Goal: Task Accomplishment & Management: Complete application form

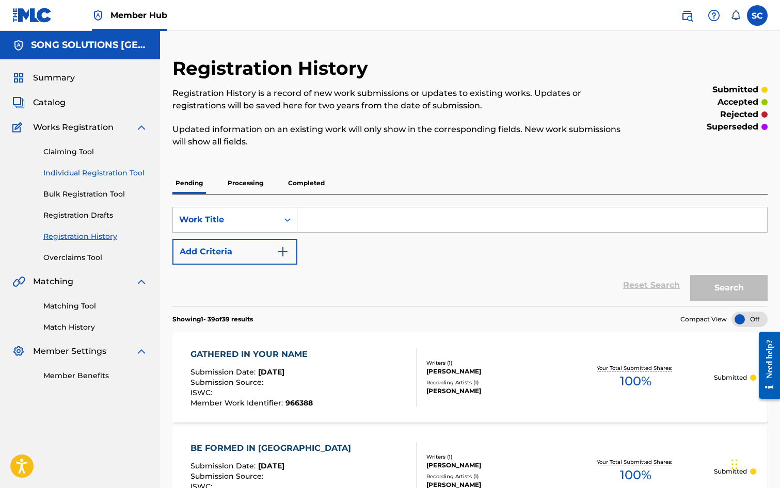
click at [88, 169] on link "Individual Registration Tool" at bounding box center [95, 173] width 104 height 11
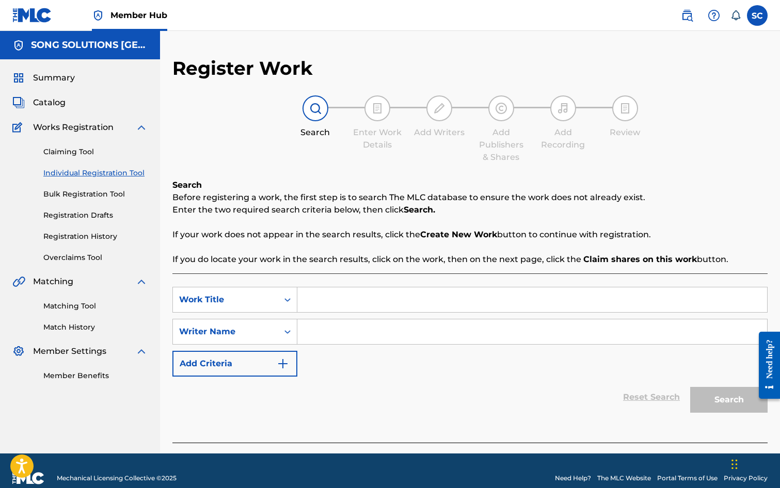
click at [405, 302] on input "Search Form" at bounding box center [532, 300] width 470 height 25
type input "[DEMOGRAPHIC_DATA] OF ALL OF ME"
click at [369, 326] on input "Search Form" at bounding box center [532, 332] width 470 height 25
click at [367, 329] on input "Search Form" at bounding box center [532, 332] width 470 height 25
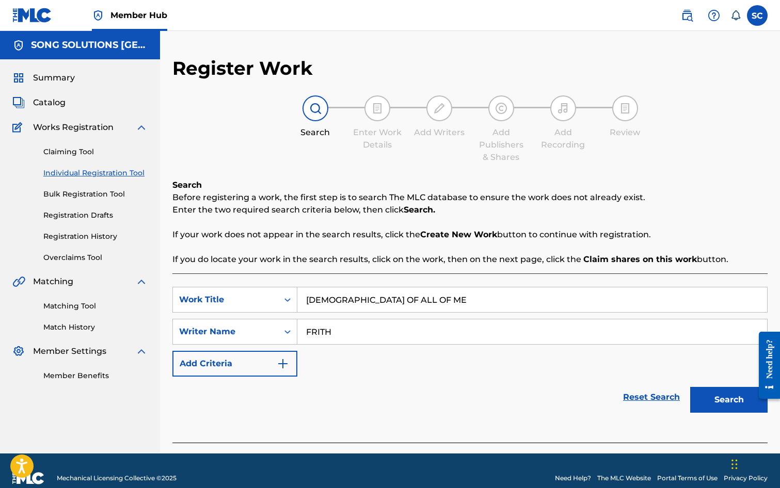
type input "FRITH"
click at [690, 387] on button "Search" at bounding box center [728, 400] width 77 height 26
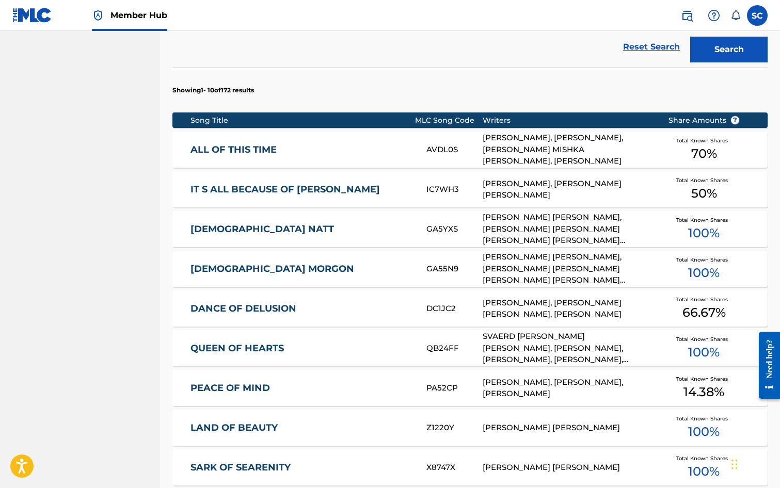
scroll to position [516, 0]
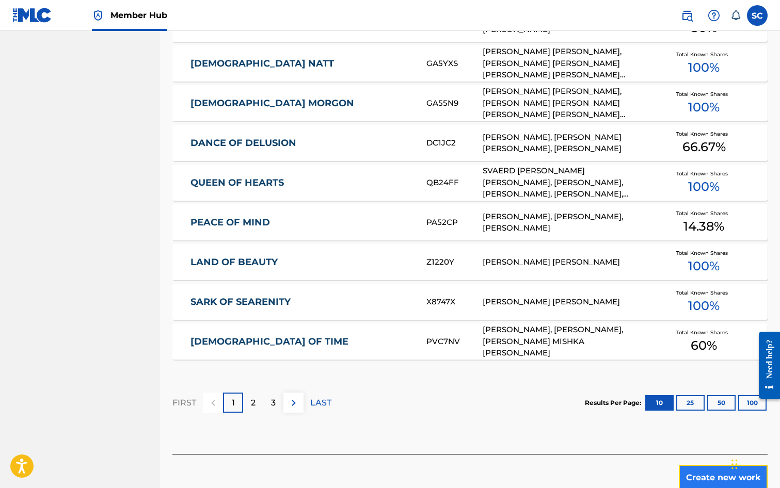
click at [701, 475] on button "Create new work" at bounding box center [723, 478] width 89 height 26
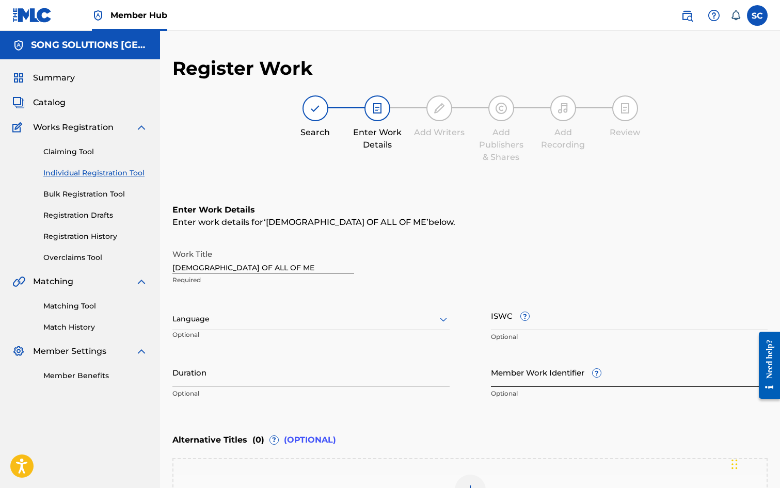
click at [523, 377] on input "Member Work Identifier ?" at bounding box center [629, 372] width 277 height 29
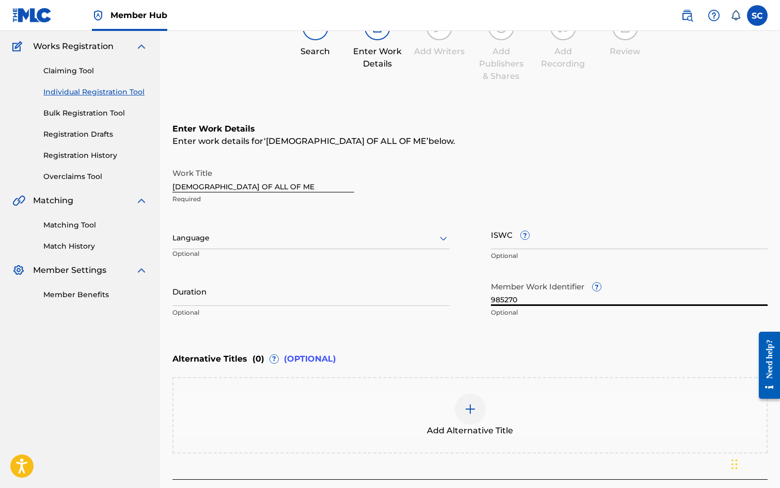
scroll to position [159, 0]
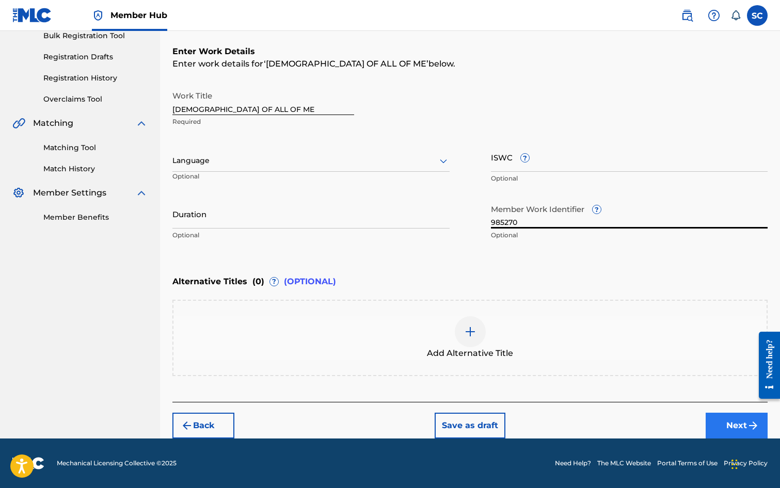
type input "985270"
click at [733, 422] on button "Next" at bounding box center [737, 426] width 62 height 26
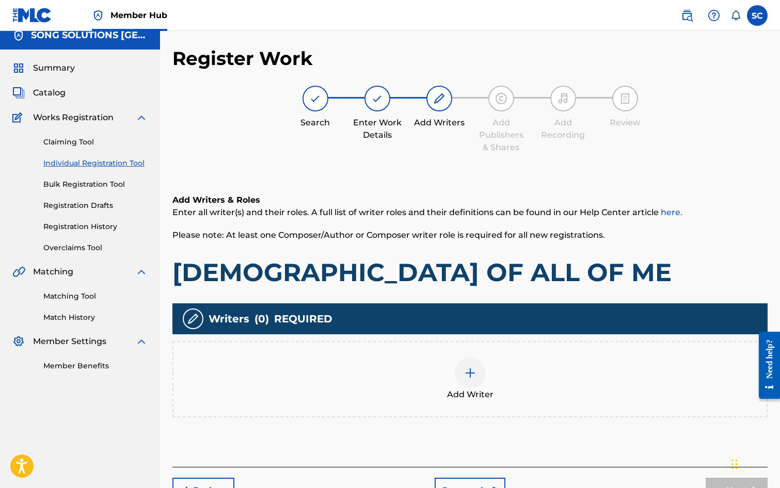
scroll to position [46, 0]
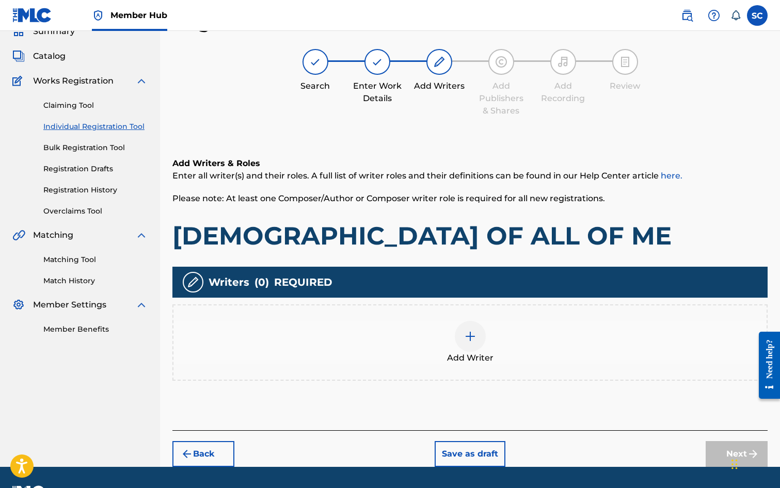
click at [476, 338] on img at bounding box center [470, 336] width 12 height 12
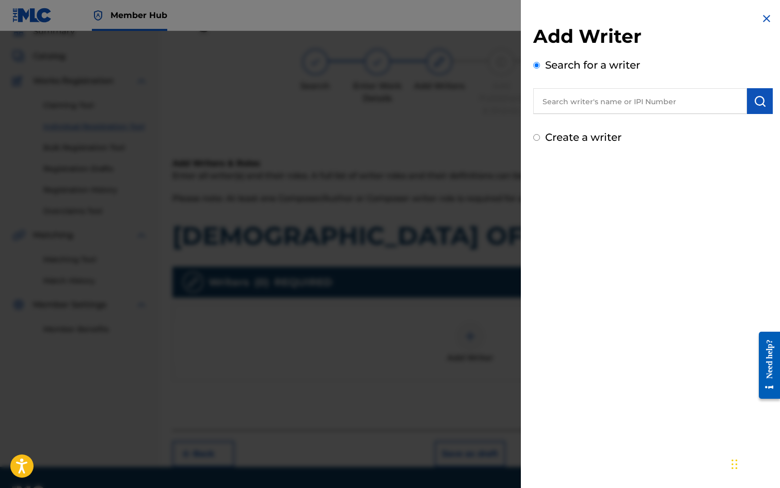
click at [567, 102] on input "text" at bounding box center [640, 101] width 214 height 26
type input "[PERSON_NAME]"
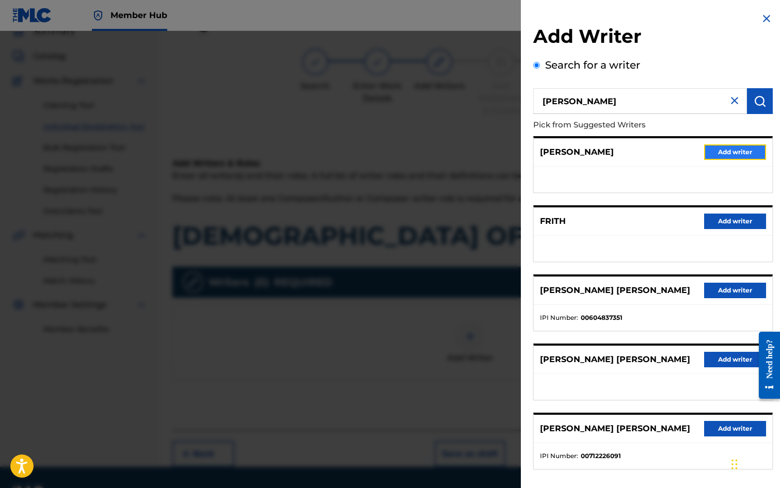
click at [744, 152] on button "Add writer" at bounding box center [735, 152] width 62 height 15
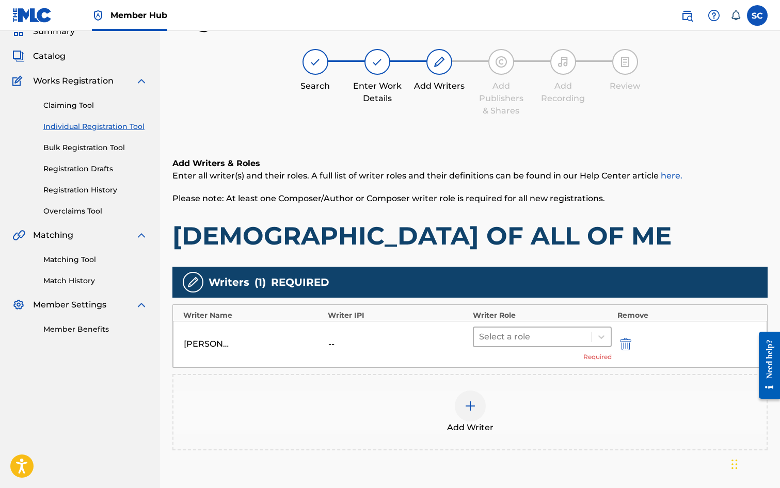
click at [494, 344] on div at bounding box center [533, 337] width 108 height 14
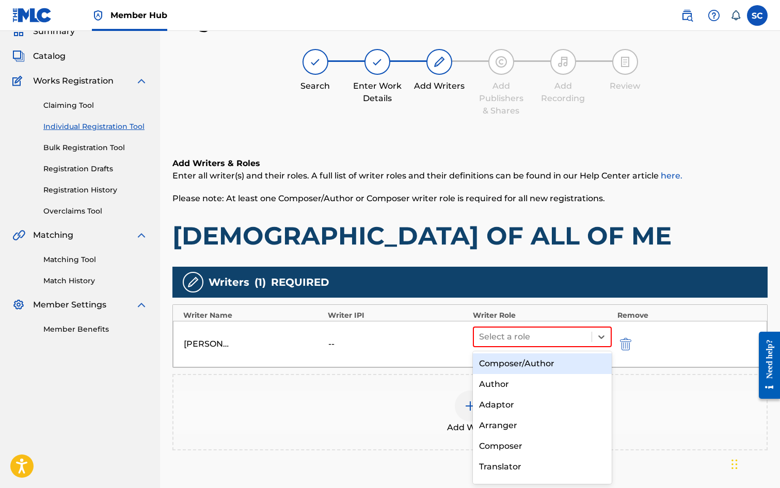
click at [494, 359] on div "Composer/Author" at bounding box center [542, 364] width 139 height 21
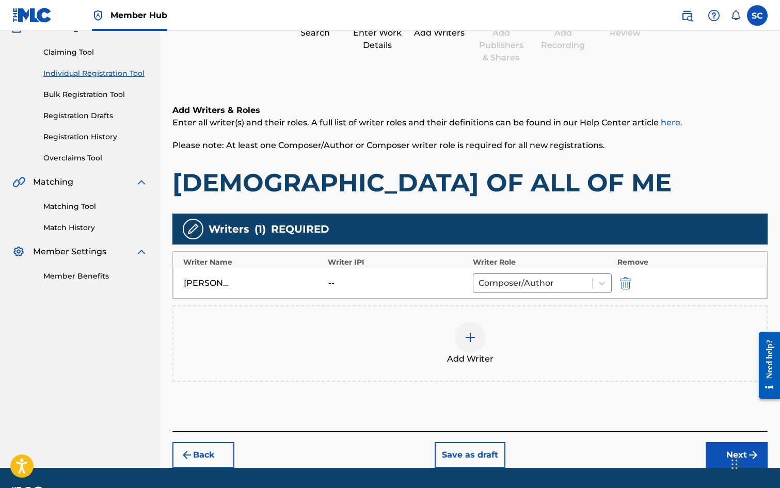
scroll to position [129, 0]
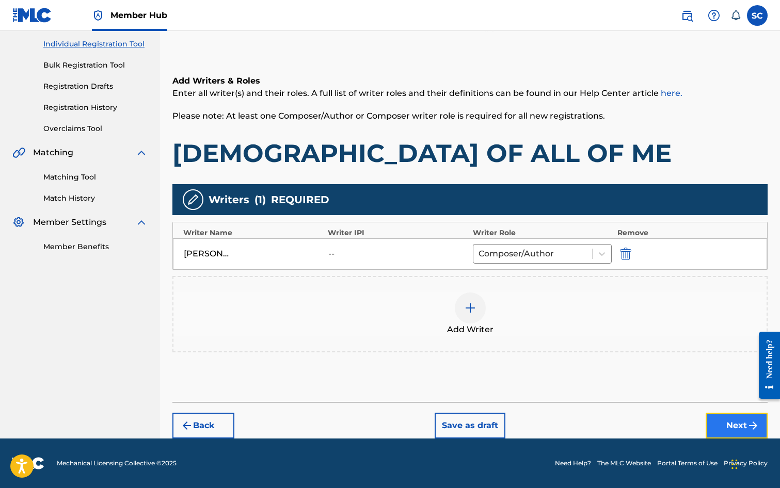
click at [740, 423] on button "Next" at bounding box center [737, 426] width 62 height 26
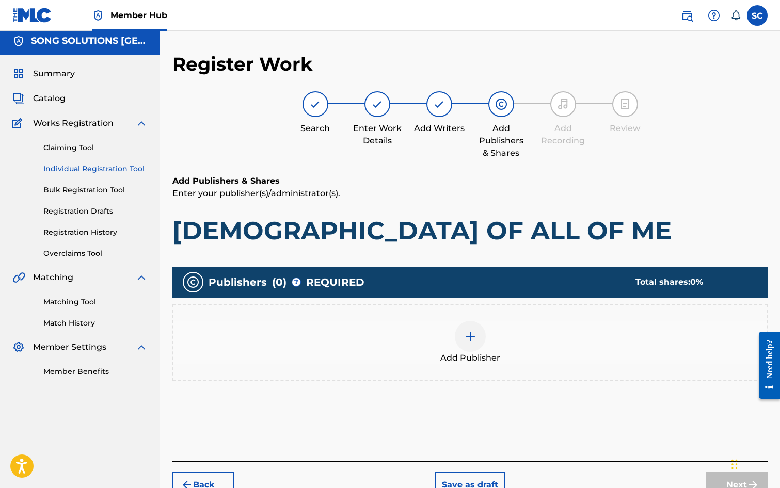
scroll to position [46, 0]
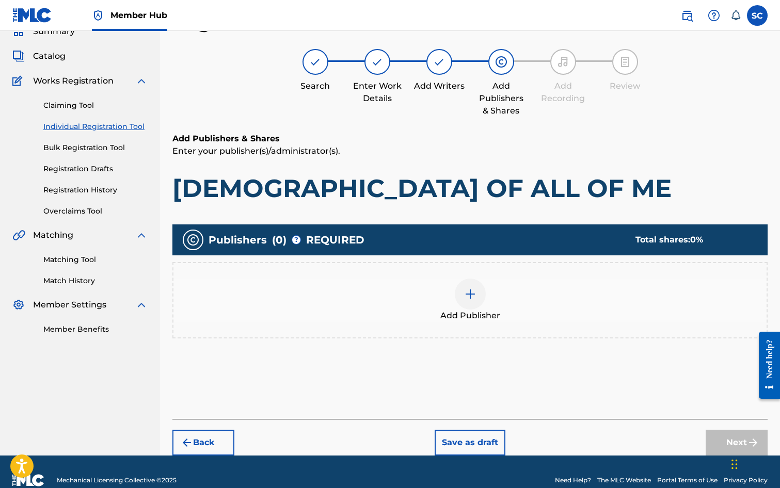
click at [466, 296] on img at bounding box center [470, 294] width 12 height 12
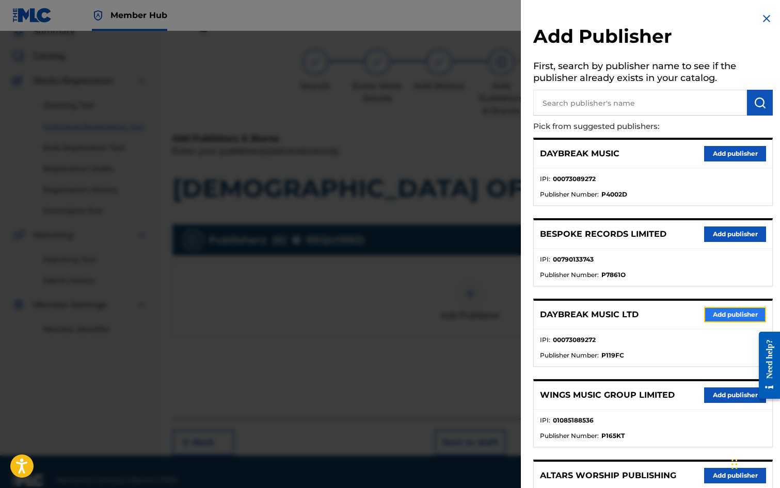
click at [728, 318] on button "Add publisher" at bounding box center [735, 314] width 62 height 15
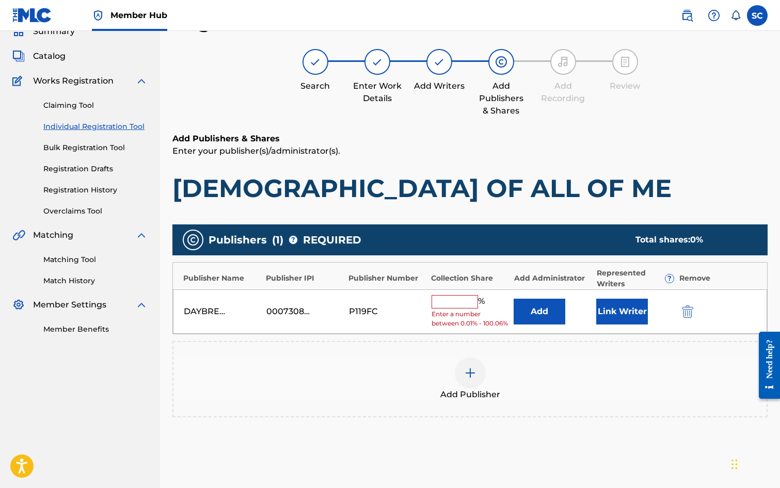
click at [450, 296] on input "text" at bounding box center [455, 301] width 46 height 13
type input "100"
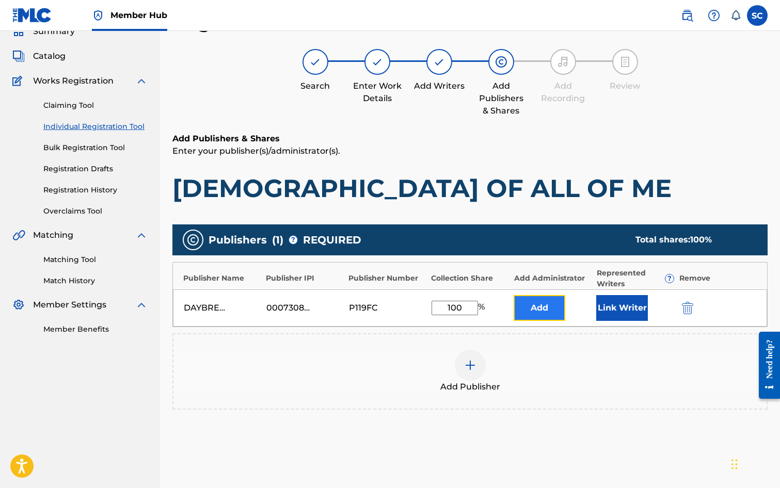
click at [551, 312] on button "Add" at bounding box center [540, 308] width 52 height 26
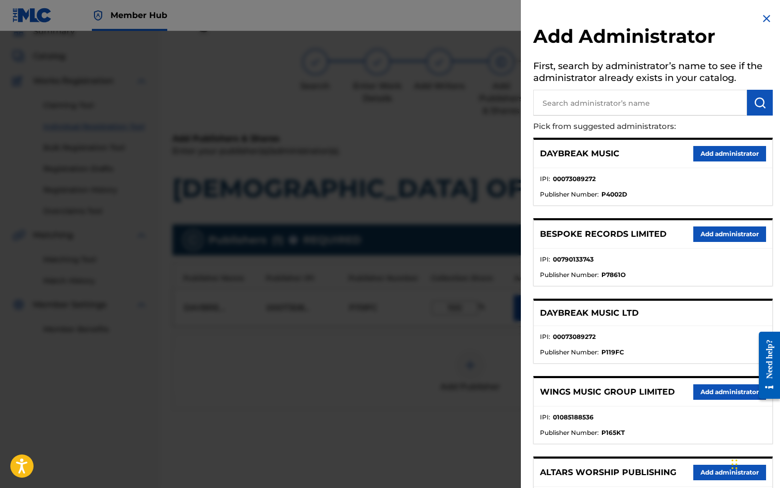
click at [594, 99] on input "text" at bounding box center [640, 103] width 214 height 26
type input "SONG SOLUTIONS"
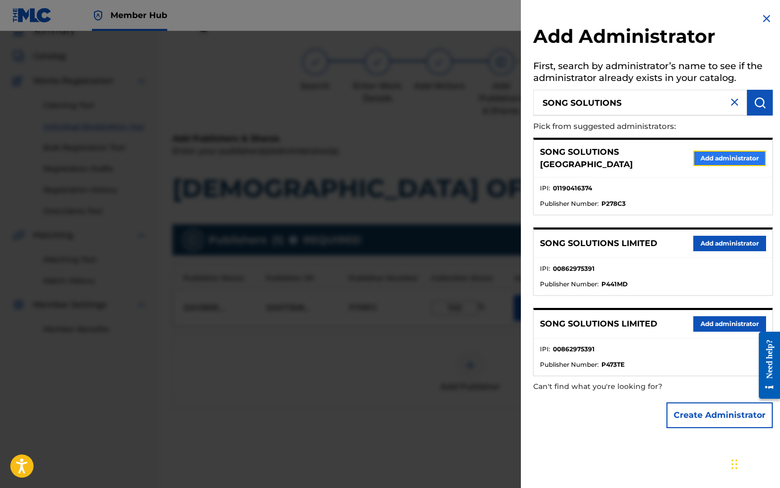
click at [709, 153] on button "Add administrator" at bounding box center [729, 158] width 73 height 15
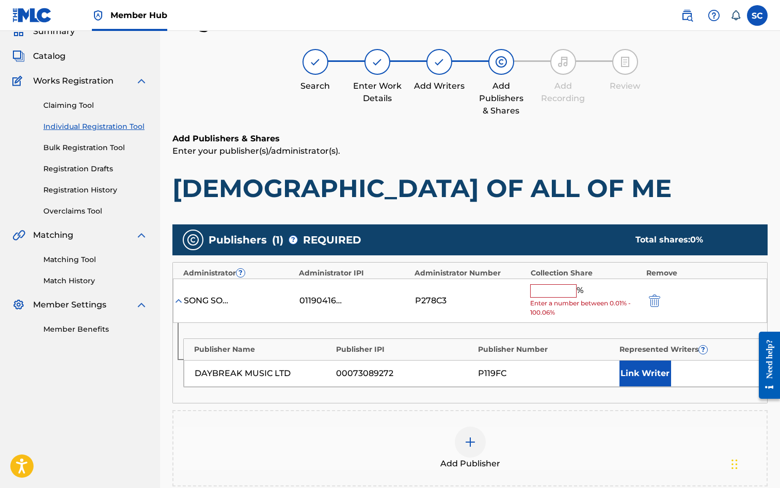
click at [554, 290] on input "text" at bounding box center [553, 291] width 46 height 13
type input "100"
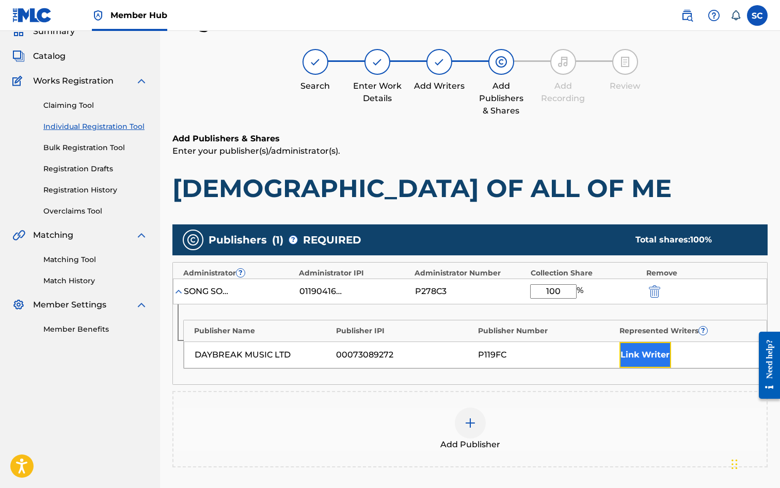
click at [646, 357] on button "Link Writer" at bounding box center [646, 355] width 52 height 26
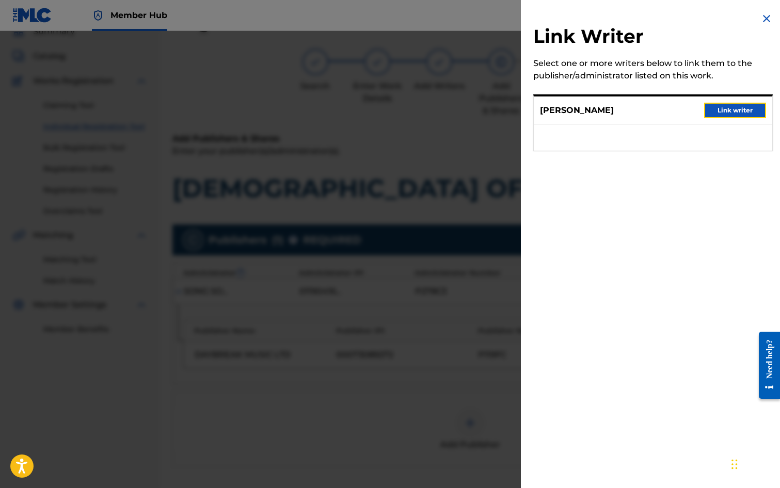
drag, startPoint x: 746, startPoint y: 113, endPoint x: 619, endPoint y: 216, distance: 163.8
click at [746, 113] on button "Link writer" at bounding box center [735, 110] width 62 height 15
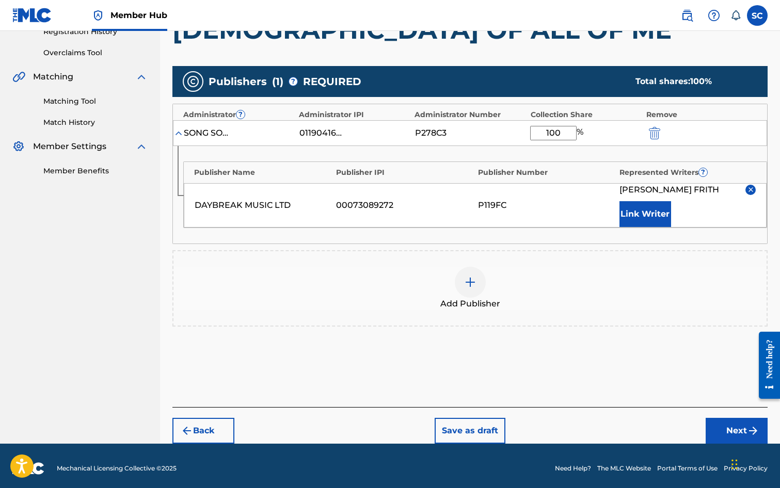
scroll to position [210, 0]
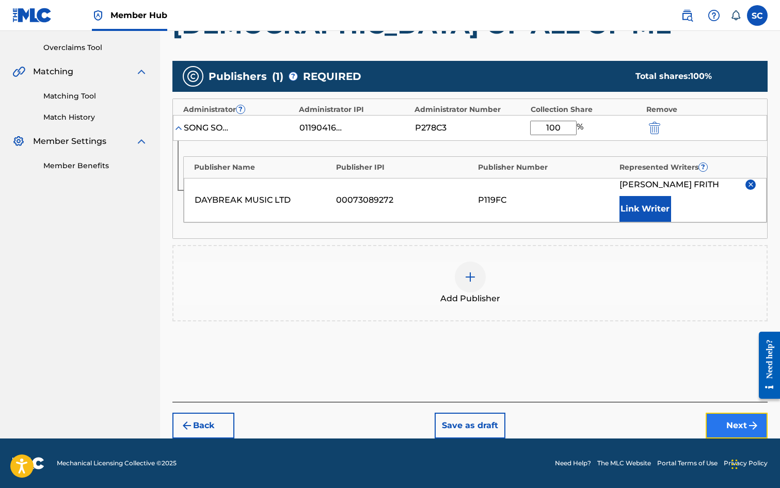
click at [730, 424] on button "Next" at bounding box center [737, 426] width 62 height 26
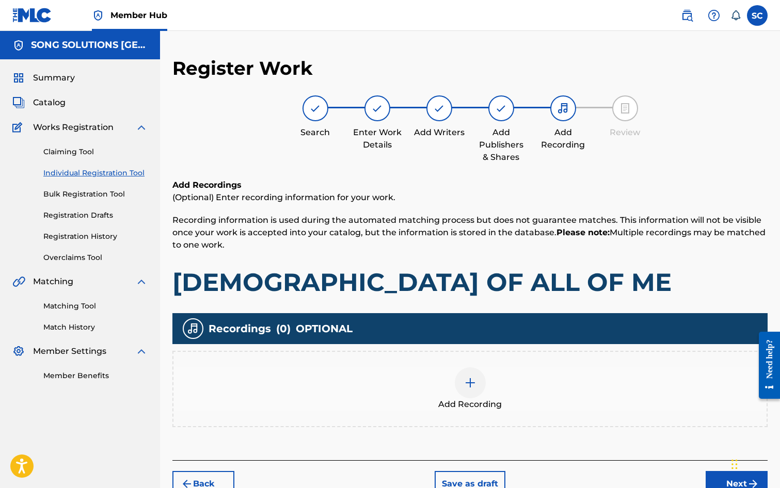
scroll to position [46, 0]
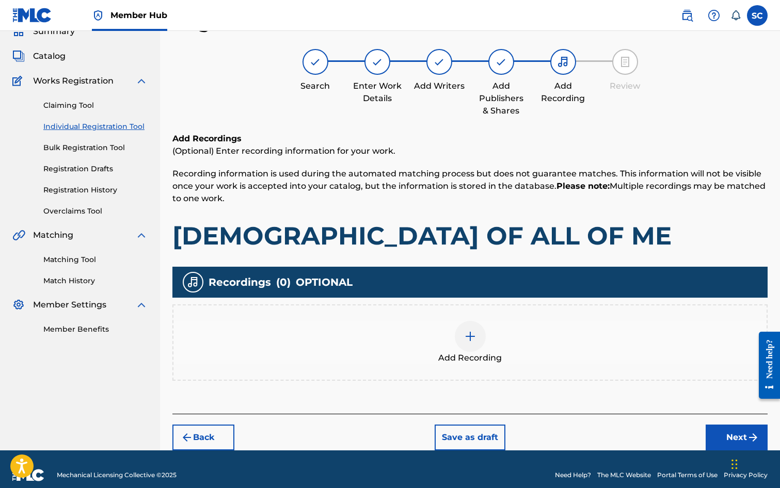
click at [463, 337] on div at bounding box center [470, 336] width 31 height 31
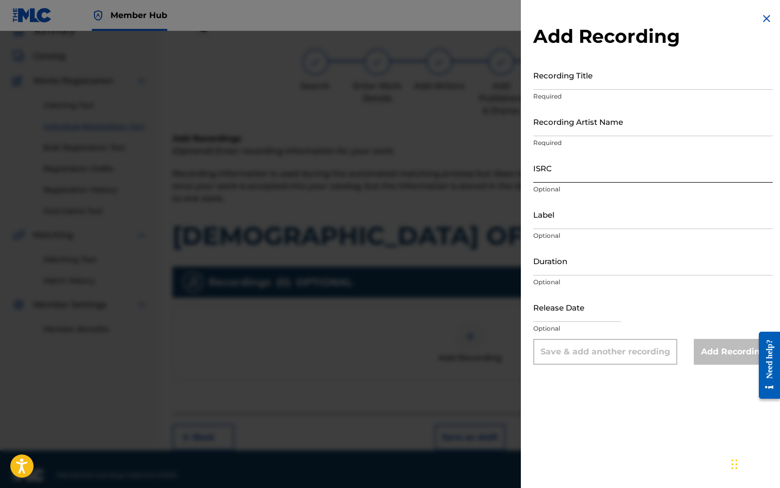
click at [566, 167] on input "ISRC" at bounding box center [653, 167] width 240 height 29
paste input "GB3YD1800005"
type input "GB3YD1800005"
click at [569, 73] on input "Recording Title" at bounding box center [653, 74] width 240 height 29
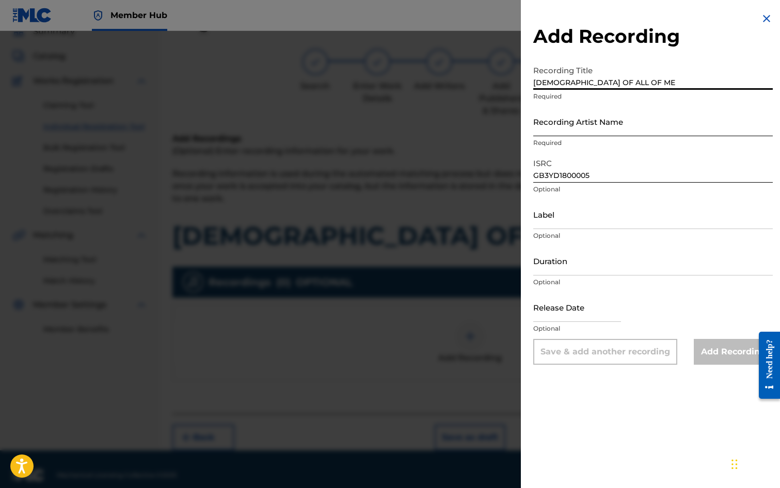
type input "[DEMOGRAPHIC_DATA] OF ALL OF ME"
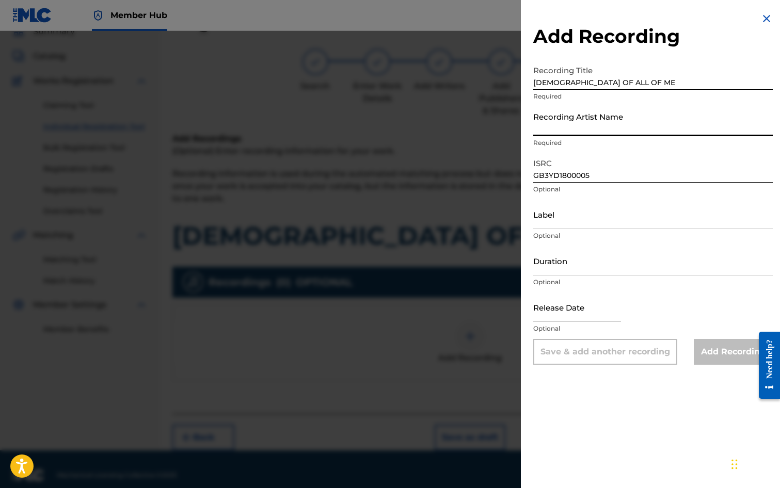
click at [561, 124] on input "Recording Artist Name" at bounding box center [653, 121] width 240 height 29
type input "[PERSON_NAME]"
type input "03:48"
type input "[DATE]"
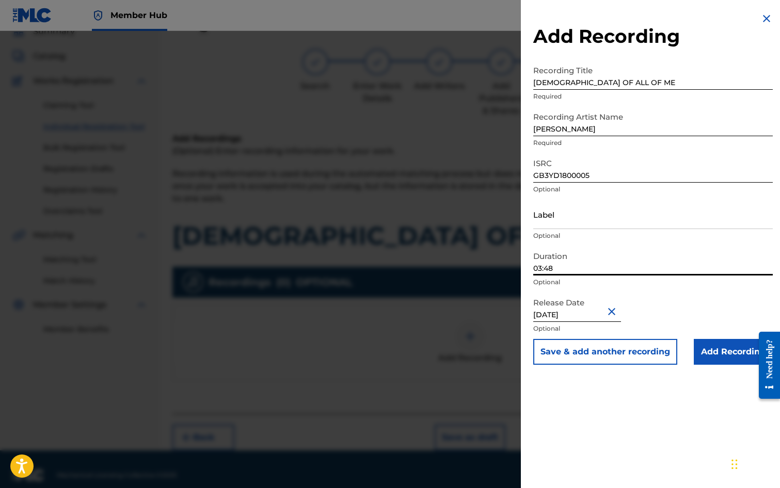
drag, startPoint x: 564, startPoint y: 267, endPoint x: 529, endPoint y: 267, distance: 35.1
click at [529, 267] on div "Add Recording Recording Title GOD OF ALL OF ME Required Recording Artist Name […" at bounding box center [653, 188] width 264 height 377
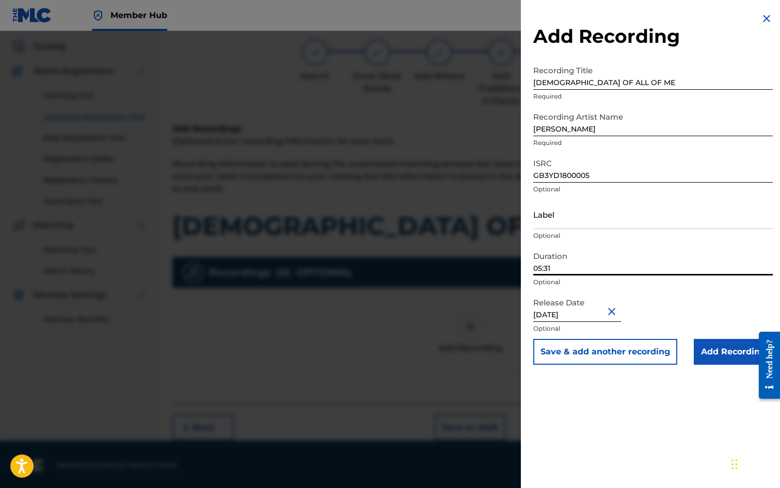
scroll to position [58, 0]
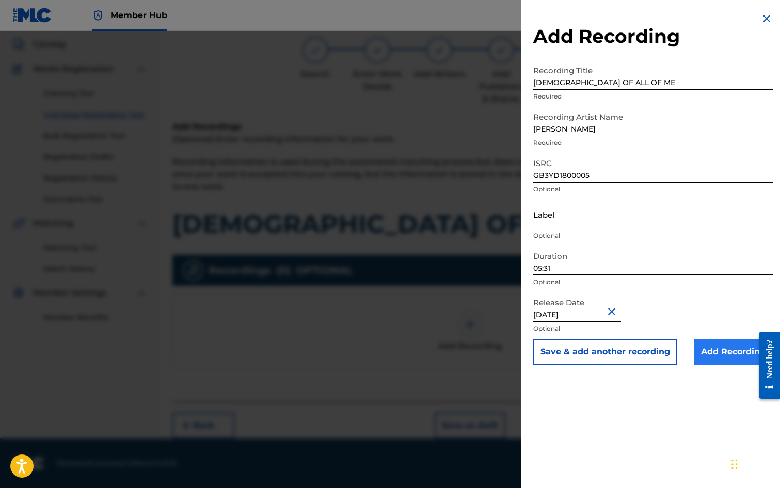
type input "05:31"
click at [715, 354] on input "Add Recording" at bounding box center [733, 352] width 79 height 26
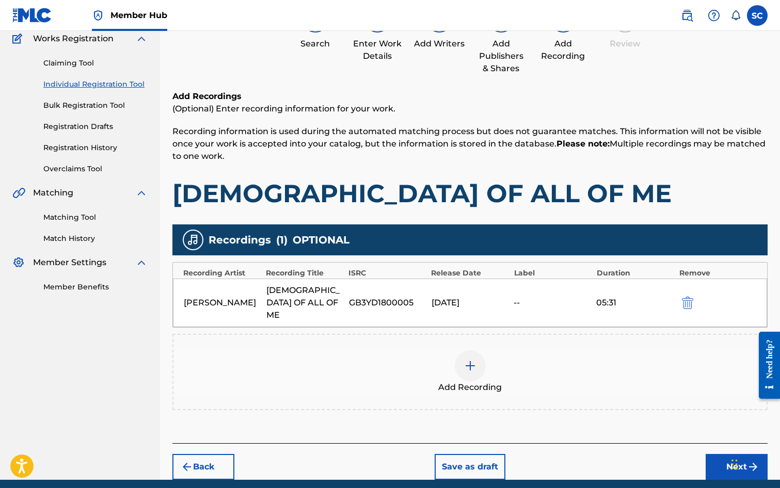
scroll to position [118, 0]
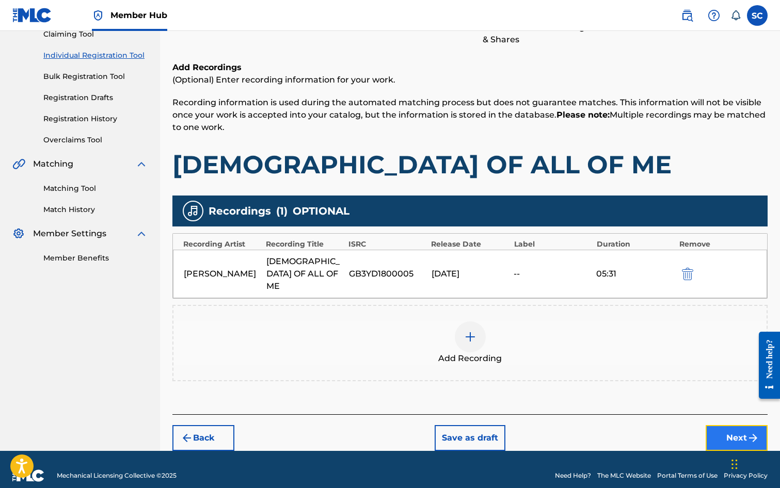
click at [717, 425] on button "Next" at bounding box center [737, 438] width 62 height 26
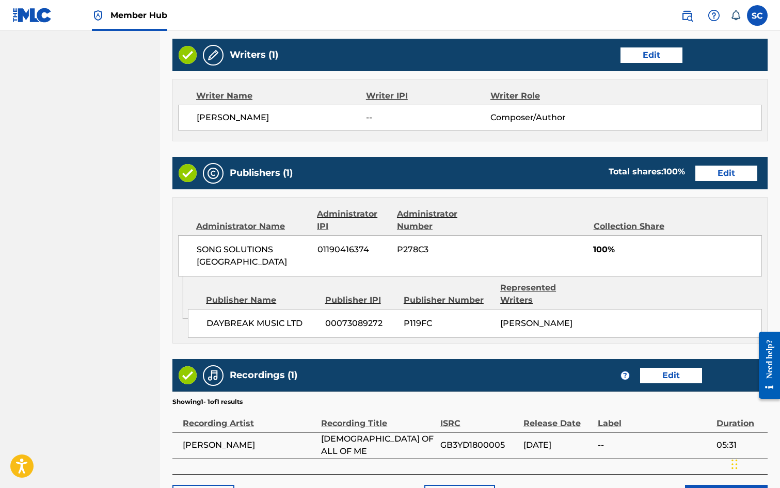
scroll to position [453, 0]
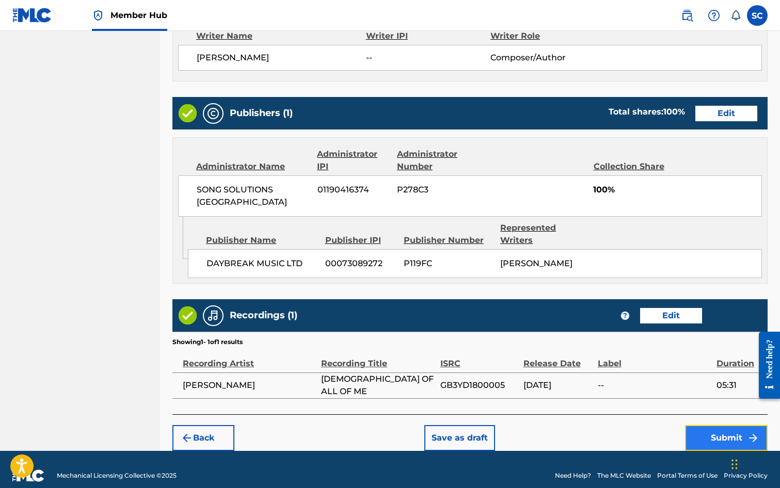
drag, startPoint x: 713, startPoint y: 424, endPoint x: 707, endPoint y: 424, distance: 5.7
click at [707, 425] on button "Submit" at bounding box center [726, 438] width 83 height 26
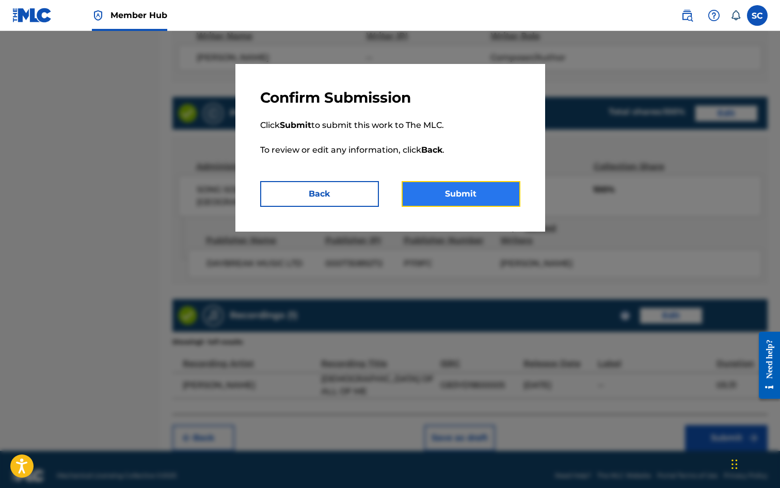
click at [470, 198] on button "Submit" at bounding box center [461, 194] width 119 height 26
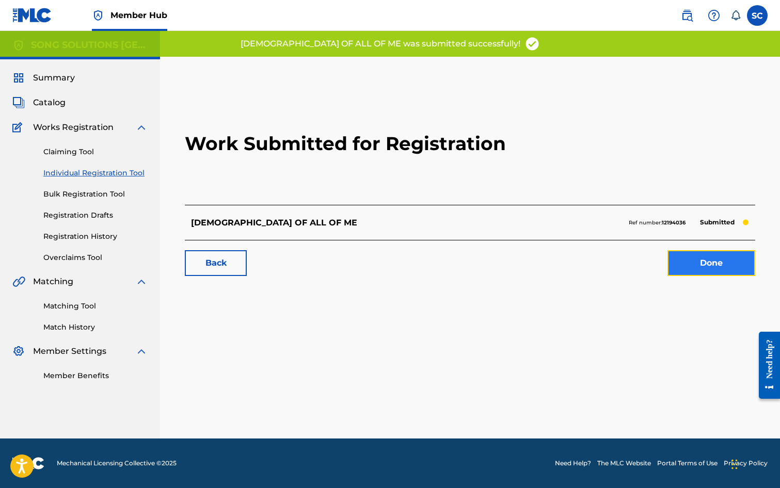
click at [704, 269] on link "Done" at bounding box center [712, 263] width 88 height 26
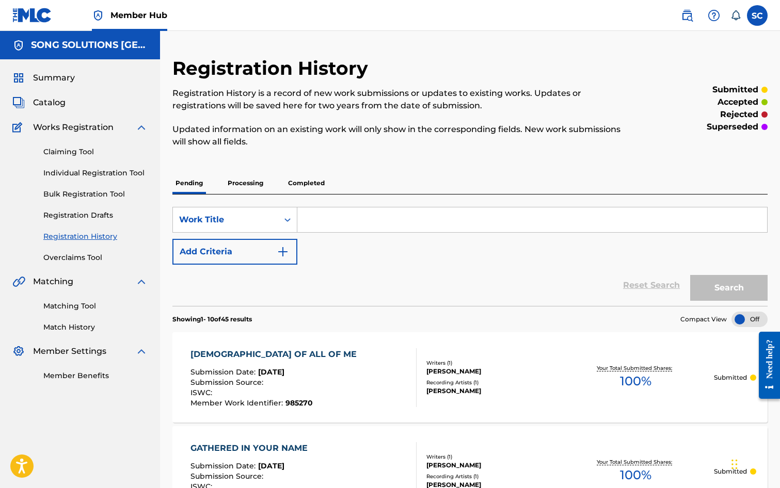
drag, startPoint x: 87, startPoint y: 175, endPoint x: 0, endPoint y: 202, distance: 91.0
click at [87, 175] on link "Individual Registration Tool" at bounding box center [95, 173] width 104 height 11
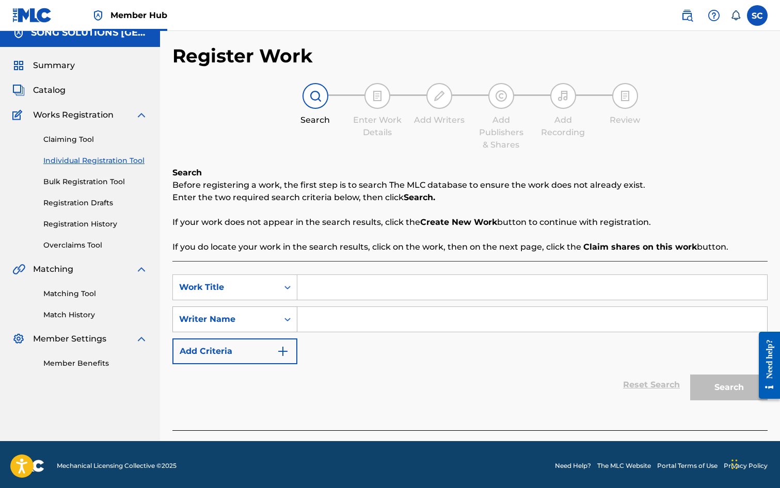
scroll to position [15, 0]
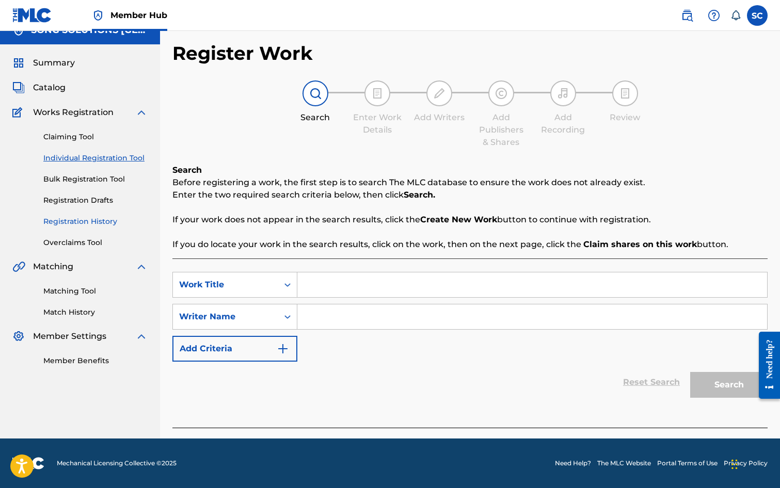
click at [103, 221] on link "Registration History" at bounding box center [95, 221] width 104 height 11
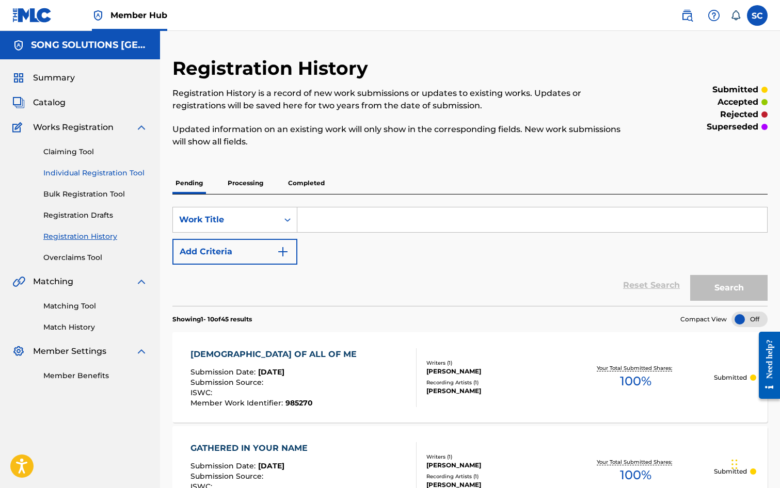
click at [93, 175] on link "Individual Registration Tool" at bounding box center [95, 173] width 104 height 11
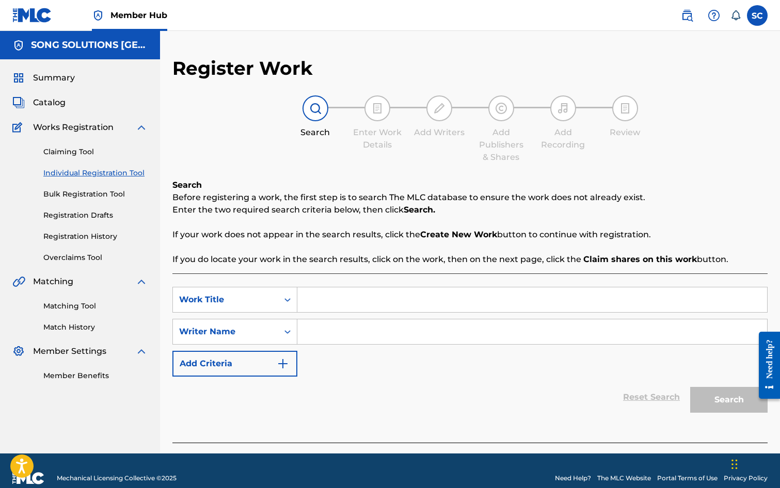
click at [353, 294] on input "Search Form" at bounding box center [532, 300] width 470 height 25
type input "HE'S ALIVE"
click at [357, 340] on input "Search Form" at bounding box center [532, 332] width 470 height 25
type input "FRITH"
click at [690, 387] on button "Search" at bounding box center [728, 400] width 77 height 26
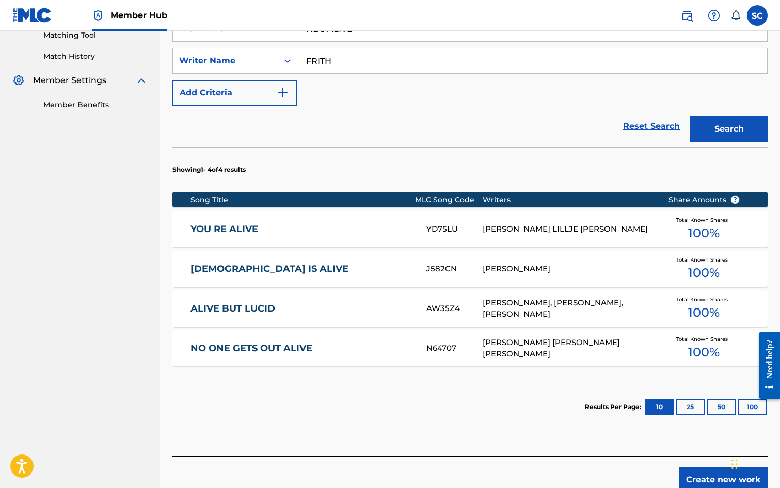
scroll to position [310, 0]
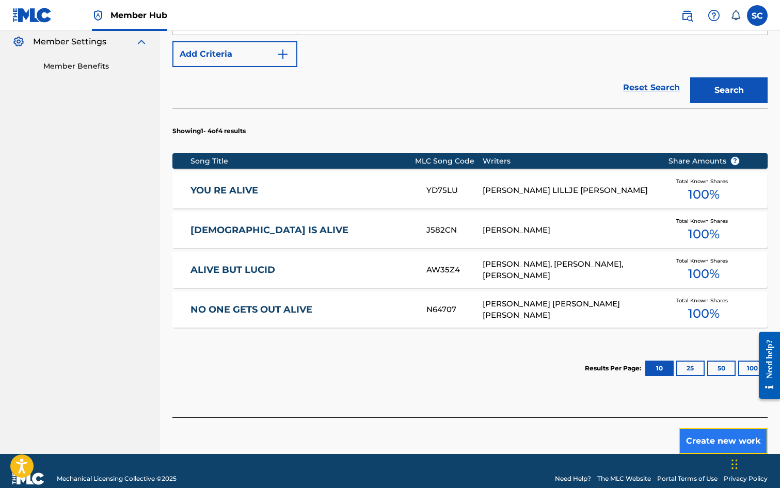
click at [702, 443] on button "Create new work" at bounding box center [723, 442] width 89 height 26
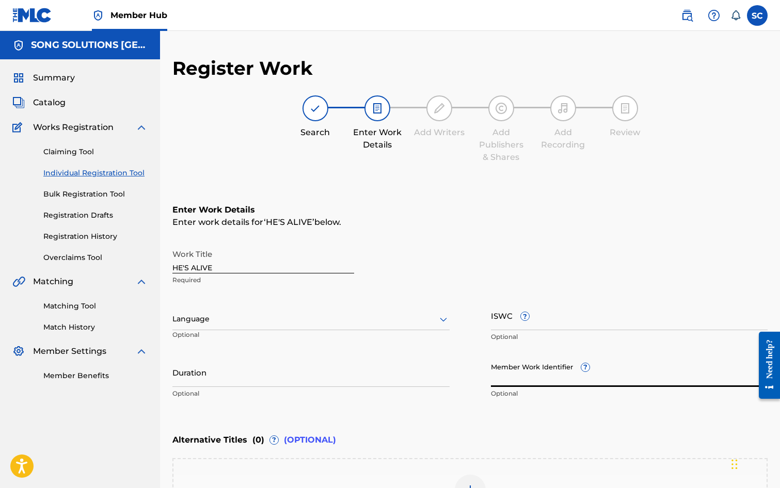
click at [518, 382] on input "Member Work Identifier ?" at bounding box center [629, 372] width 277 height 29
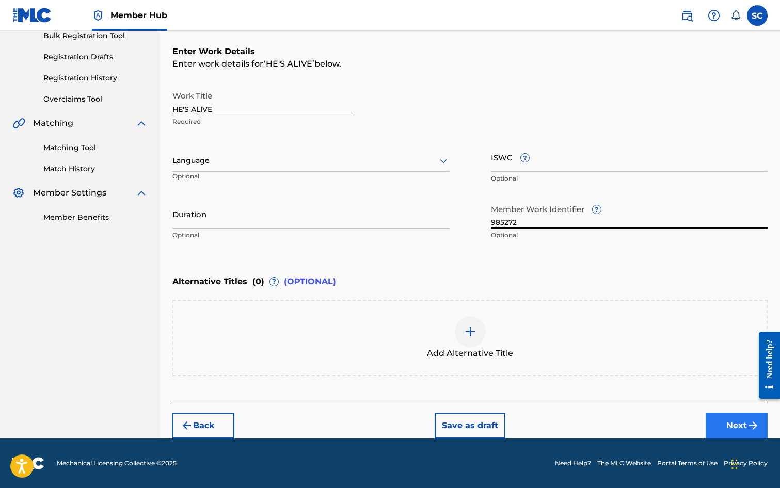
type input "985272"
click at [731, 423] on button "Next" at bounding box center [737, 426] width 62 height 26
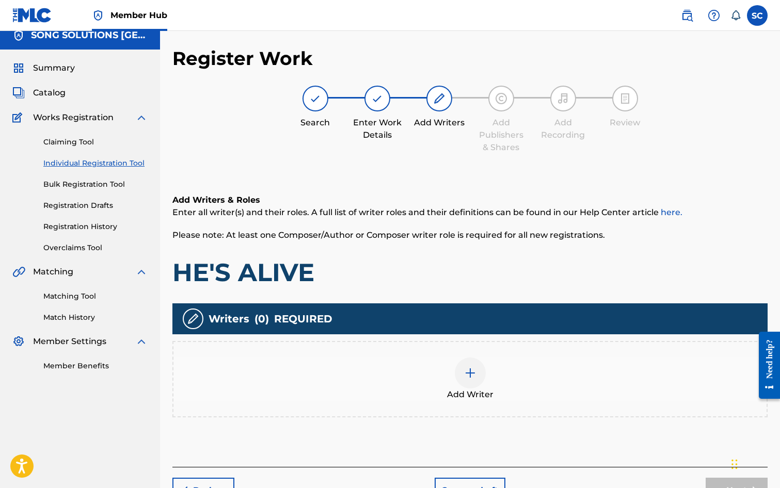
scroll to position [46, 0]
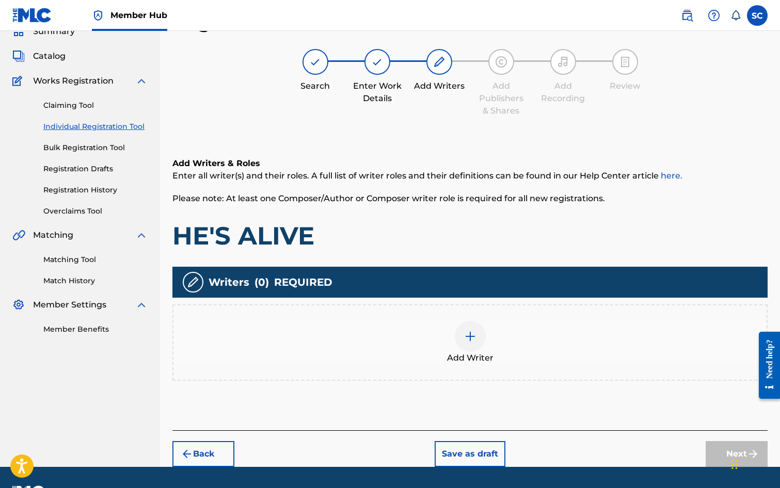
click at [471, 343] on div at bounding box center [470, 336] width 31 height 31
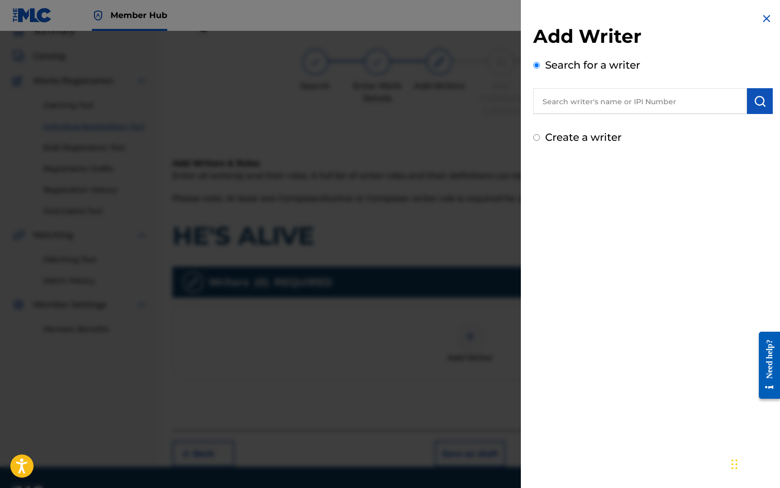
click at [585, 93] on input "text" at bounding box center [640, 101] width 214 height 26
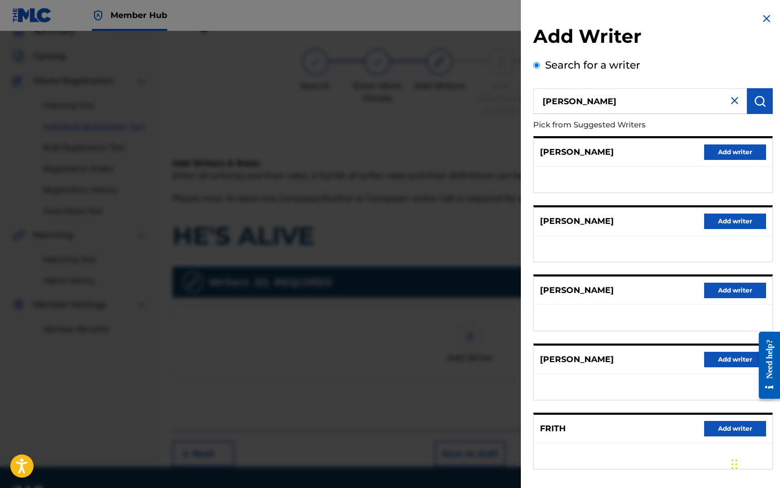
click at [560, 98] on input "[PERSON_NAME]" at bounding box center [640, 101] width 214 height 26
type input "[PERSON_NAME]"
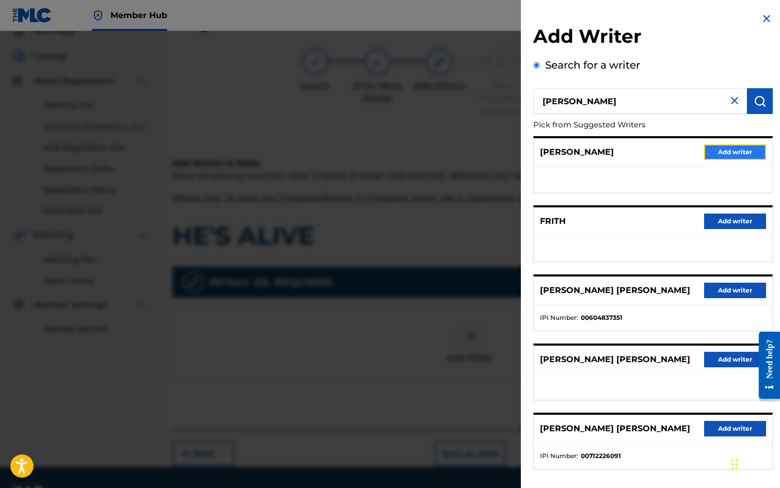
click at [719, 154] on button "Add writer" at bounding box center [735, 152] width 62 height 15
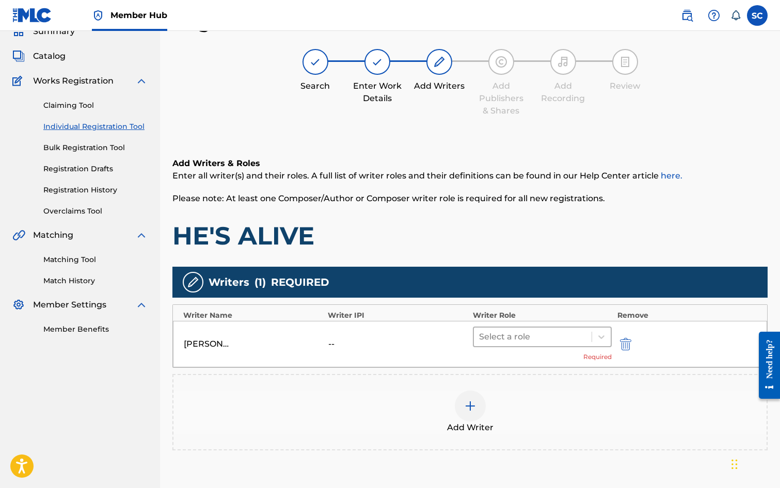
click at [493, 338] on div at bounding box center [533, 337] width 108 height 14
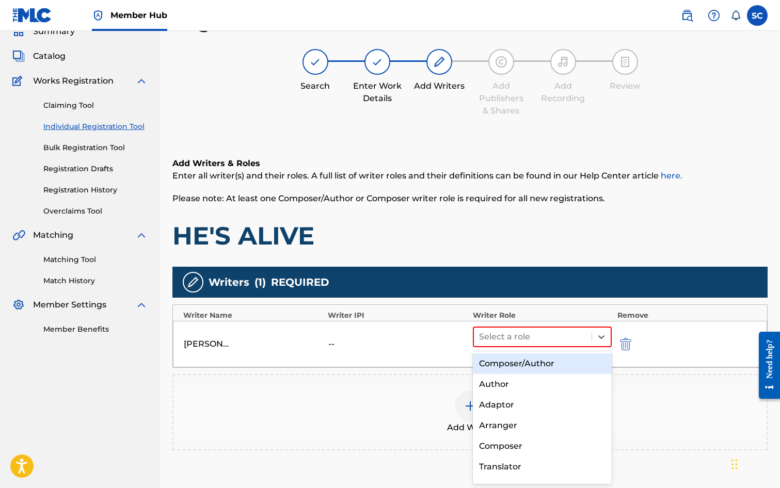
click at [495, 365] on div "Composer/Author" at bounding box center [542, 364] width 139 height 21
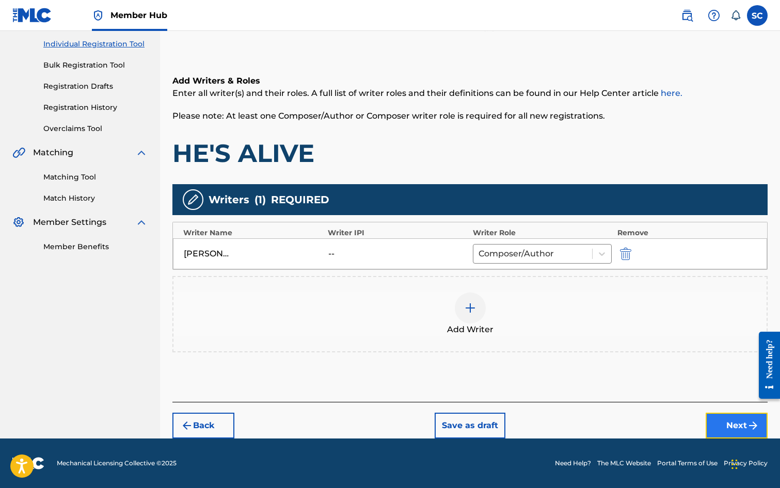
click at [724, 430] on button "Next" at bounding box center [737, 426] width 62 height 26
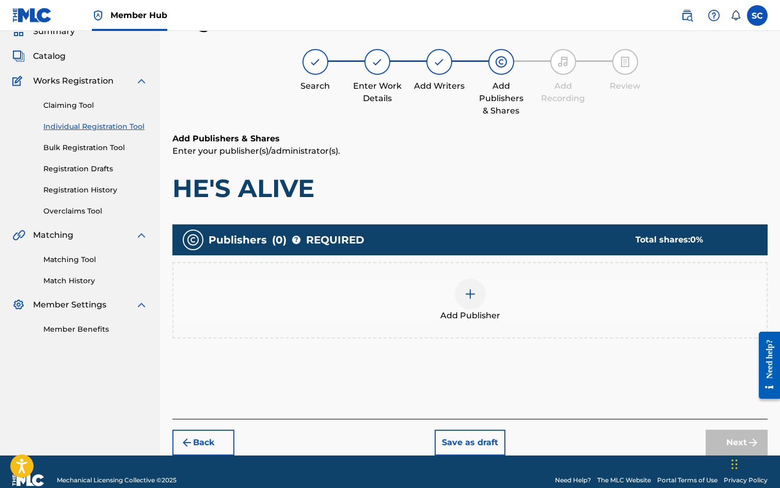
click at [473, 297] on img at bounding box center [470, 294] width 12 height 12
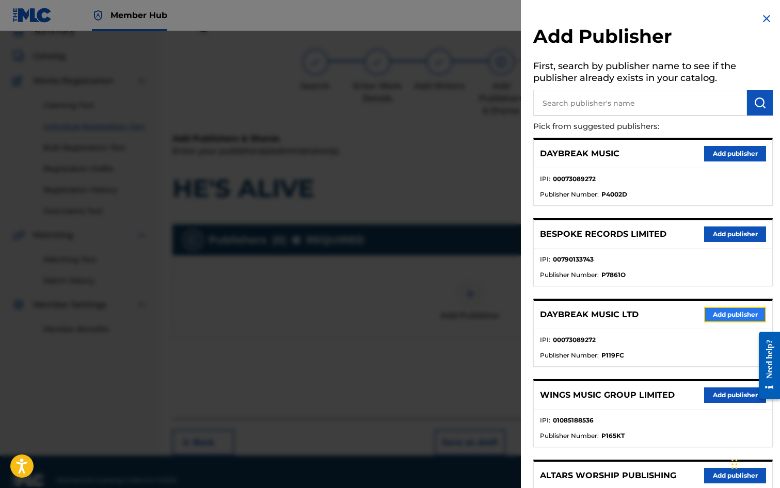
click at [717, 313] on button "Add publisher" at bounding box center [735, 314] width 62 height 15
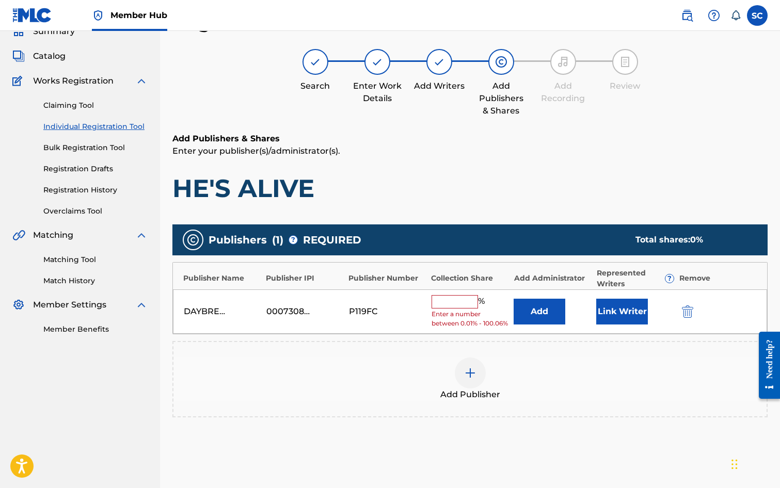
click at [445, 306] on input "text" at bounding box center [455, 301] width 46 height 13
type input "100"
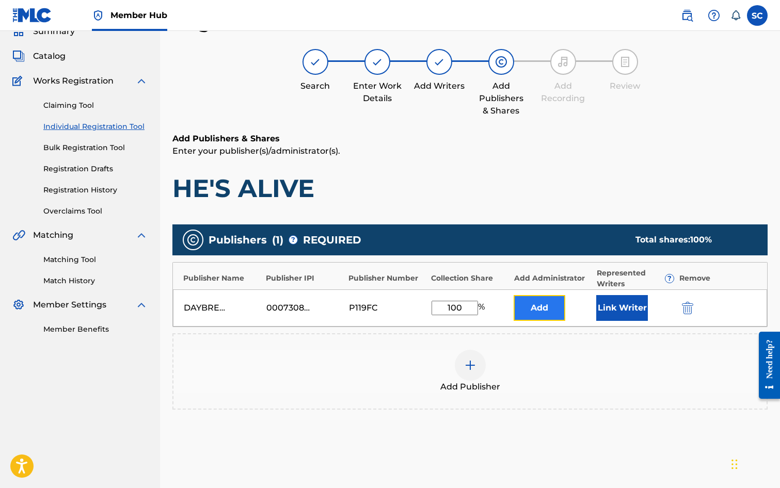
click at [523, 311] on button "Add" at bounding box center [540, 308] width 52 height 26
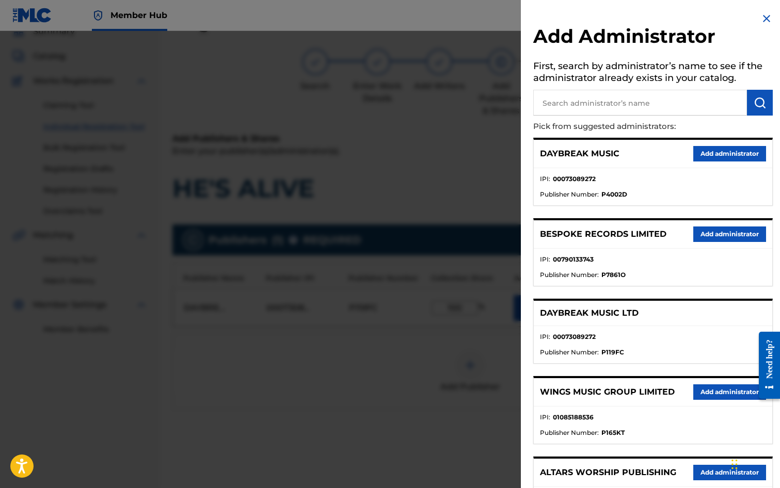
click at [570, 100] on input "text" at bounding box center [640, 103] width 214 height 26
type input "SONG SOLUTIONS"
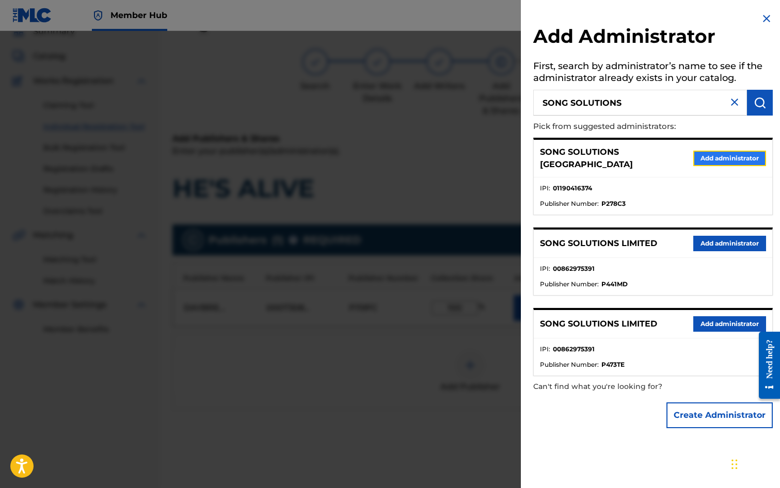
click at [729, 155] on button "Add administrator" at bounding box center [729, 158] width 73 height 15
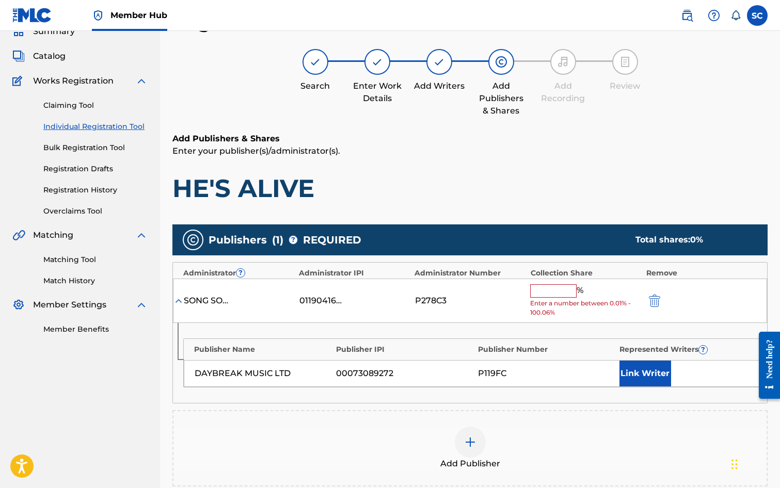
click at [547, 293] on input "text" at bounding box center [553, 291] width 46 height 13
type input "100"
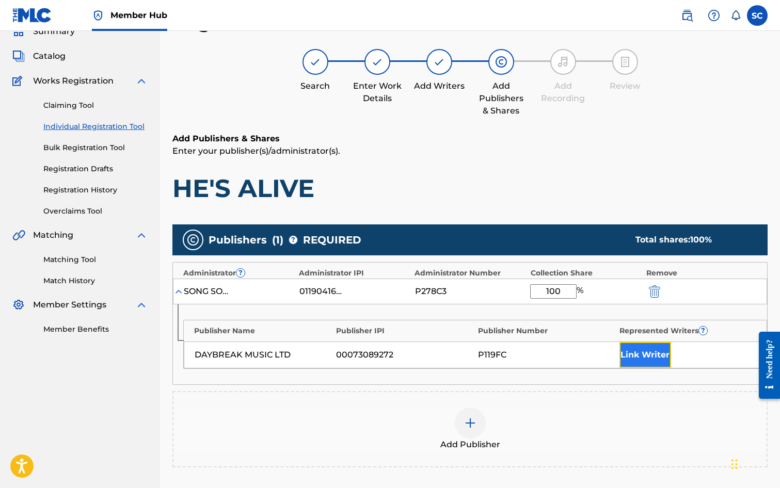
click at [647, 364] on button "Link Writer" at bounding box center [646, 355] width 52 height 26
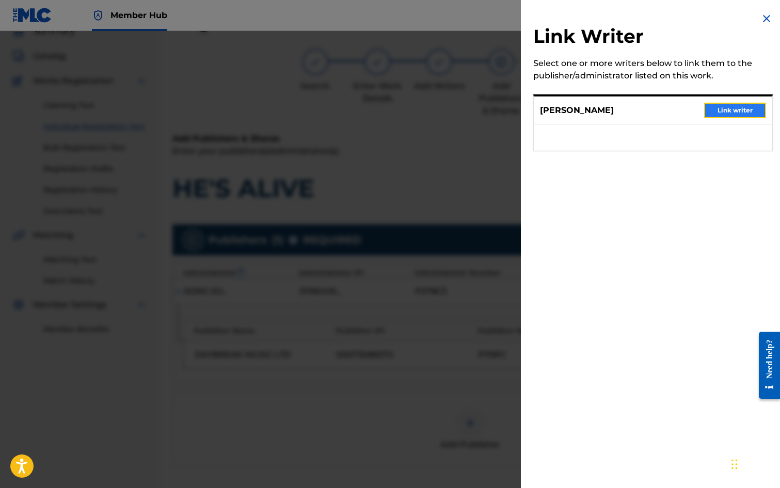
click at [726, 106] on button "Link writer" at bounding box center [735, 110] width 62 height 15
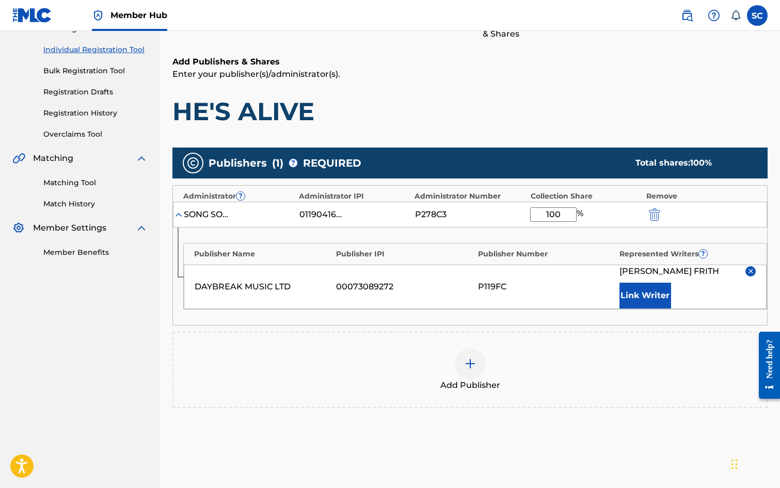
scroll to position [210, 0]
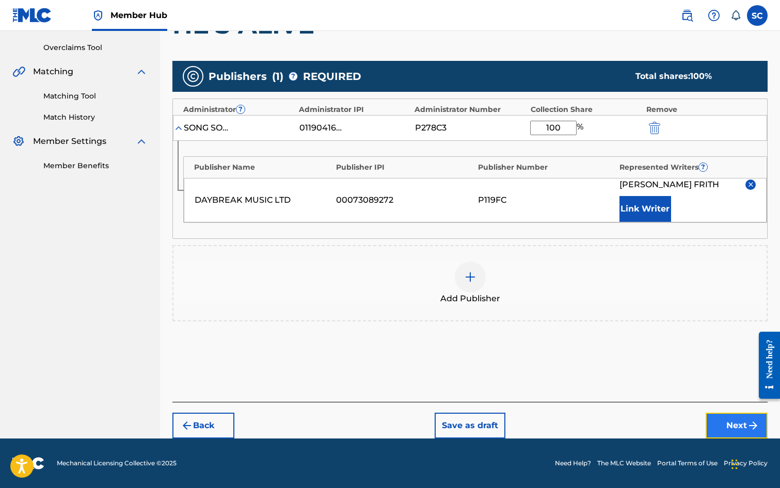
click at [736, 424] on button "Next" at bounding box center [737, 426] width 62 height 26
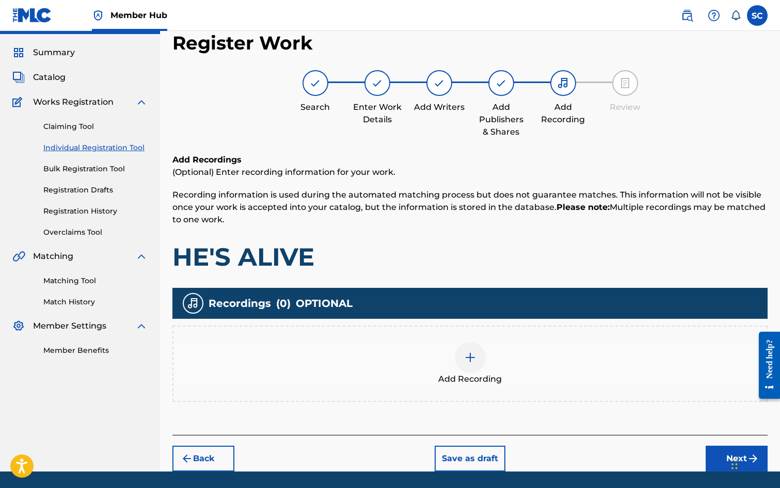
scroll to position [46, 0]
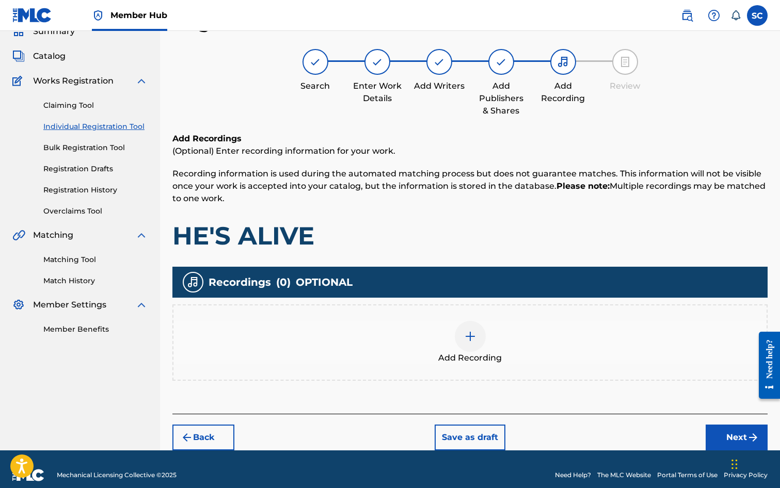
click at [473, 334] on img at bounding box center [470, 336] width 12 height 12
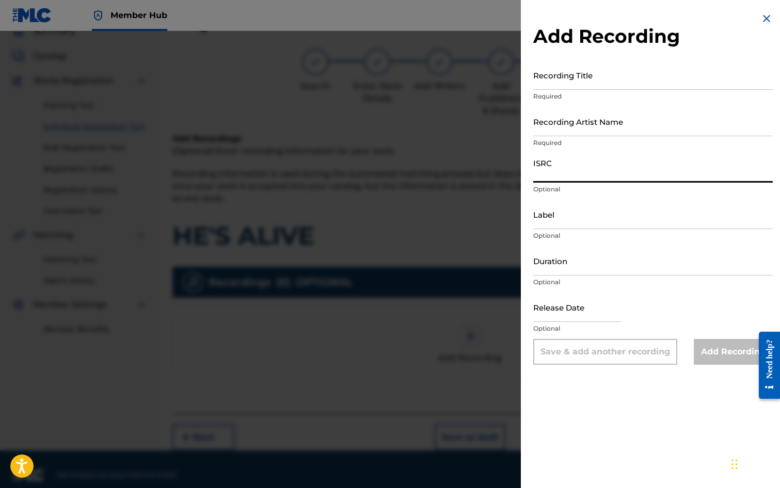
click at [549, 170] on input "ISRC" at bounding box center [653, 167] width 240 height 29
paste input "GB3YD1800006"
type input "GB3YD1800006"
click at [560, 81] on input "Recording Title" at bounding box center [653, 74] width 240 height 29
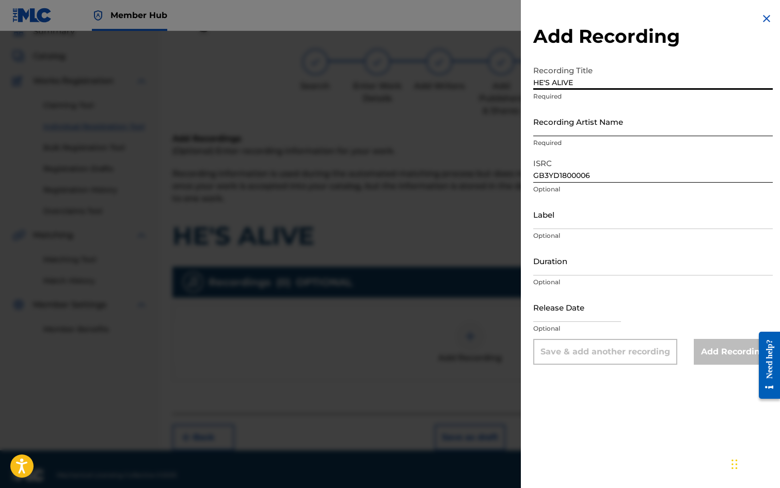
type input "HE'S ALIVE"
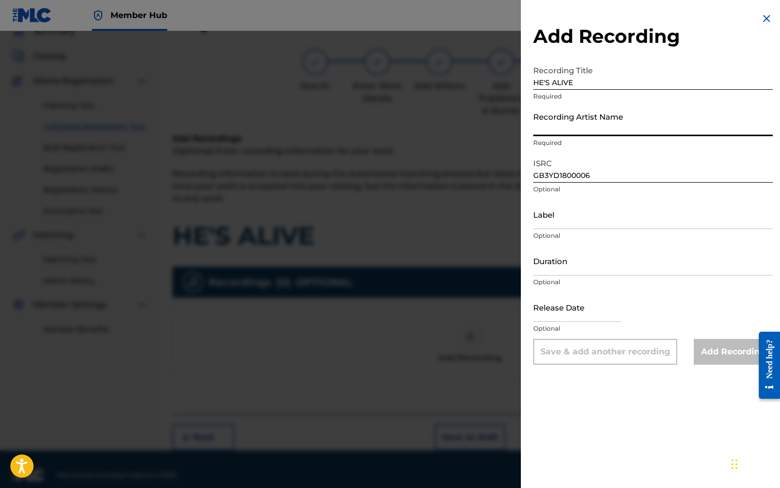
click at [553, 120] on input "Recording Artist Name" at bounding box center [653, 121] width 240 height 29
type input "[PERSON_NAME]"
type input "05:31"
type input "[DATE]"
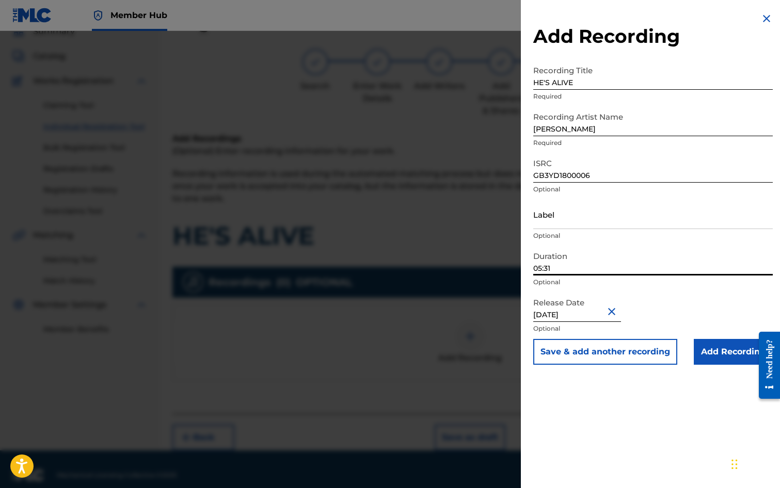
drag, startPoint x: 555, startPoint y: 268, endPoint x: 489, endPoint y: 262, distance: 65.8
click at [489, 262] on div "Add Recording Recording Title HE'S ALIVE Required Recording Artist Name [PERSON…" at bounding box center [390, 259] width 780 height 457
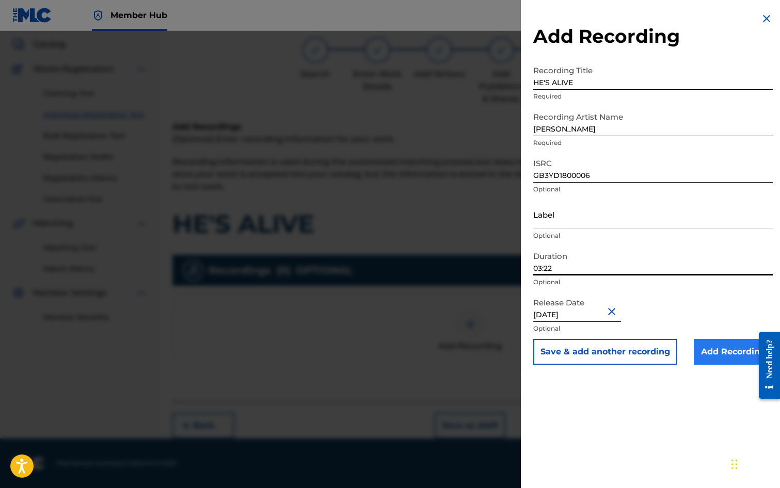
type input "03:22"
click at [712, 354] on input "Add Recording" at bounding box center [733, 352] width 79 height 26
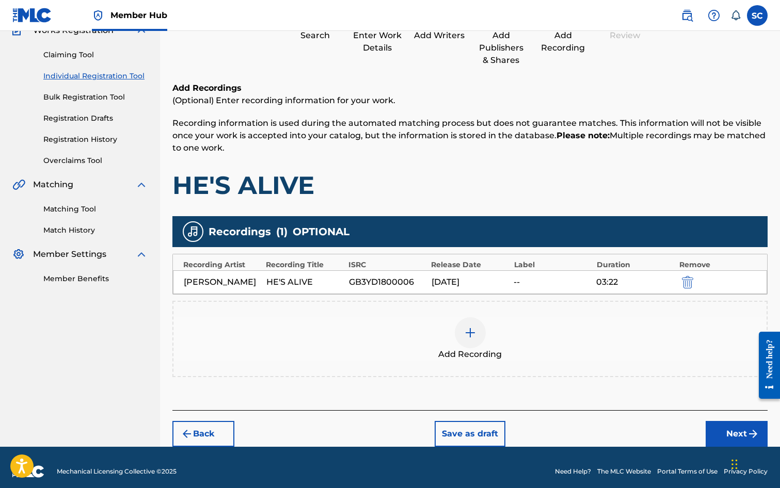
scroll to position [105, 0]
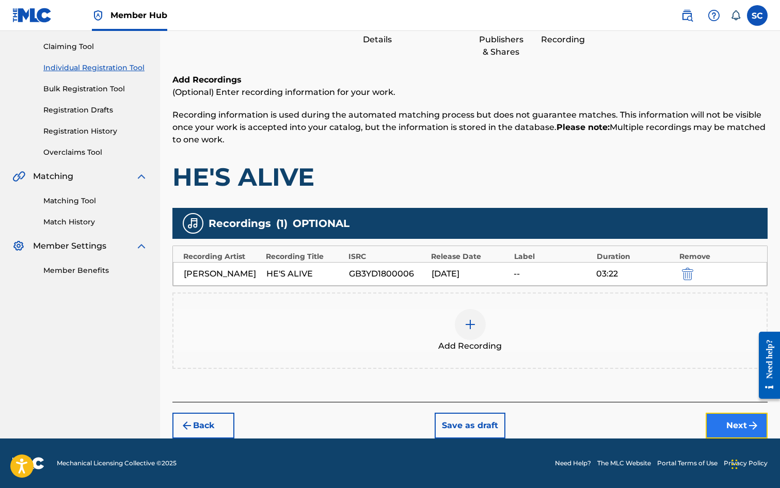
click at [745, 425] on button "Next" at bounding box center [737, 426] width 62 height 26
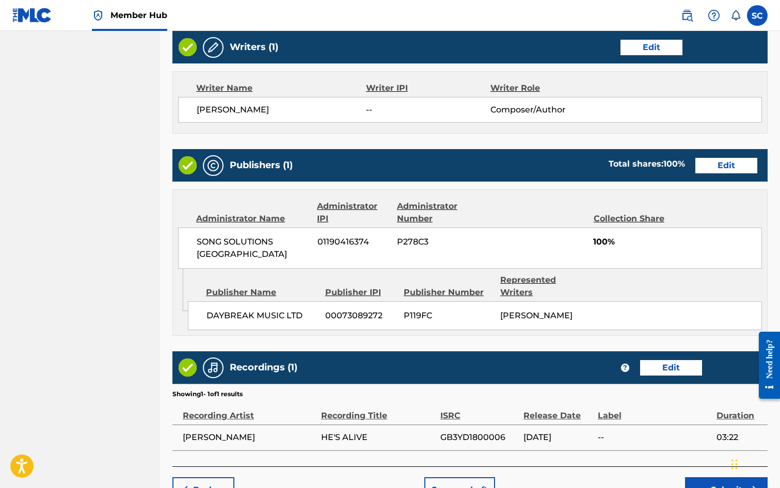
scroll to position [402, 0]
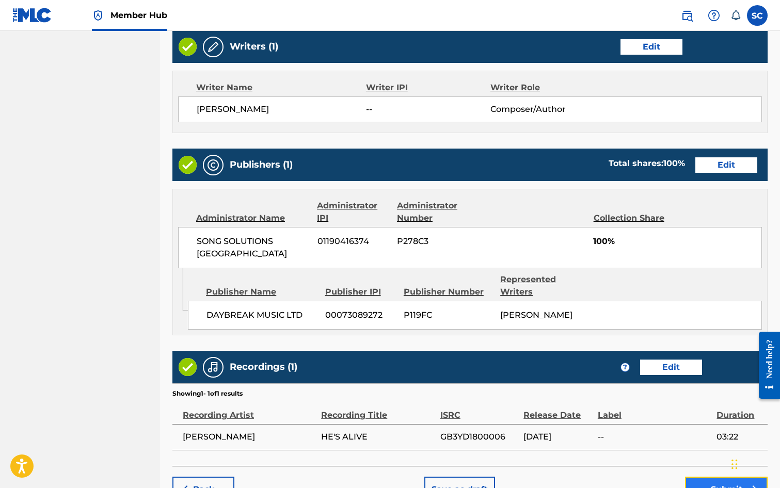
click at [724, 478] on button "Submit" at bounding box center [726, 490] width 83 height 26
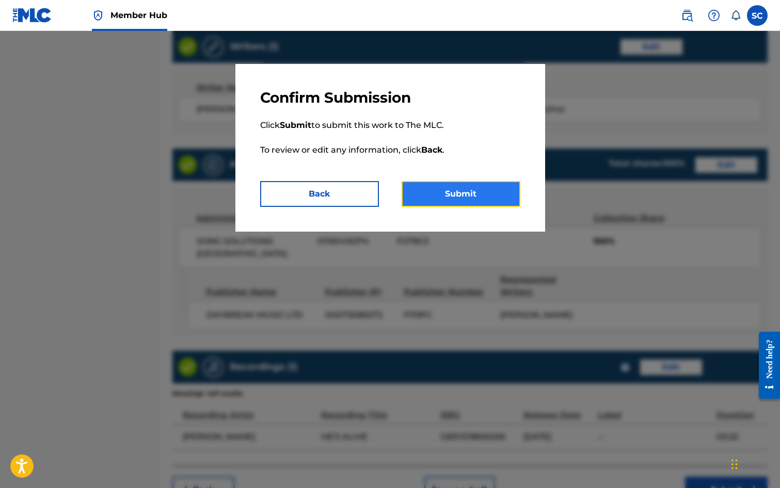
click at [453, 201] on button "Submit" at bounding box center [461, 194] width 119 height 26
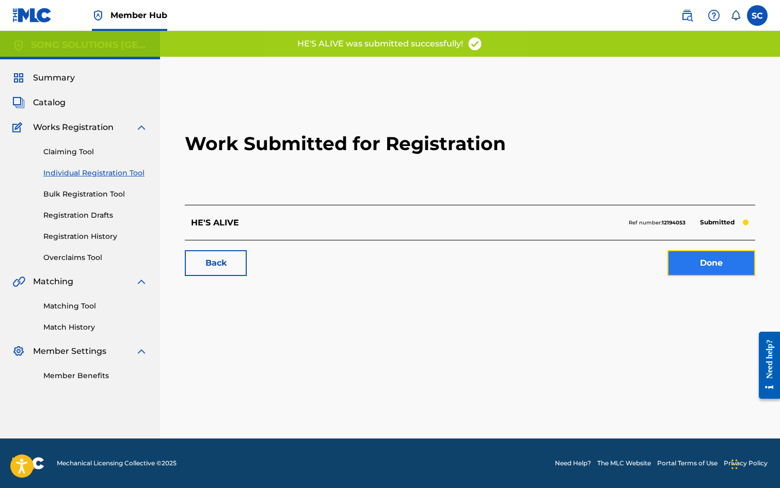
click at [717, 266] on link "Done" at bounding box center [712, 263] width 88 height 26
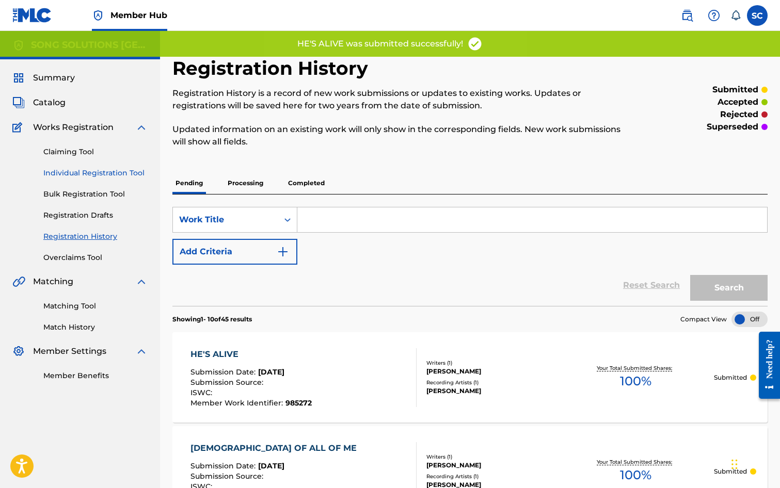
click at [74, 174] on link "Individual Registration Tool" at bounding box center [95, 173] width 104 height 11
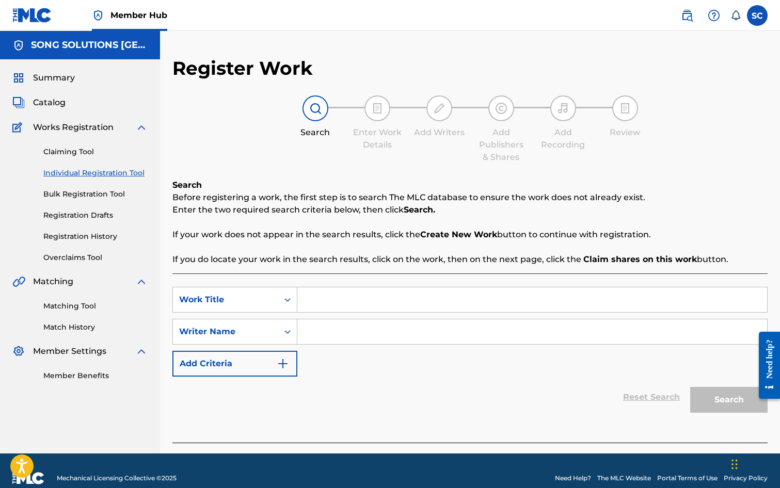
click at [354, 309] on input "Search Form" at bounding box center [532, 300] width 470 height 25
type input "INCREDIBLE GRACE"
click at [379, 321] on input "Search Form" at bounding box center [532, 332] width 470 height 25
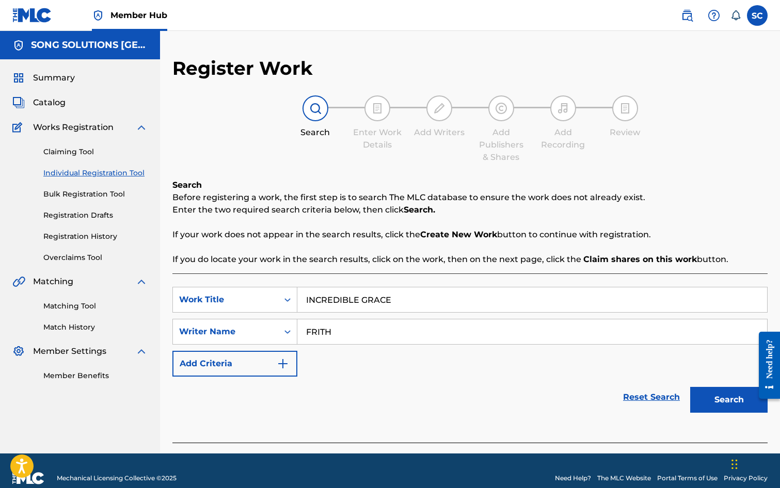
type input "FRITH"
click at [690, 387] on button "Search" at bounding box center [728, 400] width 77 height 26
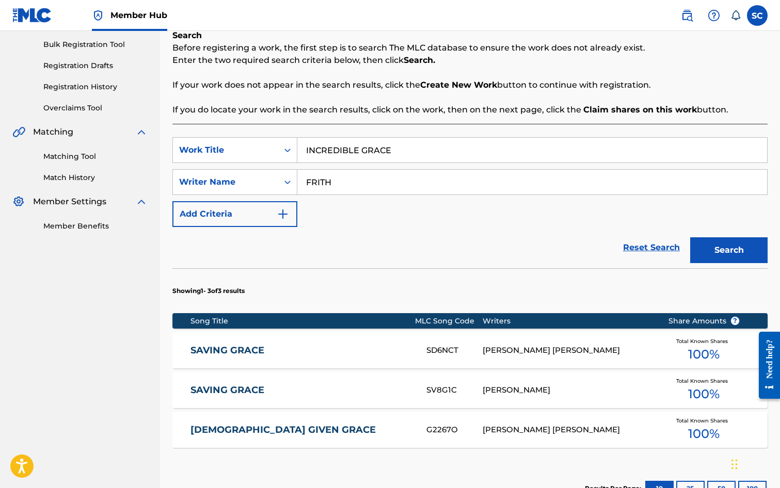
scroll to position [258, 0]
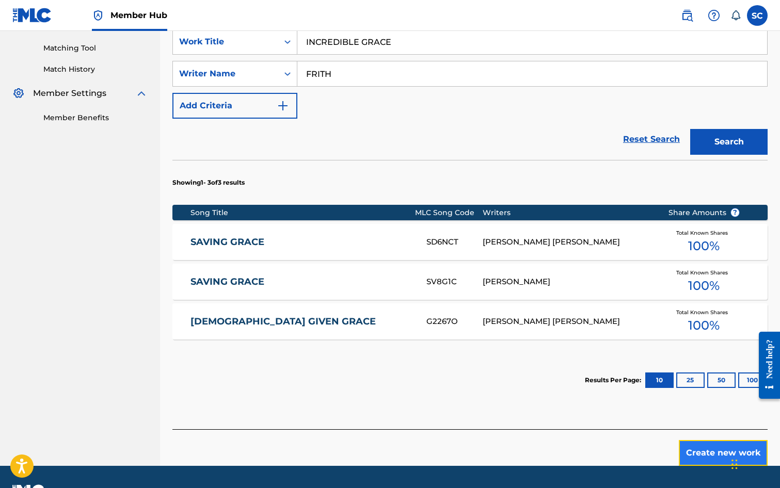
click at [722, 453] on button "Create new work" at bounding box center [723, 453] width 89 height 26
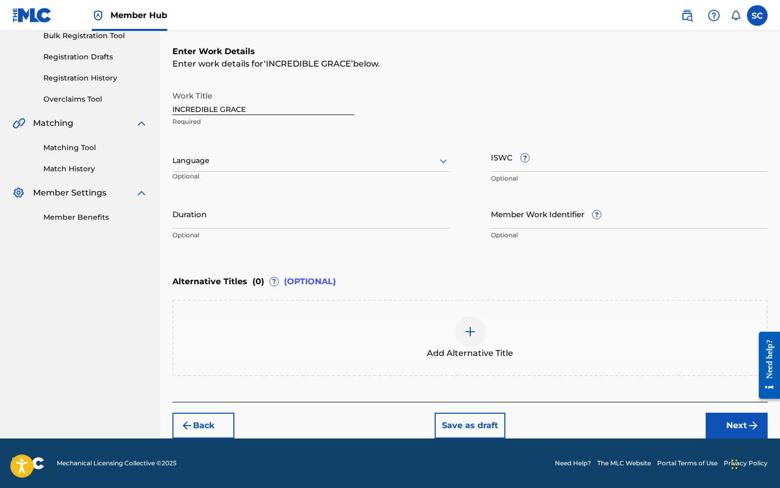
scroll to position [0, 0]
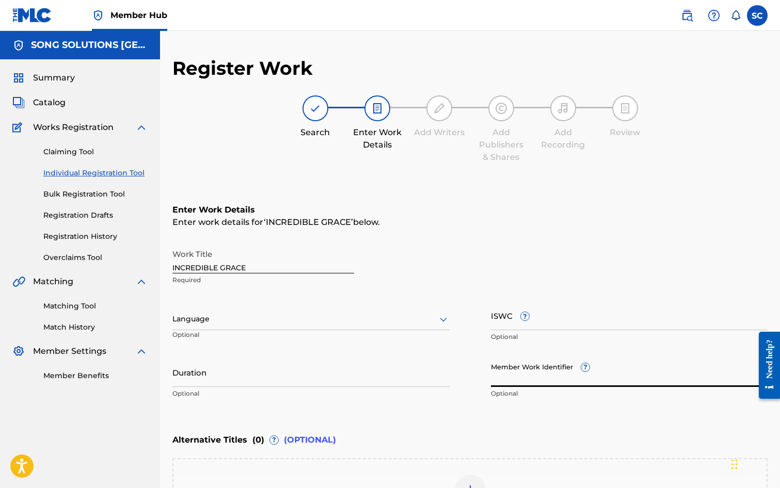
click at [501, 386] on input "Member Work Identifier ?" at bounding box center [629, 372] width 277 height 29
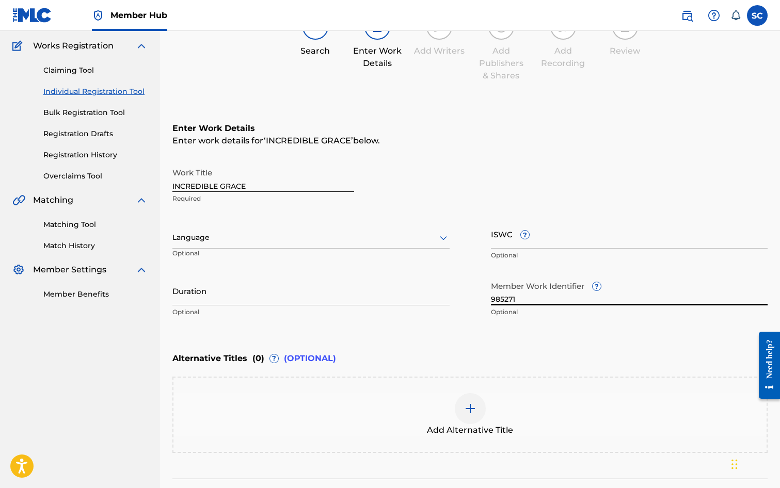
scroll to position [159, 0]
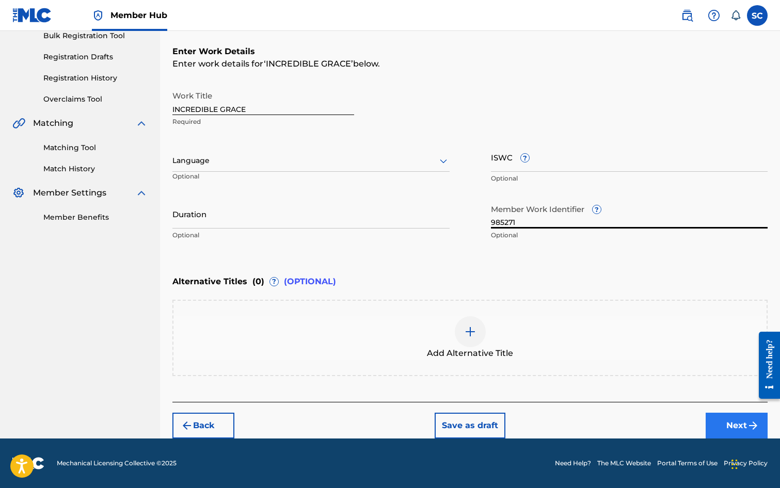
type input "985271"
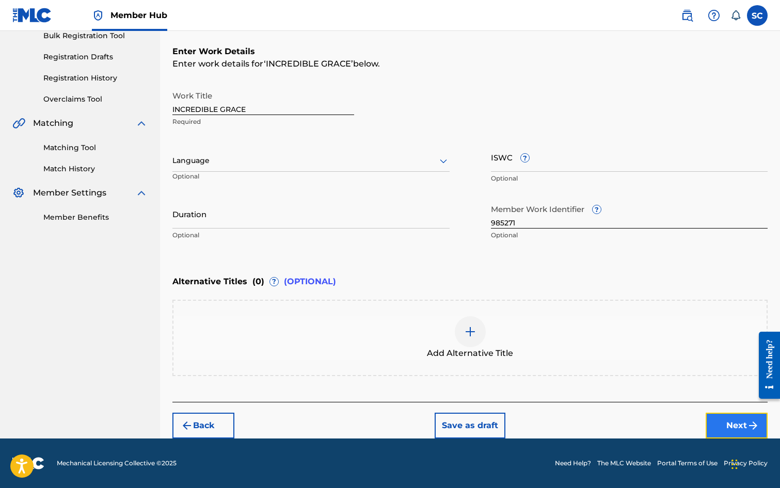
click at [735, 421] on button "Next" at bounding box center [737, 426] width 62 height 26
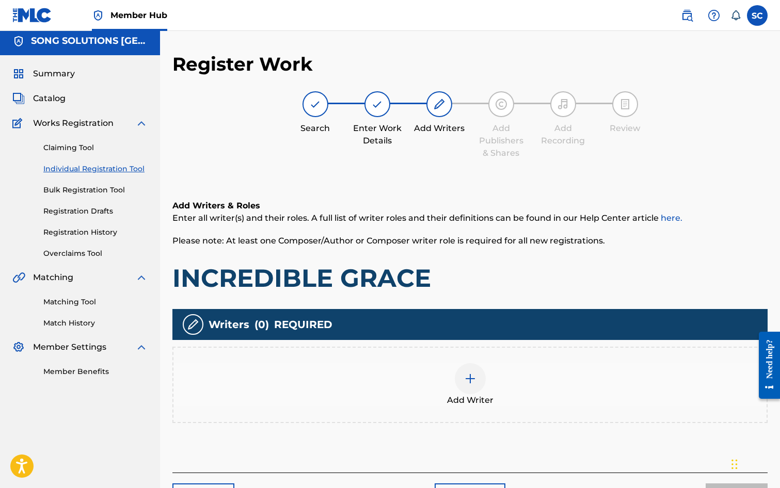
scroll to position [46, 0]
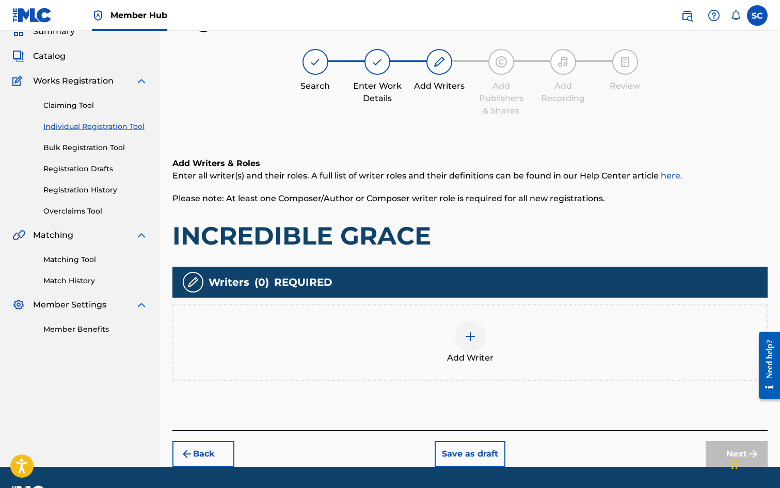
click at [474, 338] on img at bounding box center [470, 336] width 12 height 12
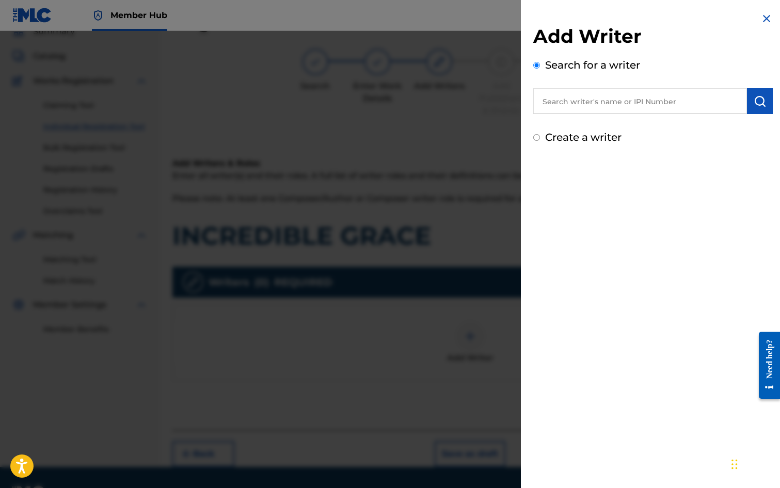
click at [583, 100] on input "text" at bounding box center [640, 101] width 214 height 26
type input "[PERSON_NAME]"
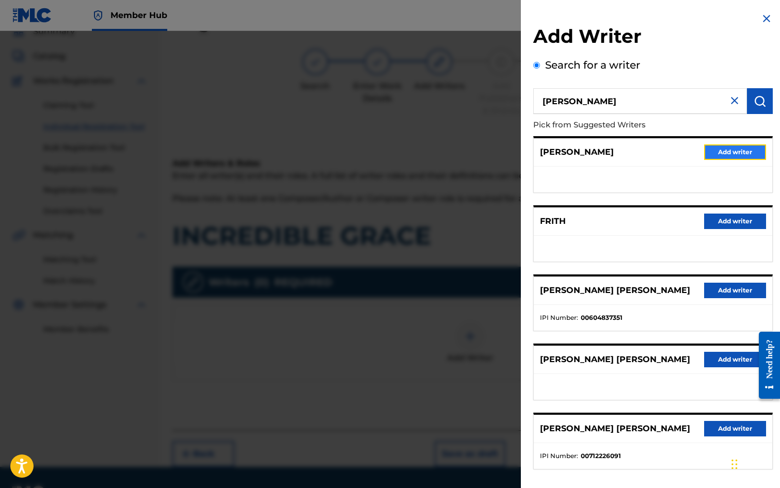
click at [745, 152] on button "Add writer" at bounding box center [735, 152] width 62 height 15
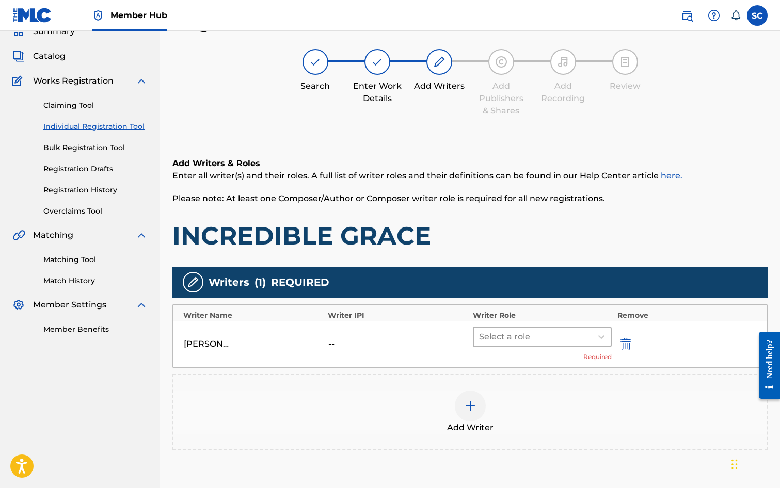
click at [521, 329] on div "Select a role" at bounding box center [533, 337] width 118 height 19
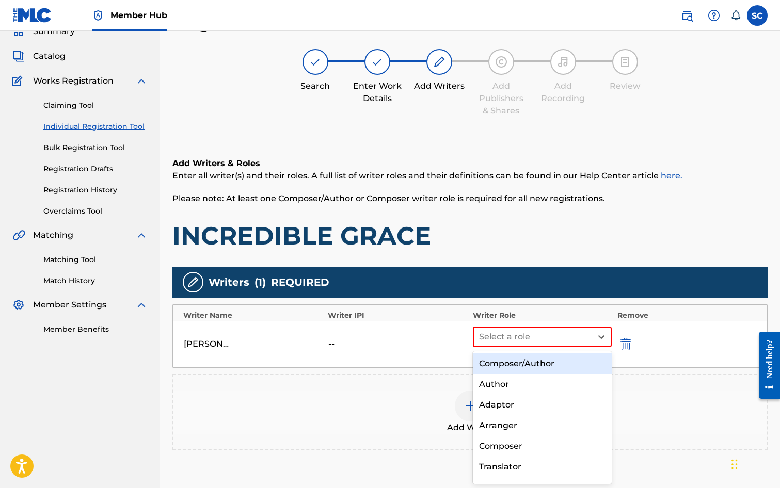
click at [523, 363] on div "Composer/Author" at bounding box center [542, 364] width 139 height 21
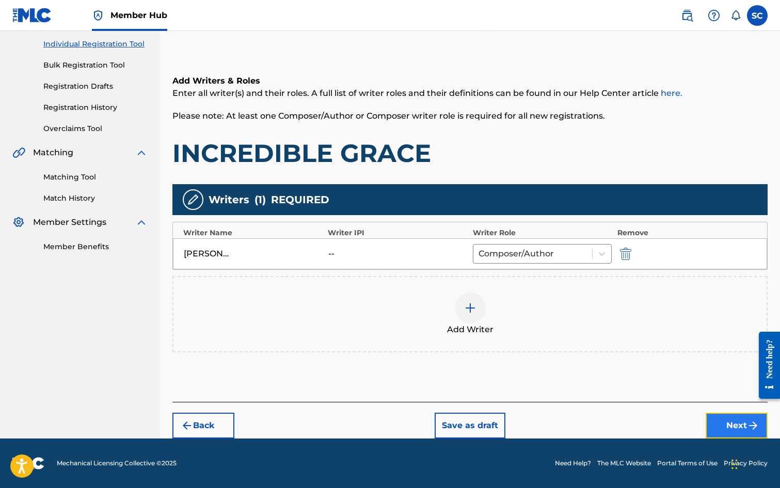
click at [724, 418] on button "Next" at bounding box center [737, 426] width 62 height 26
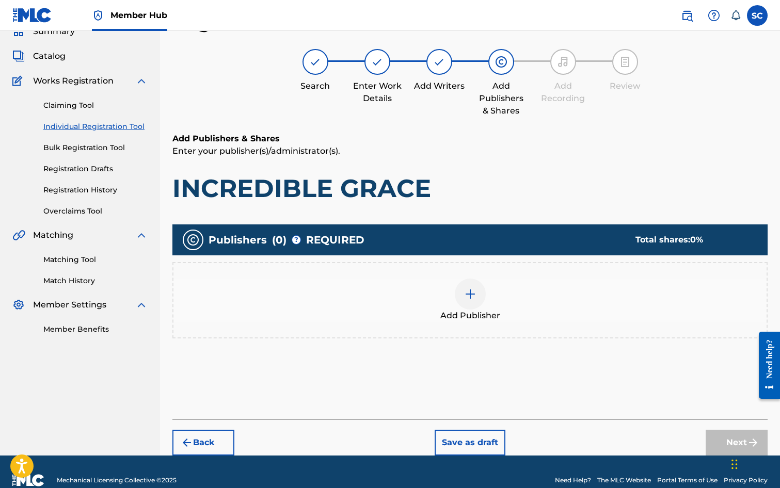
click at [465, 295] on img at bounding box center [470, 294] width 12 height 12
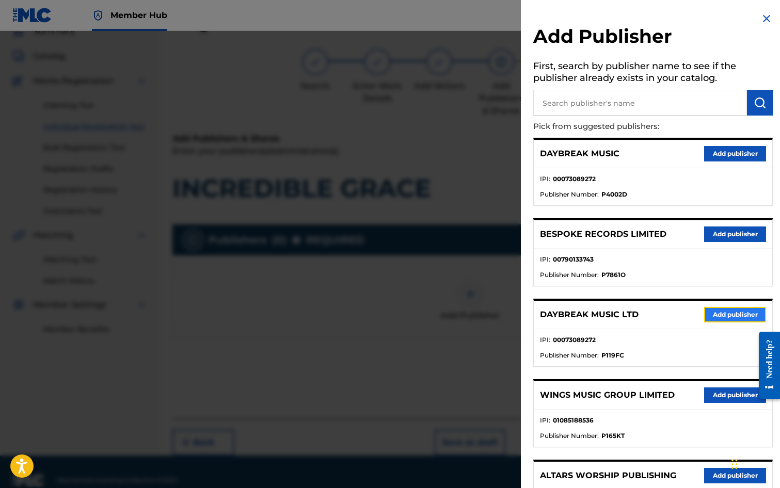
click at [727, 320] on button "Add publisher" at bounding box center [735, 314] width 62 height 15
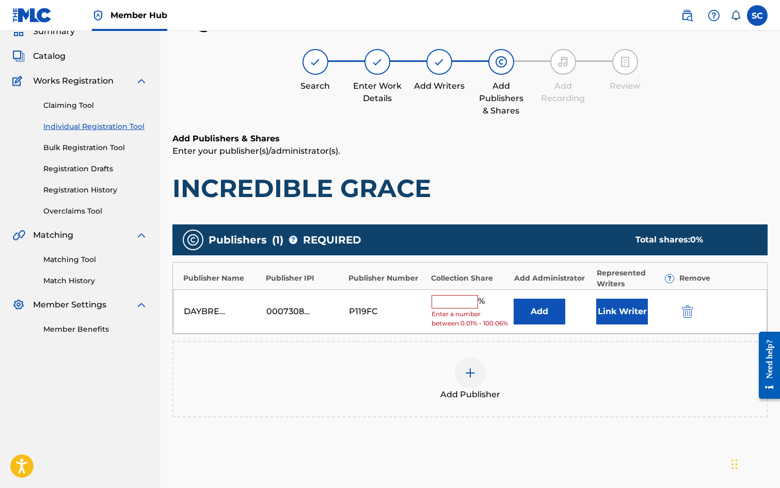
click at [453, 297] on input "text" at bounding box center [455, 301] width 46 height 13
type input "100"
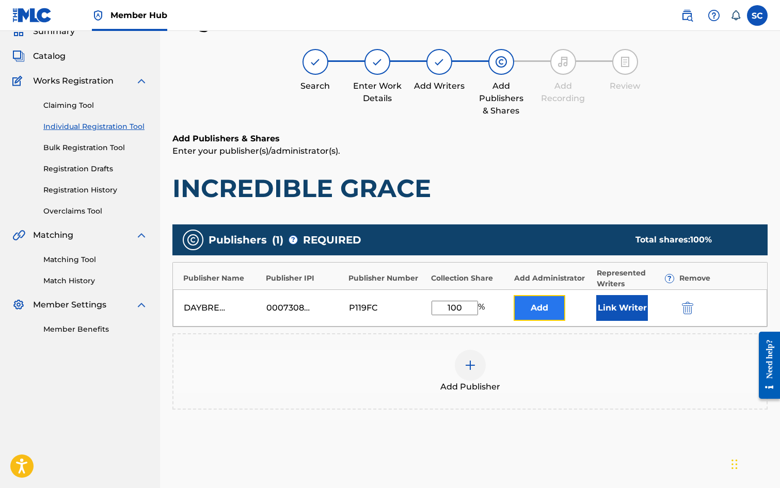
click at [547, 305] on button "Add" at bounding box center [540, 308] width 52 height 26
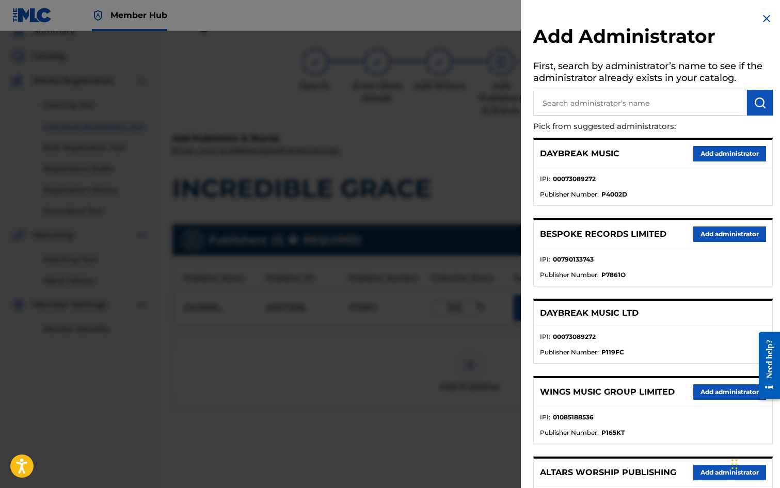
click at [566, 103] on input "text" at bounding box center [640, 103] width 214 height 26
type input "SONG SOLUTIONS"
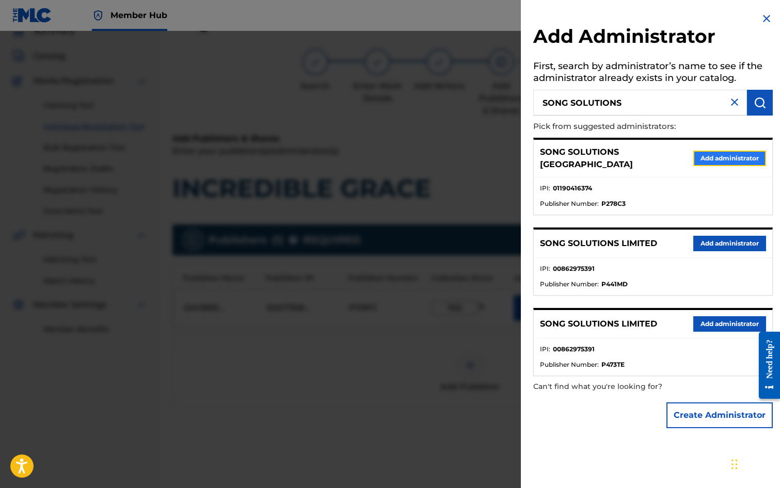
click at [696, 151] on button "Add administrator" at bounding box center [729, 158] width 73 height 15
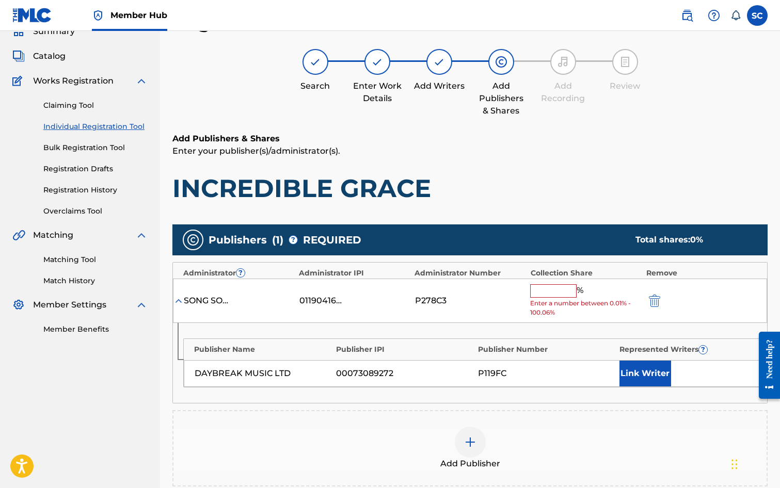
click at [546, 292] on input "text" at bounding box center [553, 291] width 46 height 13
type input "100"
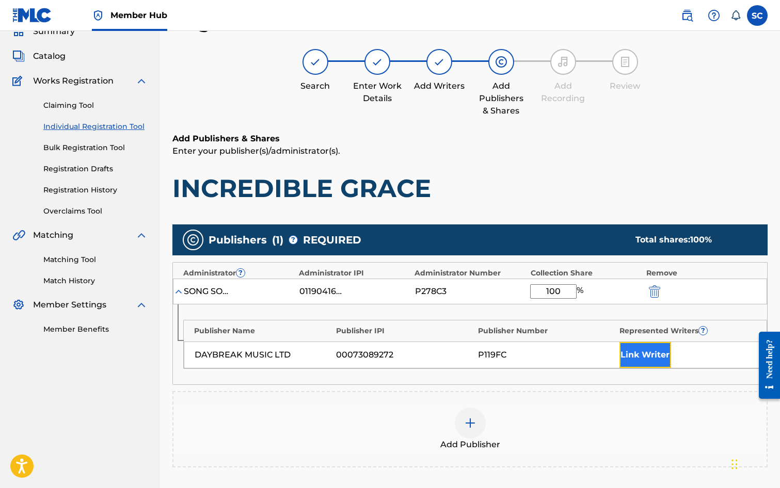
click at [632, 352] on button "Link Writer" at bounding box center [646, 355] width 52 height 26
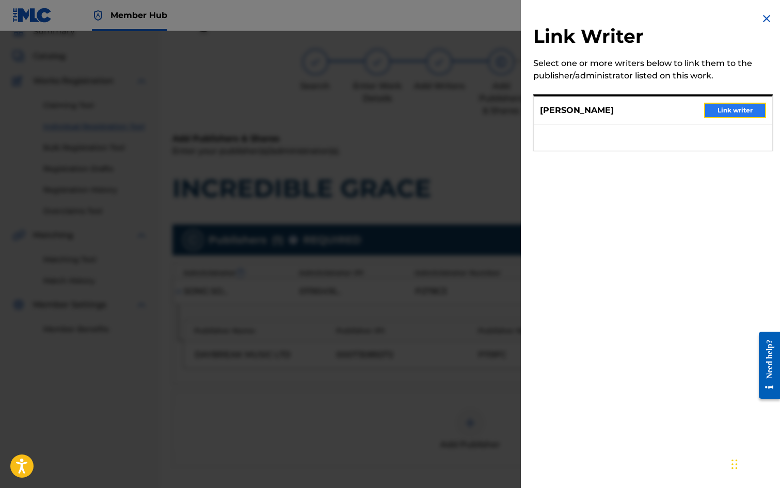
click at [730, 110] on button "Link writer" at bounding box center [735, 110] width 62 height 15
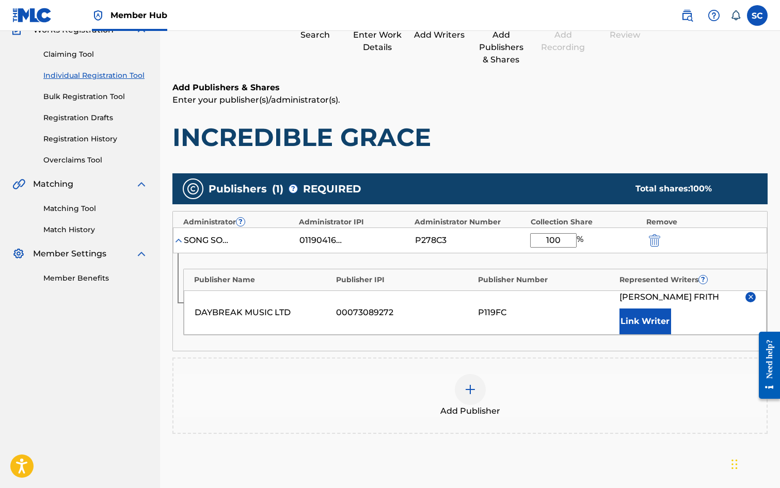
scroll to position [210, 0]
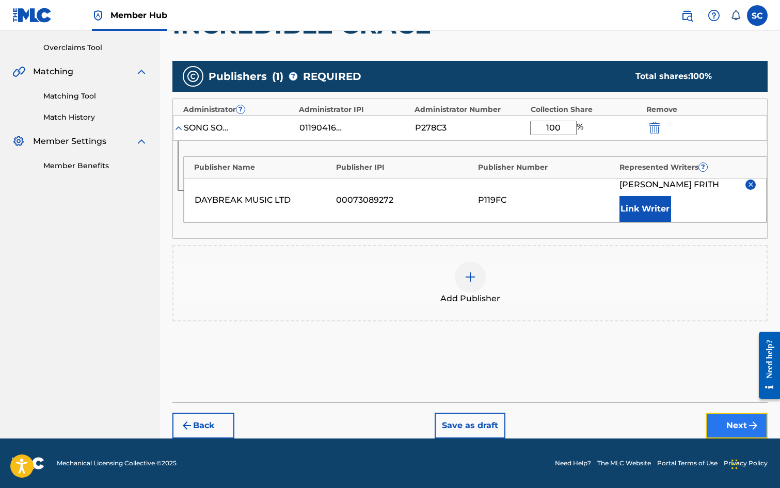
click at [733, 427] on button "Next" at bounding box center [737, 426] width 62 height 26
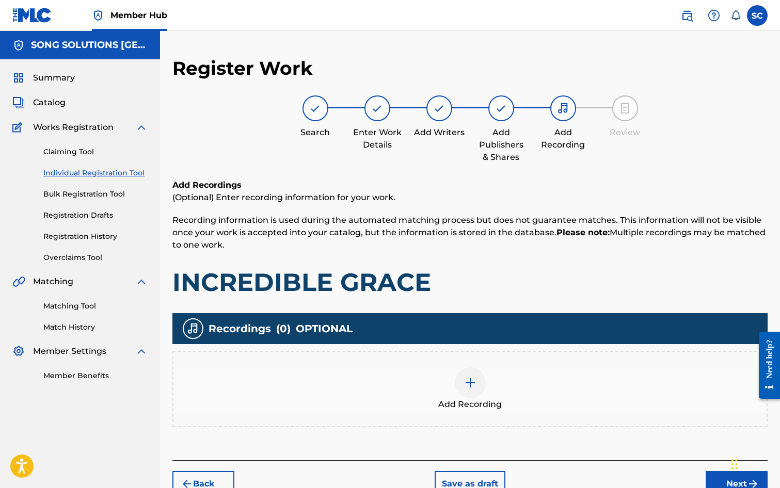
scroll to position [46, 0]
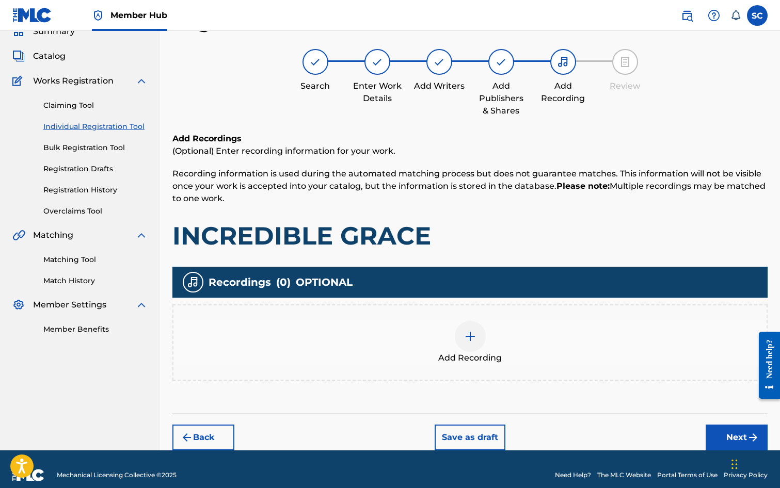
click at [466, 343] on div at bounding box center [470, 336] width 31 height 31
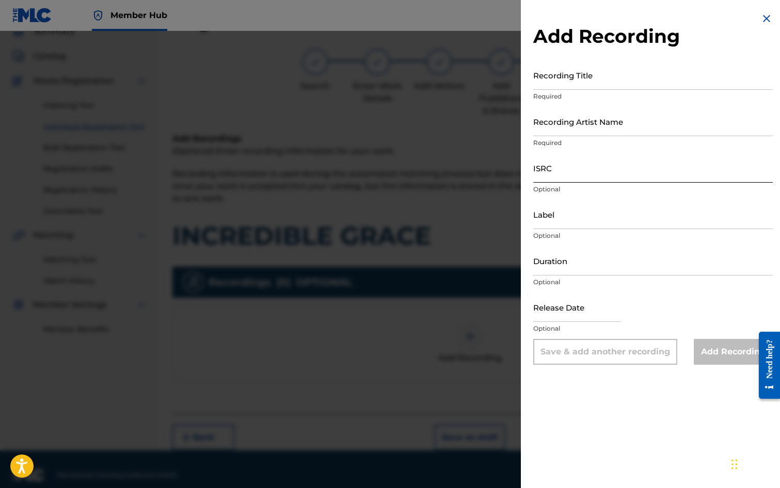
click at [565, 168] on input "ISRC" at bounding box center [653, 167] width 240 height 29
paste input "GB3YD1800007"
type input "GB3YD1800007"
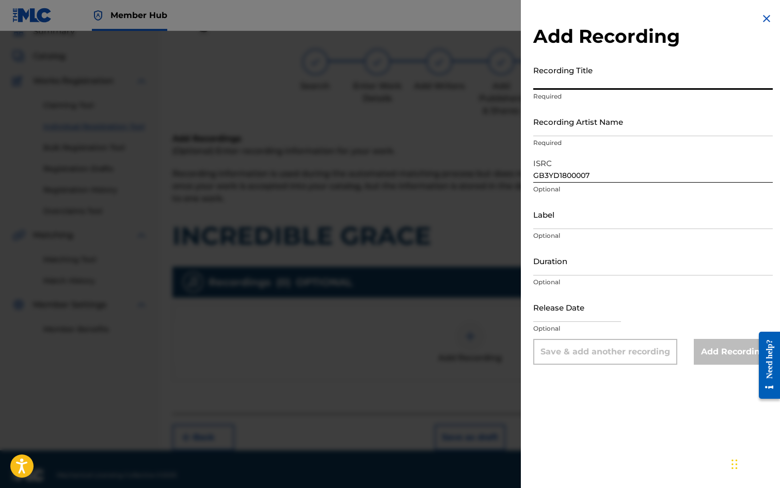
click at [574, 74] on input "Recording Title" at bounding box center [653, 74] width 240 height 29
type input "INCREDIBLE GRACE"
click at [575, 118] on input "Recording Artist Name" at bounding box center [653, 121] width 240 height 29
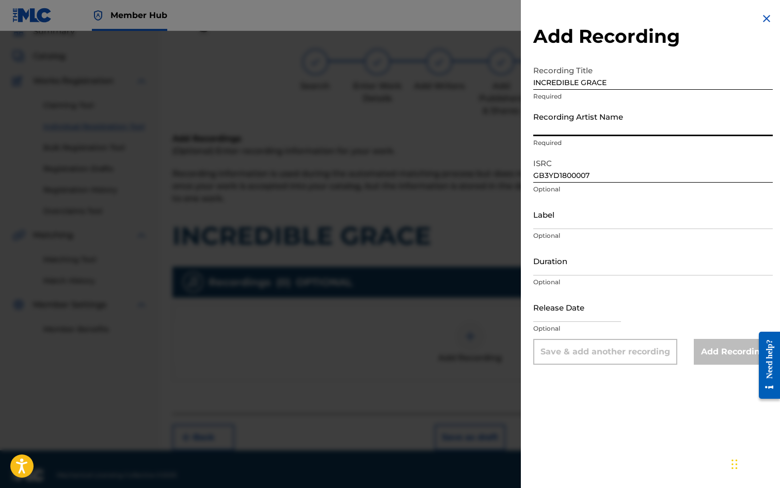
type input "[PERSON_NAME]"
type input "03:22"
type input "[DATE]"
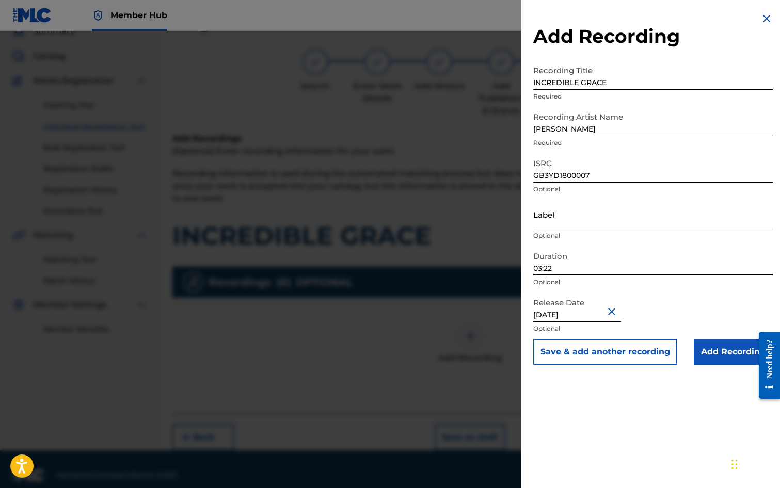
drag, startPoint x: 562, startPoint y: 269, endPoint x: 519, endPoint y: 269, distance: 42.3
click at [519, 269] on div "Add Recording Recording Title INCREDIBLE GRACE Required Recording Artist Name […" at bounding box center [390, 259] width 780 height 457
type input "04:13"
click at [718, 353] on input "Add Recording" at bounding box center [733, 352] width 79 height 26
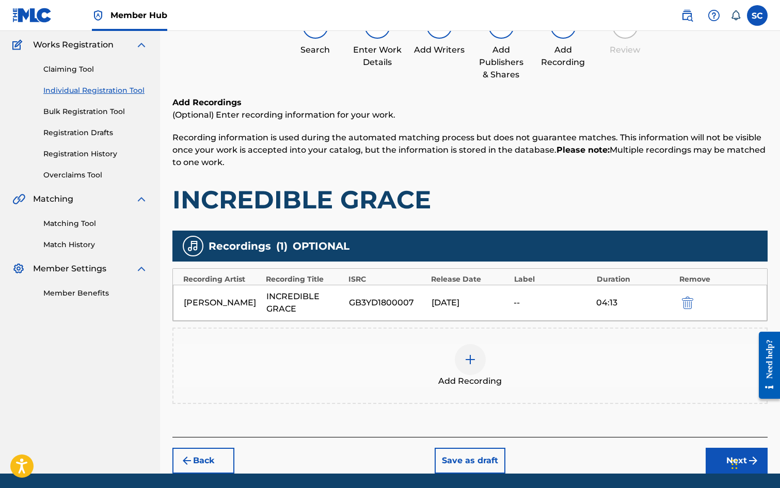
scroll to position [118, 0]
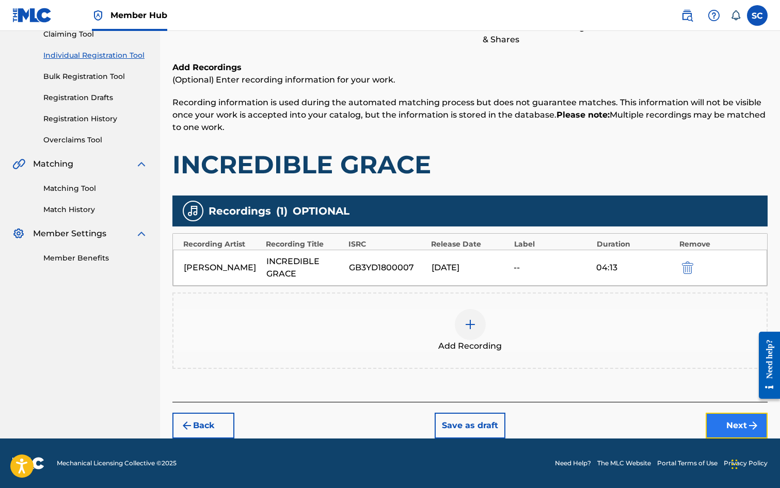
click at [742, 425] on button "Next" at bounding box center [737, 426] width 62 height 26
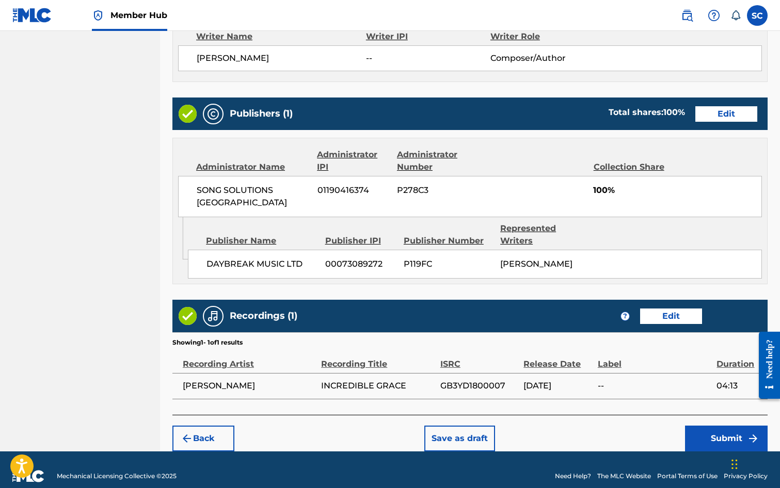
scroll to position [453, 0]
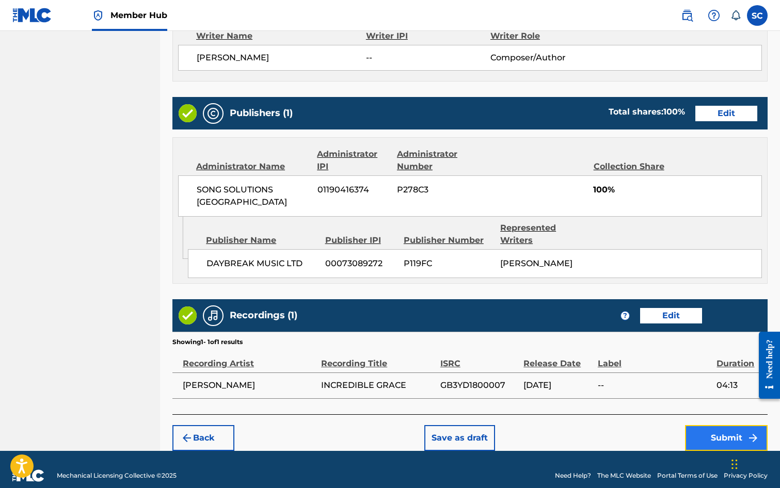
click at [718, 425] on button "Submit" at bounding box center [726, 438] width 83 height 26
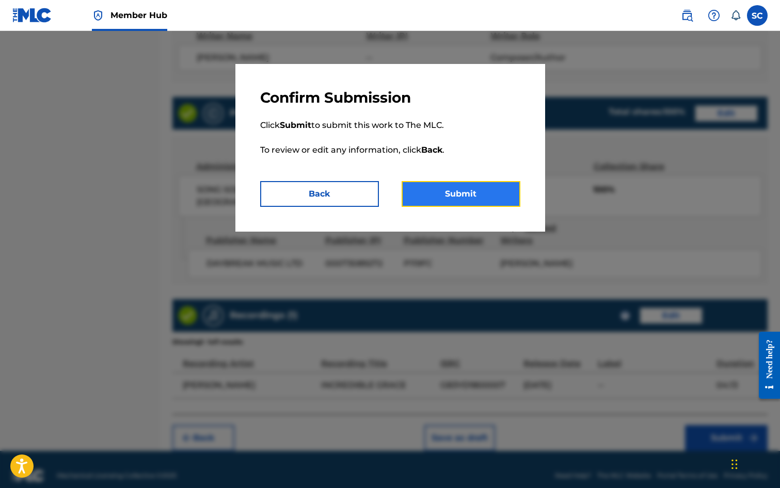
click at [446, 199] on button "Submit" at bounding box center [461, 194] width 119 height 26
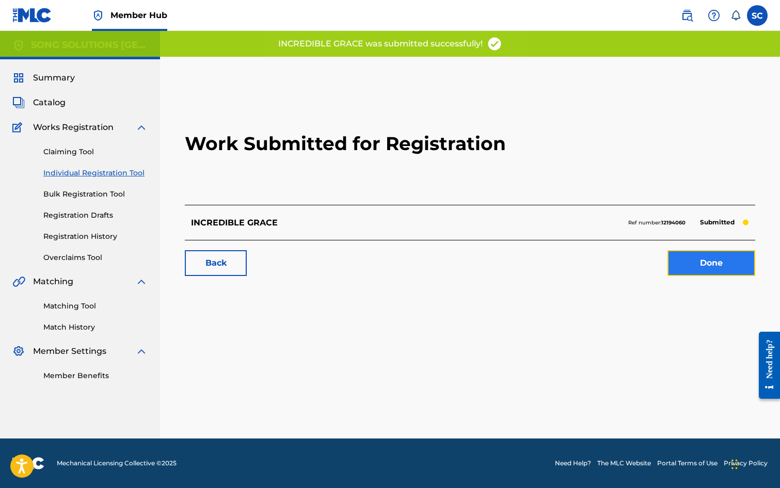
click at [710, 263] on link "Done" at bounding box center [712, 263] width 88 height 26
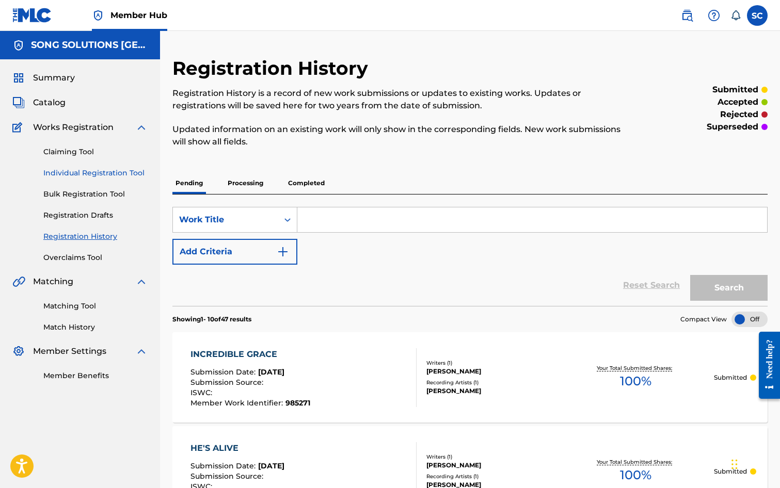
click at [54, 170] on link "Individual Registration Tool" at bounding box center [95, 173] width 104 height 11
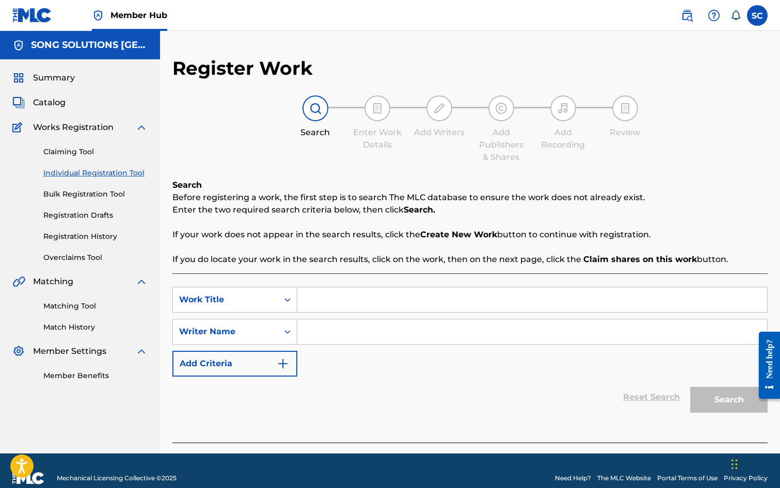
click at [340, 299] on input "Search Form" at bounding box center [532, 300] width 470 height 25
type input "REFLECTIONS"
click at [414, 331] on input "Search Form" at bounding box center [532, 332] width 470 height 25
type input "FRITH"
click at [690, 387] on button "Search" at bounding box center [728, 400] width 77 height 26
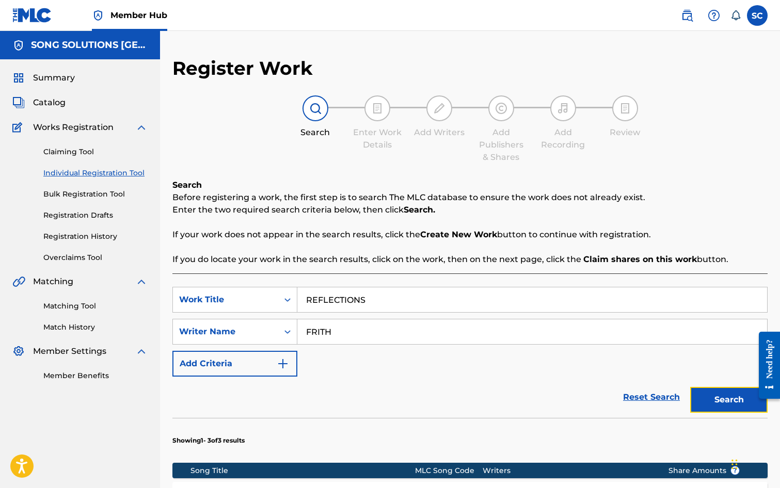
drag, startPoint x: 738, startPoint y: 398, endPoint x: 722, endPoint y: 399, distance: 16.0
click at [738, 398] on button "Search" at bounding box center [728, 400] width 77 height 26
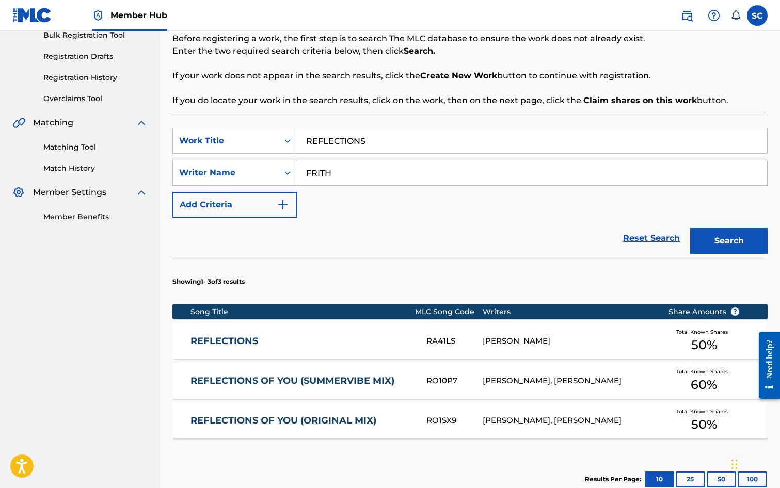
scroll to position [286, 0]
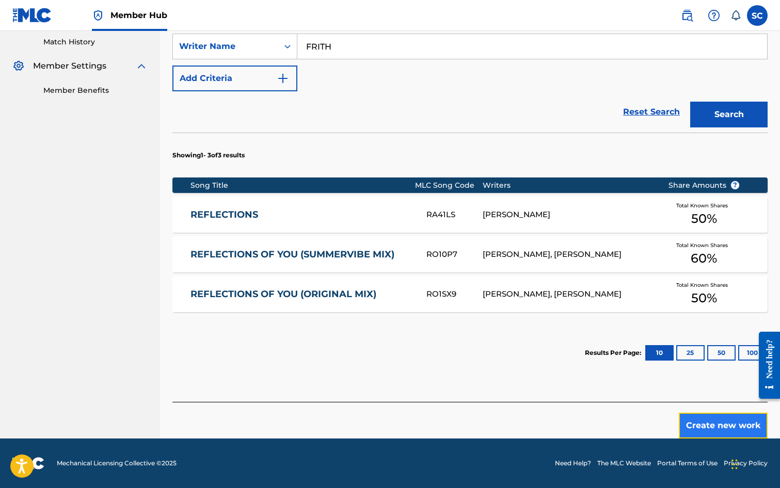
click at [721, 430] on button "Create new work" at bounding box center [723, 426] width 89 height 26
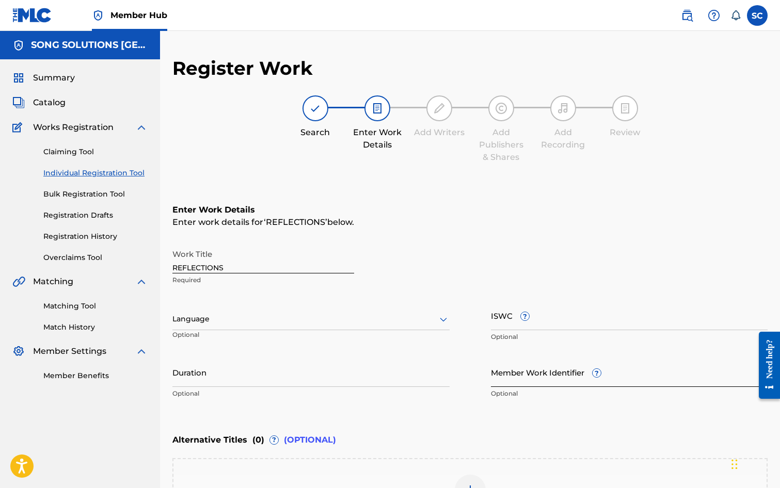
click at [507, 379] on input "Member Work Identifier ?" at bounding box center [629, 372] width 277 height 29
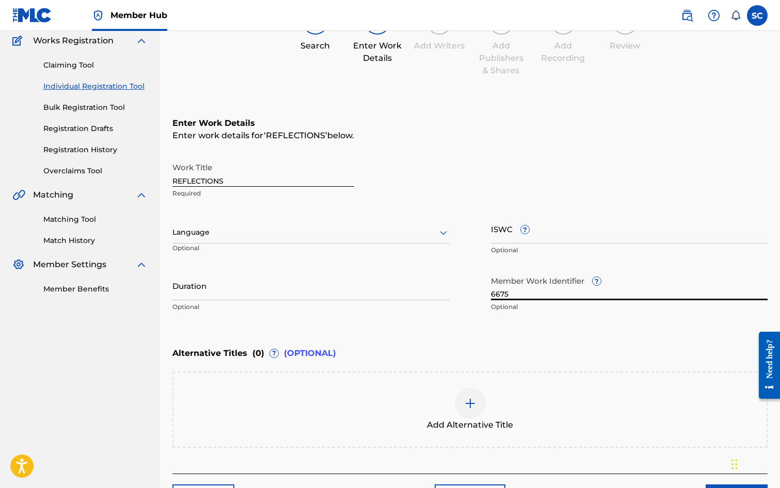
scroll to position [159, 0]
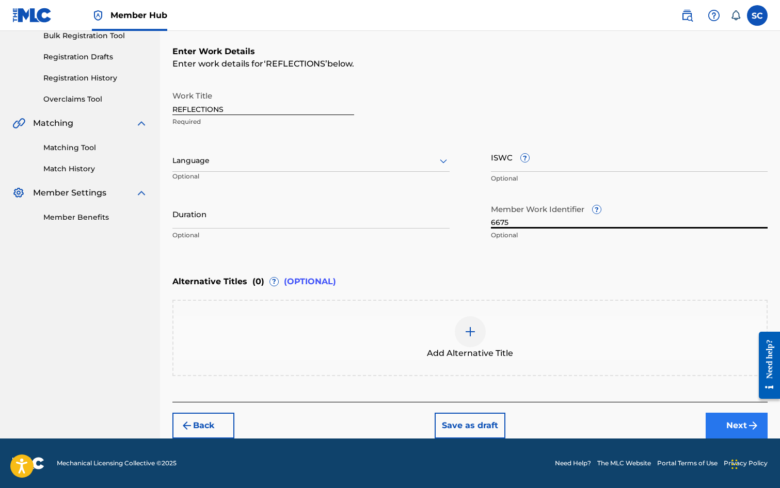
type input "6675"
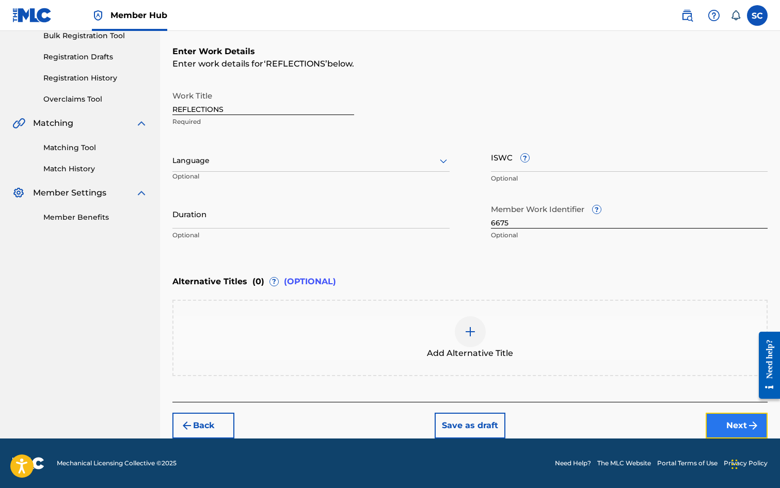
click at [740, 423] on button "Next" at bounding box center [737, 426] width 62 height 26
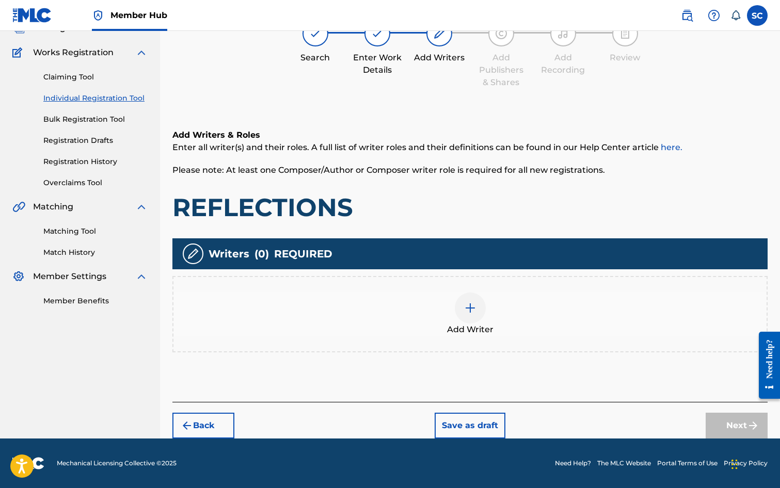
scroll to position [46, 0]
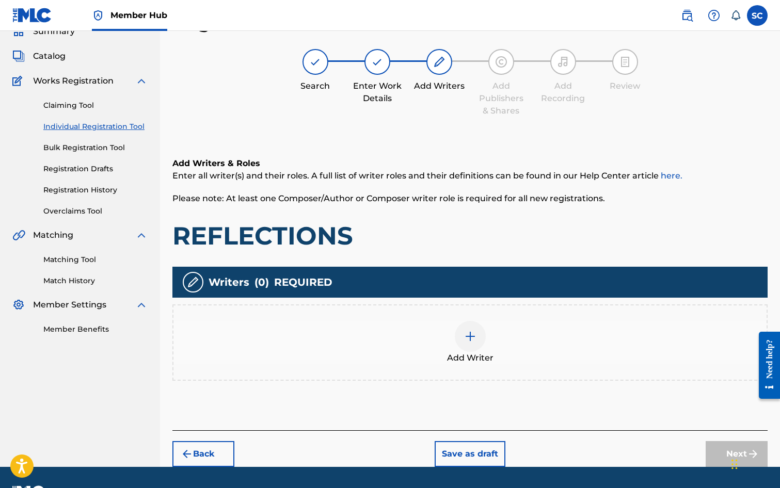
click at [470, 336] on img at bounding box center [470, 336] width 12 height 12
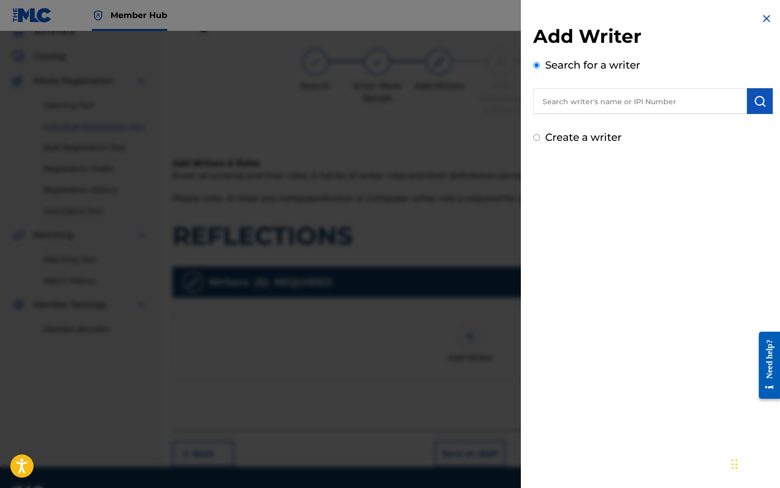
click at [580, 106] on input "text" at bounding box center [640, 101] width 214 height 26
type input "[PERSON_NAME]"
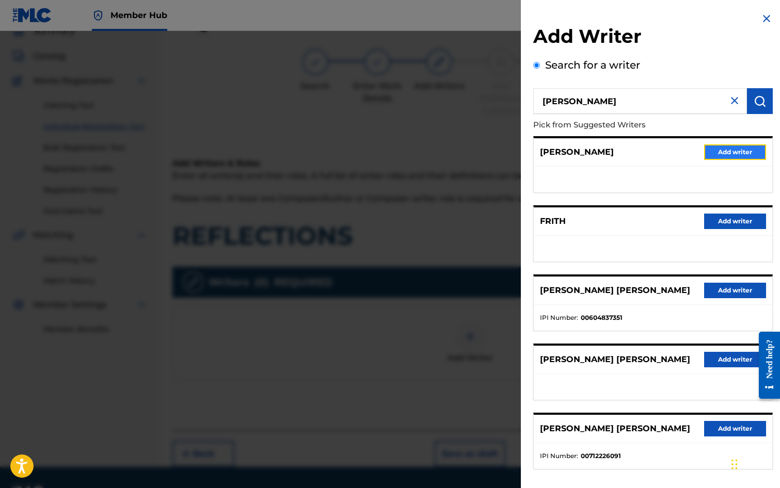
click at [711, 151] on button "Add writer" at bounding box center [735, 152] width 62 height 15
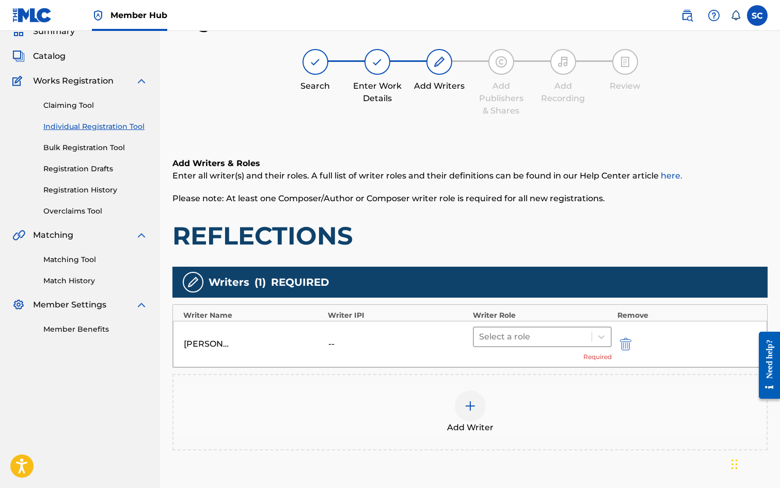
click at [507, 338] on div at bounding box center [533, 337] width 108 height 14
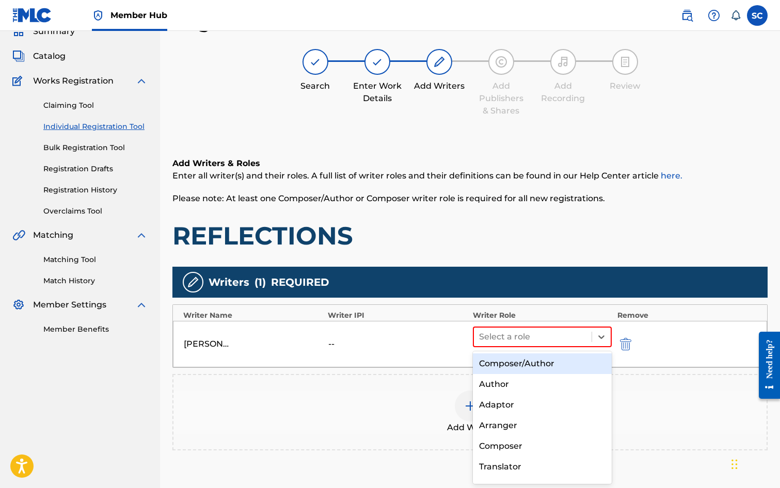
click at [513, 363] on div "Composer/Author" at bounding box center [542, 364] width 139 height 21
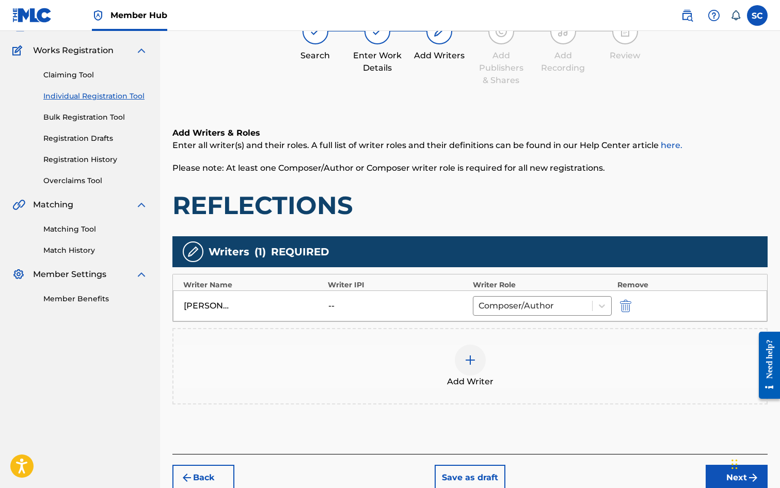
scroll to position [129, 0]
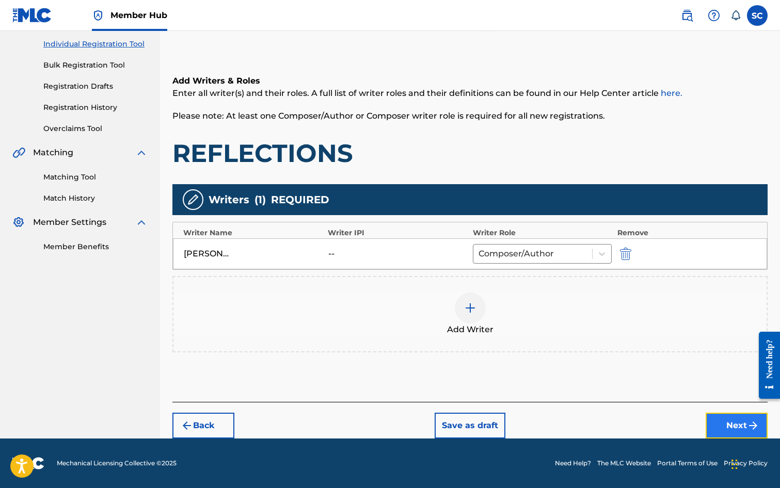
click at [736, 428] on button "Next" at bounding box center [737, 426] width 62 height 26
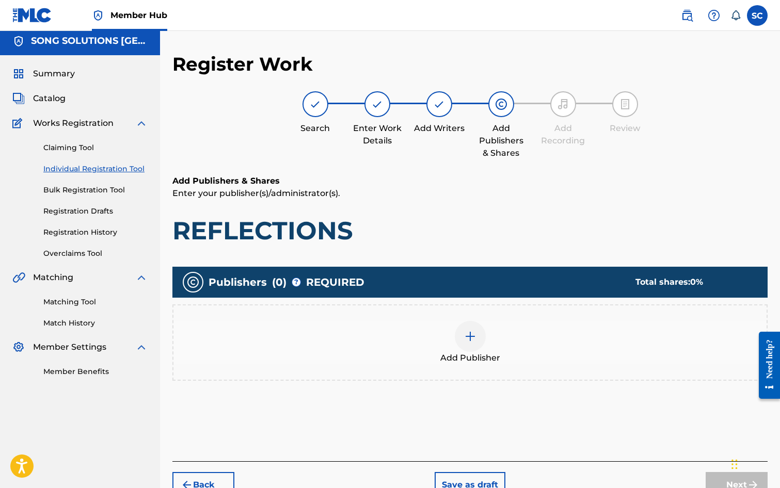
scroll to position [46, 0]
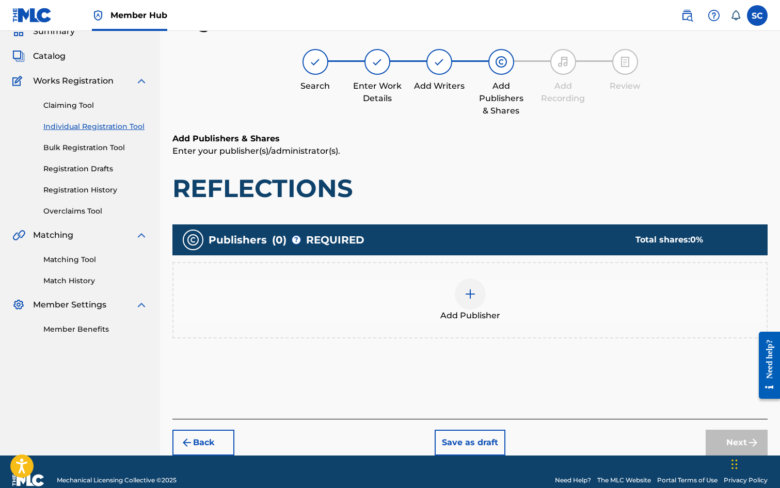
click at [471, 293] on img at bounding box center [470, 294] width 12 height 12
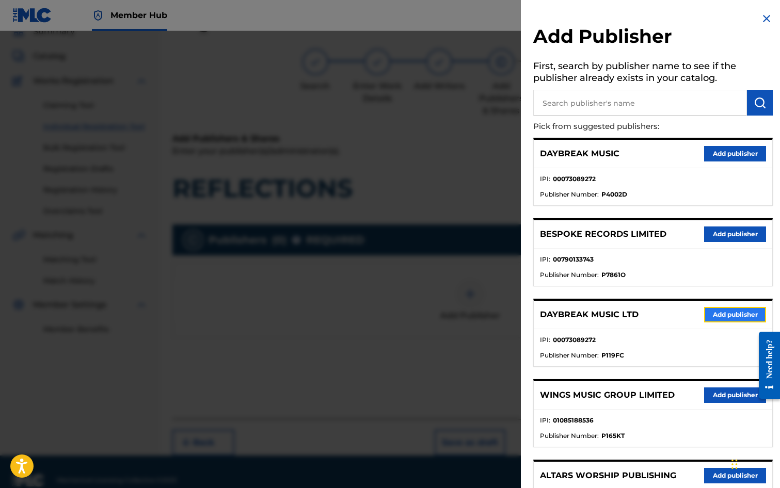
click at [728, 317] on button "Add publisher" at bounding box center [735, 314] width 62 height 15
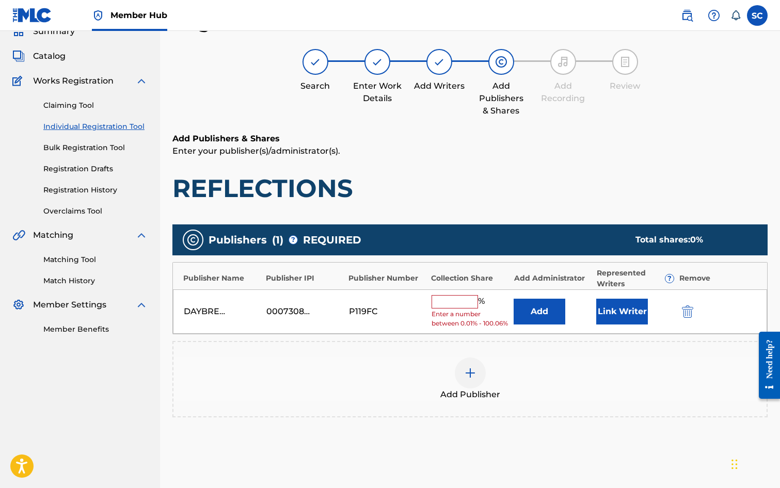
click at [446, 300] on input "text" at bounding box center [455, 301] width 46 height 13
type input "100"
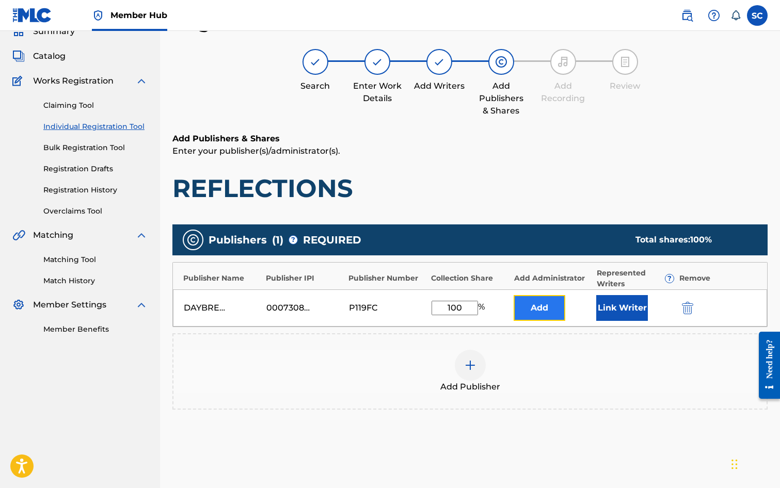
click at [538, 304] on button "Add" at bounding box center [540, 308] width 52 height 26
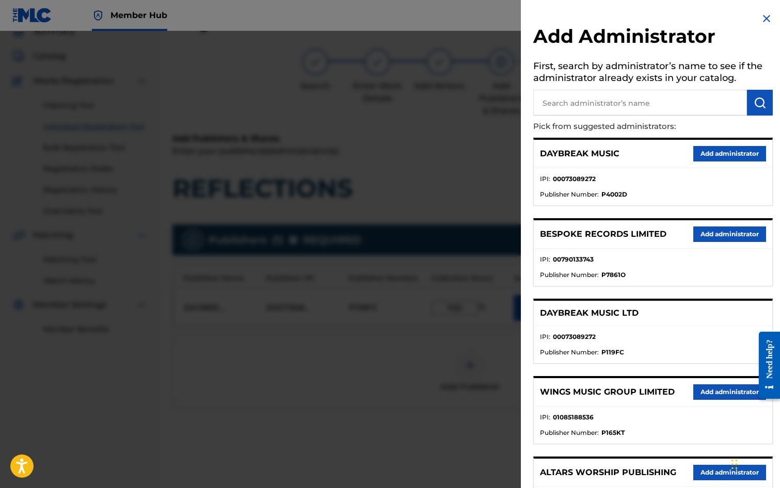
click at [565, 101] on input "text" at bounding box center [640, 103] width 214 height 26
type input "SONG SOLUTIONS"
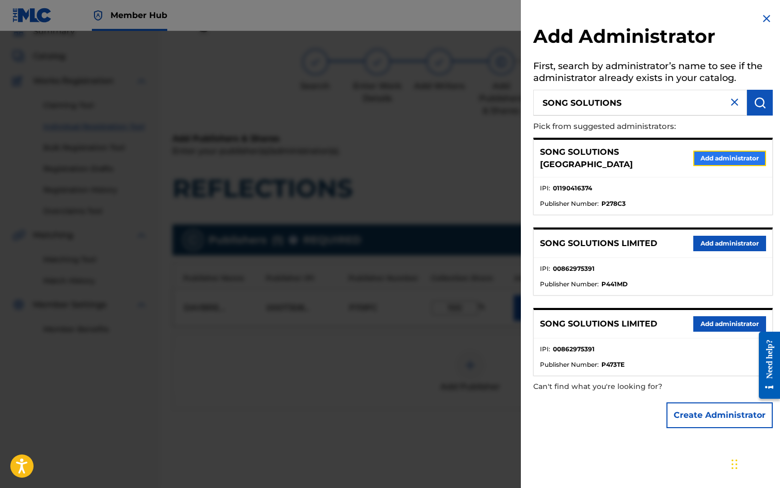
click at [723, 160] on button "Add administrator" at bounding box center [729, 158] width 73 height 15
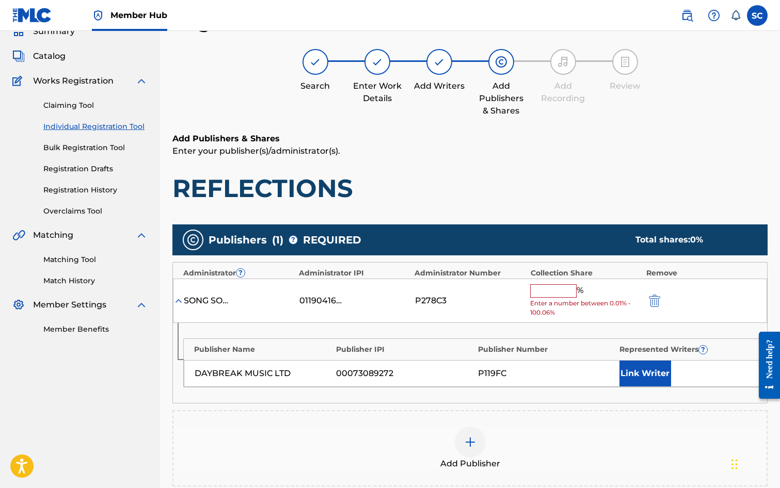
click at [538, 293] on input "text" at bounding box center [553, 291] width 46 height 13
type input "100"
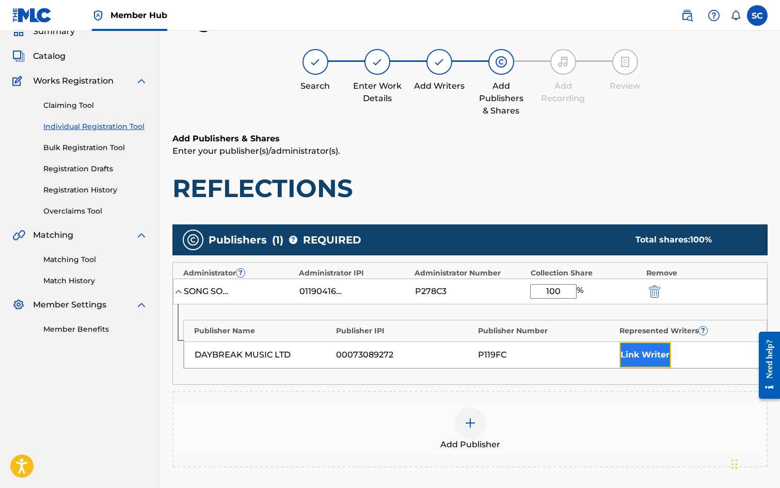
drag, startPoint x: 633, startPoint y: 358, endPoint x: 626, endPoint y: 354, distance: 7.4
click at [626, 354] on button "Link Writer" at bounding box center [646, 355] width 52 height 26
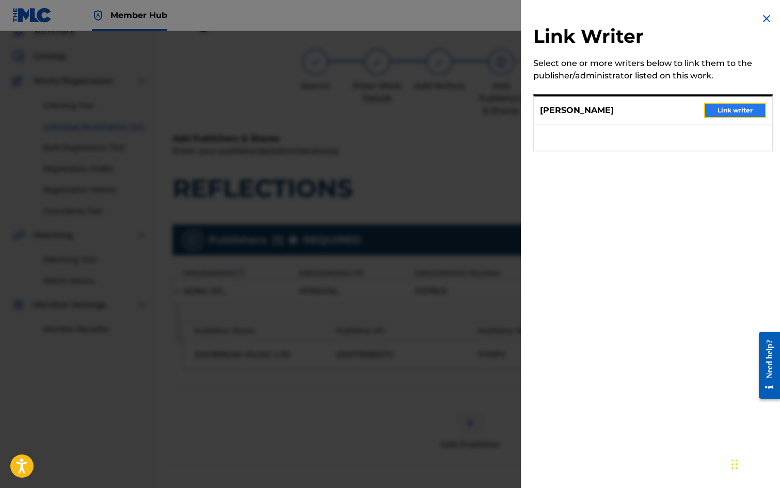
click at [717, 108] on button "Link writer" at bounding box center [735, 110] width 62 height 15
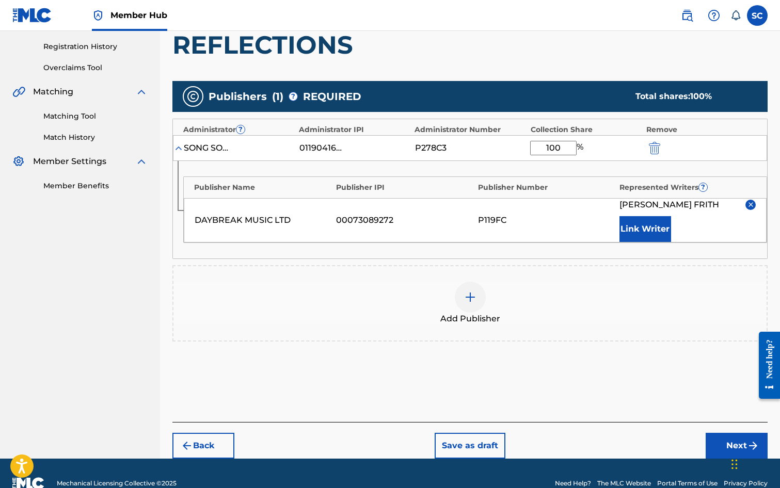
scroll to position [210, 0]
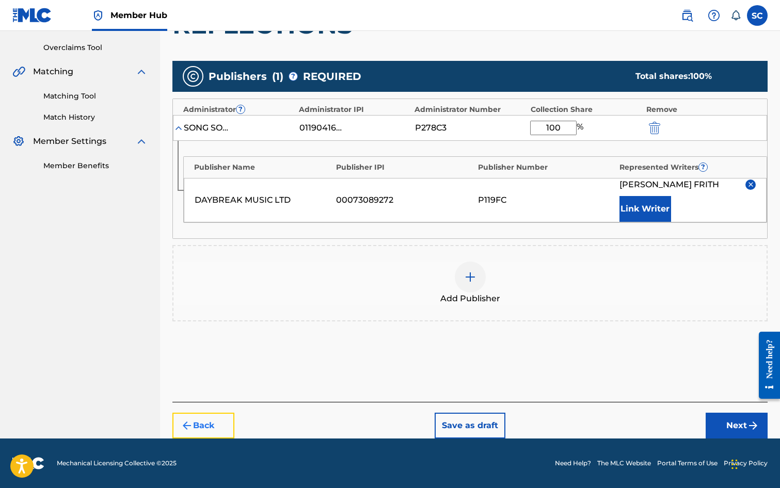
click at [201, 424] on button "Back" at bounding box center [203, 426] width 62 height 26
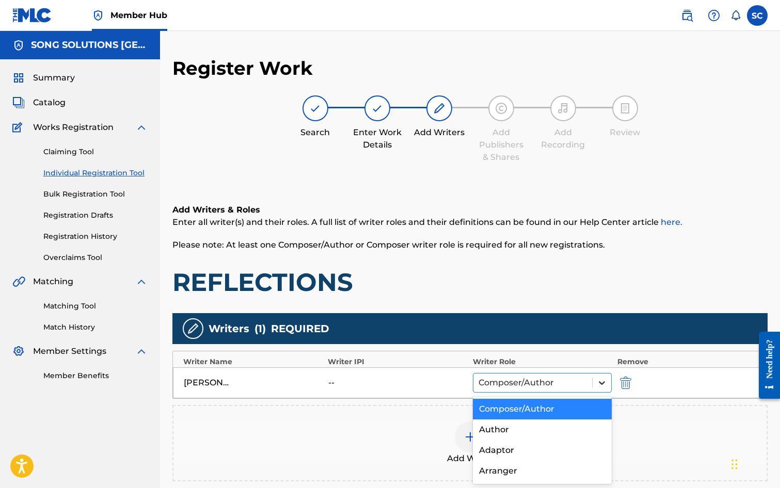
click at [596, 382] on div at bounding box center [602, 383] width 19 height 19
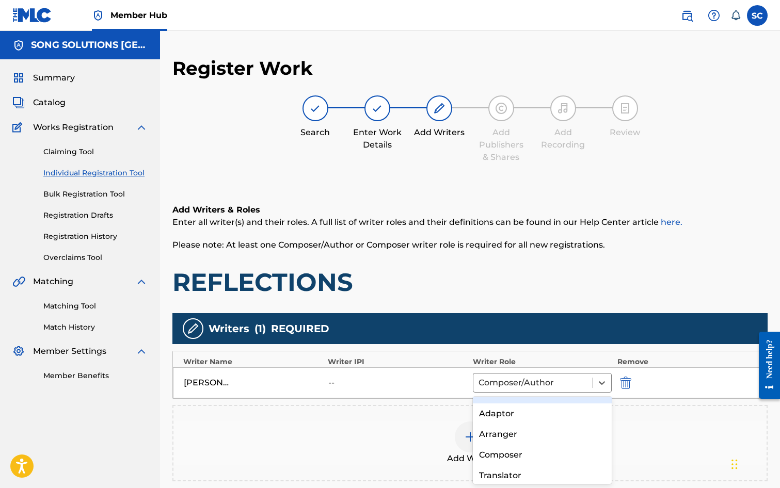
scroll to position [52, 0]
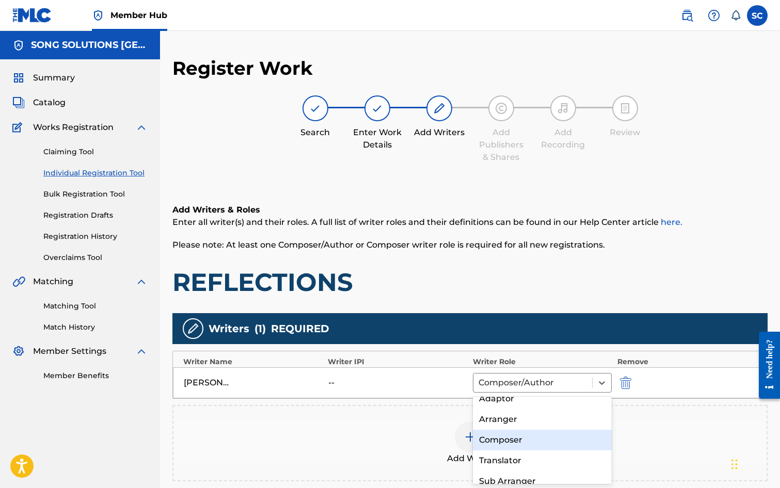
click at [545, 445] on div "Composer" at bounding box center [542, 440] width 139 height 21
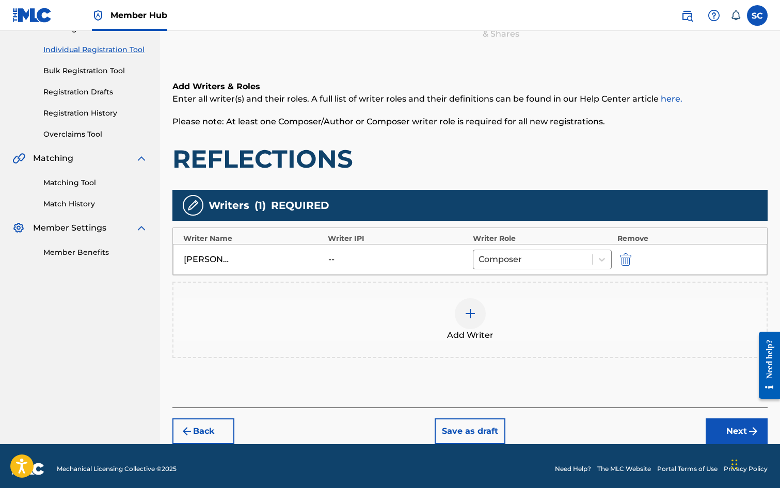
scroll to position [129, 0]
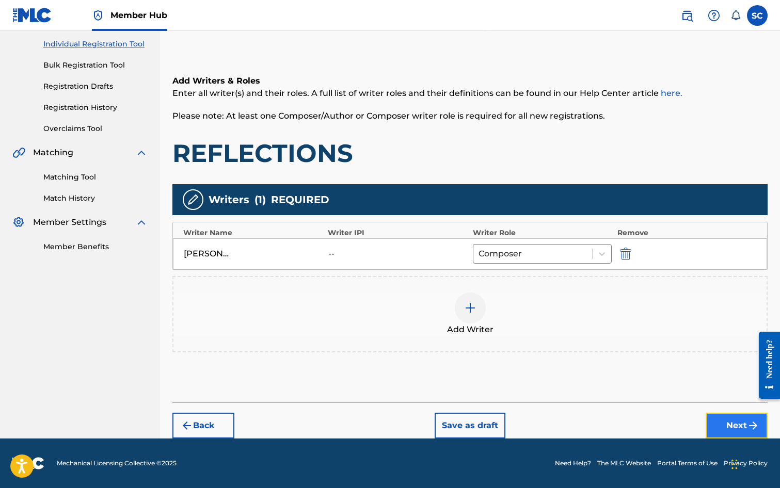
click at [729, 425] on button "Next" at bounding box center [737, 426] width 62 height 26
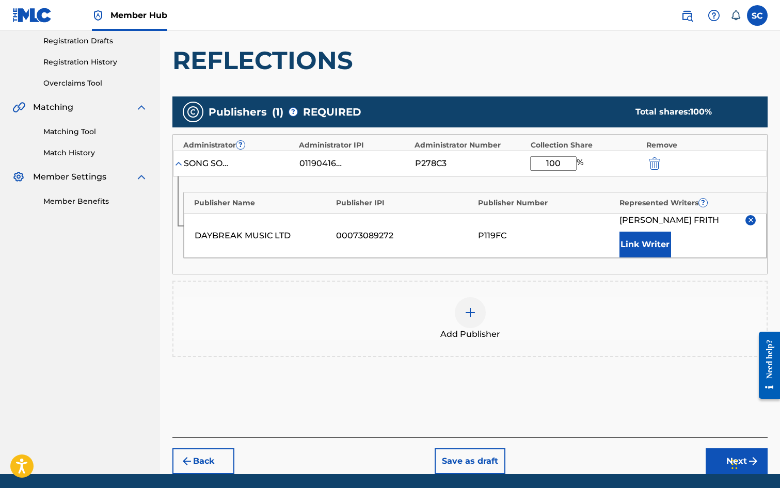
scroll to position [210, 0]
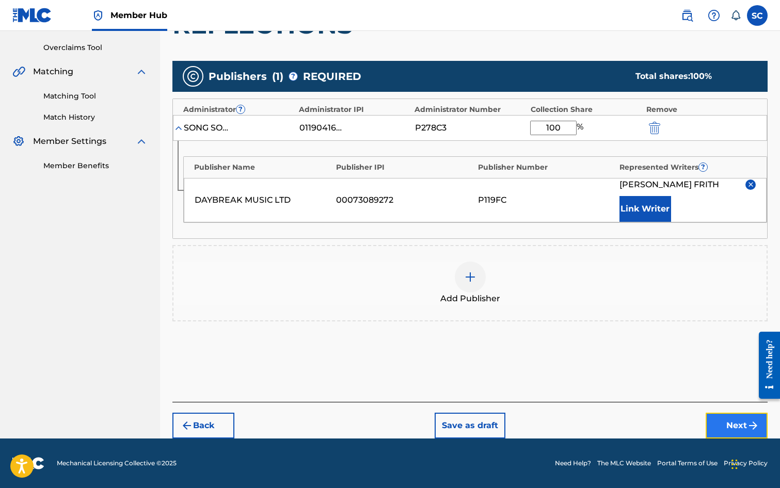
click at [729, 423] on button "Next" at bounding box center [737, 426] width 62 height 26
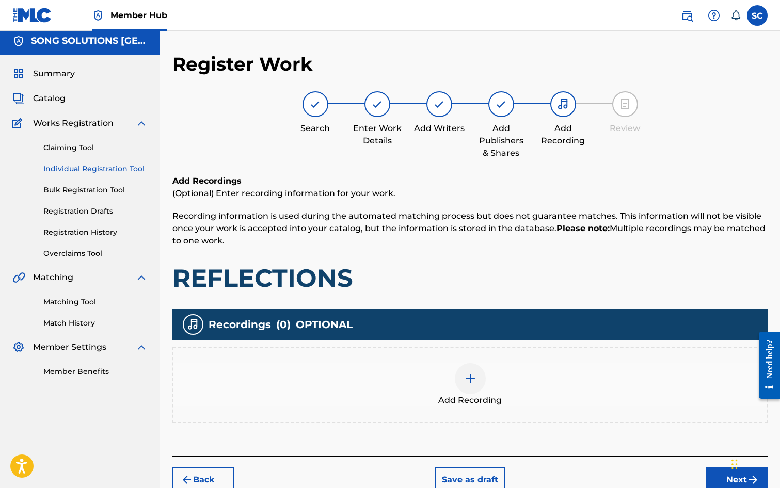
scroll to position [46, 0]
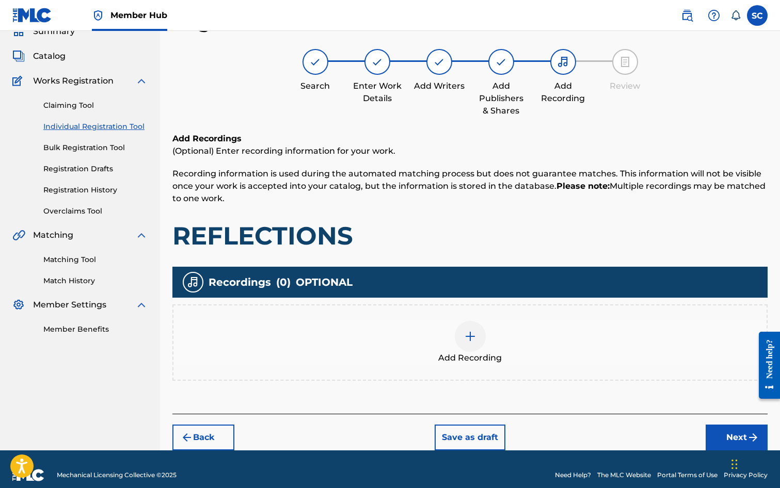
click at [467, 336] on img at bounding box center [470, 336] width 12 height 12
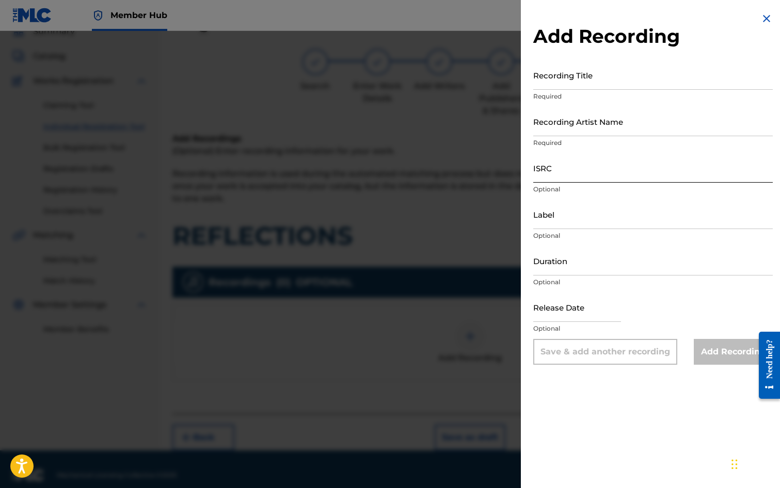
click at [608, 168] on input "ISRC" at bounding box center [653, 167] width 240 height 29
paste input "GB3YD1800009"
type input "GB3YD1800009"
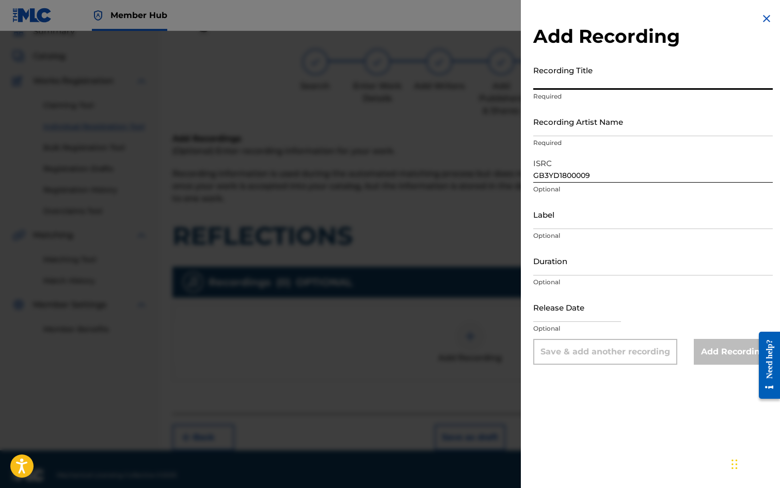
click at [561, 79] on input "Recording Title" at bounding box center [653, 74] width 240 height 29
type input "REFLECTIONS"
click at [552, 126] on input "Recording Artist Name" at bounding box center [653, 121] width 240 height 29
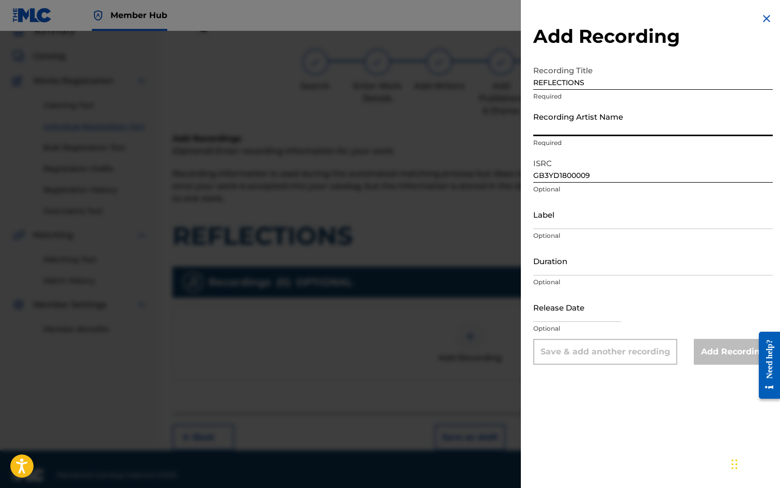
type input "[PERSON_NAME]"
type input "04:13"
type input "[DATE]"
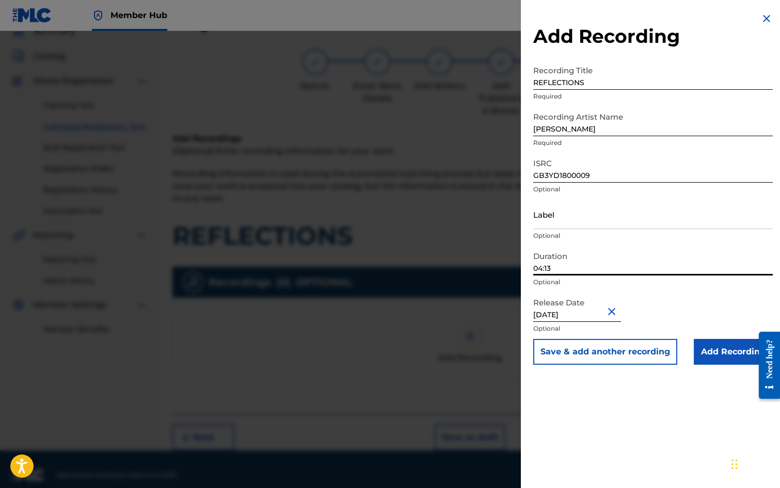
drag, startPoint x: 561, startPoint y: 267, endPoint x: 544, endPoint y: 270, distance: 16.7
click at [544, 270] on input "04:13" at bounding box center [653, 260] width 240 height 29
type input "04:11"
drag, startPoint x: 541, startPoint y: 407, endPoint x: 522, endPoint y: 400, distance: 20.7
click at [540, 407] on div "Add Recording Recording Title REFLECTIONS Required Recording Artist Name [PERSO…" at bounding box center [653, 244] width 264 height 488
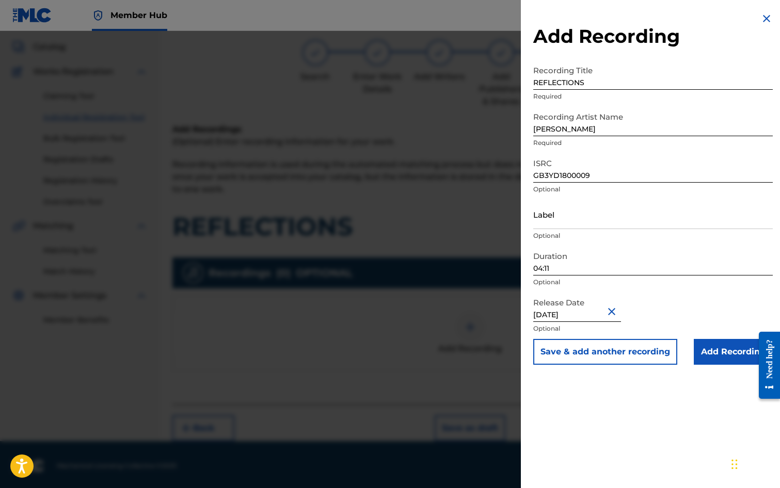
scroll to position [58, 0]
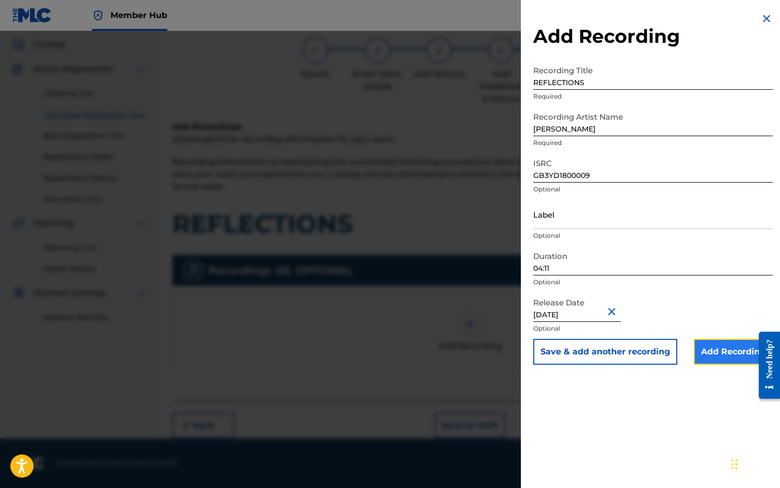
click at [711, 349] on input "Add Recording" at bounding box center [733, 352] width 79 height 26
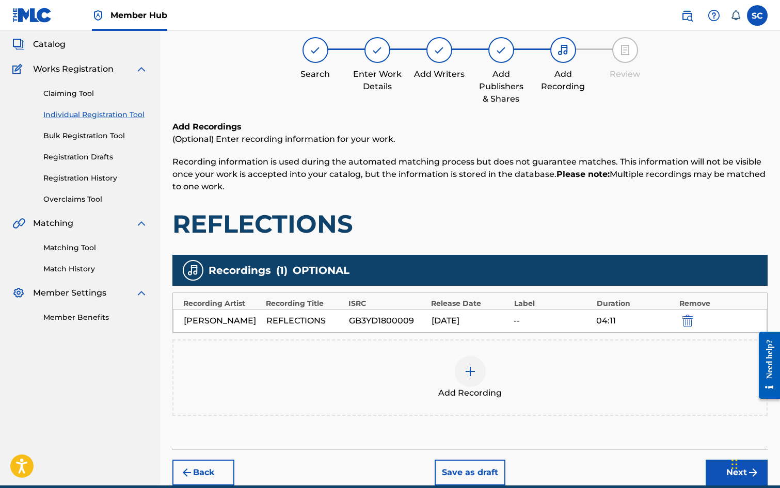
scroll to position [105, 0]
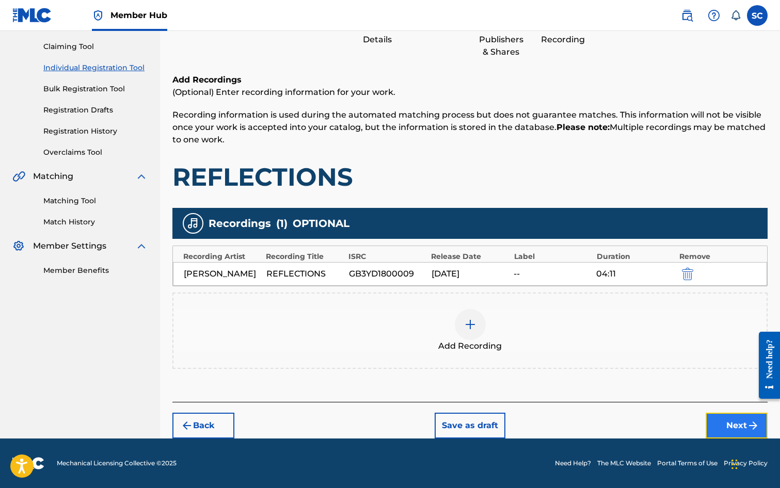
click at [736, 424] on button "Next" at bounding box center [737, 426] width 62 height 26
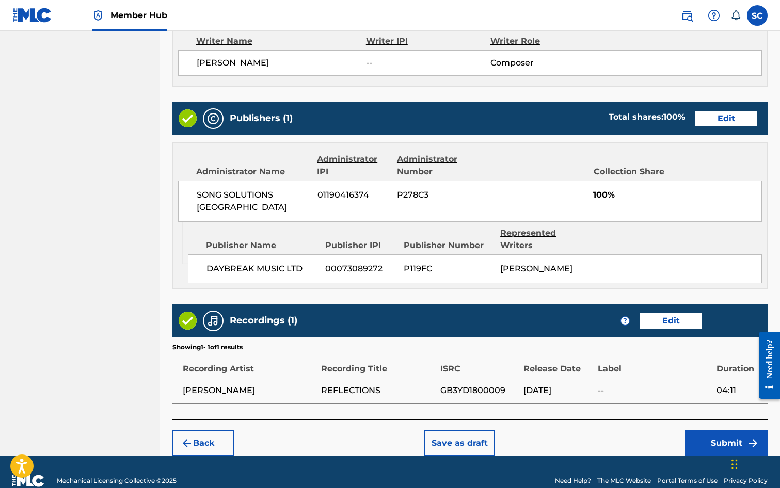
scroll to position [453, 0]
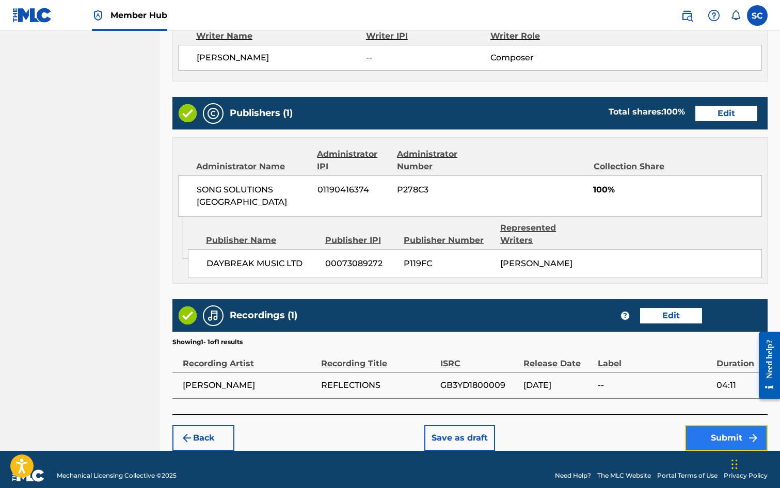
click at [722, 429] on button "Submit" at bounding box center [726, 438] width 83 height 26
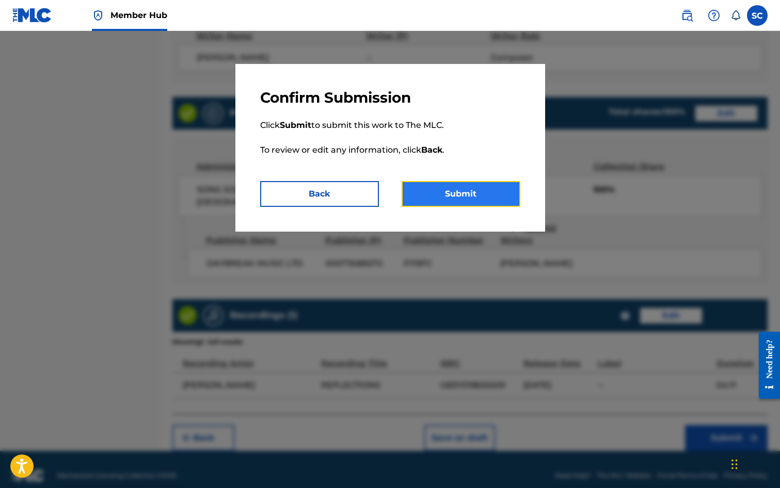
click at [457, 192] on button "Submit" at bounding box center [461, 194] width 119 height 26
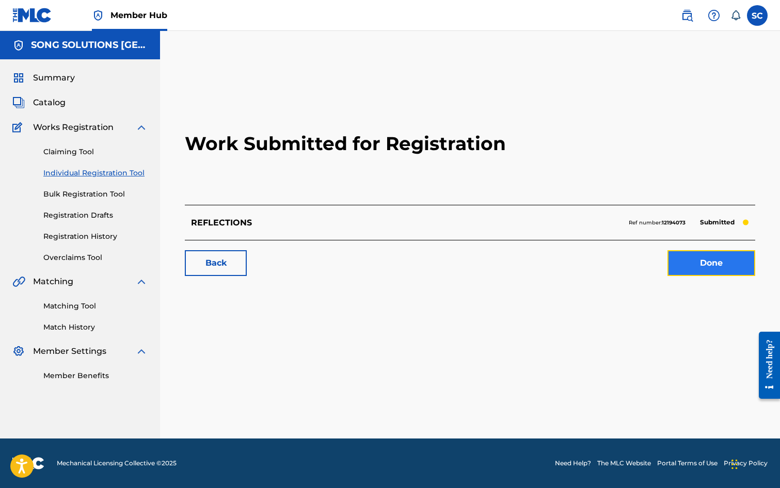
click at [705, 266] on link "Done" at bounding box center [712, 263] width 88 height 26
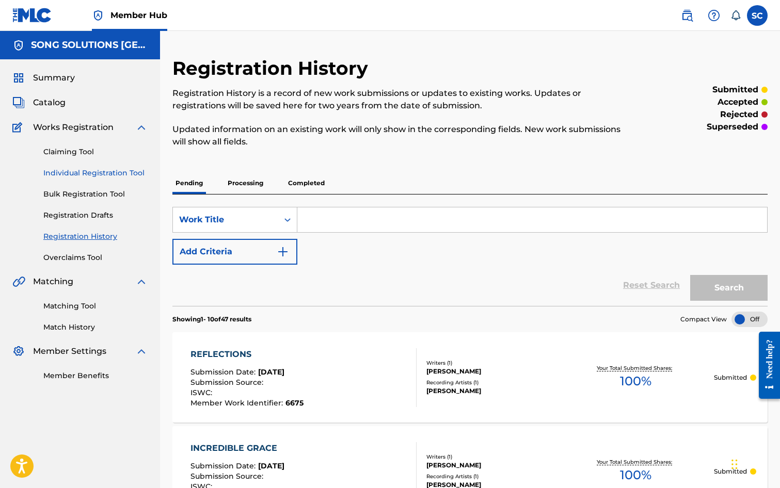
click at [108, 173] on link "Individual Registration Tool" at bounding box center [95, 173] width 104 height 11
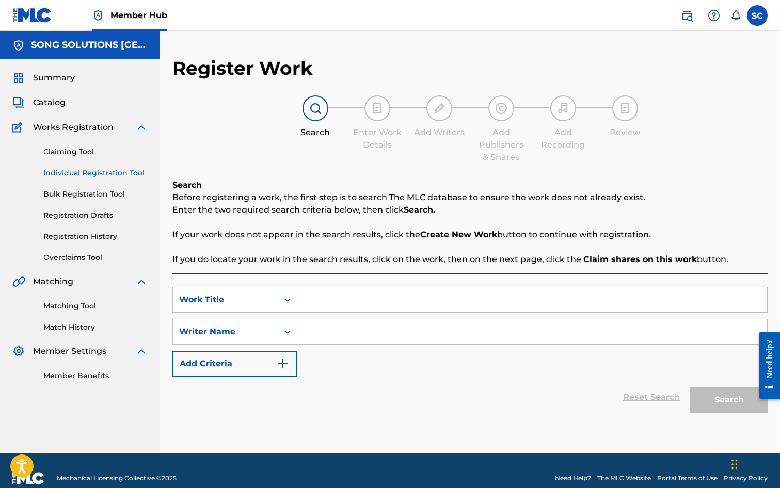
click at [351, 301] on input "Search Form" at bounding box center [532, 300] width 470 height 25
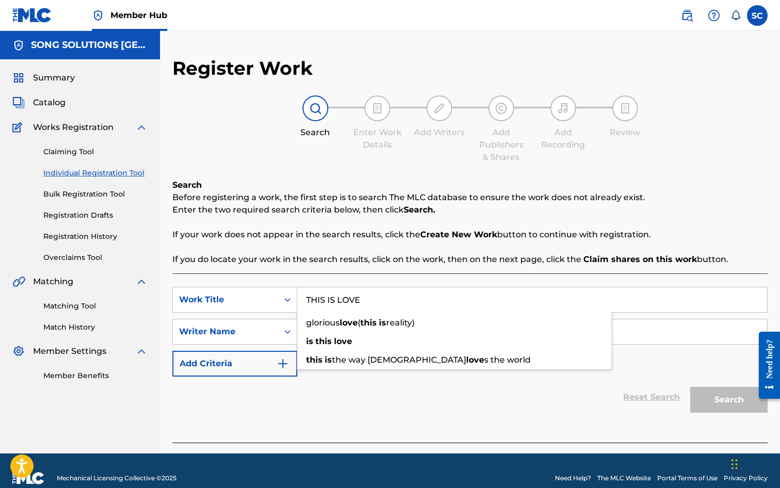
type input "THIS IS LOVE"
click at [319, 384] on div "Reset Search Search" at bounding box center [469, 397] width 595 height 41
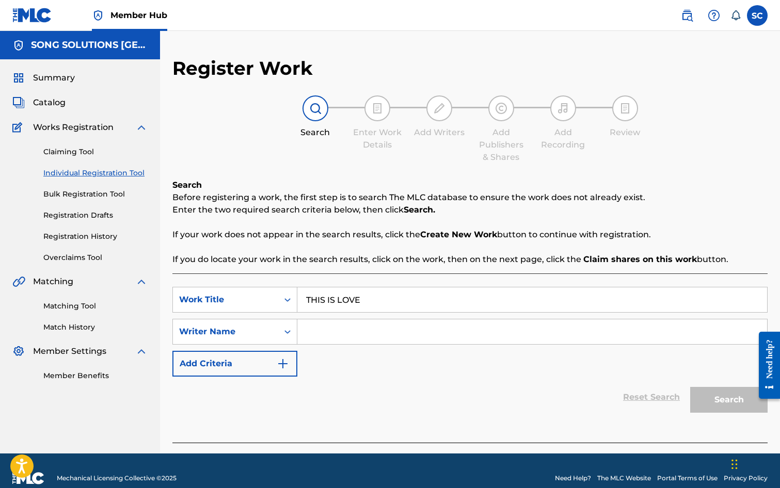
click at [327, 333] on input "Search Form" at bounding box center [532, 332] width 470 height 25
click at [690, 387] on button "Search" at bounding box center [728, 400] width 77 height 26
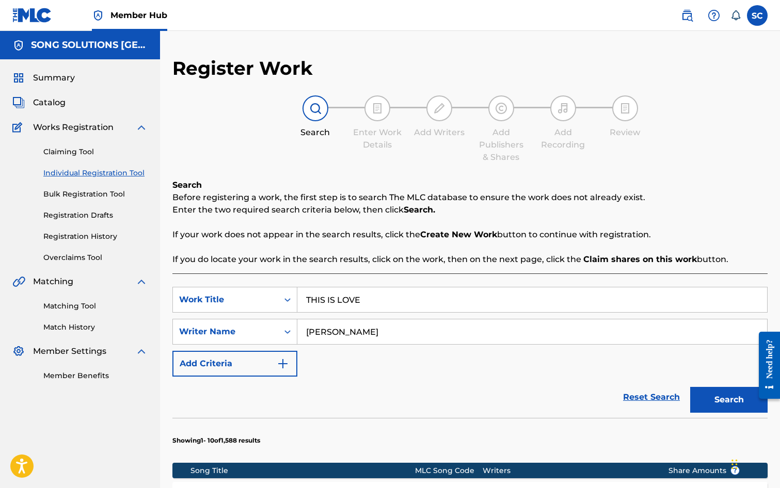
click at [303, 334] on input "[PERSON_NAME]" at bounding box center [532, 332] width 470 height 25
type input "[PERSON_NAME]"
click at [690, 387] on button "Search" at bounding box center [728, 400] width 77 height 26
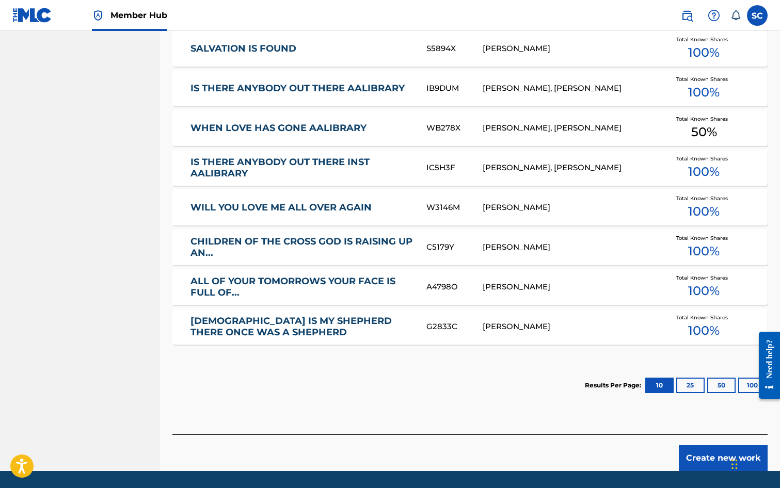
scroll to position [465, 0]
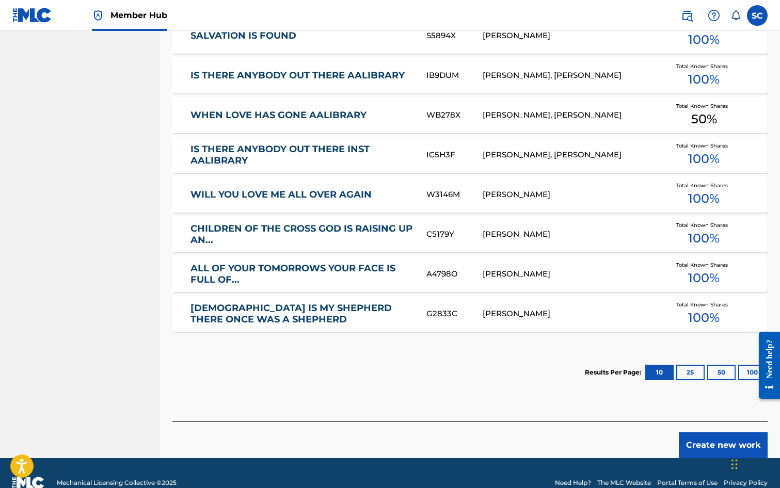
click at [735, 454] on div "Chat Widget" at bounding box center [755, 464] width 52 height 50
click at [260, 228] on link "CHILDREN OF THE CROSS GOD IS RAISING UP AN..." at bounding box center [302, 234] width 222 height 23
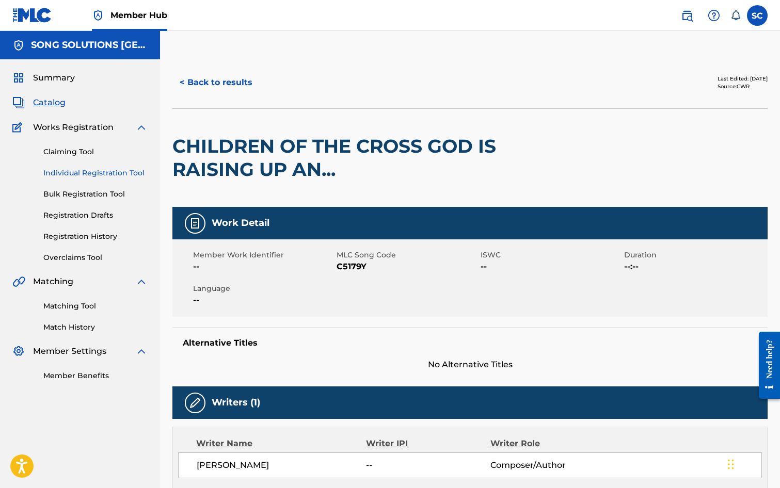
click at [110, 175] on link "Individual Registration Tool" at bounding box center [95, 173] width 104 height 11
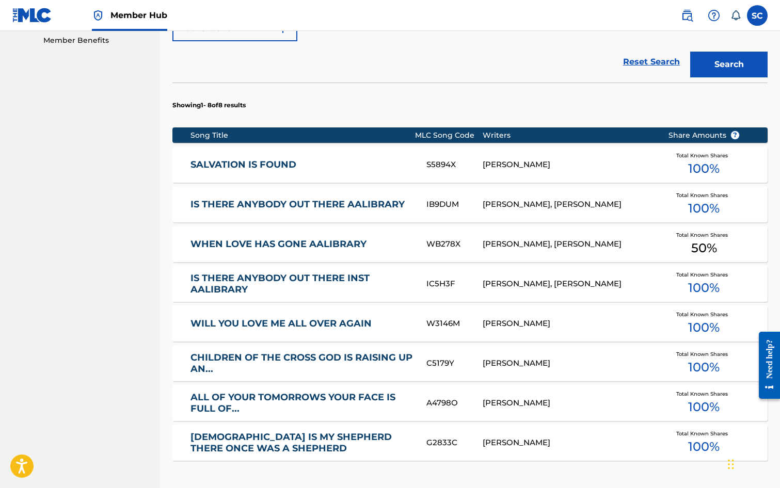
scroll to position [484, 0]
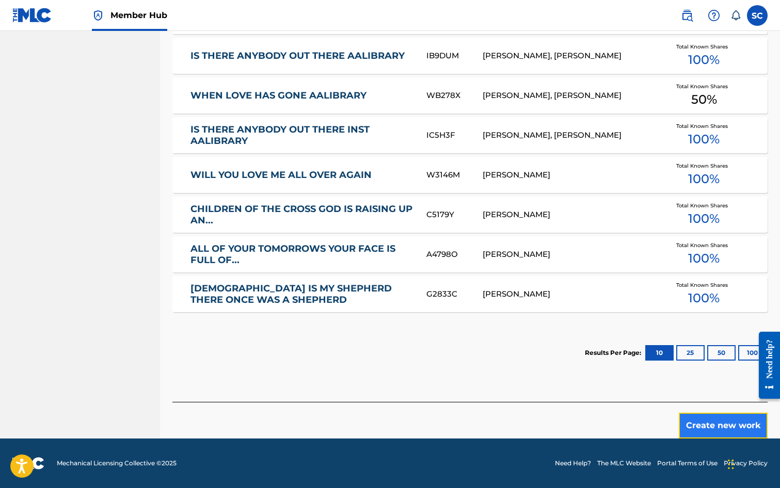
click at [728, 427] on button "Create new work" at bounding box center [723, 426] width 89 height 26
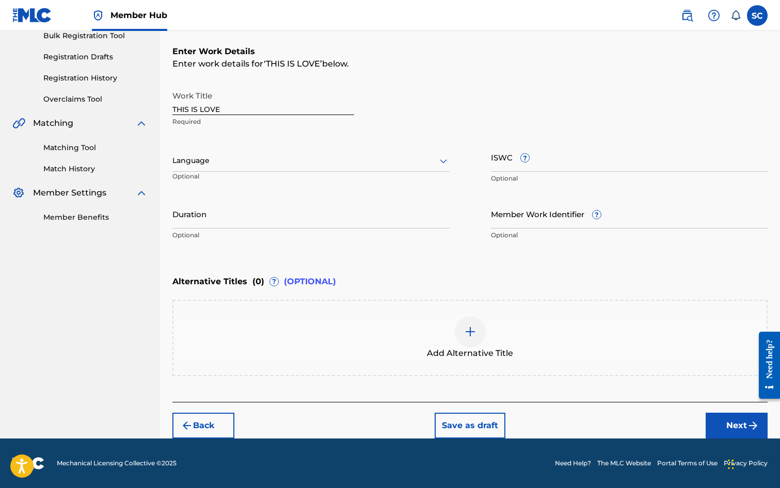
scroll to position [0, 0]
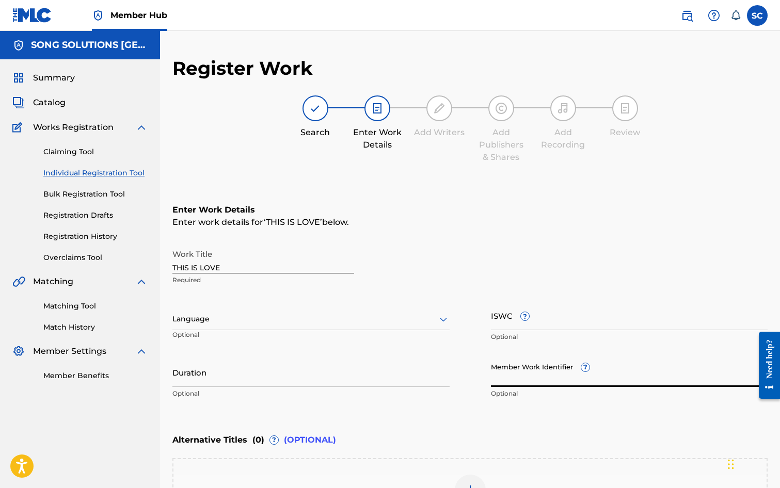
click at [501, 375] on input "Member Work Identifier ?" at bounding box center [629, 372] width 277 height 29
type input "35215"
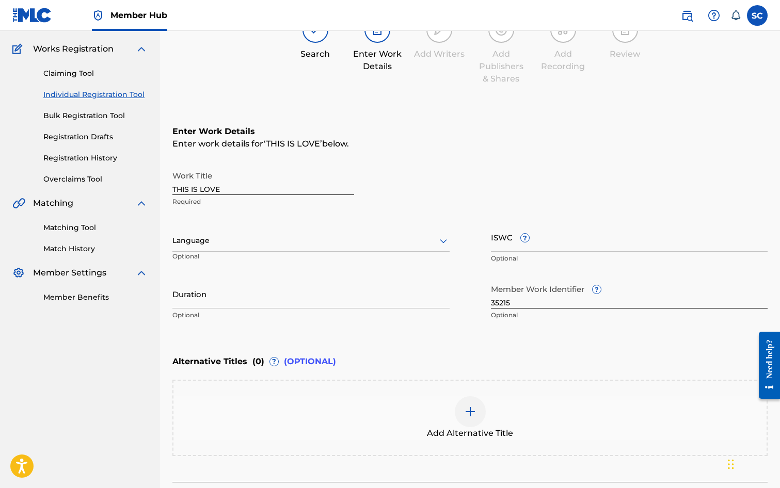
scroll to position [159, 0]
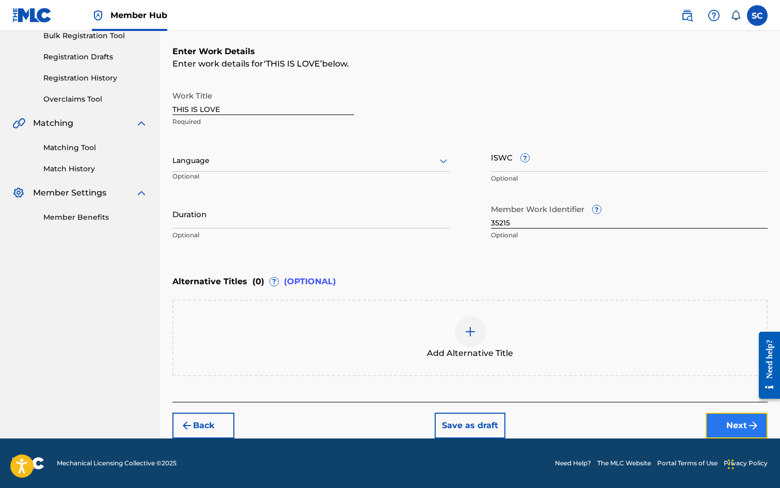
click at [730, 425] on button "Next" at bounding box center [737, 426] width 62 height 26
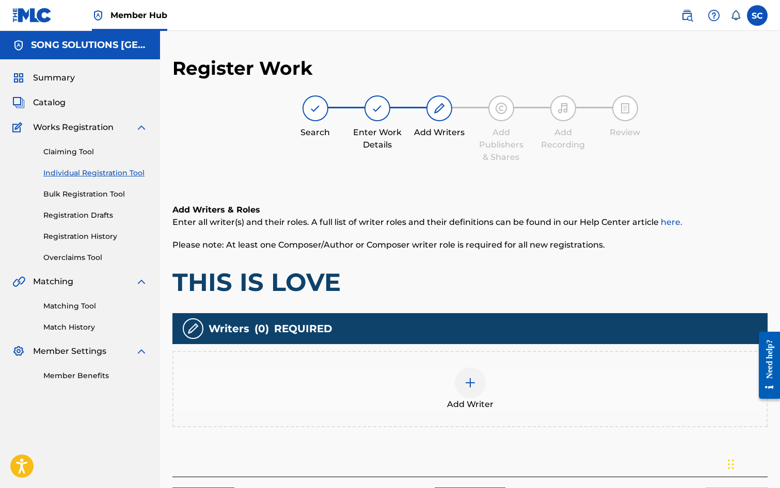
scroll to position [46, 0]
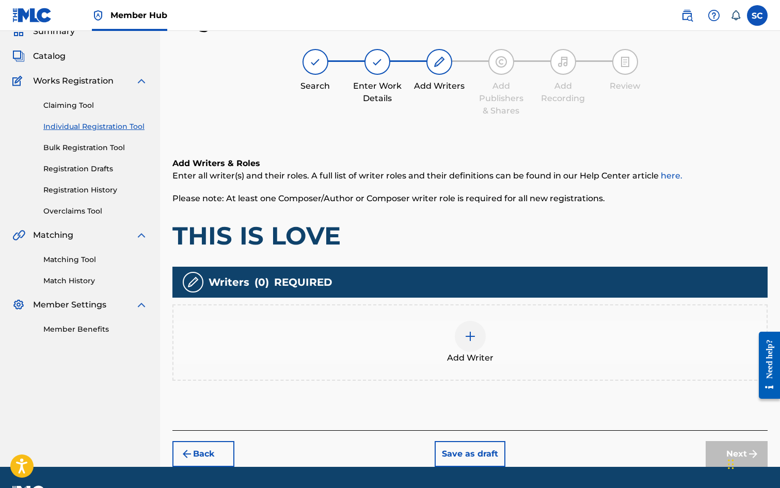
click at [477, 337] on div at bounding box center [470, 336] width 31 height 31
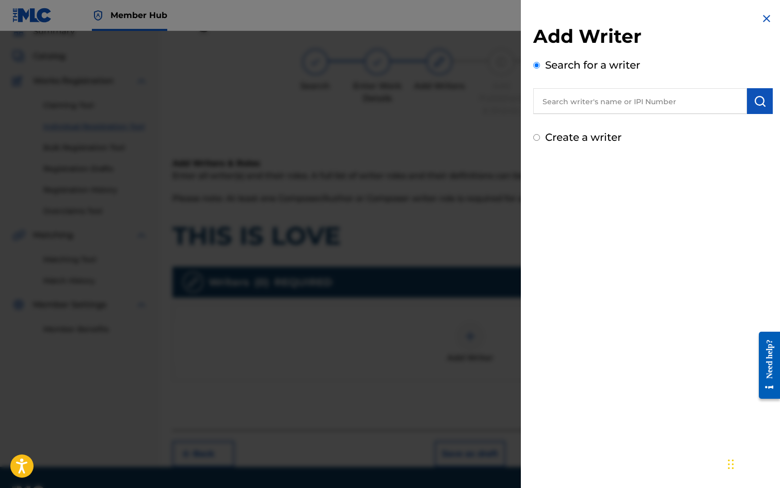
click at [591, 96] on input "text" at bounding box center [640, 101] width 214 height 26
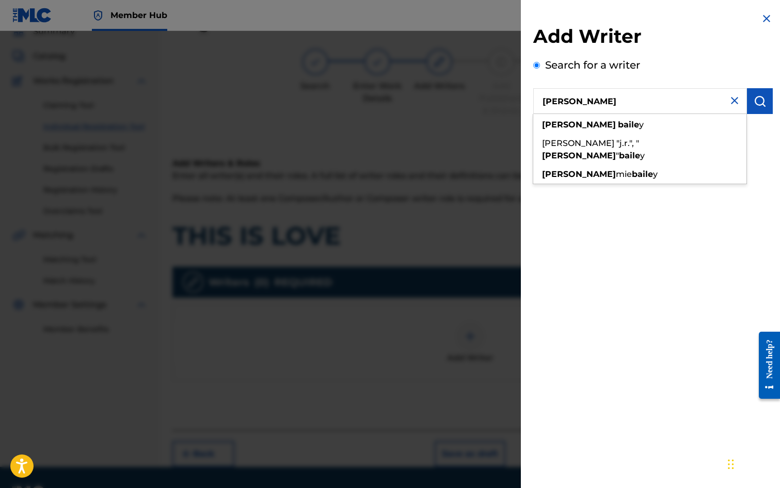
type input "[PERSON_NAME]"
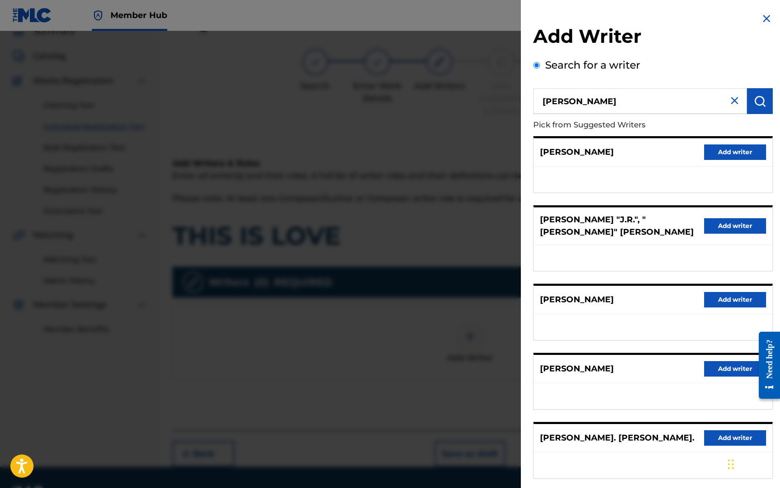
click at [734, 103] on img at bounding box center [735, 100] width 12 height 12
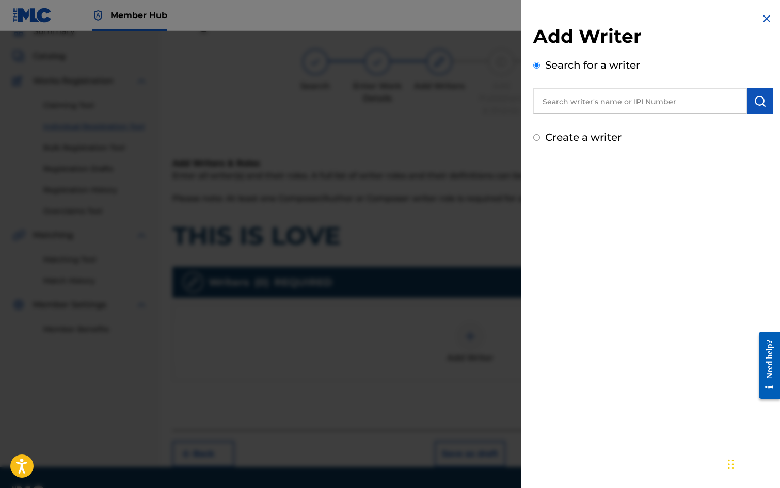
click at [585, 139] on label "Create a writer" at bounding box center [583, 137] width 76 height 12
radio input "true"
click at [540, 139] on input "Create a writer" at bounding box center [536, 137] width 7 height 7
radio input "false"
radio input "true"
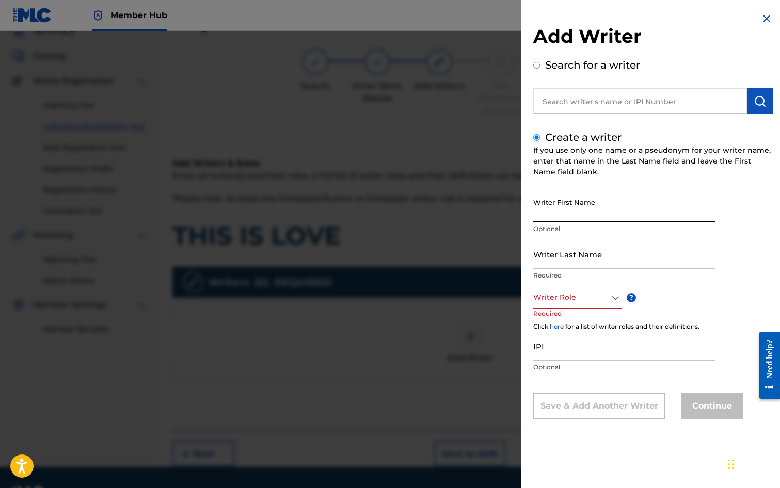
click at [585, 201] on input "Writer First Name" at bounding box center [624, 207] width 182 height 29
type input "[PERSON_NAME]"
click at [538, 261] on input "Writer Last Name" at bounding box center [624, 254] width 182 height 29
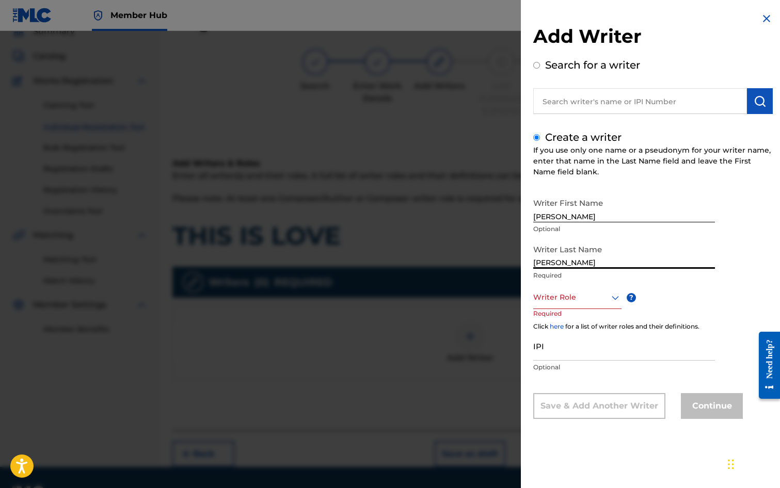
type input "[PERSON_NAME]"
click at [538, 302] on div at bounding box center [577, 297] width 88 height 13
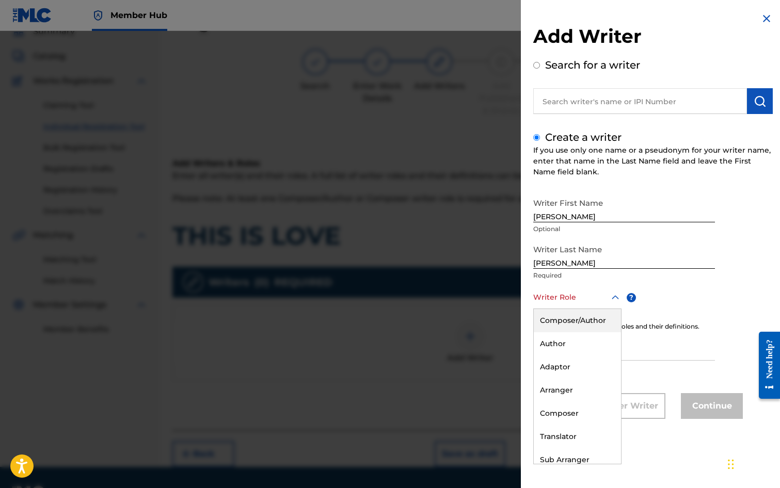
click at [559, 320] on div "Composer/Author" at bounding box center [577, 320] width 87 height 23
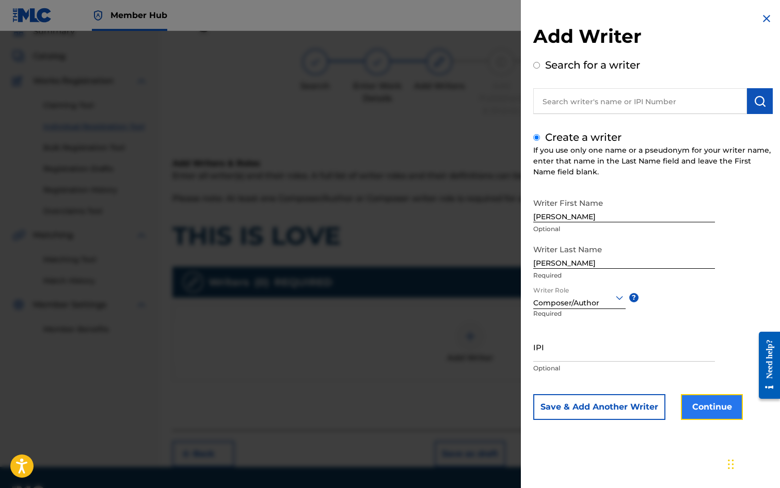
click at [713, 409] on button "Continue" at bounding box center [712, 407] width 62 height 26
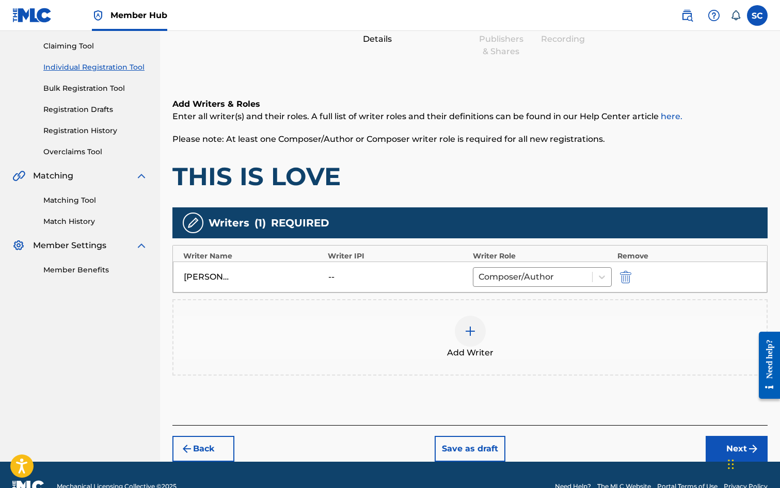
scroll to position [129, 0]
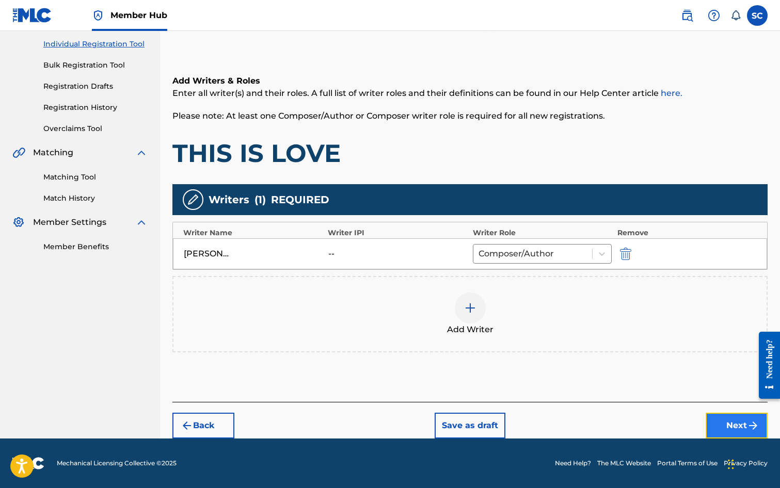
click at [729, 424] on button "Next" at bounding box center [737, 426] width 62 height 26
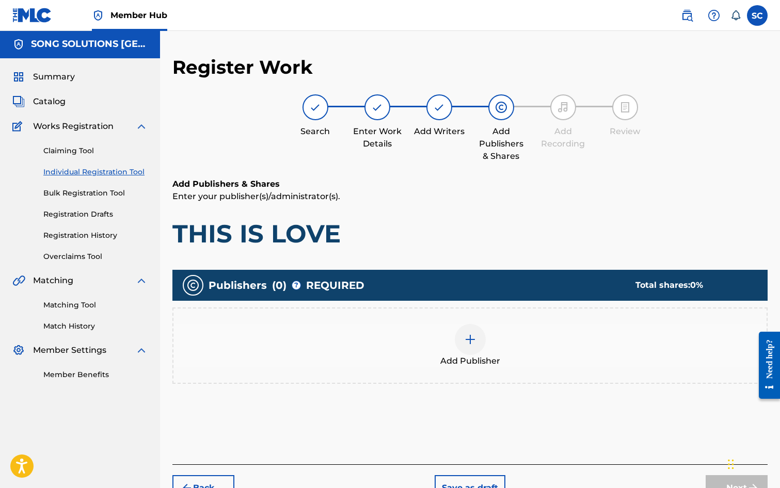
scroll to position [46, 0]
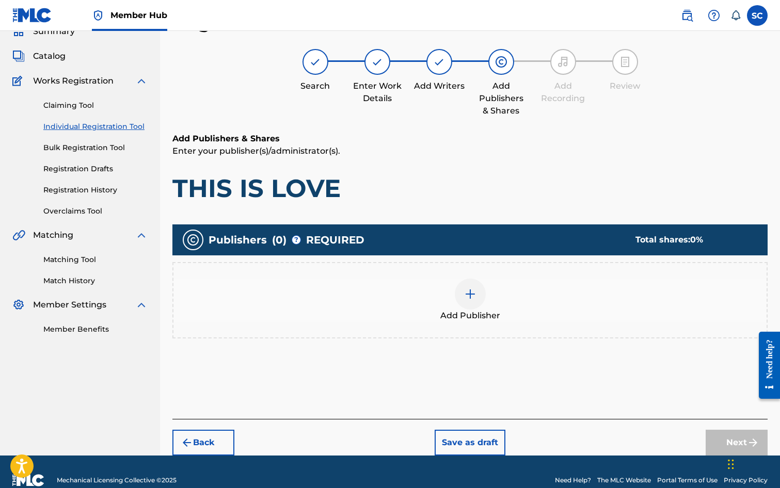
click at [471, 295] on img at bounding box center [470, 294] width 12 height 12
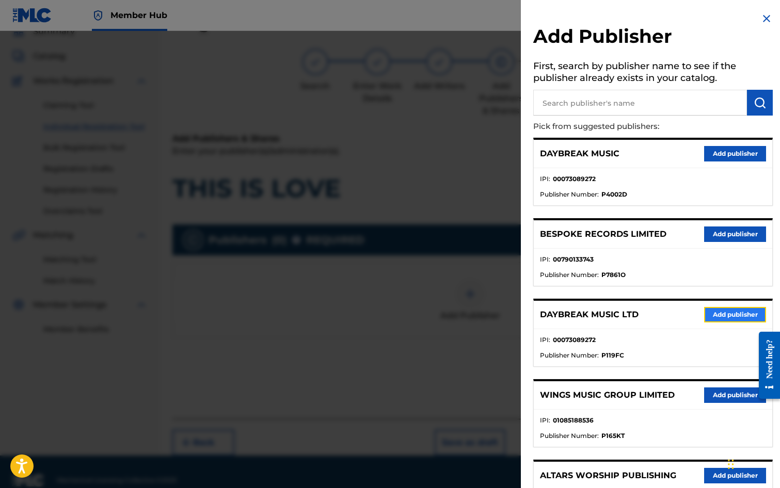
click at [710, 314] on button "Add publisher" at bounding box center [735, 314] width 62 height 15
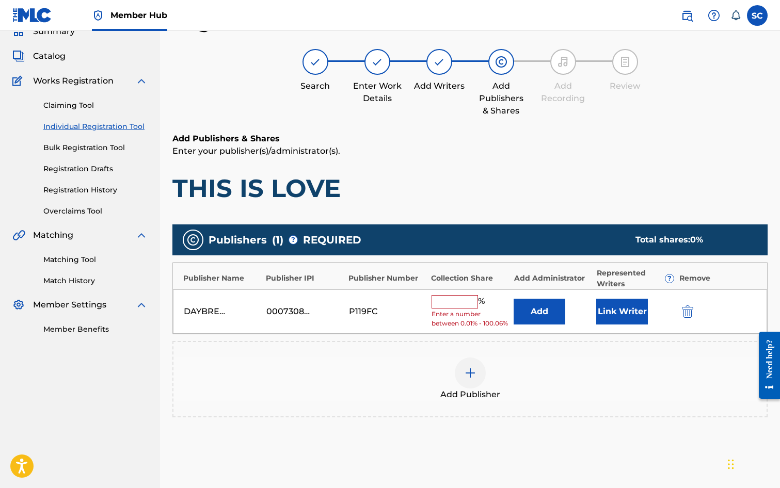
click at [455, 304] on input "text" at bounding box center [455, 301] width 46 height 13
type input "100"
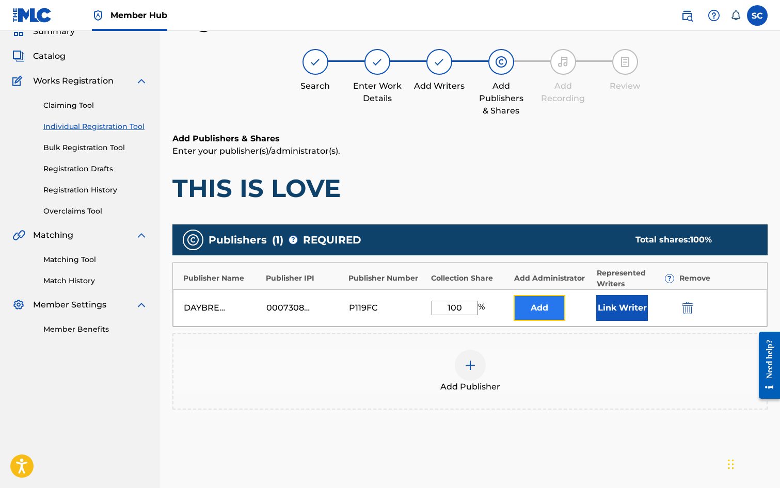
click at [532, 310] on button "Add" at bounding box center [540, 308] width 52 height 26
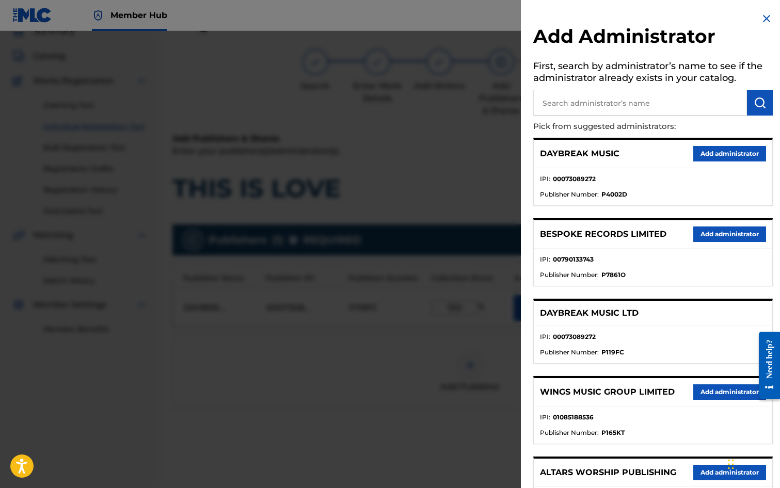
drag, startPoint x: 578, startPoint y: 113, endPoint x: 556, endPoint y: 75, distance: 44.0
click at [577, 107] on input "text" at bounding box center [640, 103] width 214 height 26
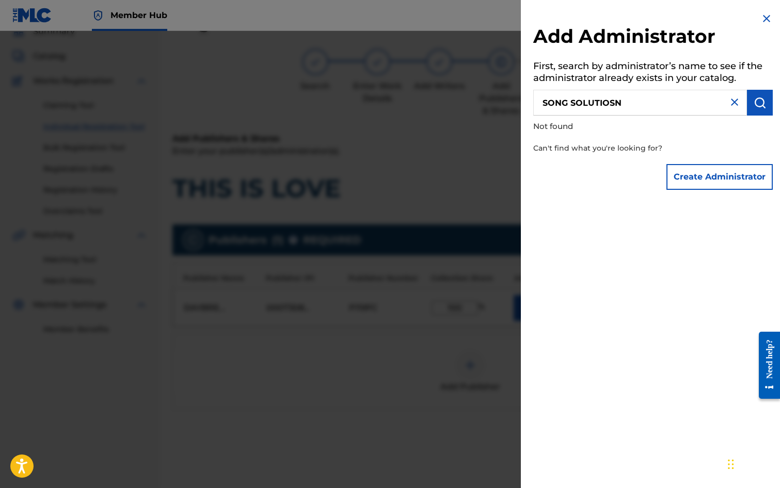
drag, startPoint x: 628, startPoint y: 100, endPoint x: 605, endPoint y: 103, distance: 24.0
click at [605, 103] on input "SONG SOLUTIOSN" at bounding box center [640, 103] width 214 height 26
type input "SONG SOLUTIONS"
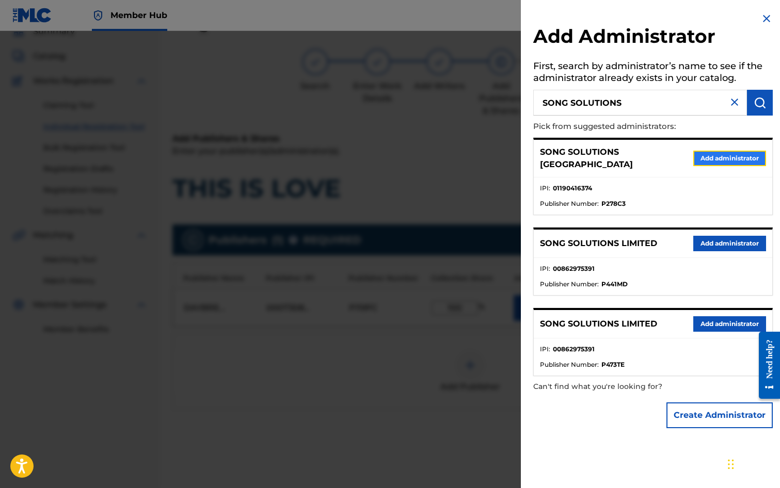
click at [731, 154] on button "Add administrator" at bounding box center [729, 158] width 73 height 15
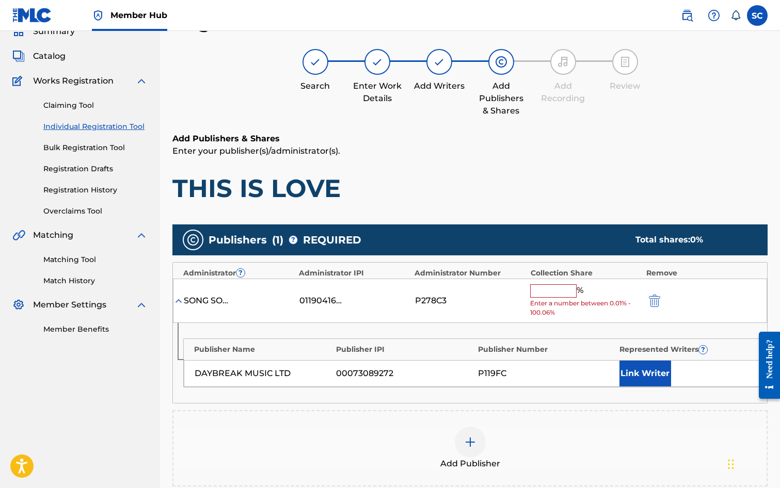
click at [549, 290] on input "text" at bounding box center [553, 291] width 46 height 13
type input "100"
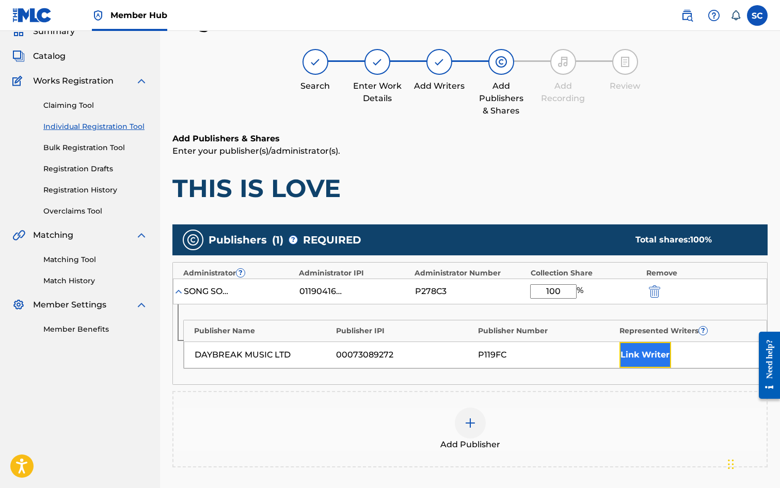
click at [642, 358] on button "Link Writer" at bounding box center [646, 355] width 52 height 26
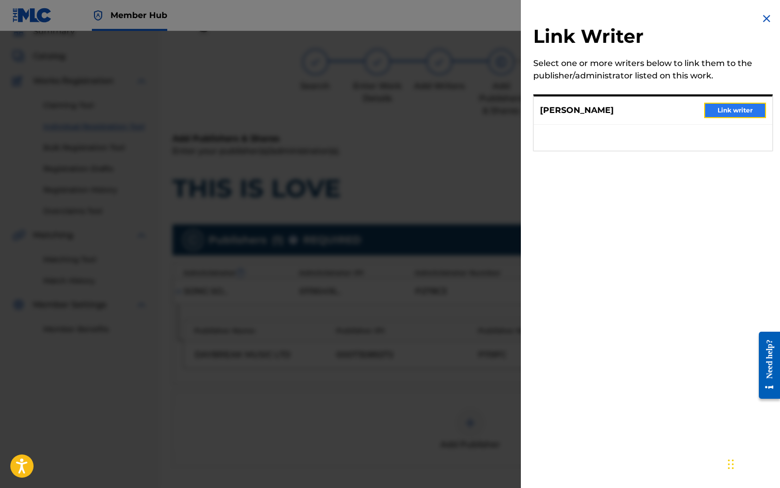
click at [728, 109] on button "Link writer" at bounding box center [735, 110] width 62 height 15
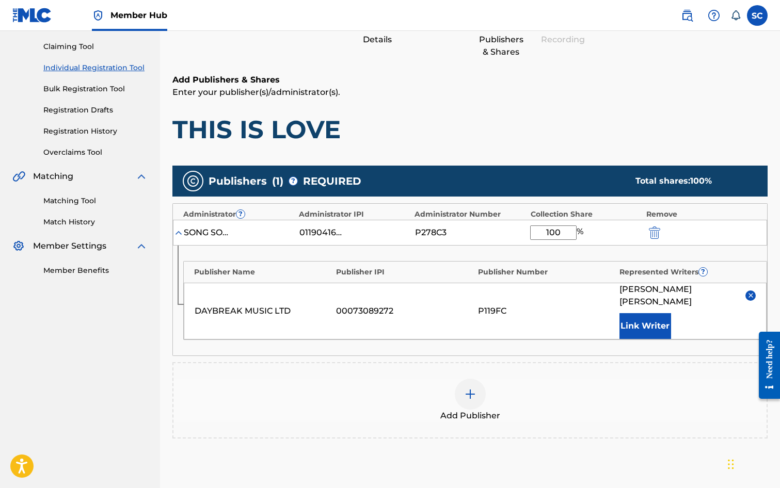
scroll to position [210, 0]
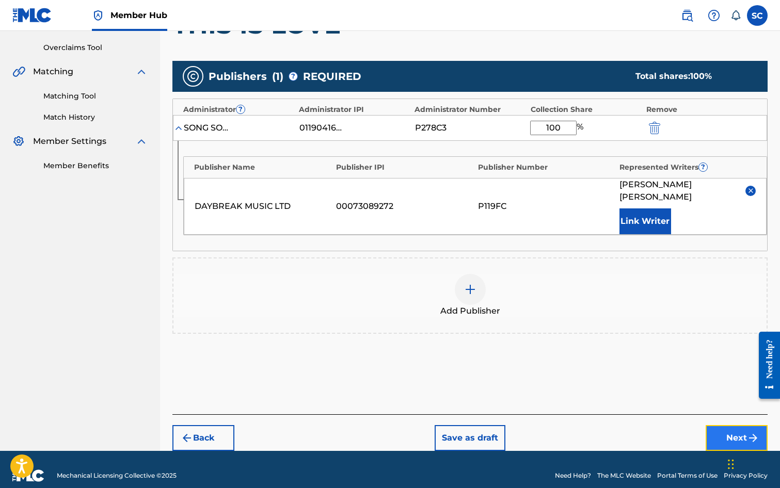
click at [731, 427] on button "Next" at bounding box center [737, 438] width 62 height 26
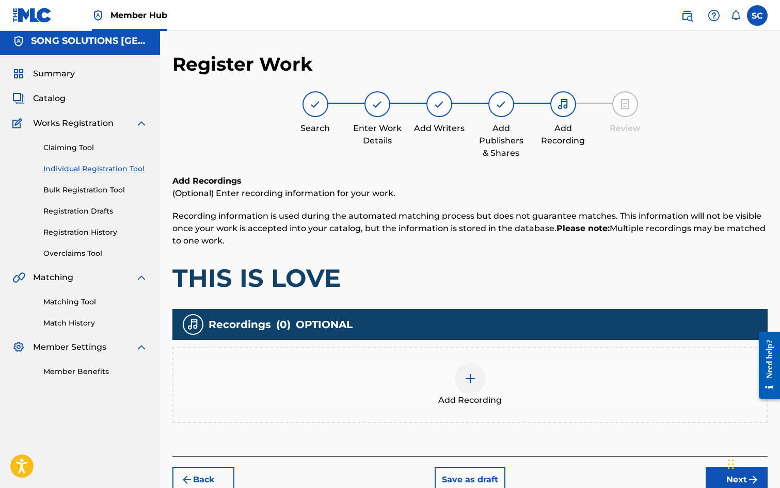
scroll to position [46, 0]
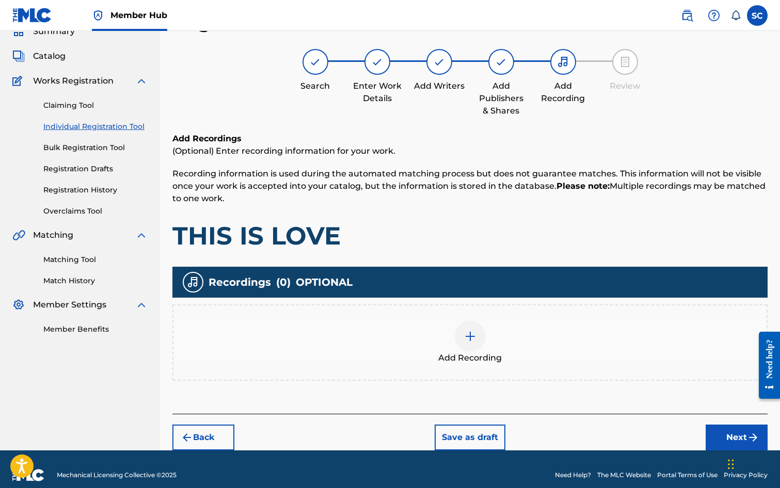
click at [472, 337] on img at bounding box center [470, 336] width 12 height 12
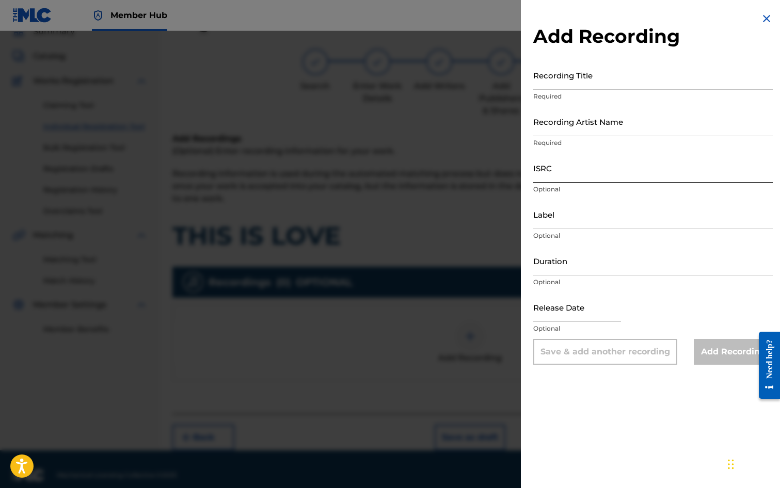
click at [570, 168] on input "ISRC" at bounding box center [653, 167] width 240 height 29
paste input "GBDPR0600329"
type input "GBDPR0600329"
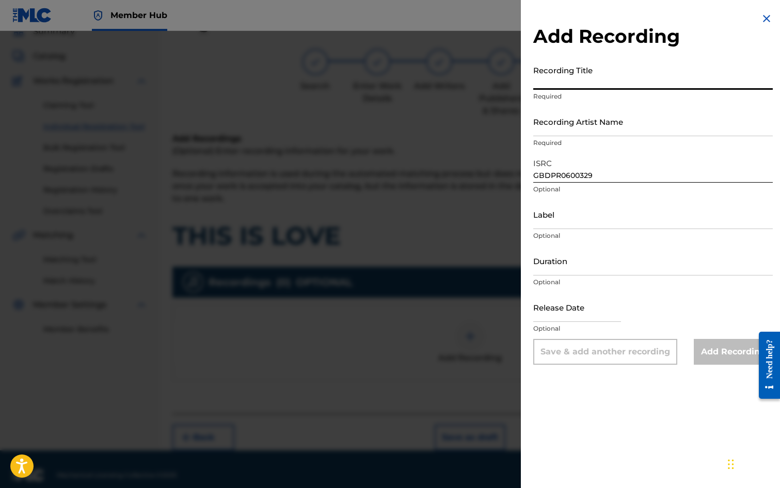
click at [559, 77] on input "Recording Title" at bounding box center [653, 74] width 240 height 29
type input "THIS IS LOVE"
click at [572, 120] on input "Recording Artist Name" at bounding box center [653, 121] width 240 height 29
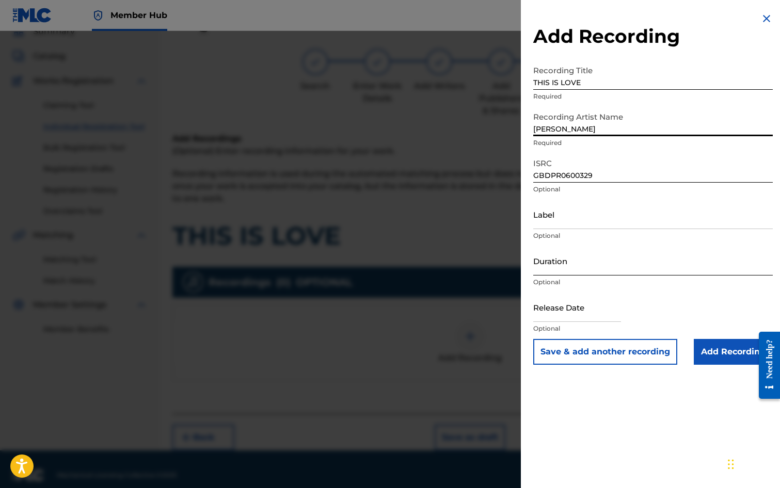
type input "[PERSON_NAME]"
click at [570, 259] on input "Duration" at bounding box center [653, 260] width 240 height 29
type input "03:46"
select select "8"
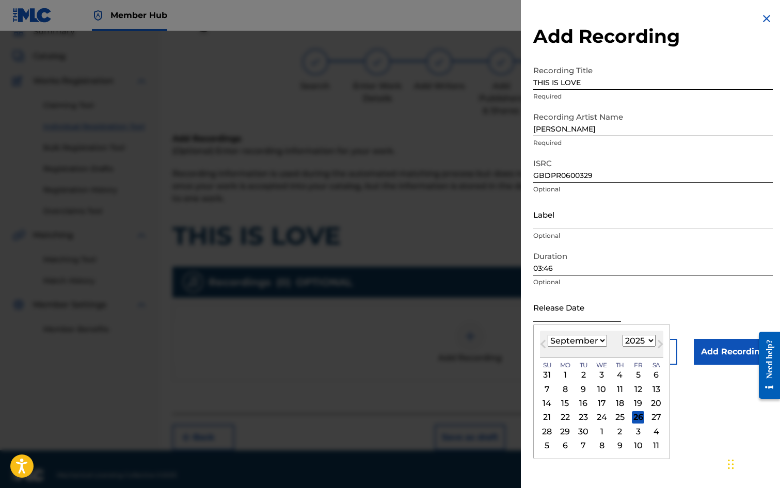
click at [569, 303] on input "text" at bounding box center [577, 307] width 88 height 29
click at [535, 334] on div "Previous Month Next Month [DATE] January February March April May June July Aug…" at bounding box center [601, 391] width 137 height 135
click at [649, 341] on select "1900 1901 1902 1903 1904 1905 1906 1907 1908 1909 1910 1911 1912 1913 1914 1915…" at bounding box center [639, 341] width 33 height 12
select select "2006"
click at [623, 335] on select "1900 1901 1902 1903 1904 1905 1906 1907 1908 1909 1910 1911 1912 1913 1914 1915…" at bounding box center [639, 341] width 33 height 12
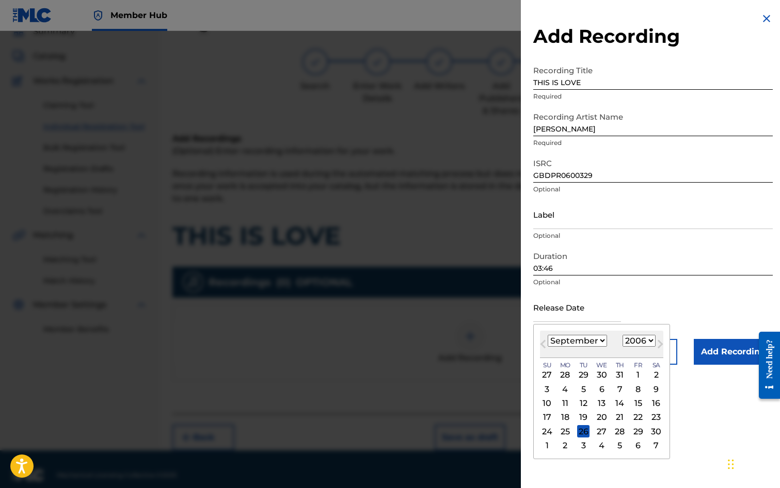
click at [602, 341] on select "January February March April May June July August September October November De…" at bounding box center [577, 341] width 59 height 12
select select "2"
click at [548, 335] on select "January February March April May June July August September October November De…" at bounding box center [577, 341] width 59 height 12
click at [635, 385] on div "10" at bounding box center [638, 389] width 12 height 12
type input "[DATE]"
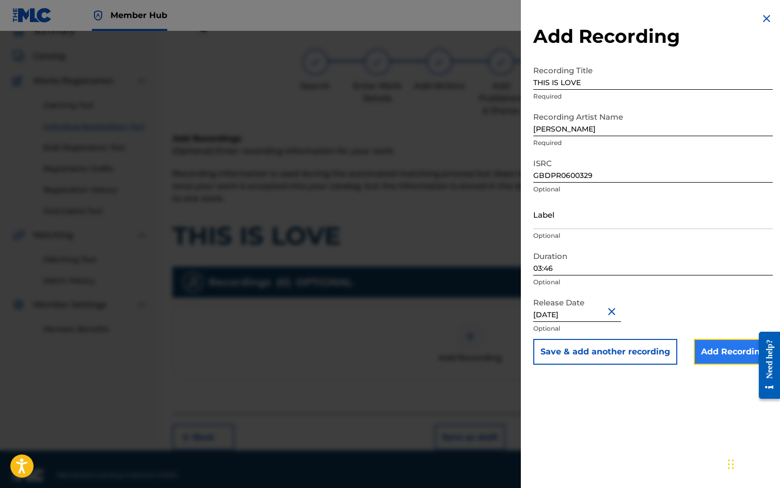
click at [716, 350] on input "Add Recording" at bounding box center [733, 352] width 79 height 26
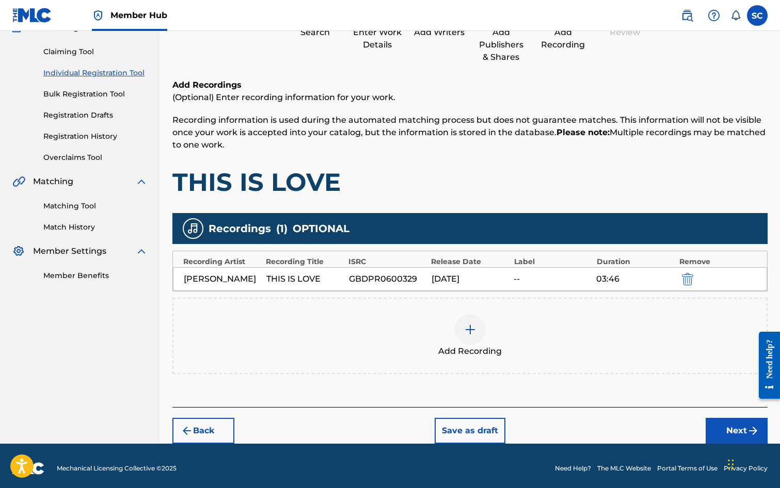
scroll to position [105, 0]
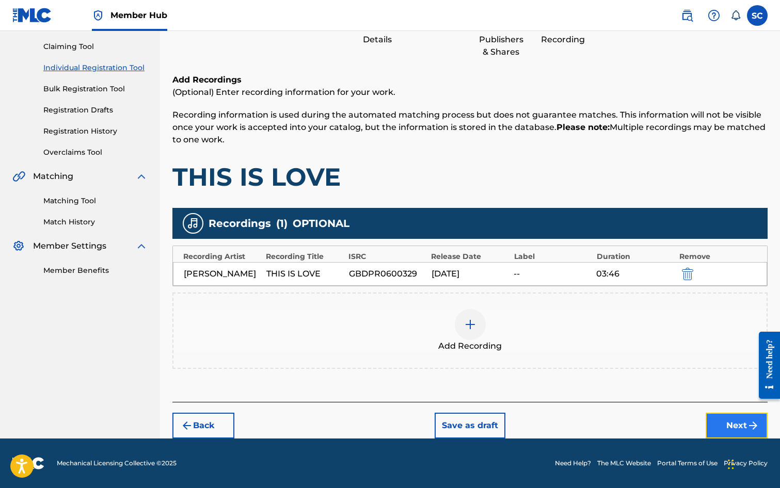
click at [719, 425] on button "Next" at bounding box center [737, 426] width 62 height 26
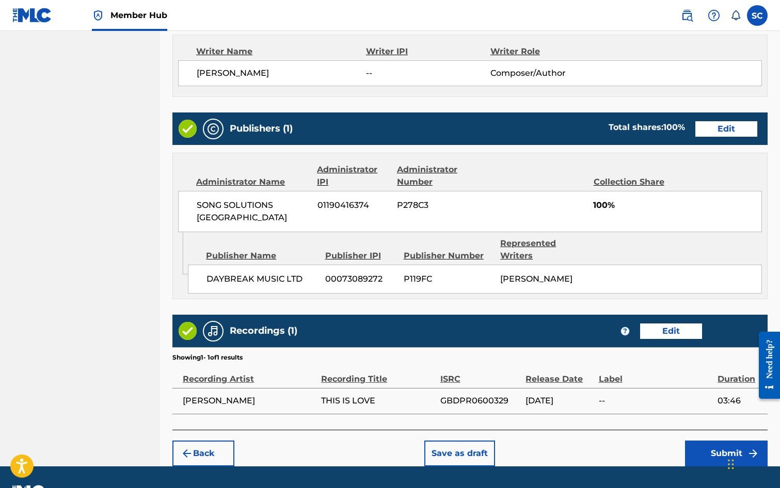
scroll to position [453, 0]
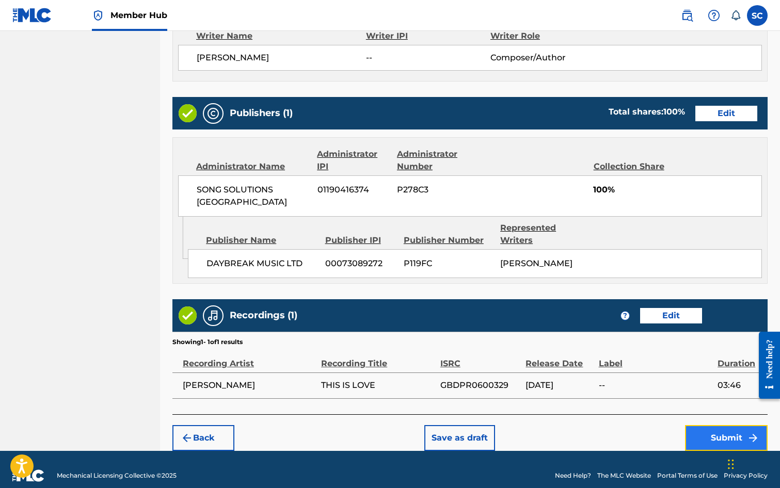
click at [721, 427] on button "Submit" at bounding box center [726, 438] width 83 height 26
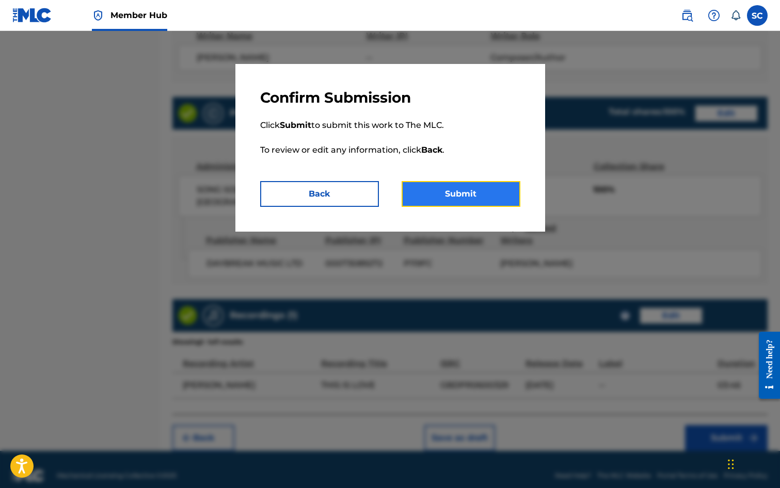
click at [438, 192] on button "Submit" at bounding box center [461, 194] width 119 height 26
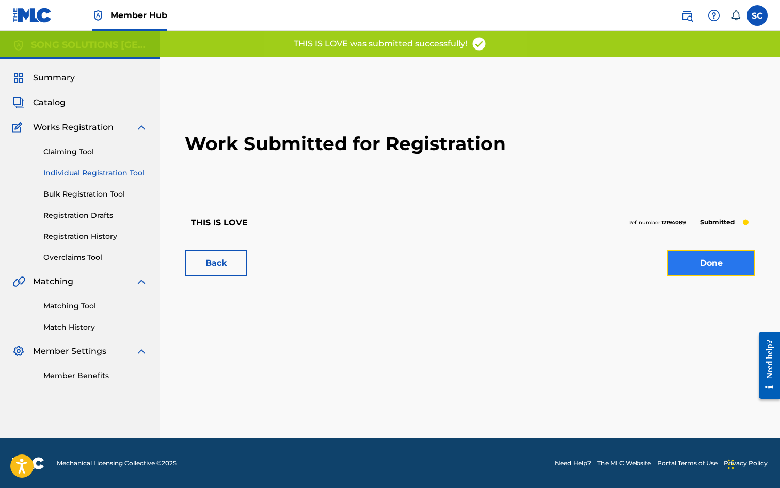
click at [707, 265] on link "Done" at bounding box center [712, 263] width 88 height 26
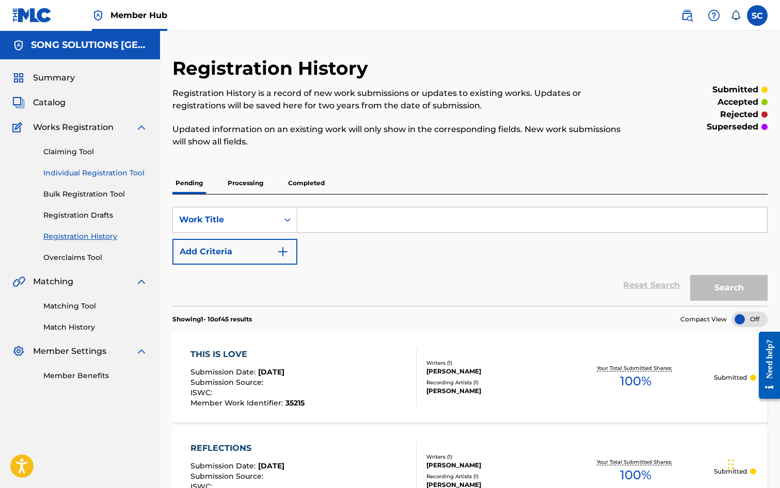
click at [110, 171] on link "Individual Registration Tool" at bounding box center [95, 173] width 104 height 11
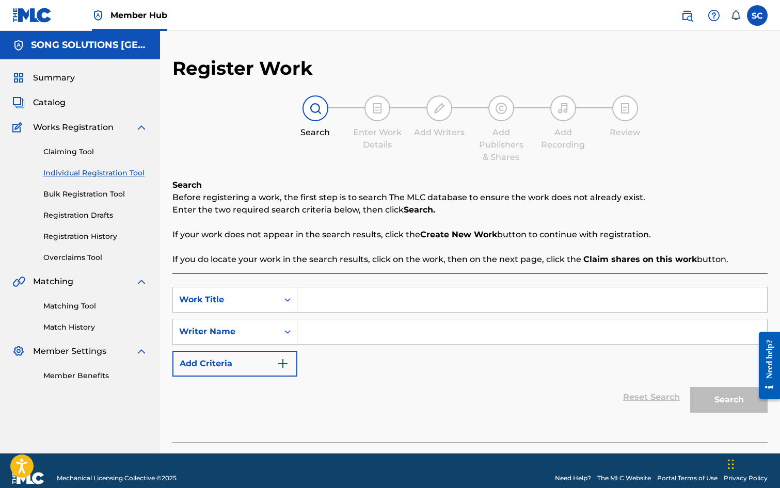
click at [338, 297] on input "Search Form" at bounding box center [532, 300] width 470 height 25
type input "MISSED THE MARK"
click at [328, 329] on input "Search Form" at bounding box center [532, 332] width 470 height 25
type input "A"
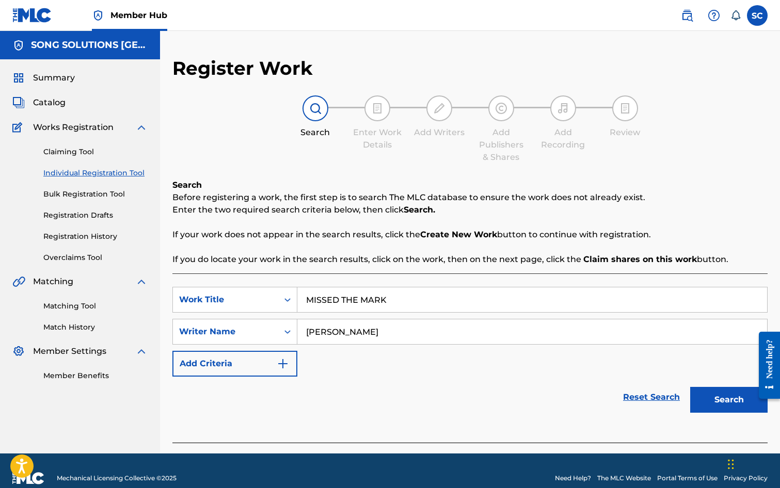
type input "[PERSON_NAME]"
click at [690, 387] on button "Search" at bounding box center [728, 400] width 77 height 26
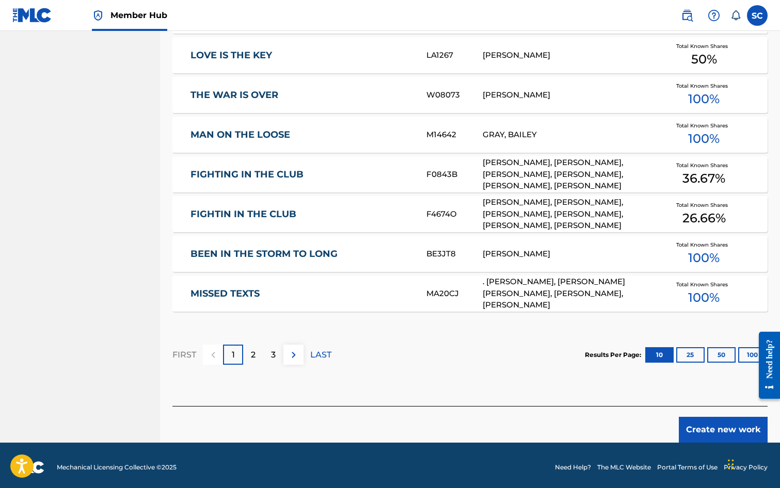
scroll to position [569, 0]
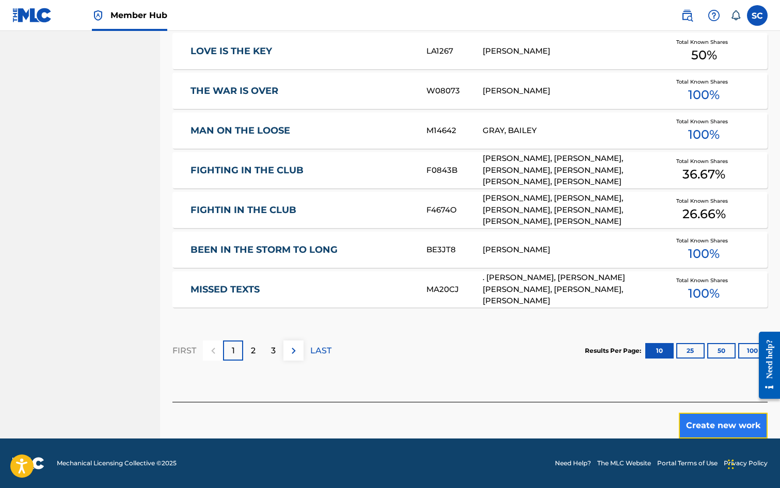
click at [703, 431] on button "Create new work" at bounding box center [723, 426] width 89 height 26
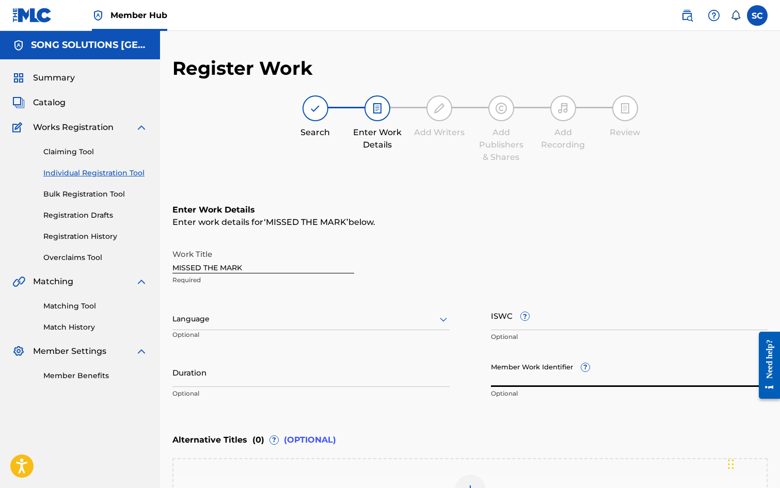
click at [510, 374] on input "Member Work Identifier ?" at bounding box center [629, 372] width 277 height 29
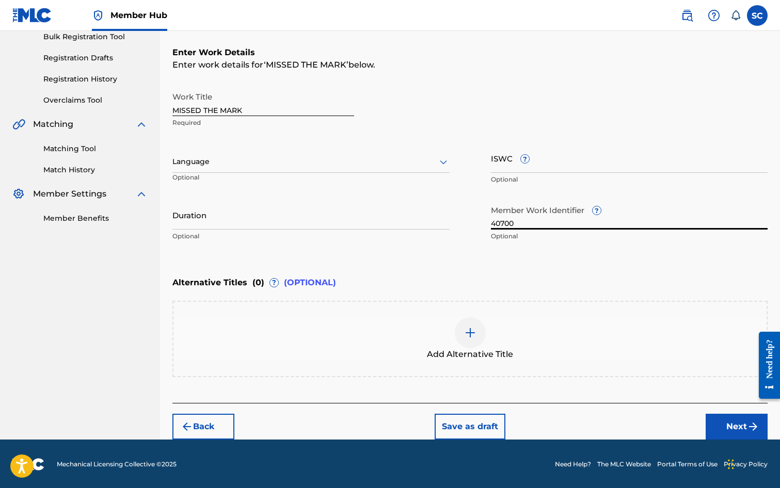
scroll to position [159, 0]
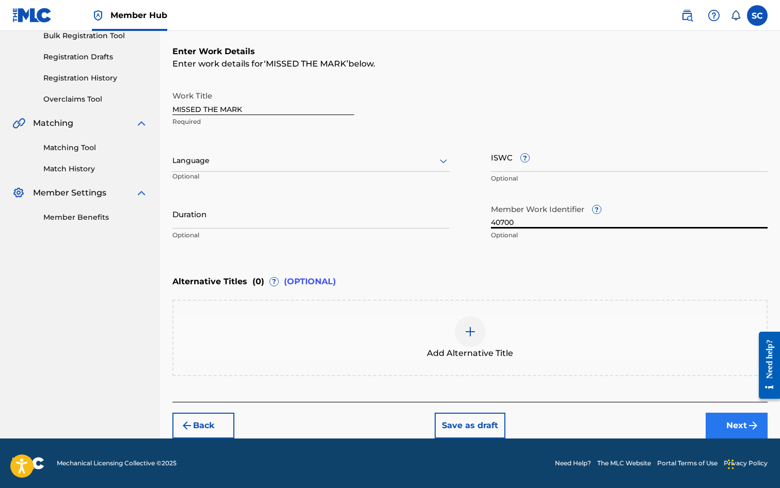
type input "40700"
click at [739, 427] on button "Next" at bounding box center [737, 426] width 62 height 26
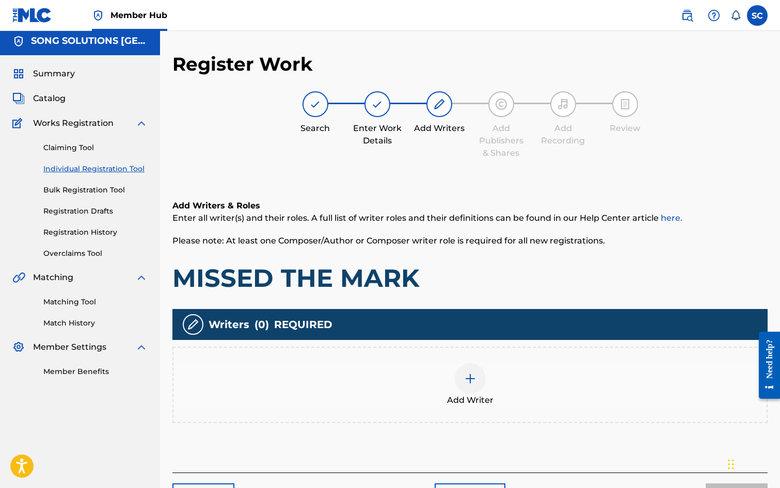
scroll to position [46, 0]
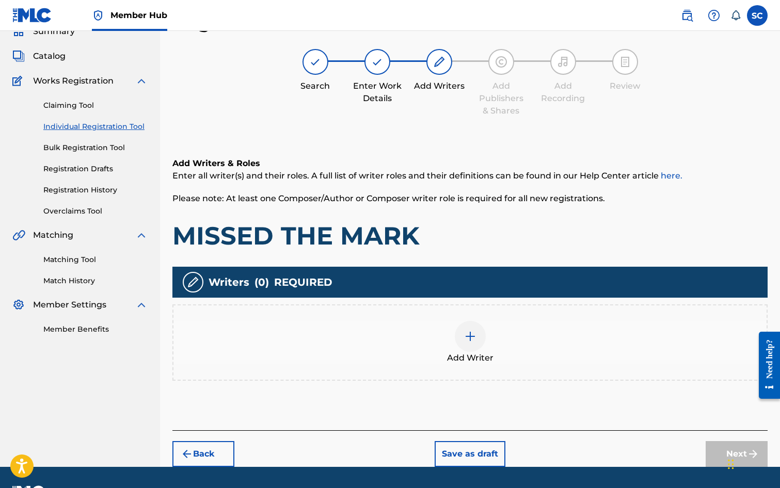
click at [475, 340] on img at bounding box center [470, 336] width 12 height 12
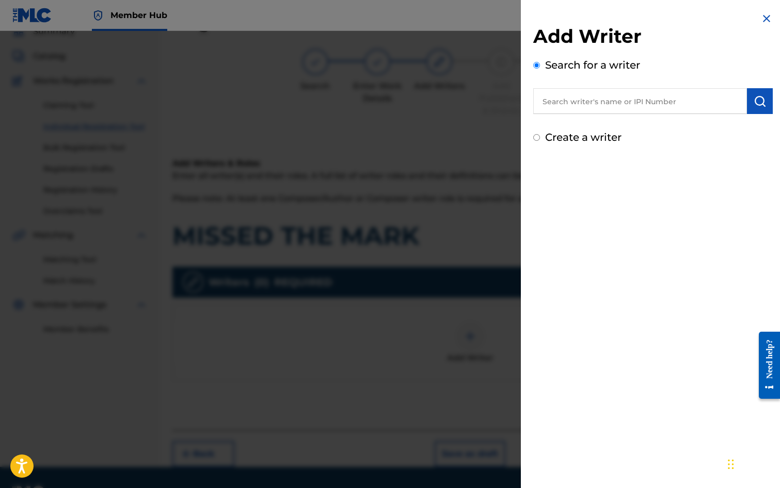
click at [591, 138] on label "Create a writer" at bounding box center [583, 137] width 76 height 12
radio input "true"
click at [540, 138] on input "Create a writer" at bounding box center [536, 137] width 7 height 7
radio input "false"
radio input "true"
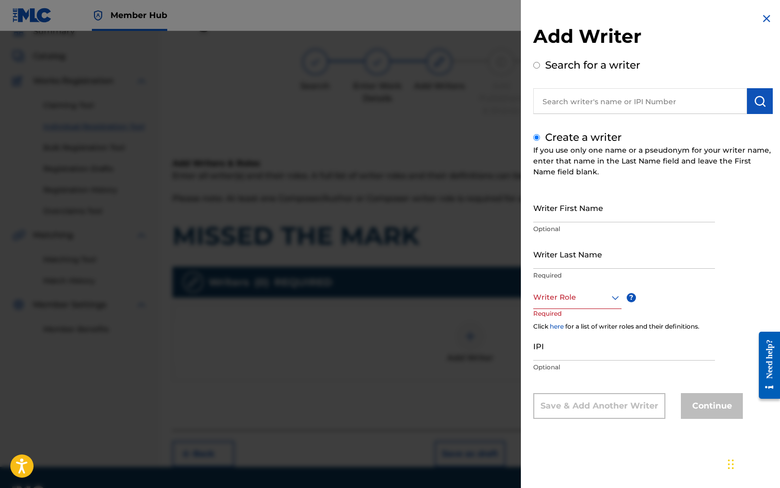
drag, startPoint x: 579, startPoint y: 207, endPoint x: 589, endPoint y: 190, distance: 19.9
click at [579, 203] on input "Writer First Name" at bounding box center [624, 207] width 182 height 29
type input "[PERSON_NAME]"
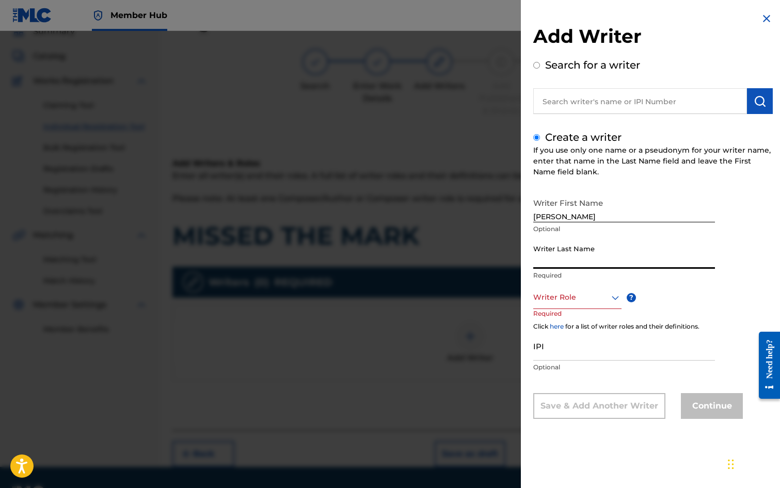
click at [562, 257] on input "Writer Last Name" at bounding box center [624, 254] width 182 height 29
type input "[PERSON_NAME]"
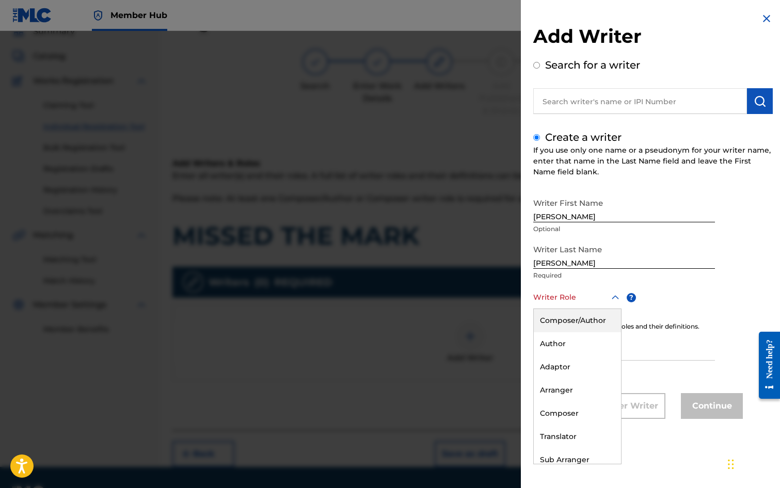
click at [560, 299] on div at bounding box center [577, 297] width 88 height 13
click at [572, 318] on div "Composer/Author" at bounding box center [577, 320] width 87 height 23
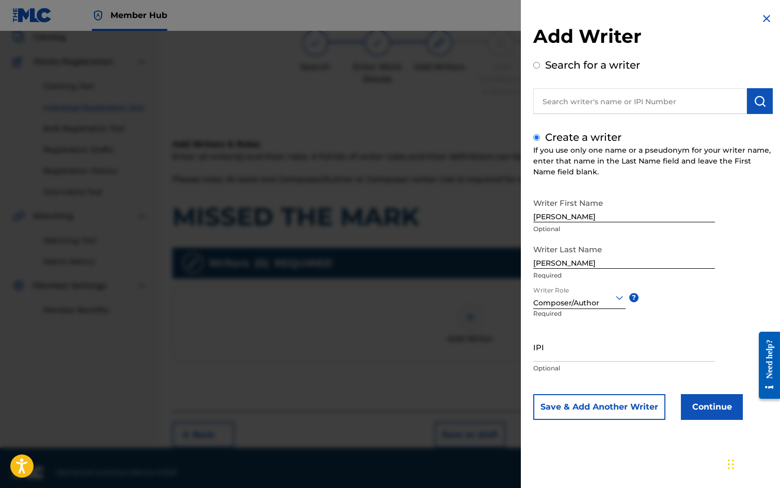
scroll to position [75, 0]
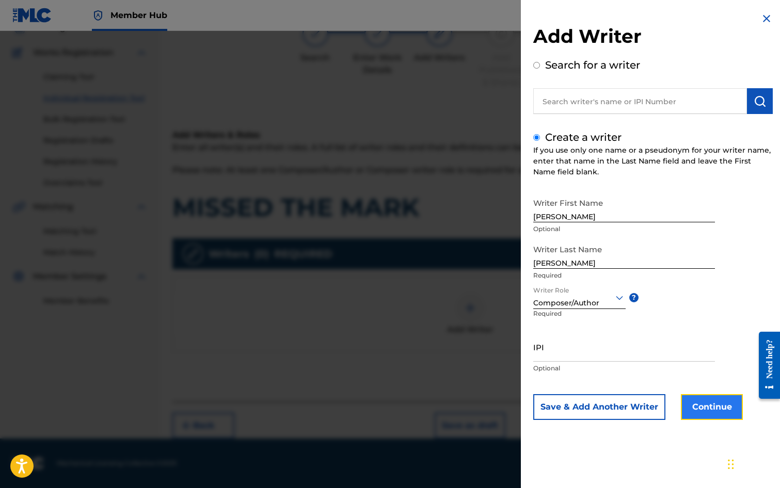
click at [715, 405] on button "Continue" at bounding box center [712, 407] width 62 height 26
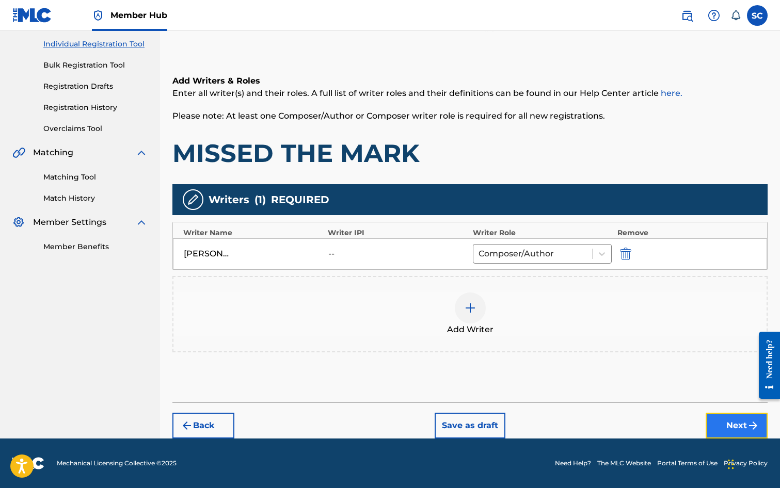
click at [729, 428] on button "Next" at bounding box center [737, 426] width 62 height 26
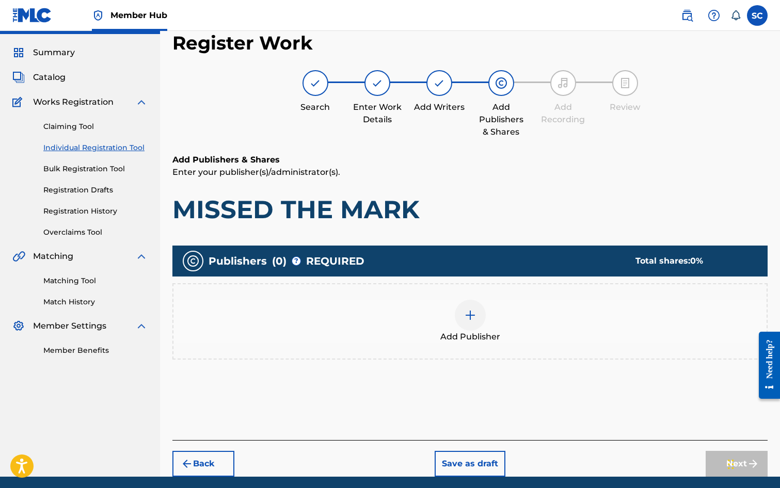
scroll to position [46, 0]
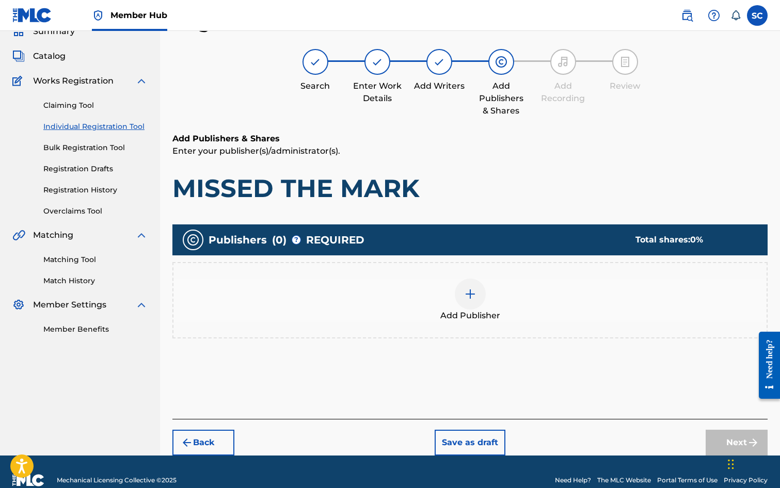
click at [477, 303] on div at bounding box center [470, 294] width 31 height 31
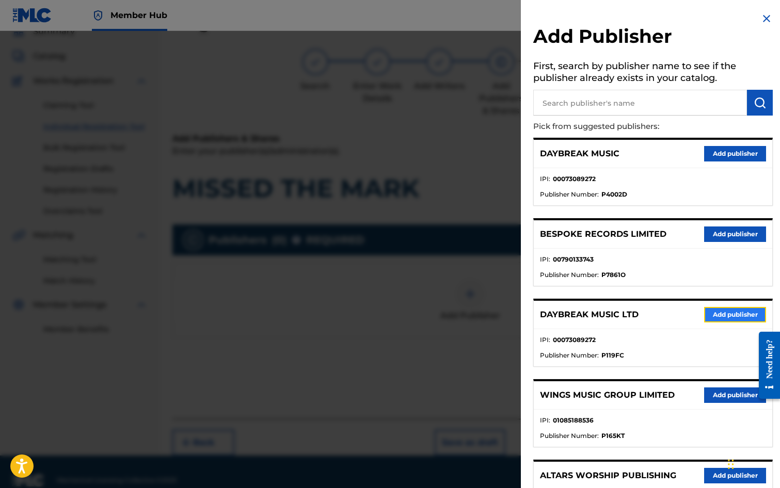
click at [722, 318] on button "Add publisher" at bounding box center [735, 314] width 62 height 15
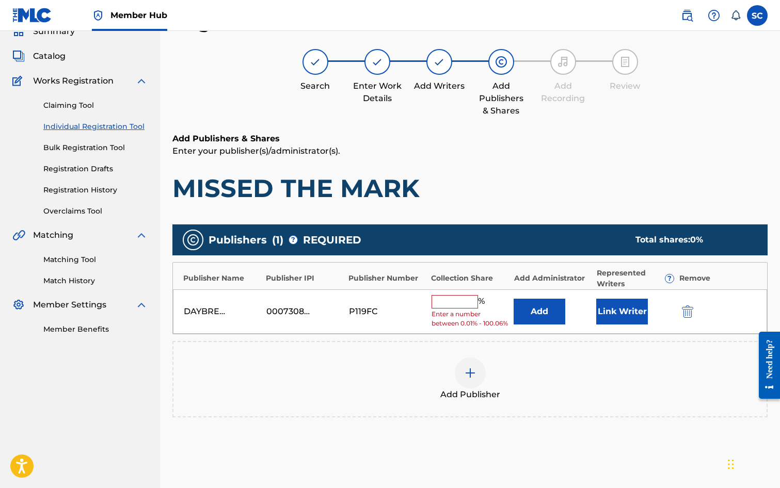
click at [459, 298] on input "text" at bounding box center [455, 301] width 46 height 13
type input "100"
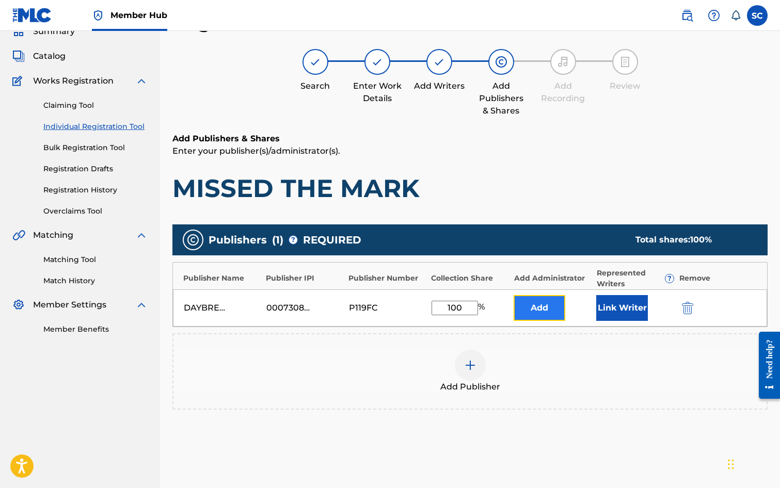
click at [535, 307] on button "Add" at bounding box center [540, 308] width 52 height 26
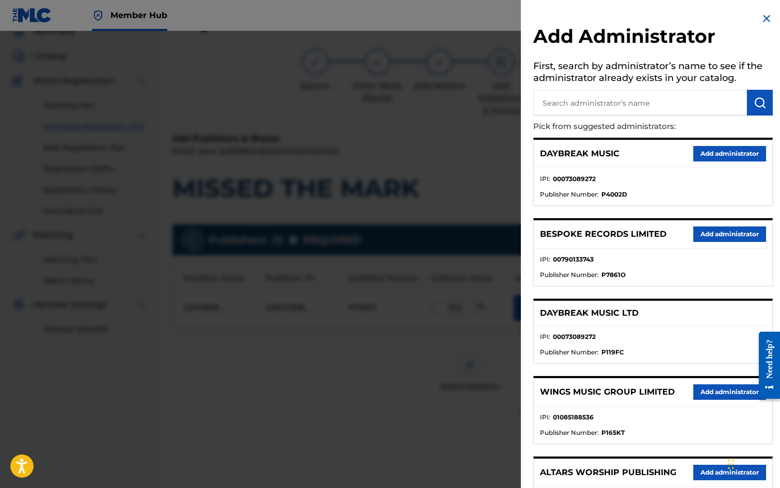
click at [562, 100] on input "text" at bounding box center [640, 103] width 214 height 26
type input "SONG SOLUTIONS"
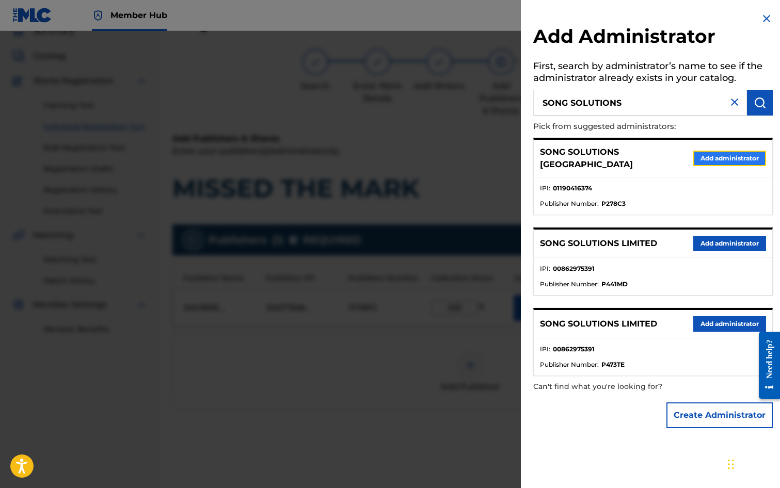
click at [721, 159] on button "Add administrator" at bounding box center [729, 158] width 73 height 15
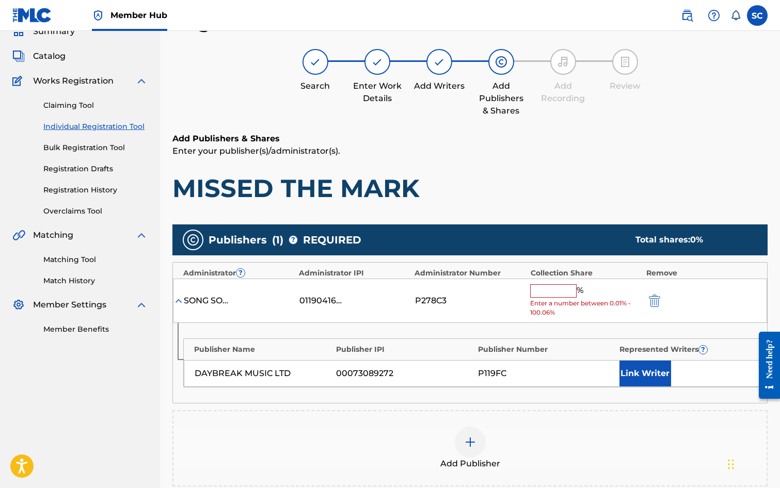
click at [540, 289] on input "text" at bounding box center [553, 291] width 46 height 13
type input "100"
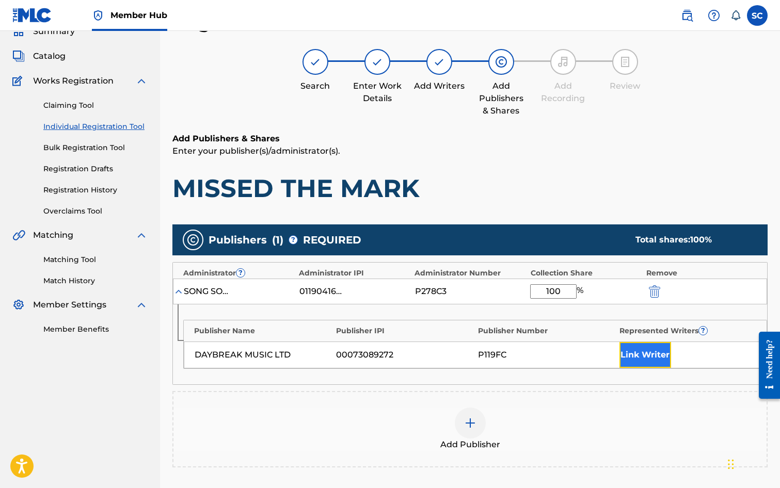
click at [653, 356] on button "Link Writer" at bounding box center [646, 355] width 52 height 26
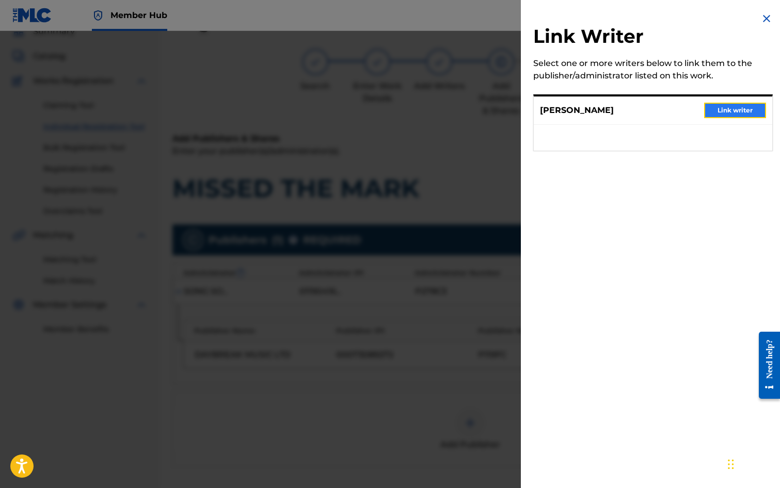
click at [718, 109] on button "Link writer" at bounding box center [735, 110] width 62 height 15
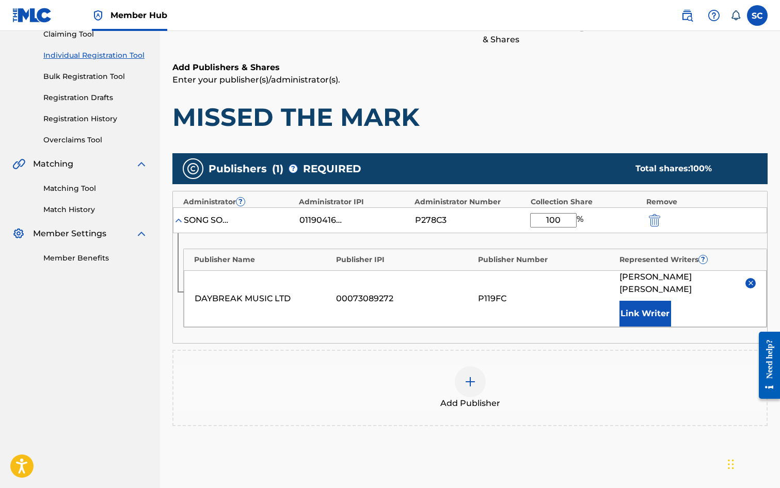
scroll to position [210, 0]
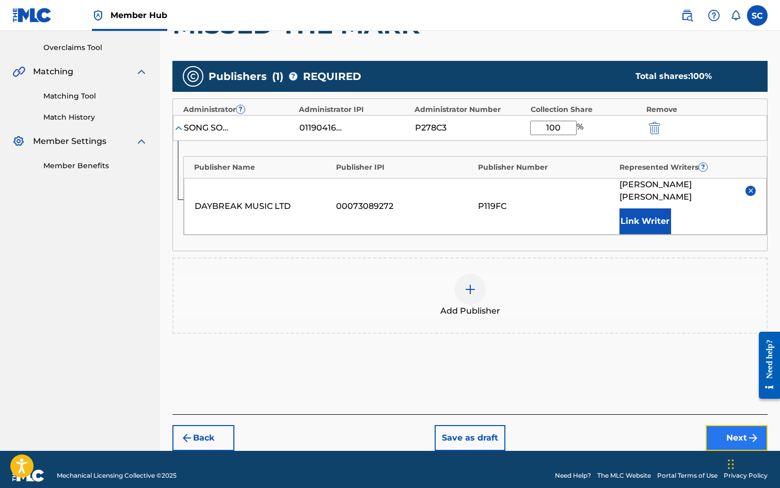
click at [732, 425] on button "Next" at bounding box center [737, 438] width 62 height 26
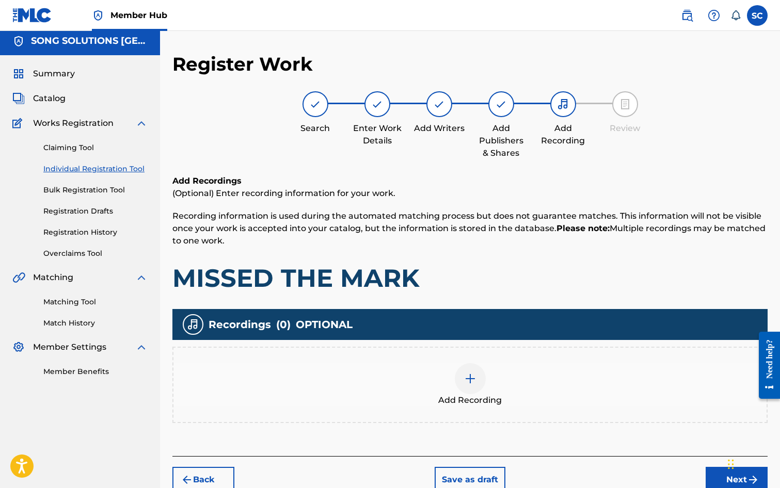
scroll to position [46, 0]
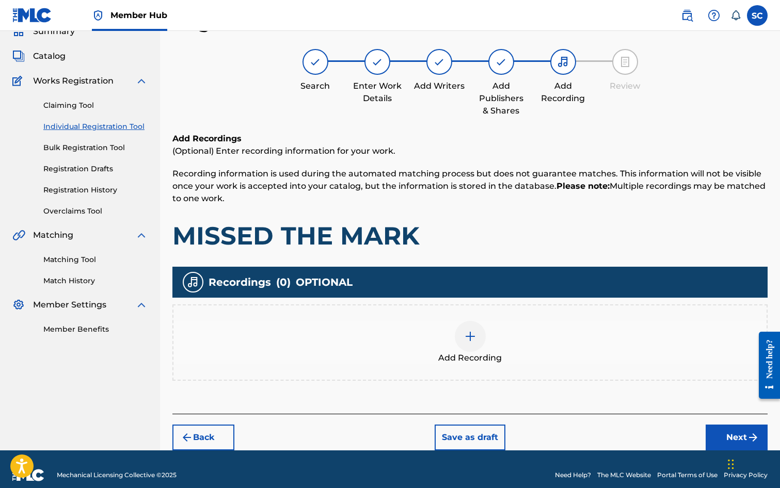
click at [476, 339] on img at bounding box center [470, 336] width 12 height 12
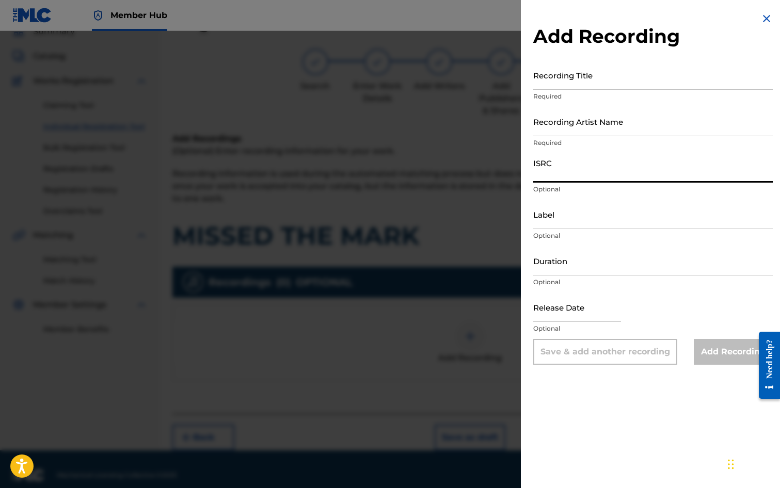
click at [554, 170] on input "ISRC" at bounding box center [653, 167] width 240 height 29
paste input "GBDPR0600330"
type input "GBDPR0600330"
click at [552, 75] on input "Recording Title" at bounding box center [653, 74] width 240 height 29
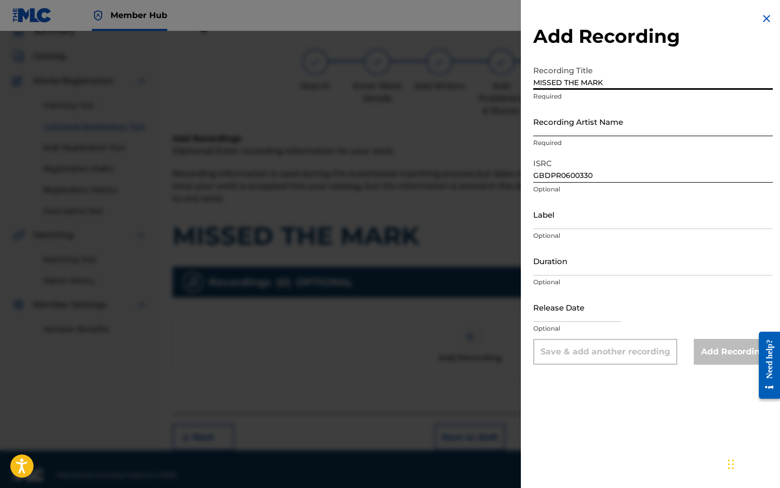
type input "MISSED THE MARK"
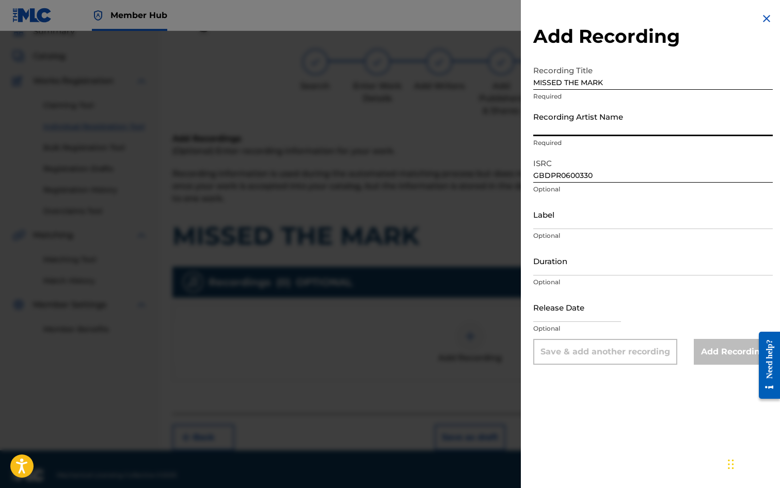
click at [566, 121] on input "Recording Artist Name" at bounding box center [653, 121] width 240 height 29
type input "[PERSON_NAME]"
type input "[DATE]"
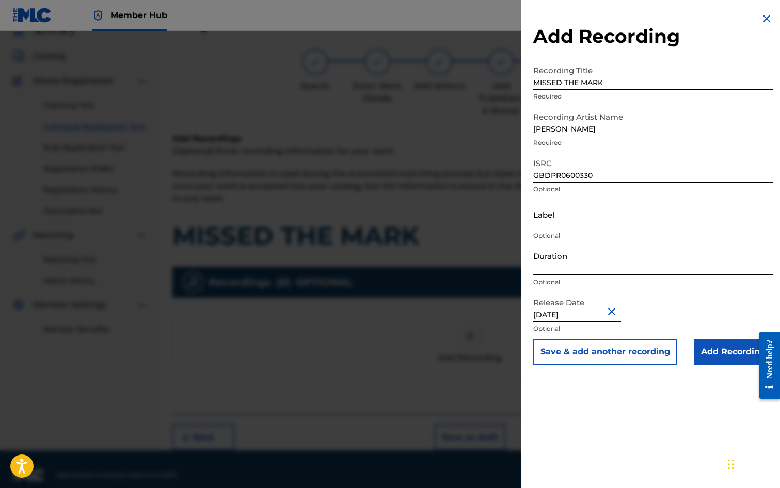
click at [579, 264] on input "Duration" at bounding box center [653, 260] width 240 height 29
type input "02:59"
click at [714, 351] on input "Add Recording" at bounding box center [733, 352] width 79 height 26
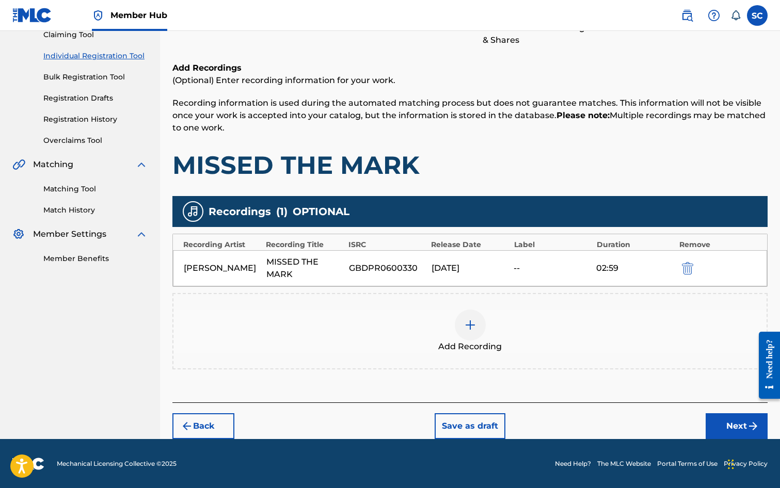
scroll to position [118, 0]
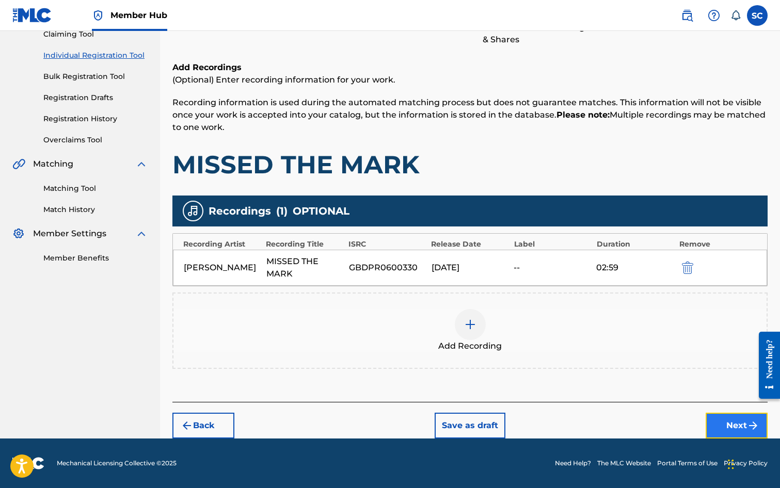
click at [731, 423] on button "Next" at bounding box center [737, 426] width 62 height 26
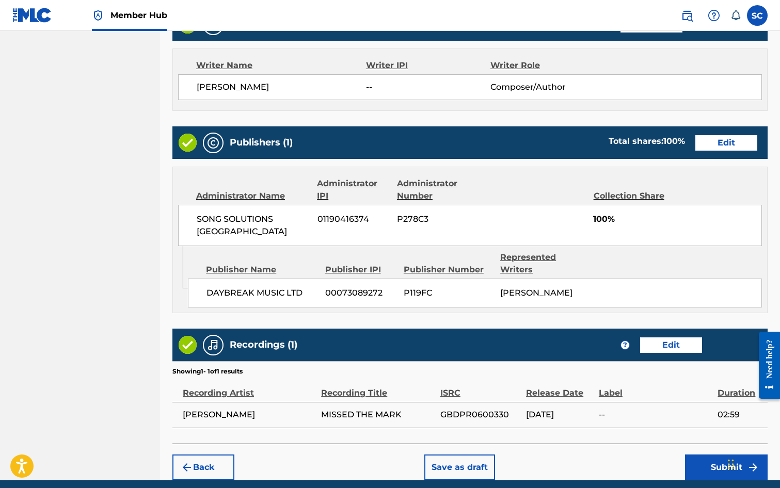
scroll to position [453, 0]
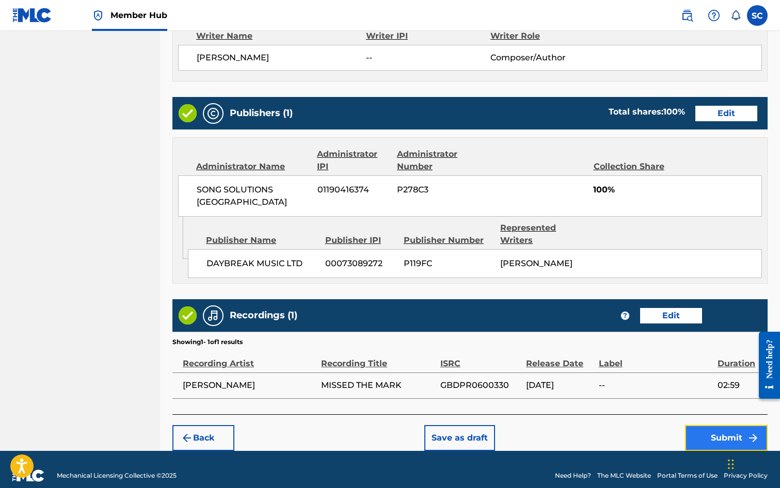
click at [726, 425] on button "Submit" at bounding box center [726, 438] width 83 height 26
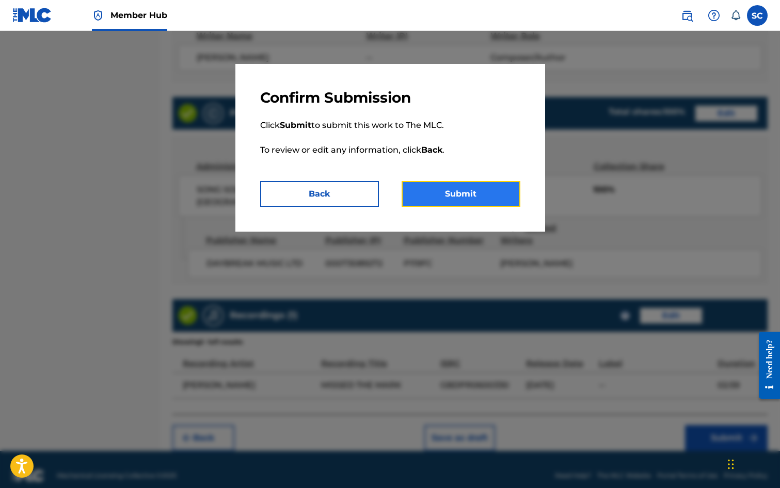
click at [464, 198] on button "Submit" at bounding box center [461, 194] width 119 height 26
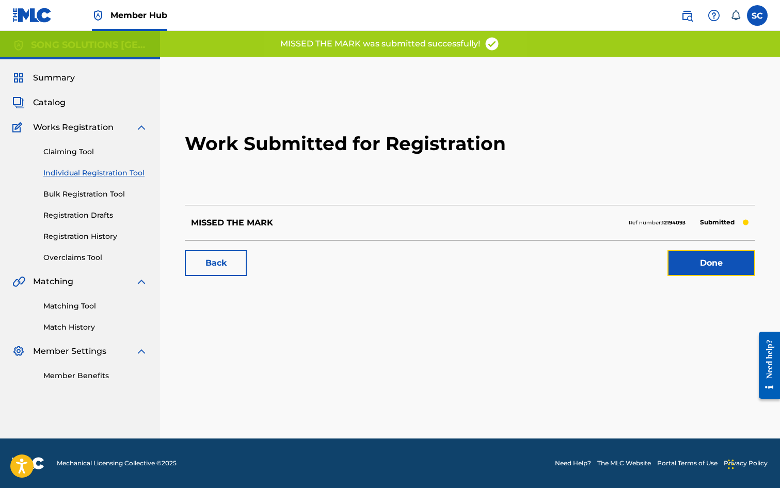
drag, startPoint x: 713, startPoint y: 267, endPoint x: 12, endPoint y: 260, distance: 701.2
click at [713, 267] on link "Done" at bounding box center [712, 263] width 88 height 26
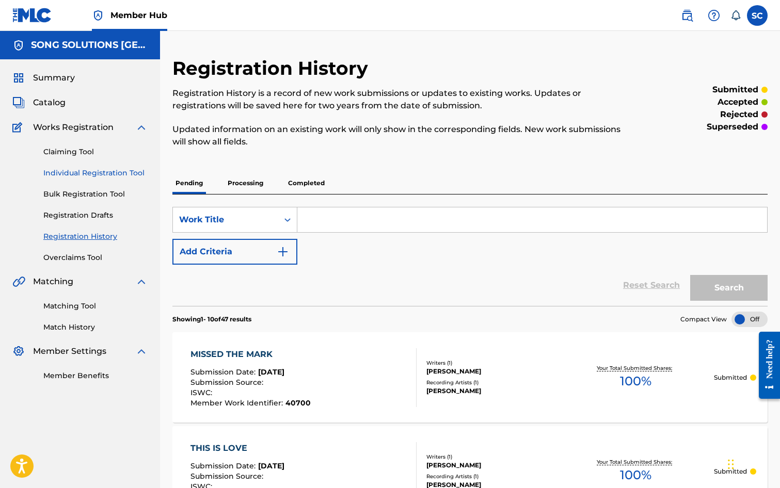
click at [98, 175] on link "Individual Registration Tool" at bounding box center [95, 173] width 104 height 11
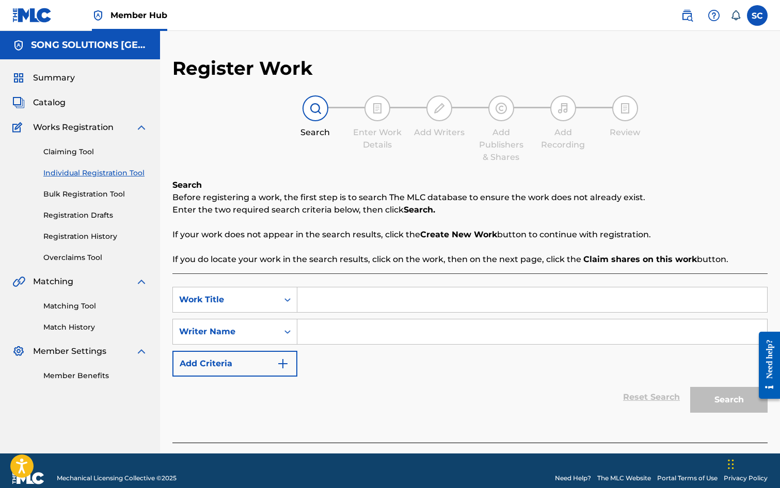
click at [340, 296] on input "Search Form" at bounding box center [532, 300] width 470 height 25
type input "I DON'T KNOW WHAT THE FUTURE HOLDS"
click at [344, 330] on input "Search Form" at bounding box center [532, 332] width 470 height 25
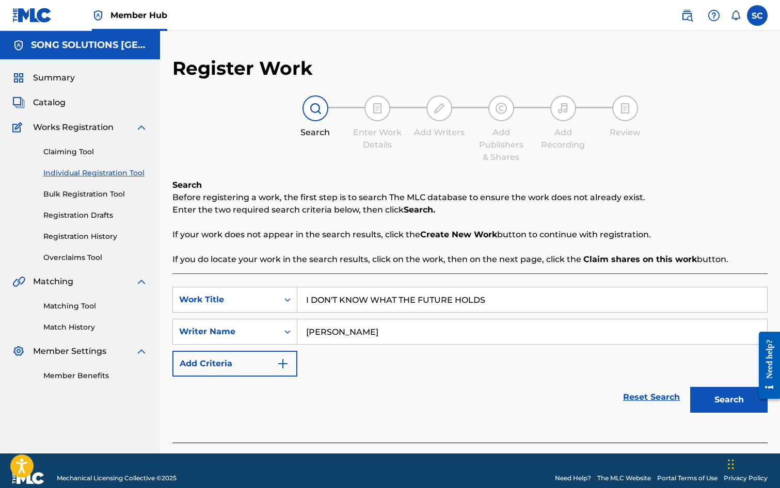
type input "[PERSON_NAME]"
click at [690, 387] on button "Search" at bounding box center [728, 400] width 77 height 26
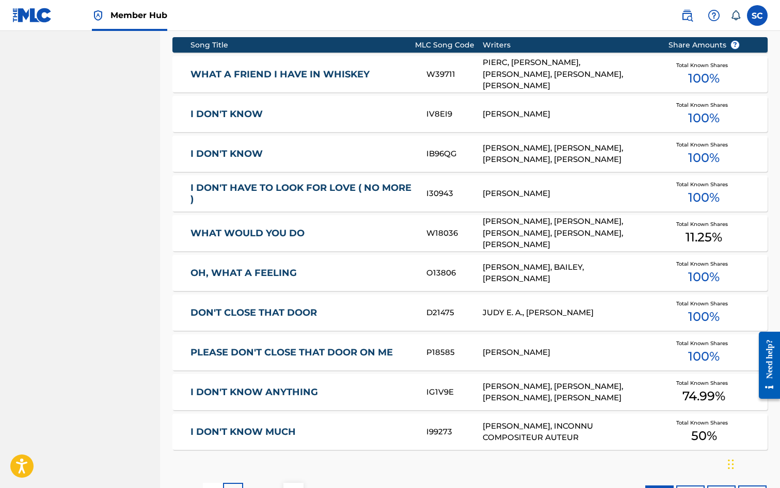
scroll to position [569, 0]
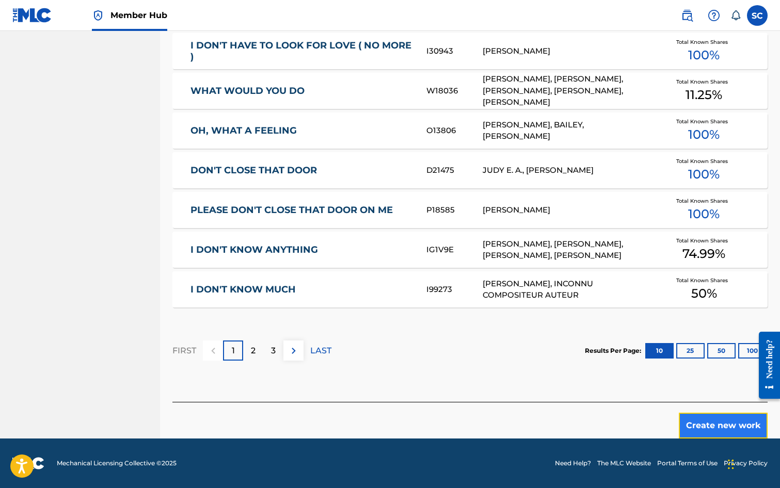
click at [704, 426] on button "Create new work" at bounding box center [723, 426] width 89 height 26
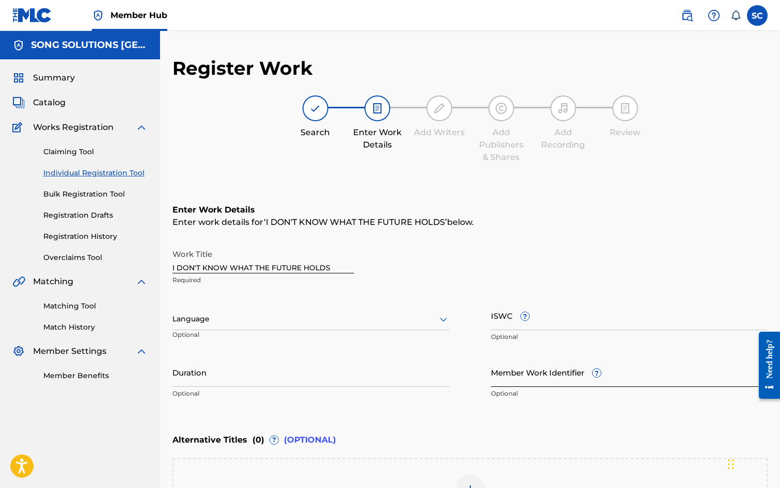
click at [526, 383] on input "Member Work Identifier ?" at bounding box center [629, 372] width 277 height 29
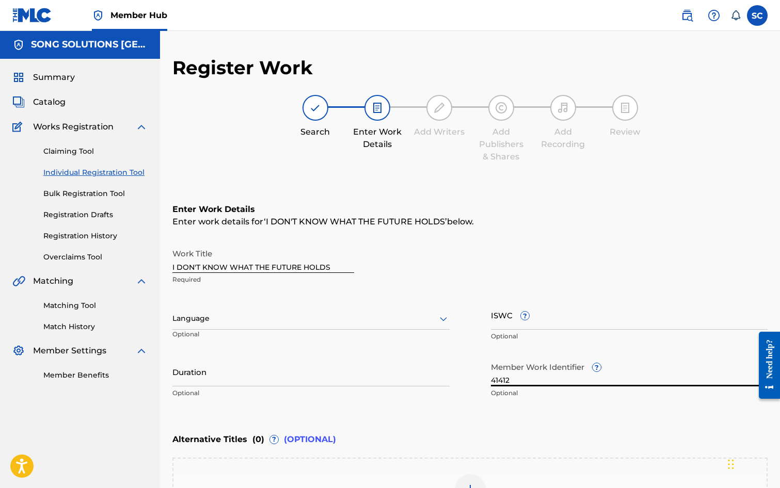
scroll to position [159, 0]
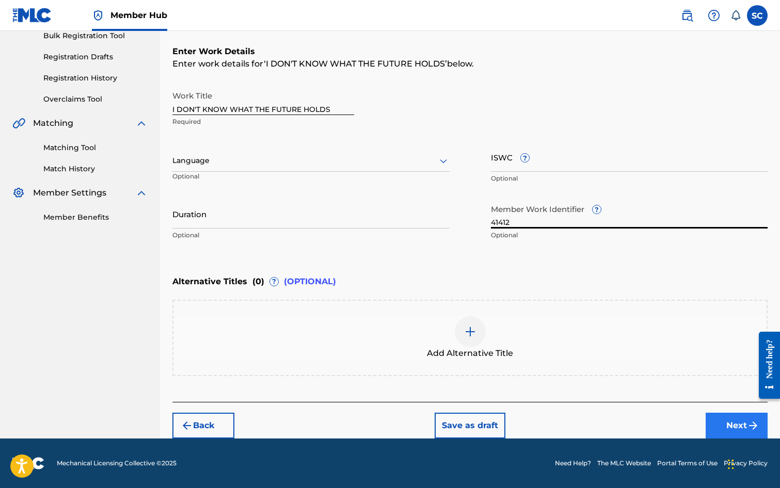
type input "41412"
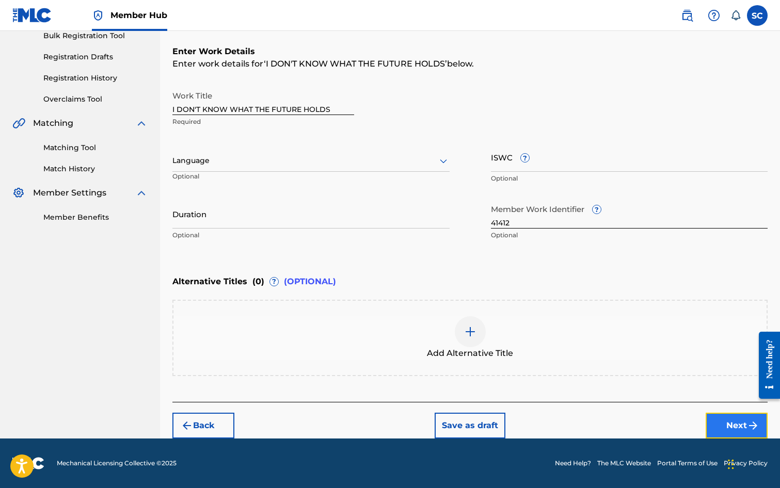
click at [741, 424] on button "Next" at bounding box center [737, 426] width 62 height 26
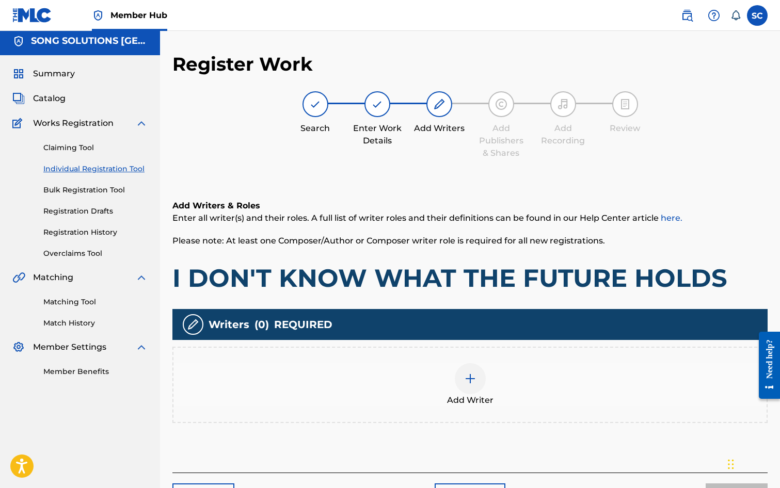
scroll to position [46, 0]
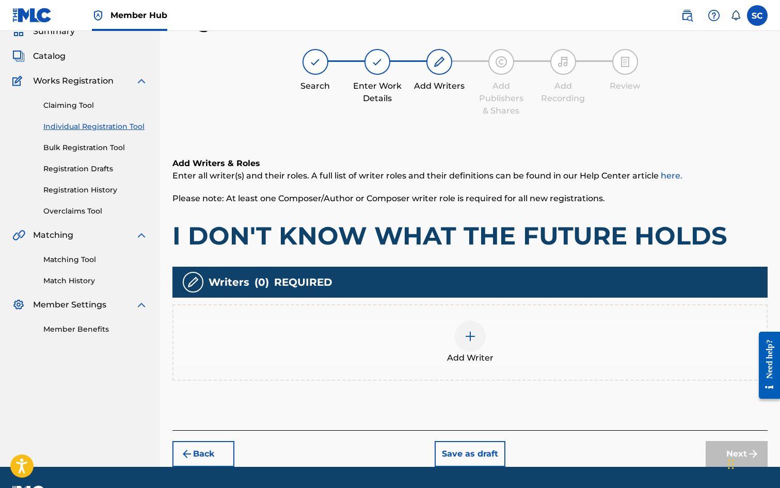
click at [472, 339] on img at bounding box center [470, 336] width 12 height 12
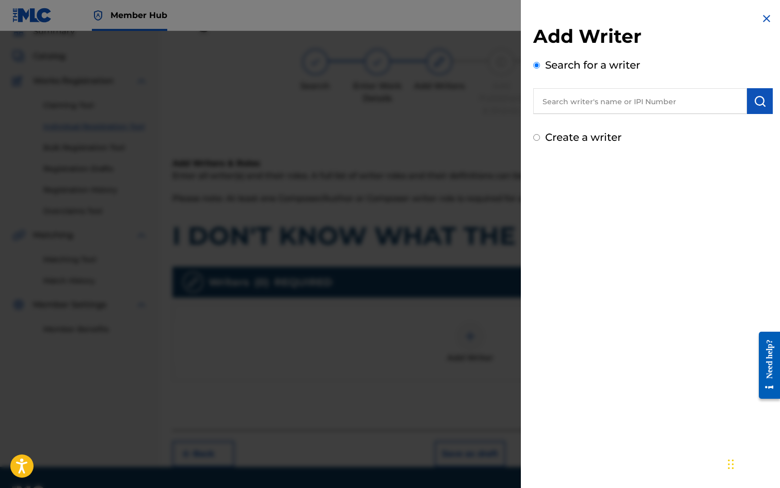
click at [589, 139] on label "Create a writer" at bounding box center [583, 137] width 76 height 12
radio input "true"
click at [540, 139] on input "Create a writer" at bounding box center [536, 137] width 7 height 7
radio input "false"
radio input "true"
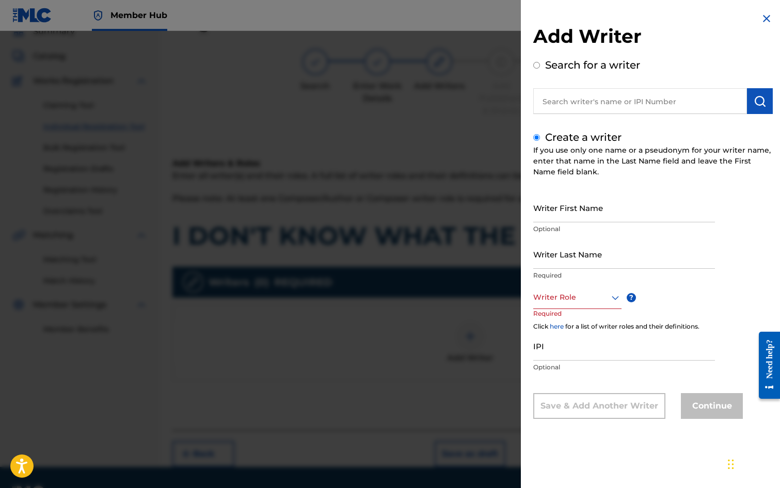
drag, startPoint x: 570, startPoint y: 212, endPoint x: 581, endPoint y: 192, distance: 22.7
click at [569, 211] on input "Writer First Name" at bounding box center [624, 207] width 182 height 29
type input "[PERSON_NAME]"
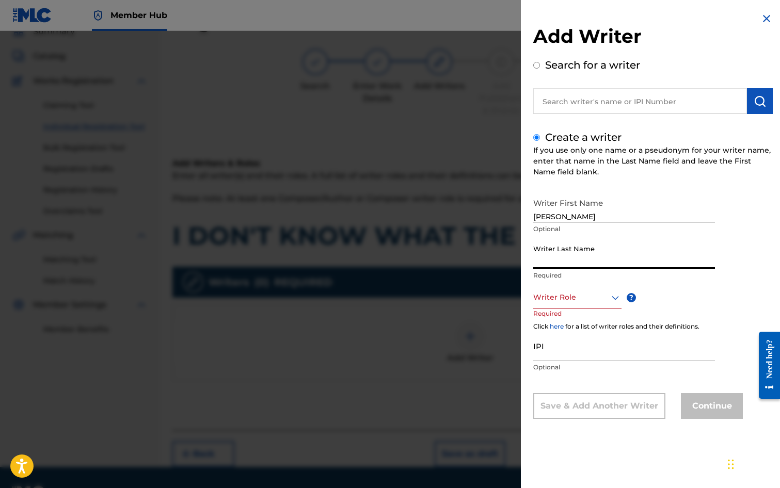
drag, startPoint x: 559, startPoint y: 250, endPoint x: 557, endPoint y: 239, distance: 11.5
click at [557, 249] on input "Writer Last Name" at bounding box center [624, 254] width 182 height 29
type input "[PERSON_NAME]"
click at [579, 297] on div at bounding box center [577, 297] width 88 height 13
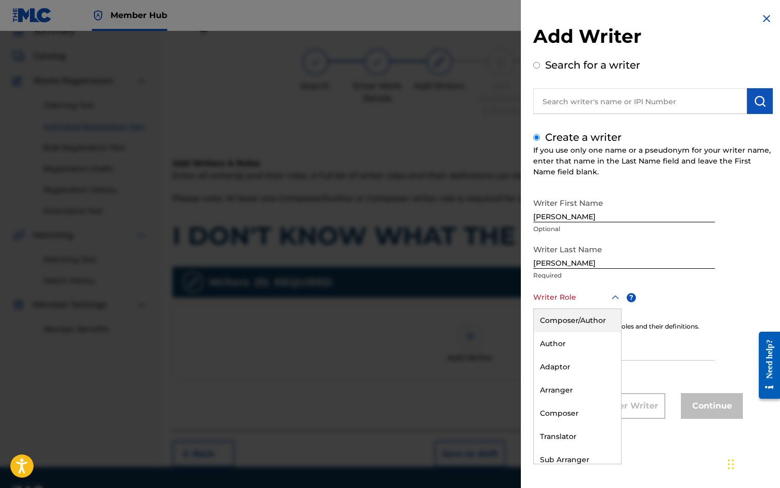
click at [585, 324] on div "Composer/Author" at bounding box center [577, 320] width 87 height 23
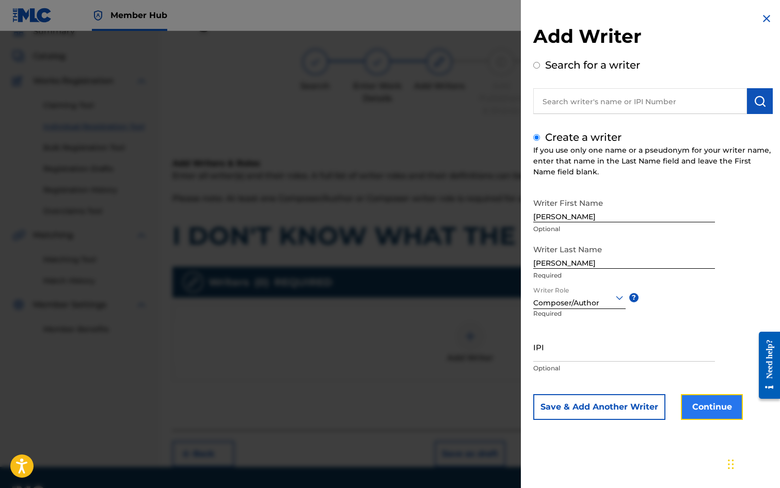
click at [723, 410] on button "Continue" at bounding box center [712, 407] width 62 height 26
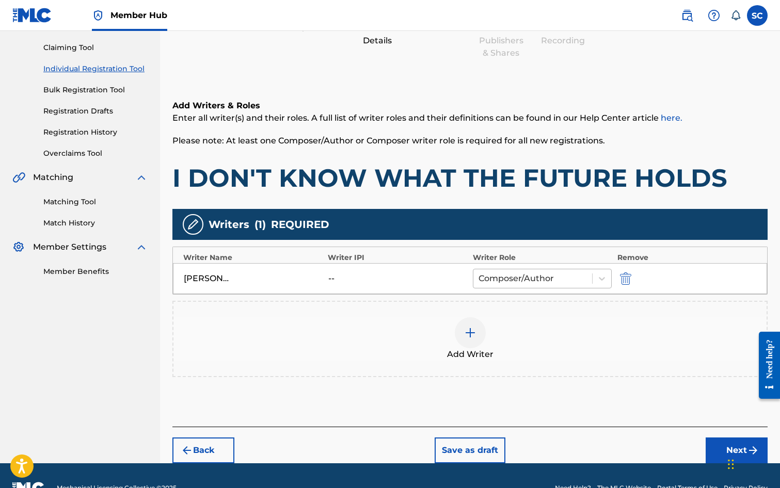
scroll to position [129, 0]
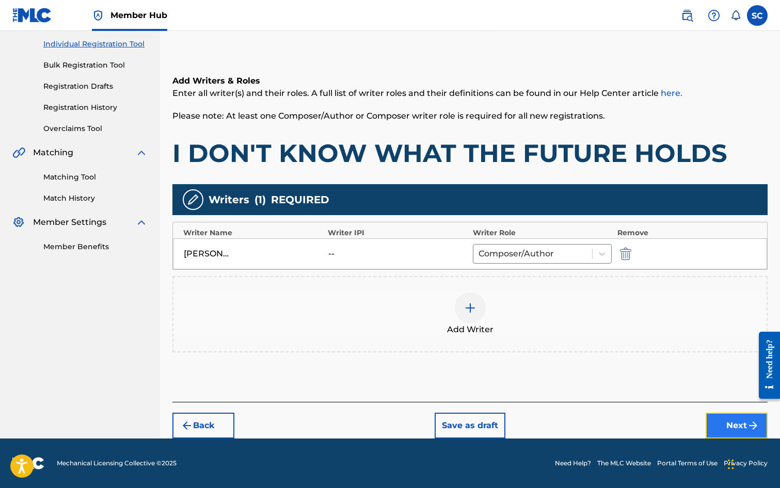
click at [737, 425] on button "Next" at bounding box center [737, 426] width 62 height 26
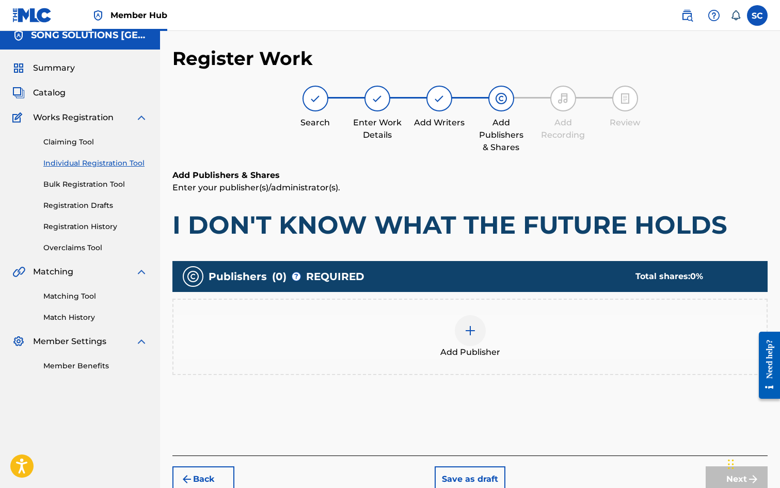
scroll to position [46, 0]
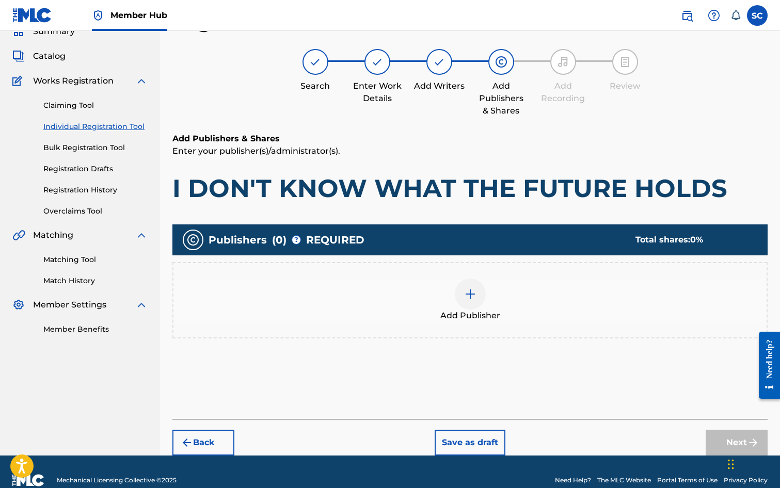
click at [472, 296] on img at bounding box center [470, 294] width 12 height 12
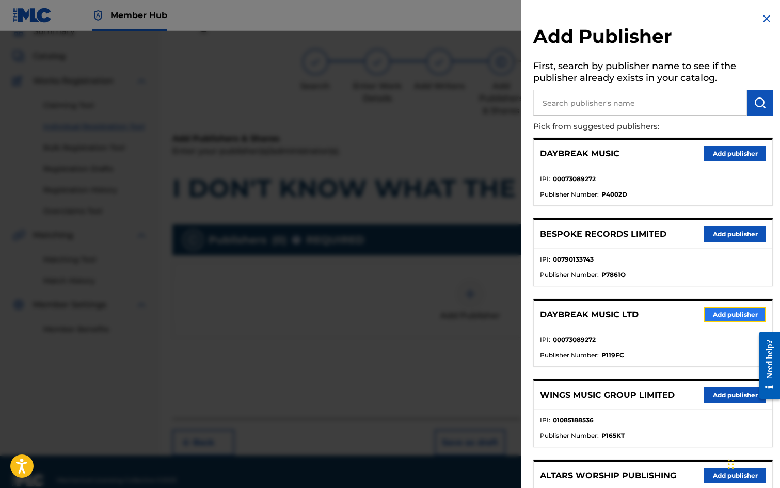
click at [714, 316] on button "Add publisher" at bounding box center [735, 314] width 62 height 15
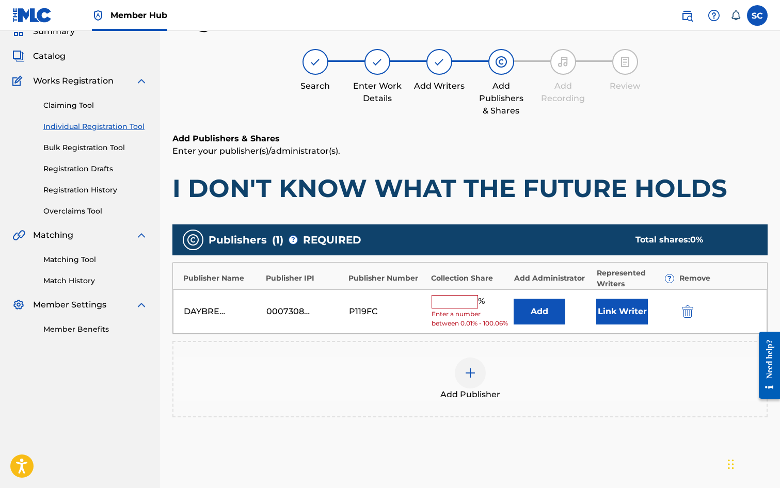
click at [456, 303] on input "text" at bounding box center [455, 301] width 46 height 13
type input "100"
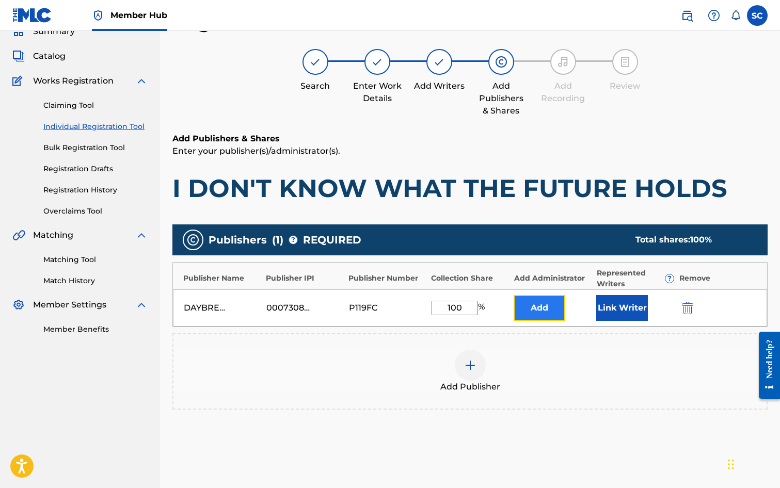
click at [534, 305] on button "Add" at bounding box center [540, 308] width 52 height 26
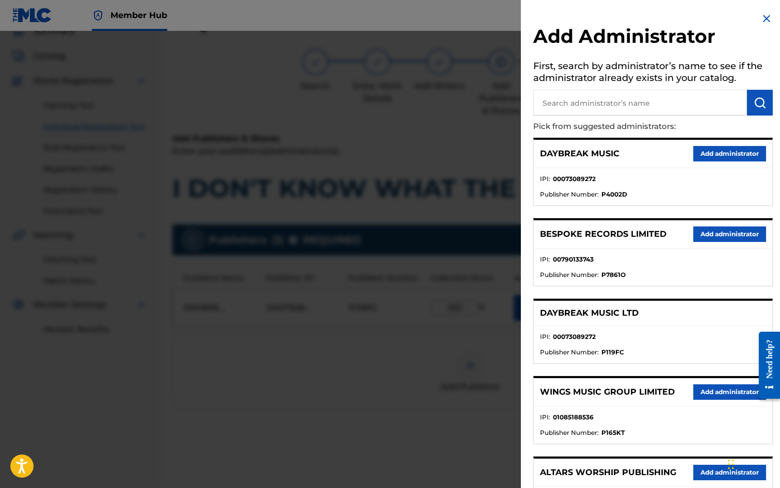
click at [561, 102] on input "text" at bounding box center [640, 103] width 214 height 26
type input "SONG SOLUTIONS"
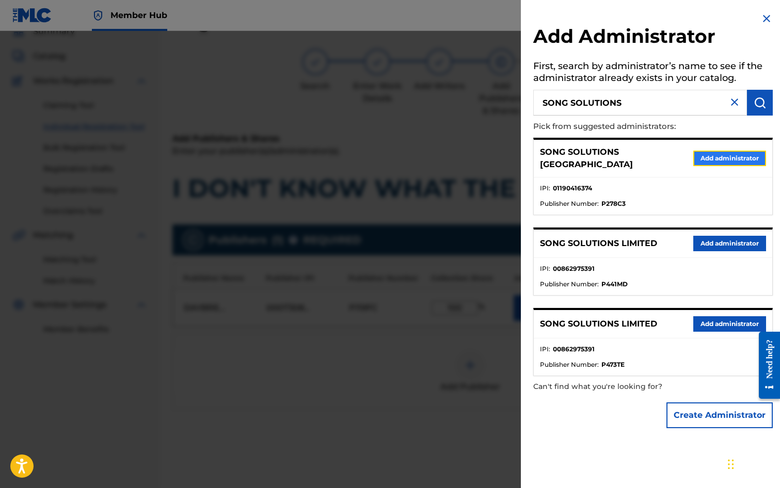
click at [703, 153] on button "Add administrator" at bounding box center [729, 158] width 73 height 15
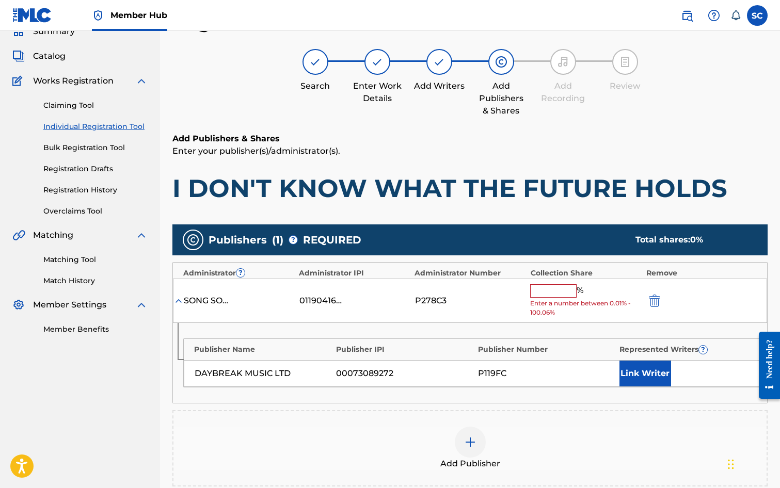
click at [535, 289] on input "text" at bounding box center [553, 291] width 46 height 13
type input "100"
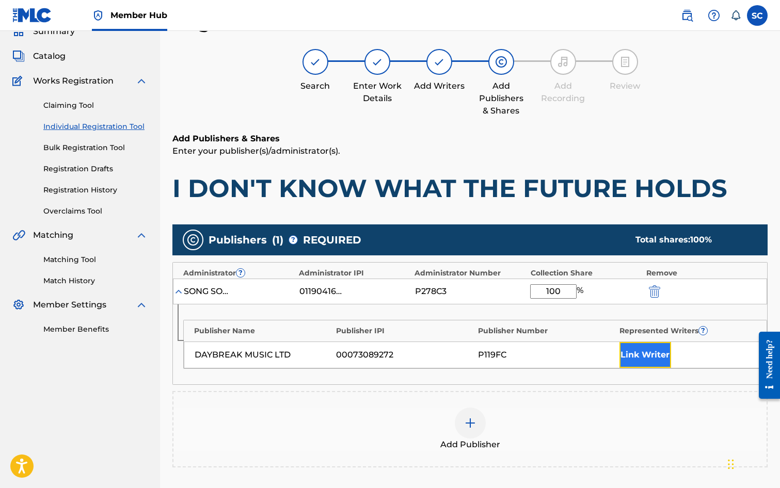
click at [636, 355] on button "Link Writer" at bounding box center [646, 355] width 52 height 26
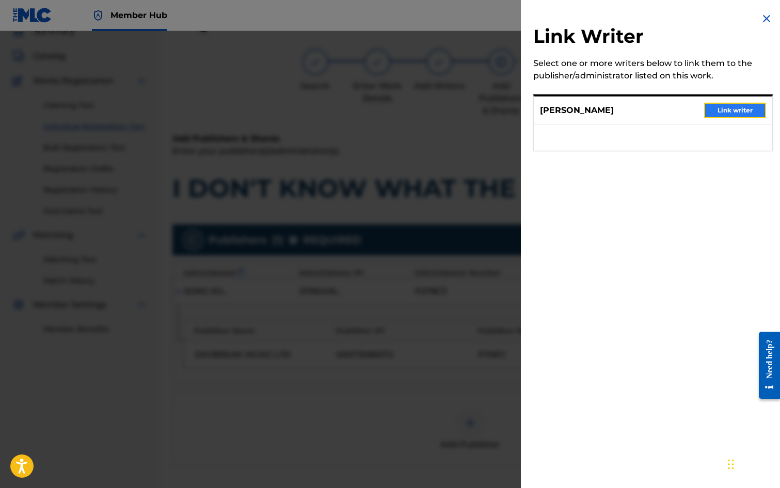
click at [733, 109] on button "Link writer" at bounding box center [735, 110] width 62 height 15
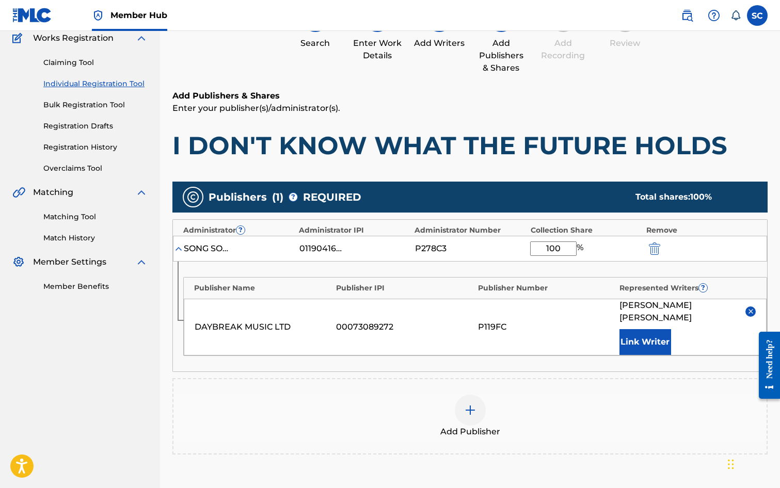
scroll to position [210, 0]
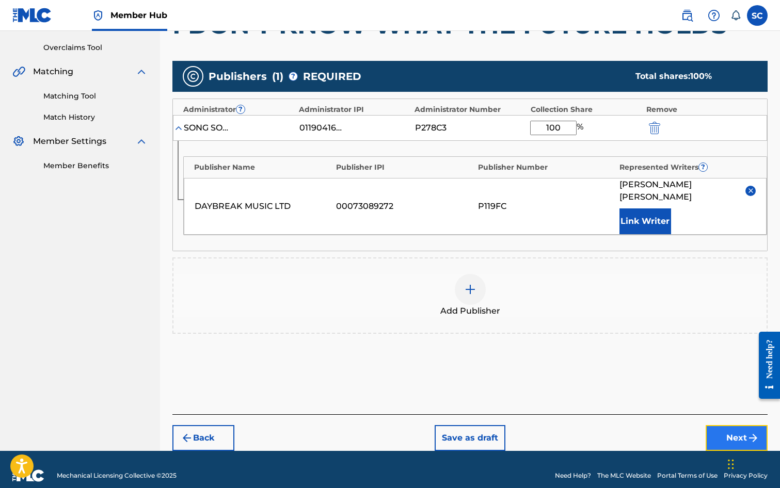
click at [737, 427] on button "Next" at bounding box center [737, 438] width 62 height 26
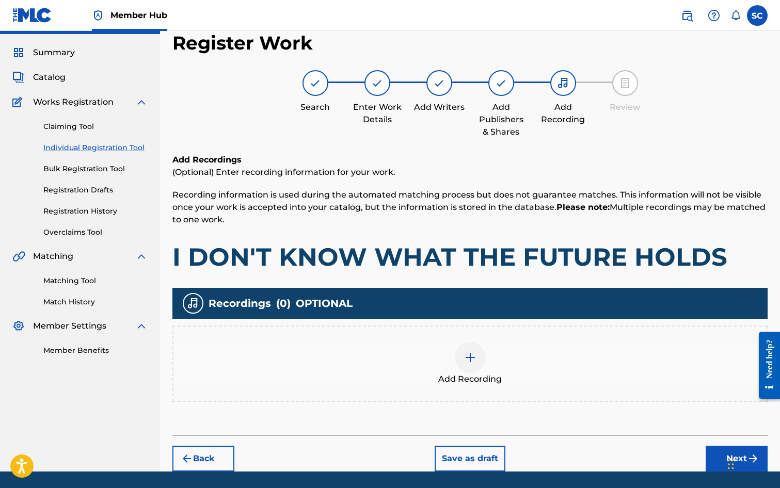
scroll to position [46, 0]
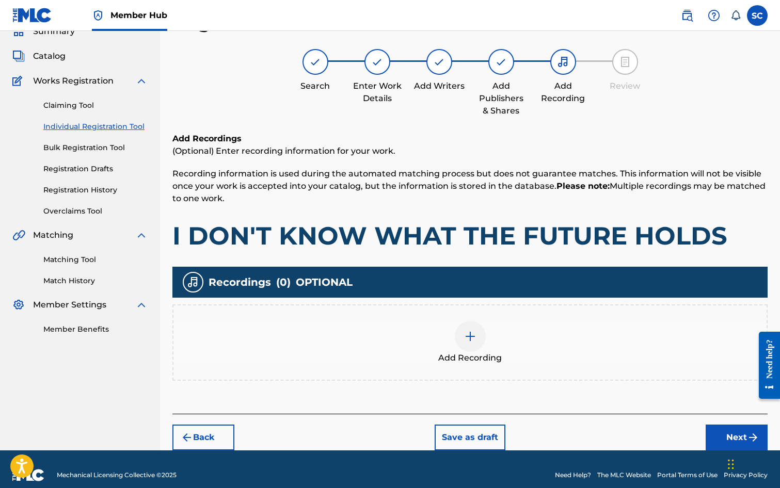
click at [474, 340] on img at bounding box center [470, 336] width 12 height 12
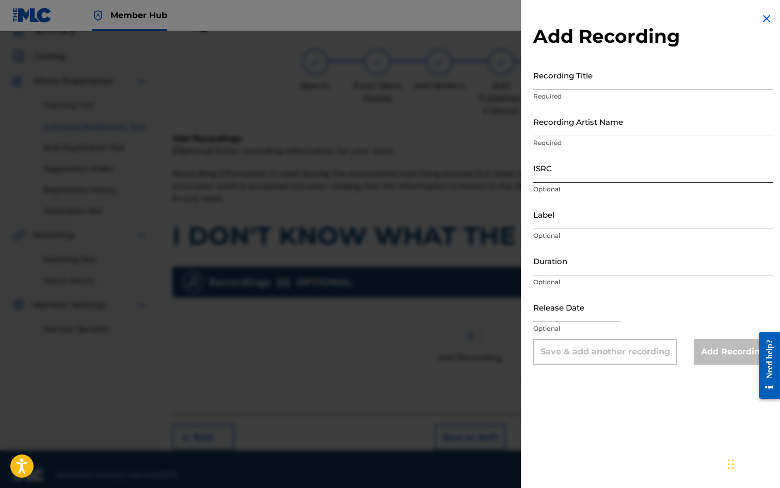
click at [557, 172] on input "ISRC" at bounding box center [653, 167] width 240 height 29
paste input "GBDPR0600331"
type input "GBDPR0600331"
click at [543, 78] on input "Recording Title" at bounding box center [653, 74] width 240 height 29
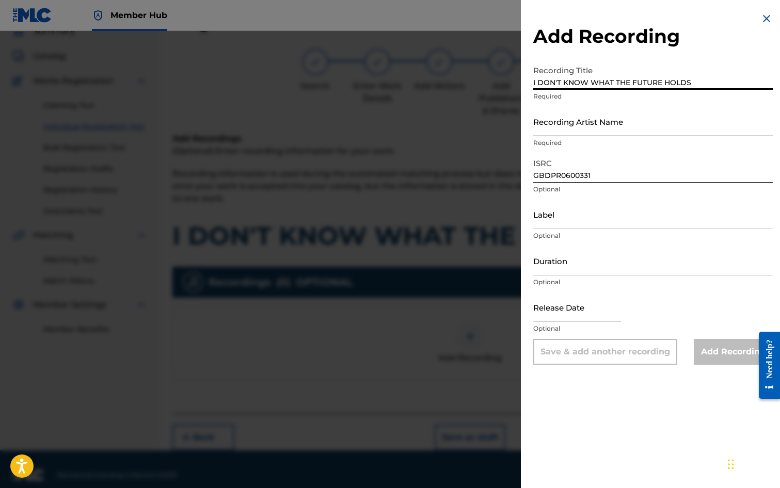
type input "I DON'T KNOW WHAT THE FUTURE HOLDS"
click at [575, 128] on input "Recording Artist Name" at bounding box center [653, 121] width 240 height 29
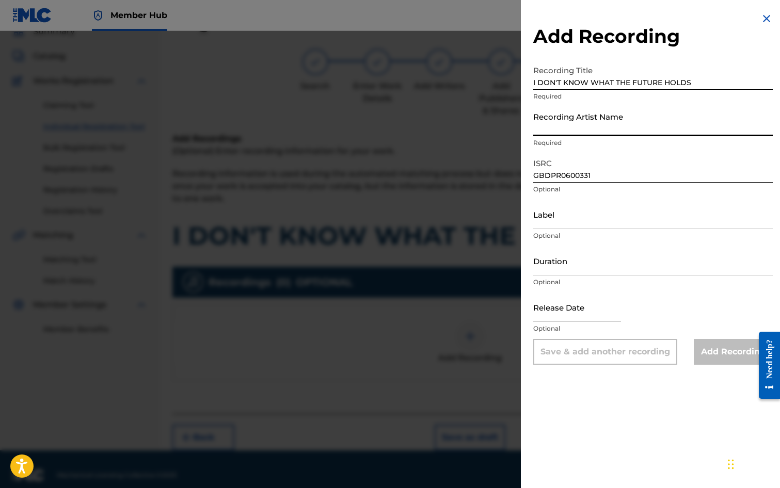
type input "[PERSON_NAME]"
type input "[DATE]"
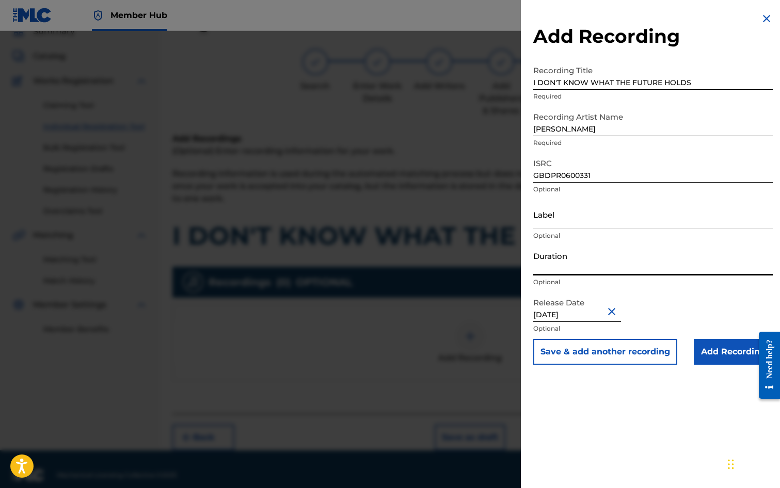
click at [572, 263] on input "Duration" at bounding box center [653, 260] width 240 height 29
type input "03:09"
click at [707, 347] on input "Add Recording" at bounding box center [733, 352] width 79 height 26
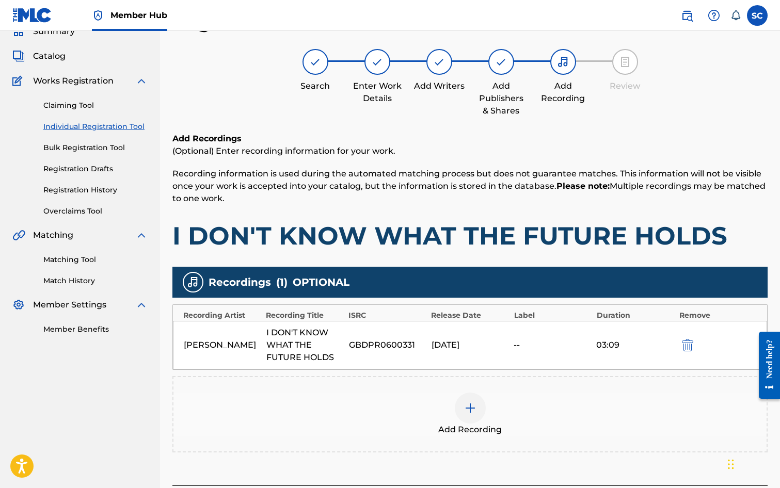
scroll to position [130, 0]
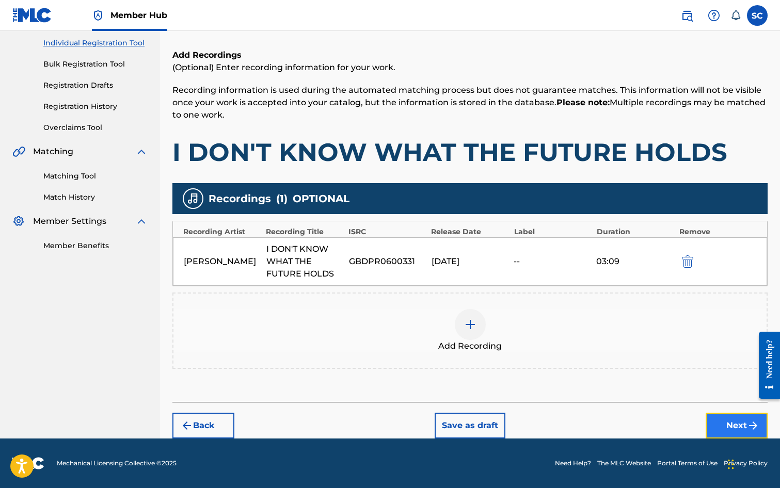
click at [734, 426] on button "Next" at bounding box center [737, 426] width 62 height 26
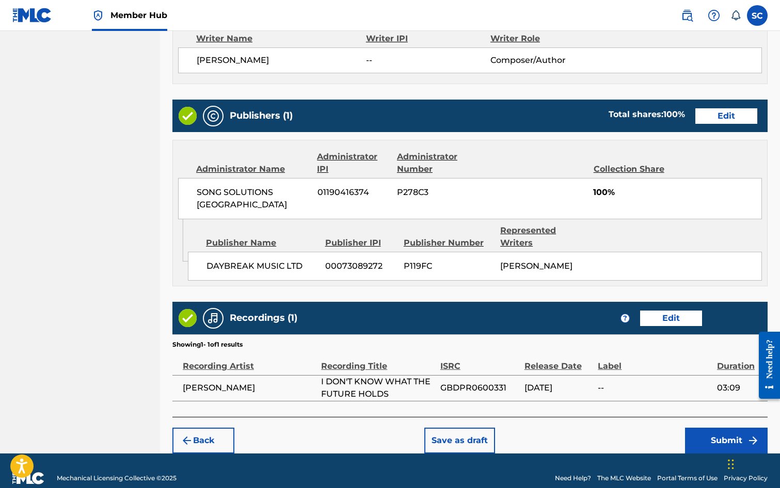
scroll to position [453, 0]
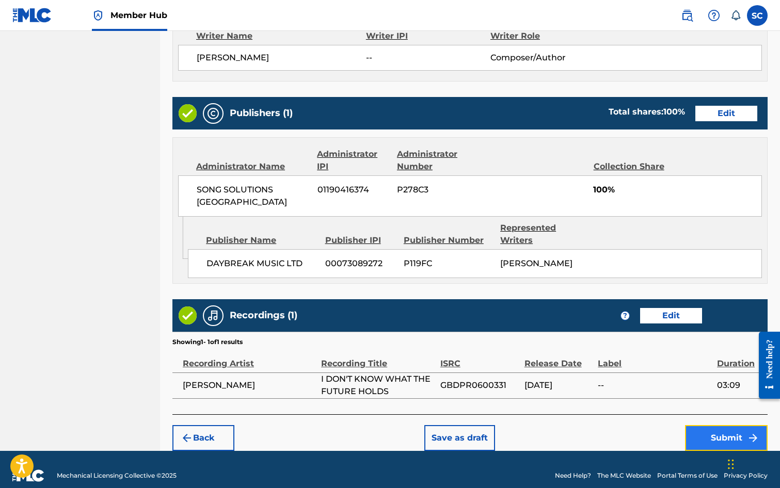
click at [716, 428] on button "Submit" at bounding box center [726, 438] width 83 height 26
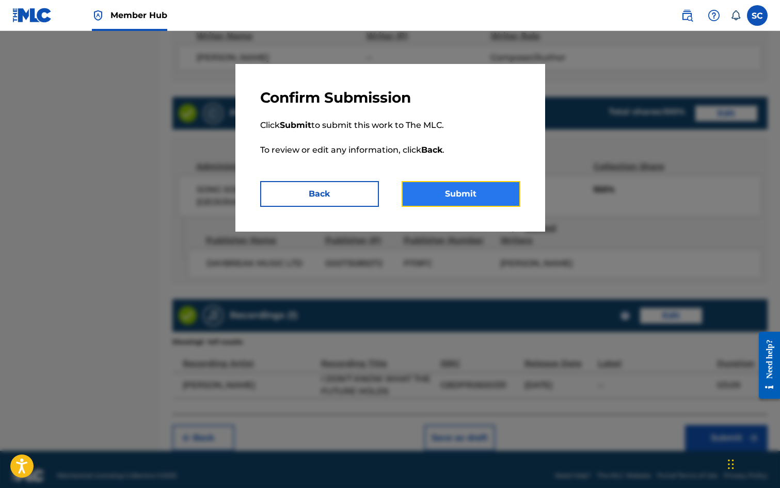
click at [445, 190] on button "Submit" at bounding box center [461, 194] width 119 height 26
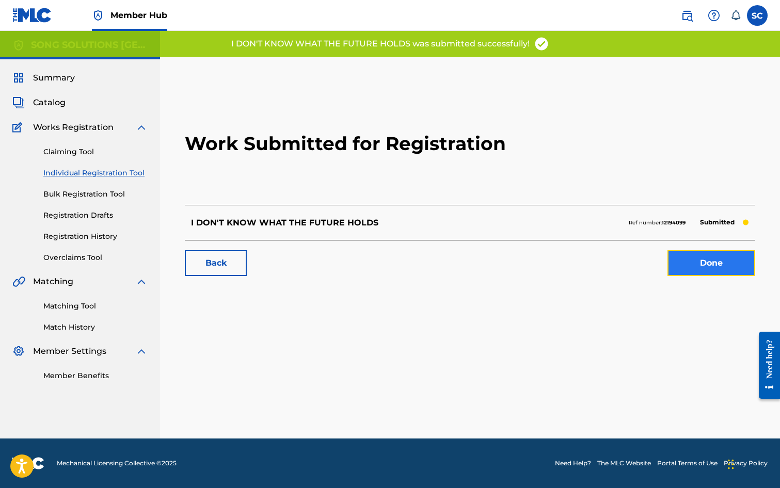
click at [711, 260] on link "Done" at bounding box center [712, 263] width 88 height 26
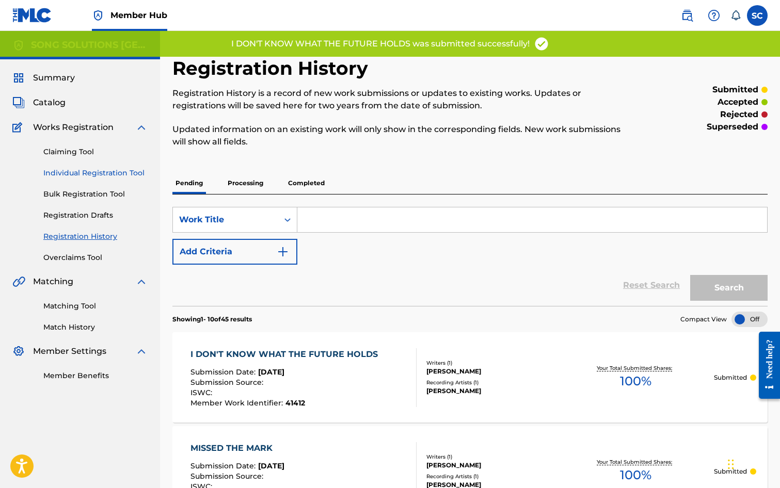
click at [94, 175] on link "Individual Registration Tool" at bounding box center [95, 173] width 104 height 11
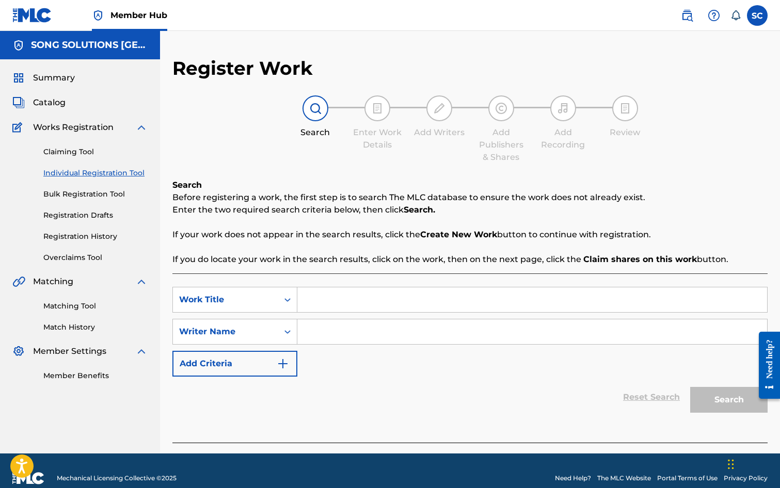
drag, startPoint x: 364, startPoint y: 305, endPoint x: 370, endPoint y: 299, distance: 8.4
click at [364, 305] on input "Search Form" at bounding box center [532, 300] width 470 height 25
click at [305, 304] on input "UR [DEMOGRAPHIC_DATA] IN THE MIDDLE OF OUR LIVES" at bounding box center [532, 300] width 470 height 25
drag, startPoint x: 323, startPoint y: 303, endPoint x: 289, endPoint y: 302, distance: 34.1
click at [289, 302] on div "SearchWithCriteria993cda23-7161-4468-ab6f-aa5e971cf0eb Work Title OUR [DEMOGRAP…" at bounding box center [469, 300] width 595 height 26
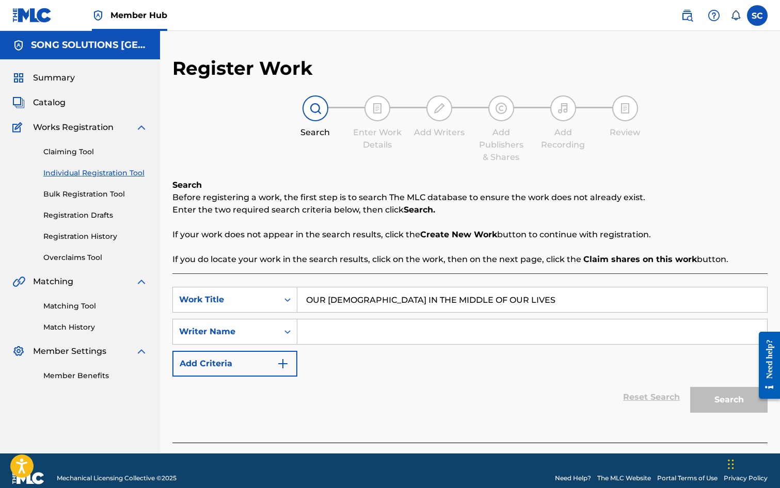
type input "OUR [DEMOGRAPHIC_DATA] IN THE MIDDLE OF OUR LIVES"
click at [406, 327] on input "Search Form" at bounding box center [532, 332] width 470 height 25
type input "[PERSON_NAME]"
click at [690, 387] on button "Search" at bounding box center [728, 400] width 77 height 26
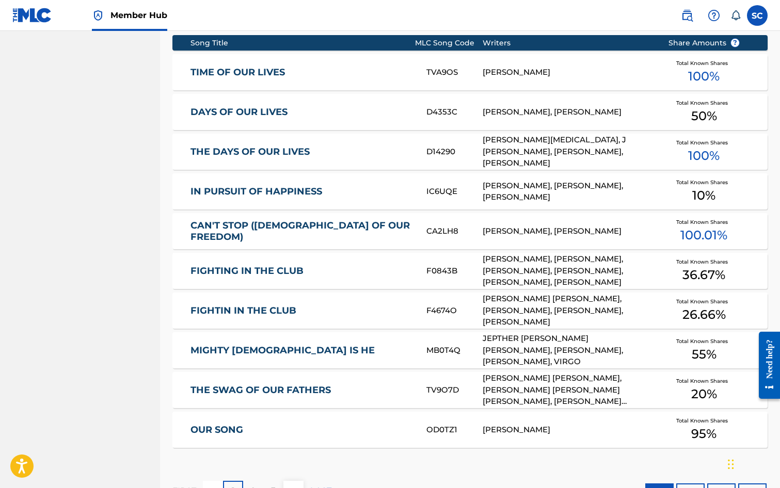
scroll to position [569, 0]
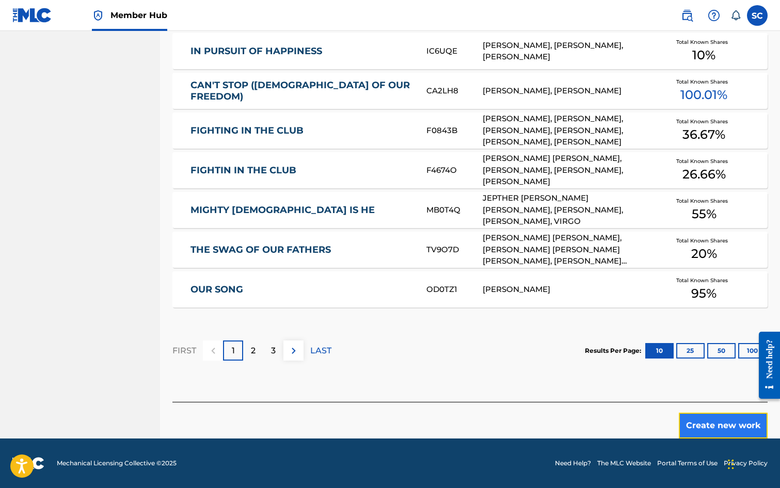
click at [724, 423] on button "Create new work" at bounding box center [723, 426] width 89 height 26
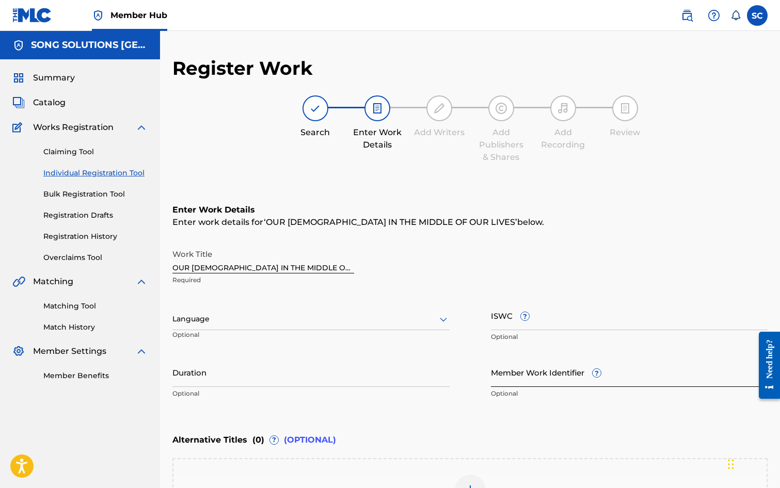
click at [500, 373] on input "Member Work Identifier ?" at bounding box center [629, 372] width 277 height 29
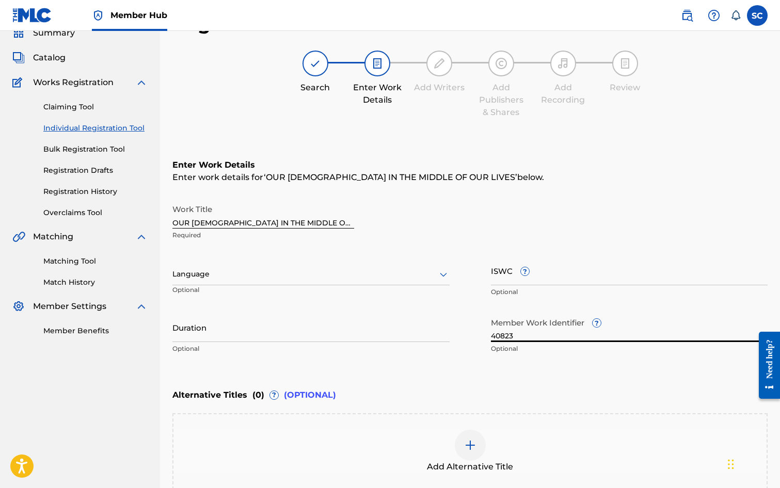
scroll to position [159, 0]
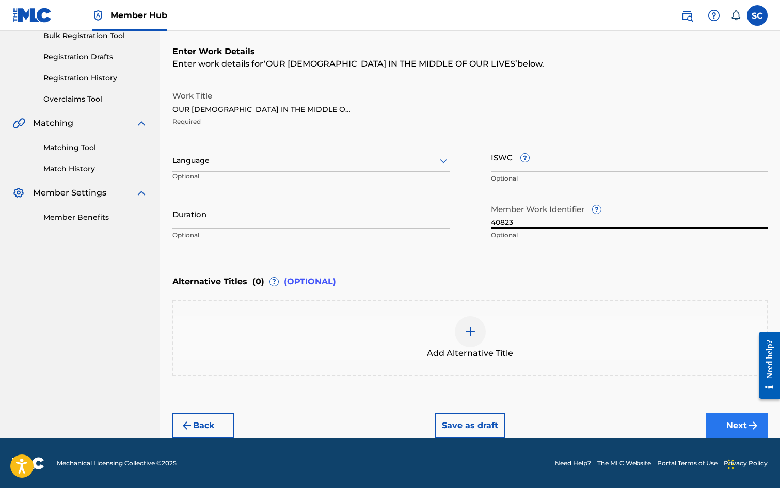
type input "40823"
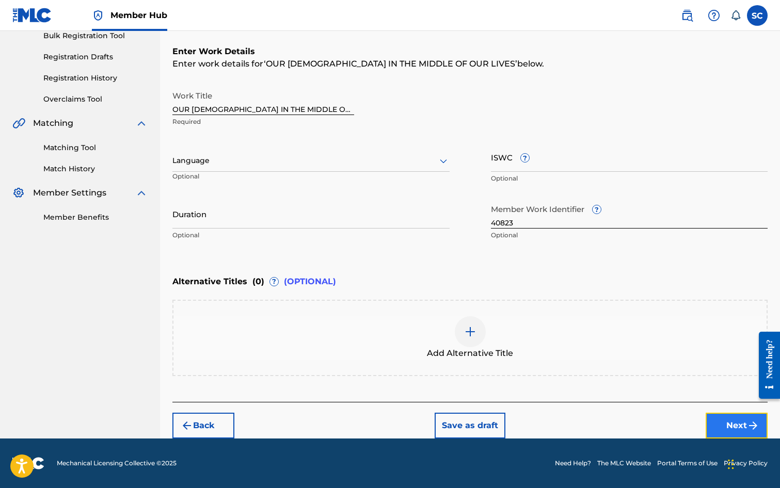
click at [737, 425] on button "Next" at bounding box center [737, 426] width 62 height 26
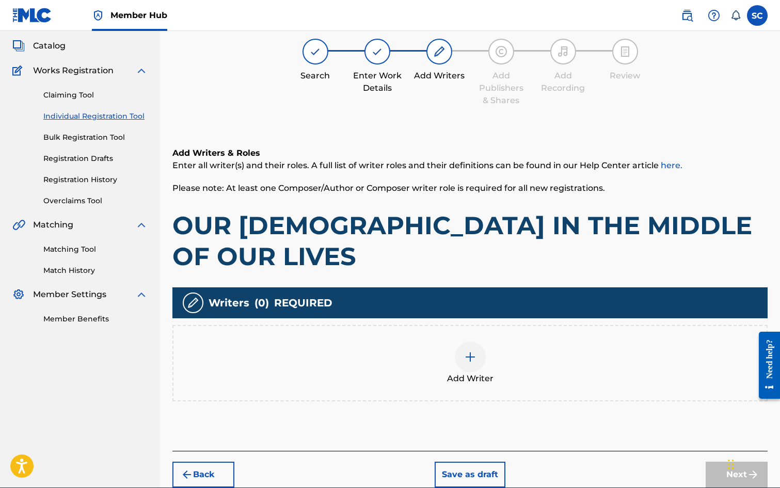
scroll to position [75, 0]
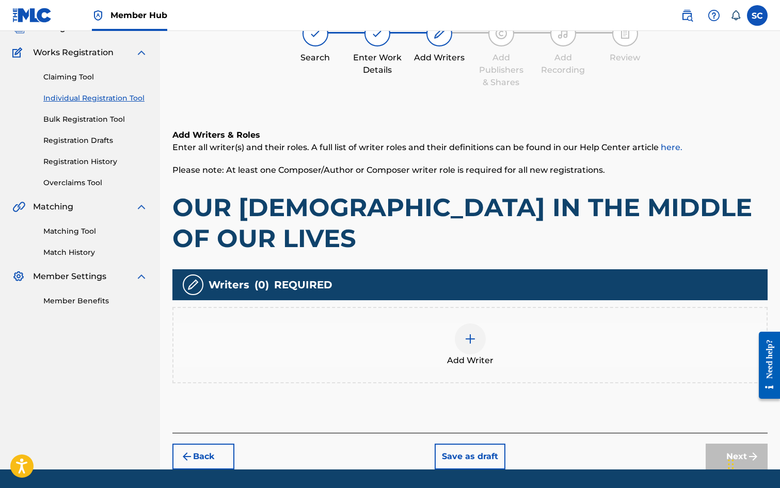
click at [465, 333] on img at bounding box center [470, 339] width 12 height 12
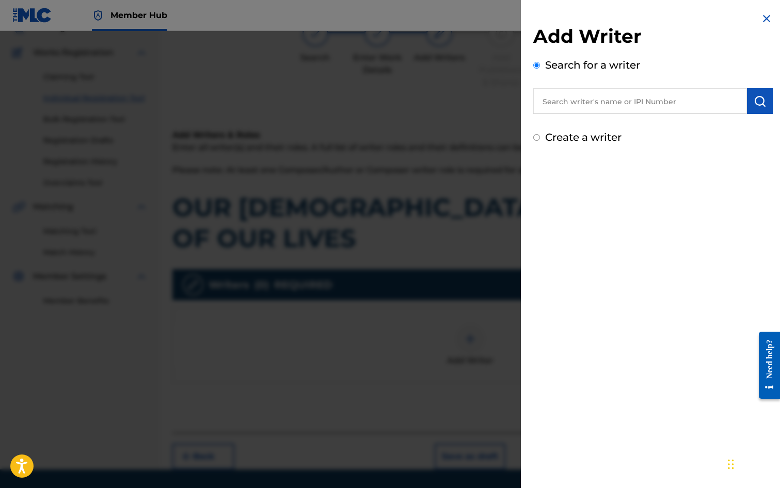
click at [592, 135] on label "Create a writer" at bounding box center [583, 137] width 76 height 12
radio input "true"
click at [540, 135] on input "Create a writer" at bounding box center [536, 137] width 7 height 7
radio input "false"
radio input "true"
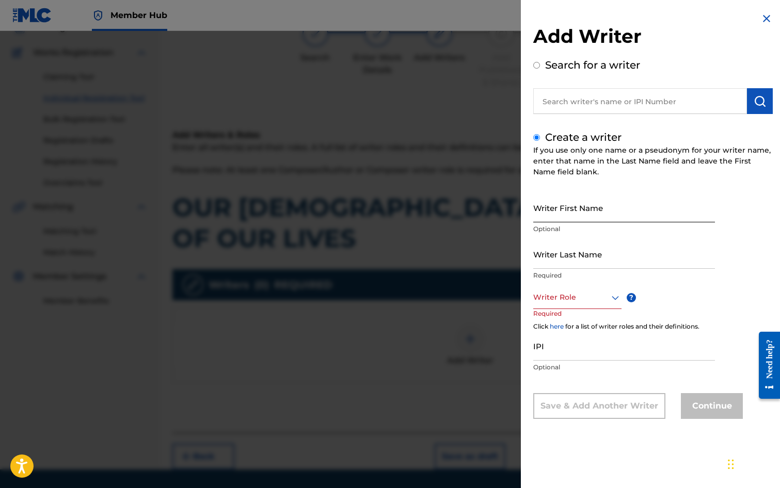
click at [574, 200] on input "Writer First Name" at bounding box center [624, 207] width 182 height 29
type input "[PERSON_NAME]"
drag, startPoint x: 567, startPoint y: 258, endPoint x: 565, endPoint y: 241, distance: 17.7
click at [564, 256] on input "Writer Last Name" at bounding box center [624, 254] width 182 height 29
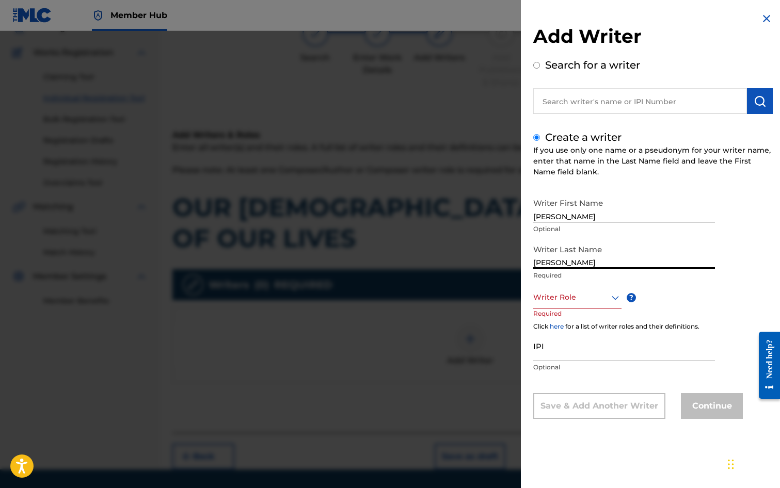
type input "[PERSON_NAME]"
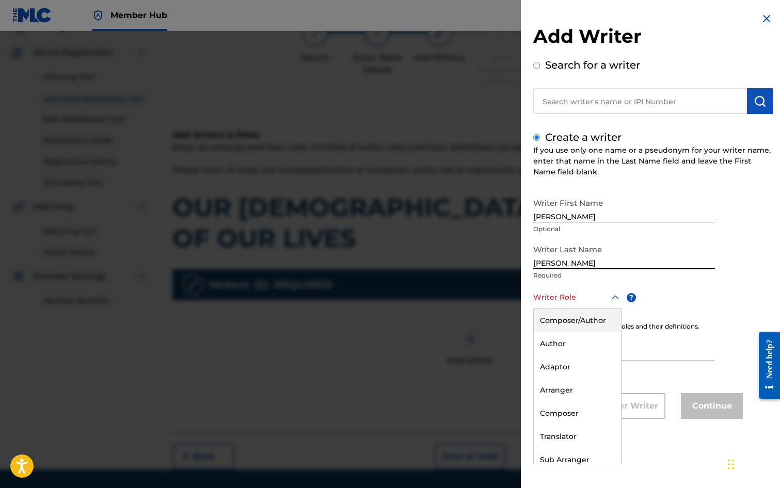
click at [547, 296] on div at bounding box center [577, 297] width 88 height 13
click at [570, 322] on div "Composer/Author" at bounding box center [577, 320] width 87 height 23
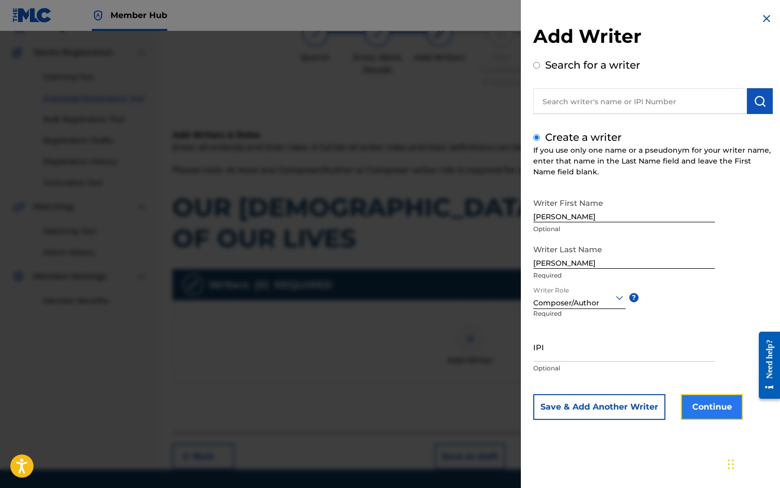
click at [716, 407] on button "Continue" at bounding box center [712, 407] width 62 height 26
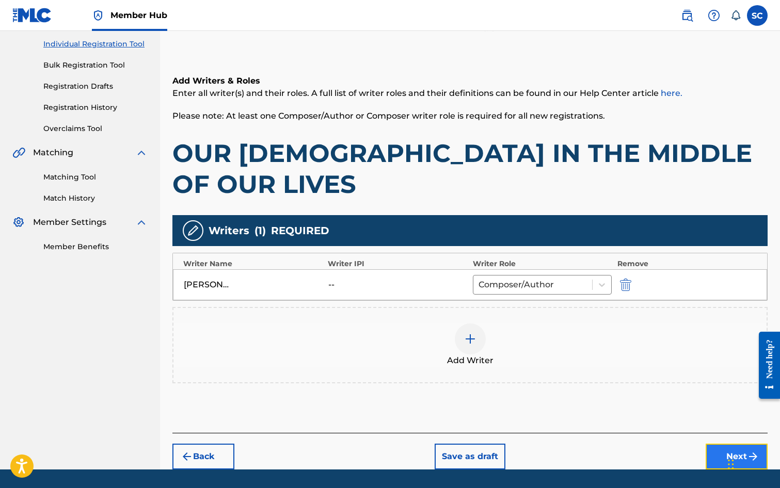
click at [726, 444] on button "Next" at bounding box center [737, 457] width 62 height 26
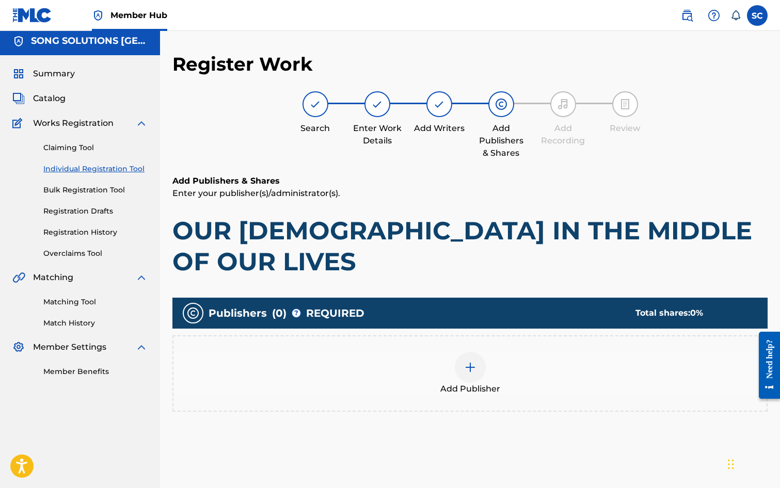
scroll to position [46, 0]
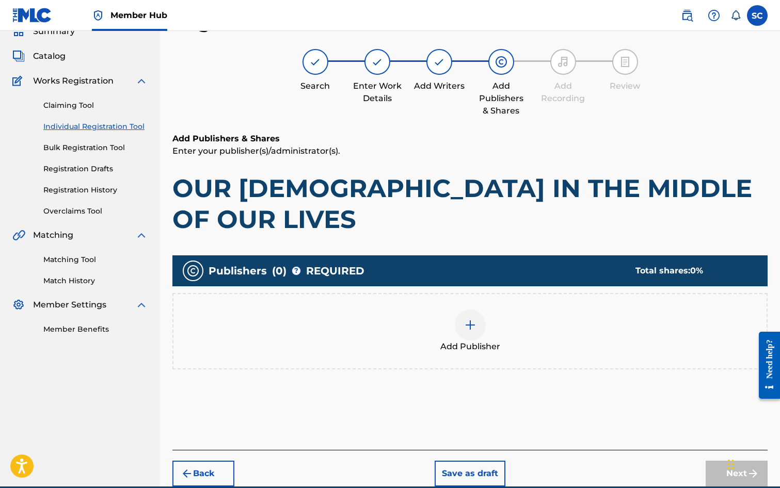
click at [461, 310] on div at bounding box center [470, 325] width 31 height 31
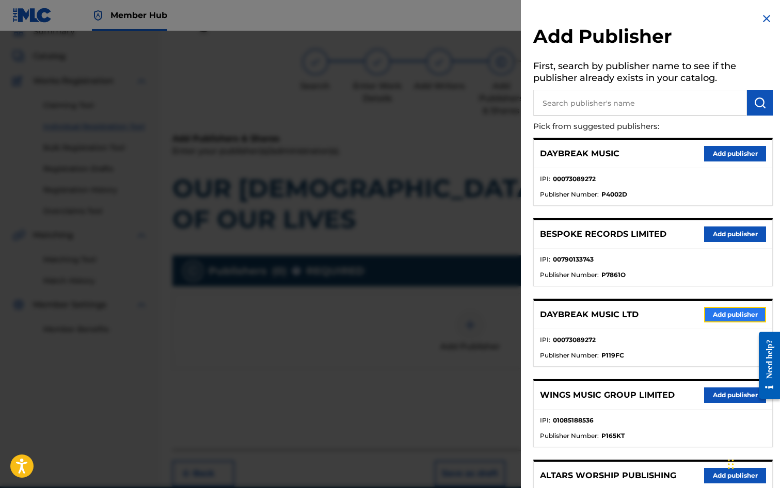
click at [723, 314] on button "Add publisher" at bounding box center [735, 314] width 62 height 15
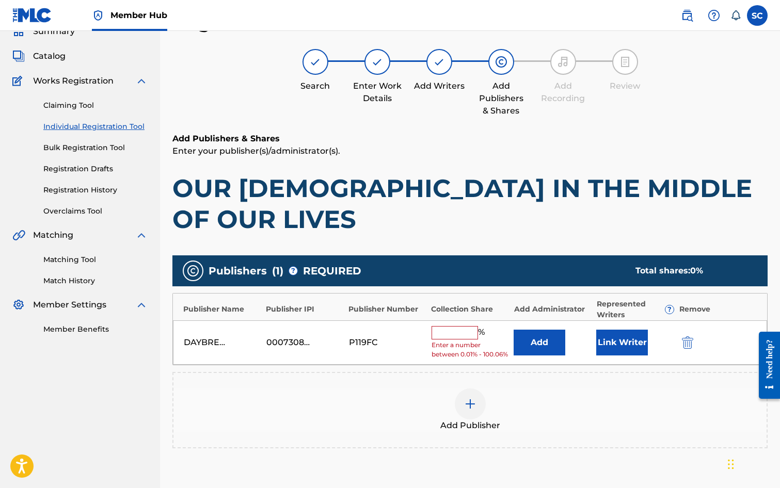
click at [457, 326] on input "text" at bounding box center [455, 332] width 46 height 13
type input "100"
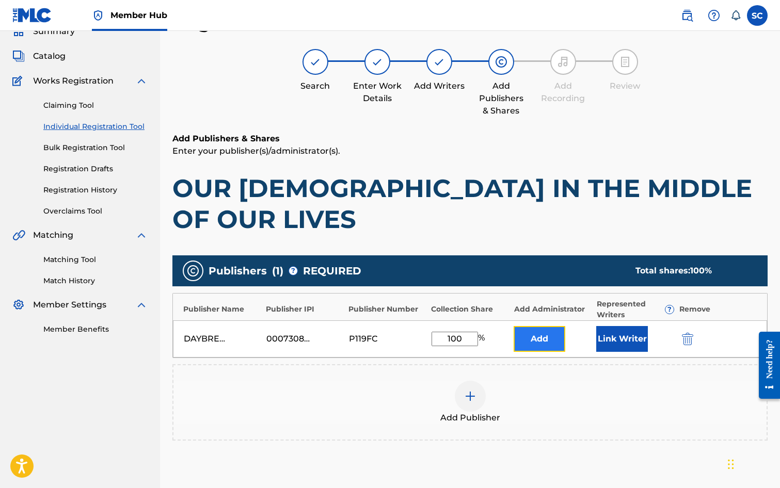
click at [529, 326] on button "Add" at bounding box center [540, 339] width 52 height 26
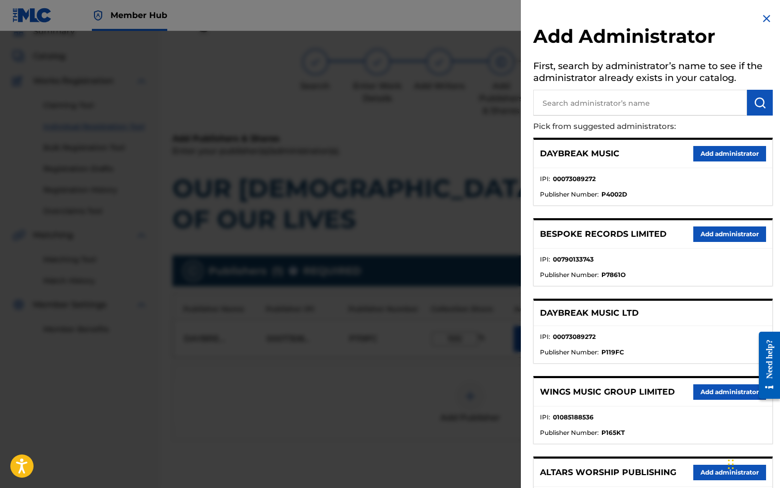
click at [552, 100] on input "text" at bounding box center [640, 103] width 214 height 26
type input "SONG SOLUTIONS"
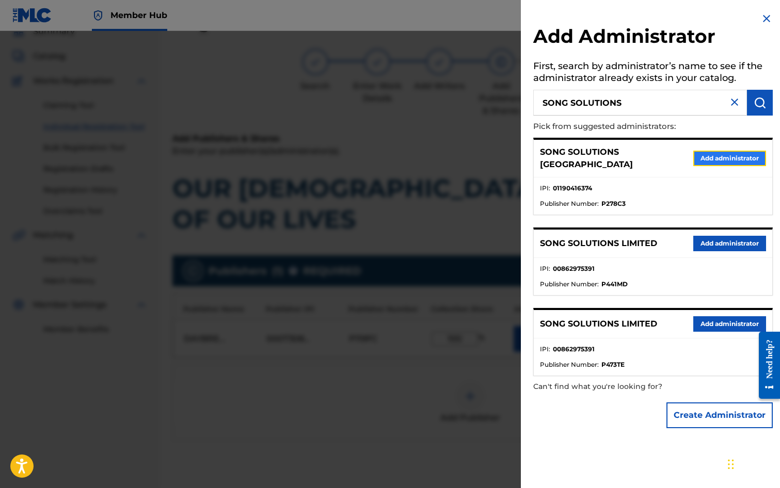
click at [724, 152] on button "Add administrator" at bounding box center [729, 158] width 73 height 15
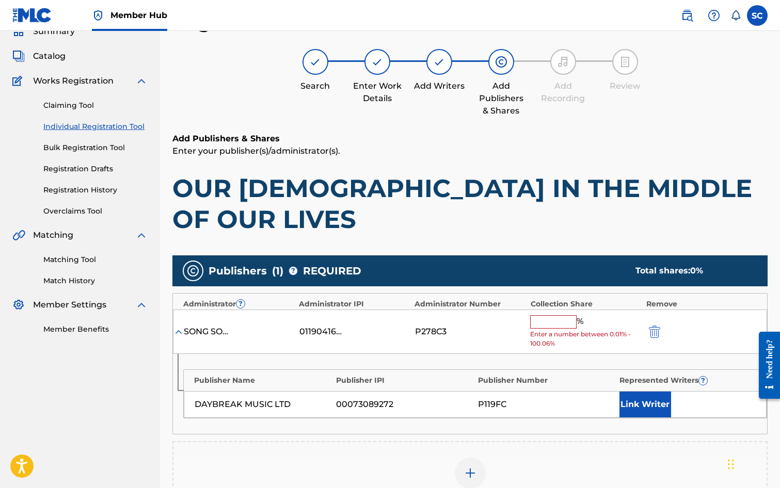
click at [546, 315] on input "text" at bounding box center [553, 321] width 46 height 13
type input "100"
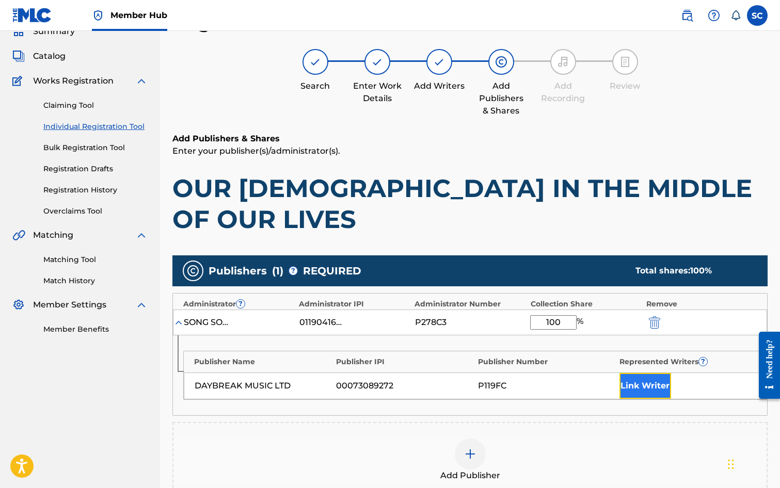
click at [627, 373] on button "Link Writer" at bounding box center [646, 386] width 52 height 26
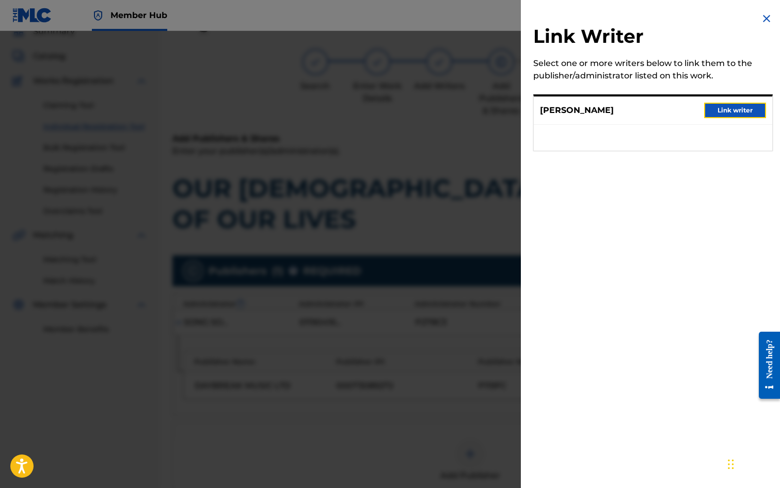
click at [731, 106] on button "Link writer" at bounding box center [735, 110] width 62 height 15
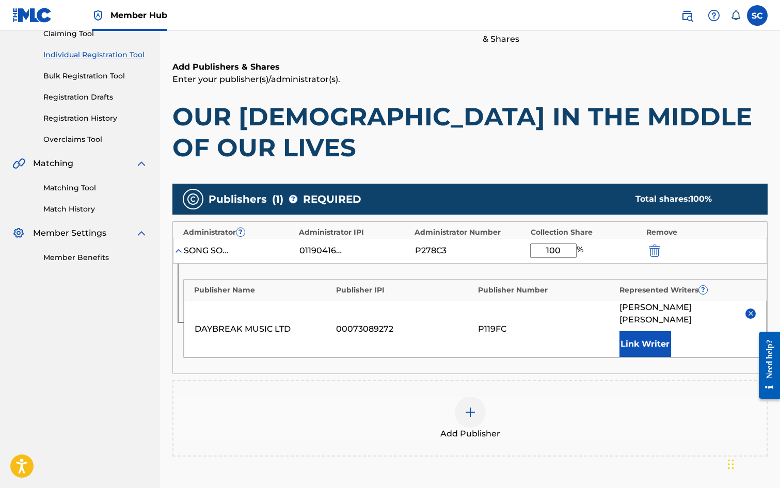
scroll to position [210, 0]
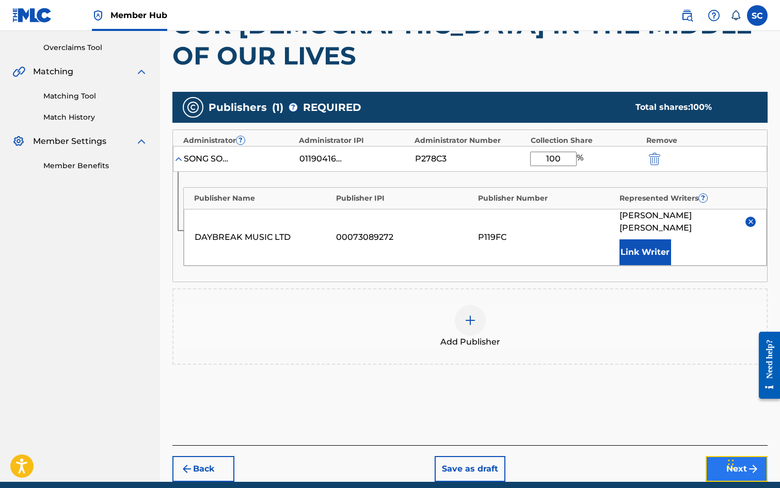
click at [739, 456] on button "Next" at bounding box center [737, 469] width 62 height 26
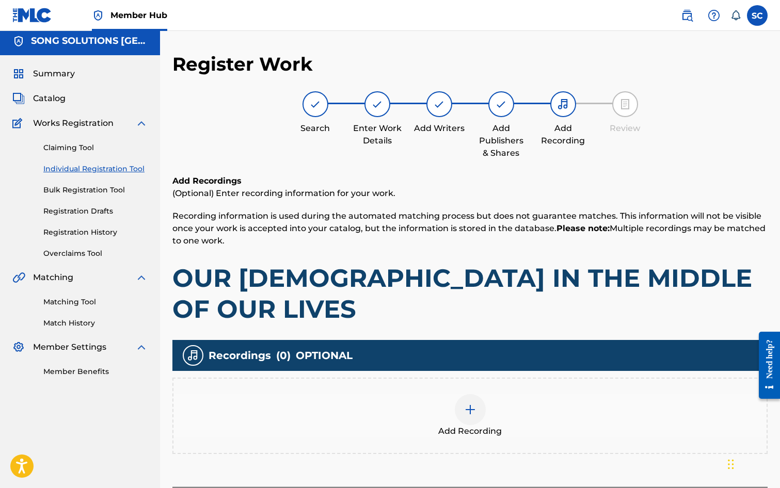
scroll to position [46, 0]
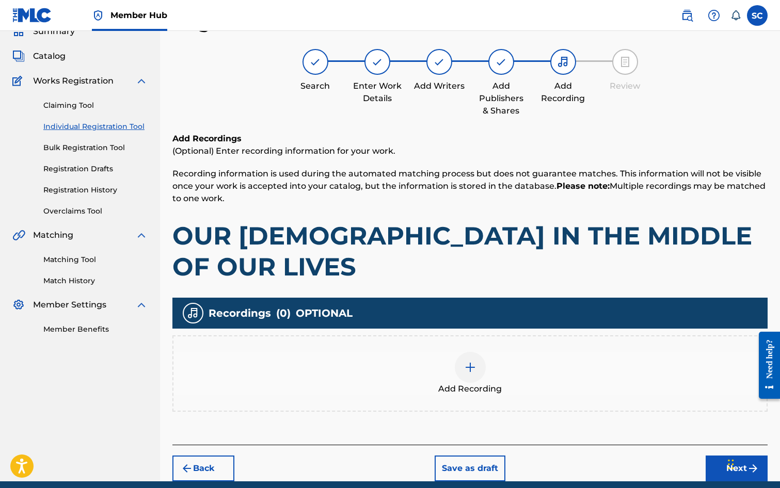
click at [469, 361] on img at bounding box center [470, 367] width 12 height 12
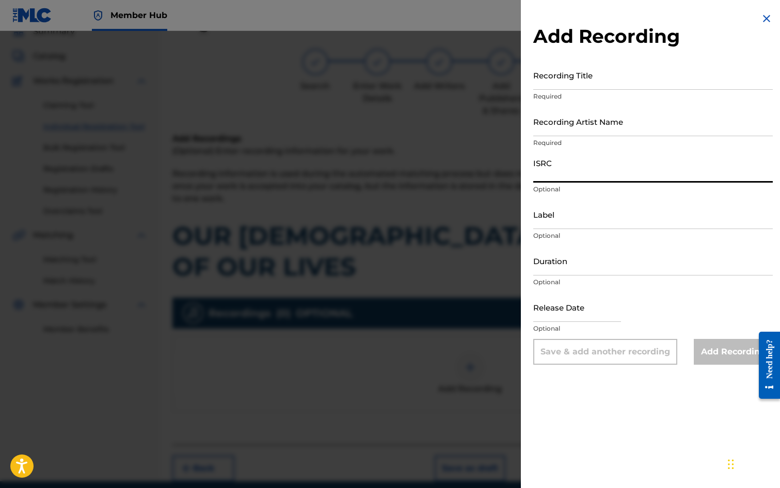
click at [556, 168] on input "ISRC" at bounding box center [653, 167] width 240 height 29
paste input "GBDPR0600333"
type input "GBDPR0600333"
click at [549, 73] on input "Recording Title" at bounding box center [653, 74] width 240 height 29
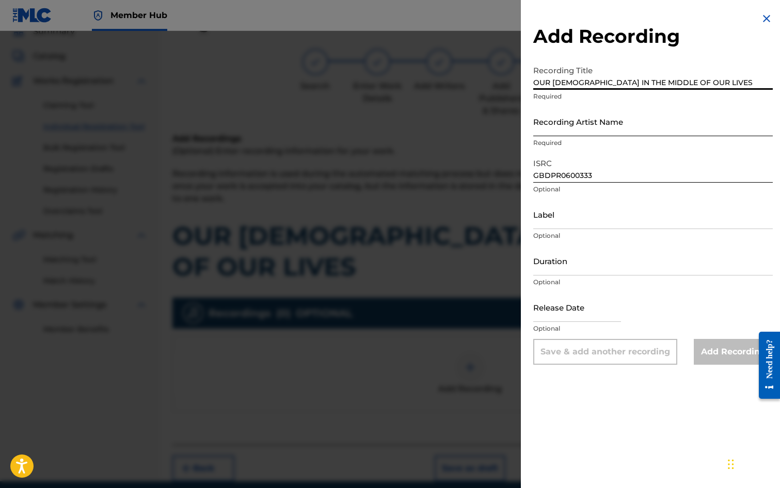
type input "OUR [DEMOGRAPHIC_DATA] IN THE MIDDLE OF OUR LIVES"
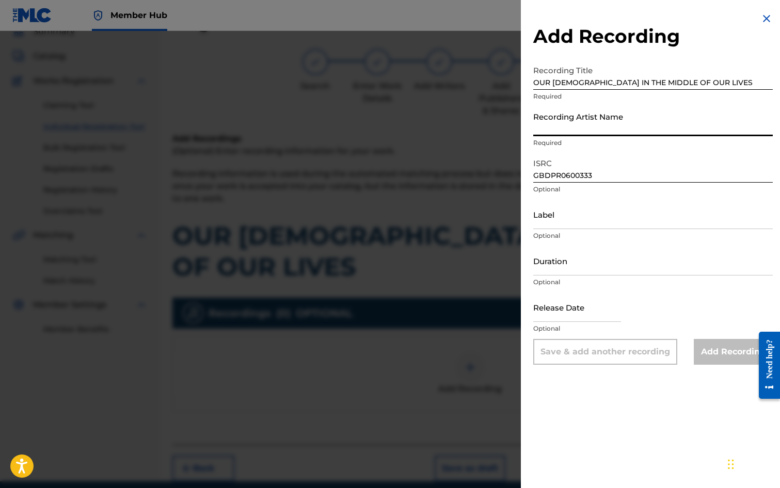
click at [592, 125] on input "Recording Artist Name" at bounding box center [653, 121] width 240 height 29
type input "[PERSON_NAME]"
type input "[DATE]"
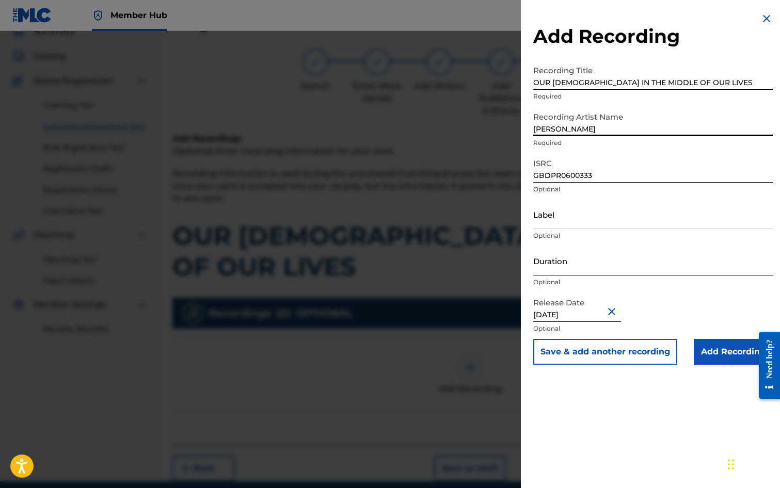
click at [551, 255] on input "Duration" at bounding box center [653, 260] width 240 height 29
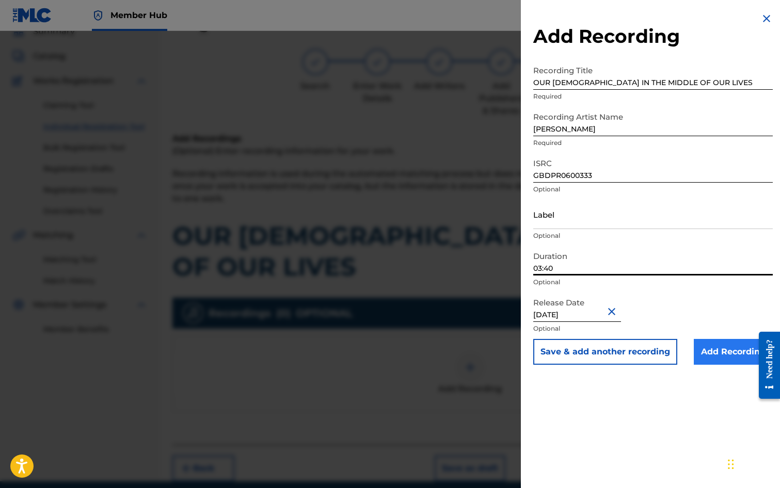
type input "03:40"
click at [737, 353] on input "Add Recording" at bounding box center [733, 352] width 79 height 26
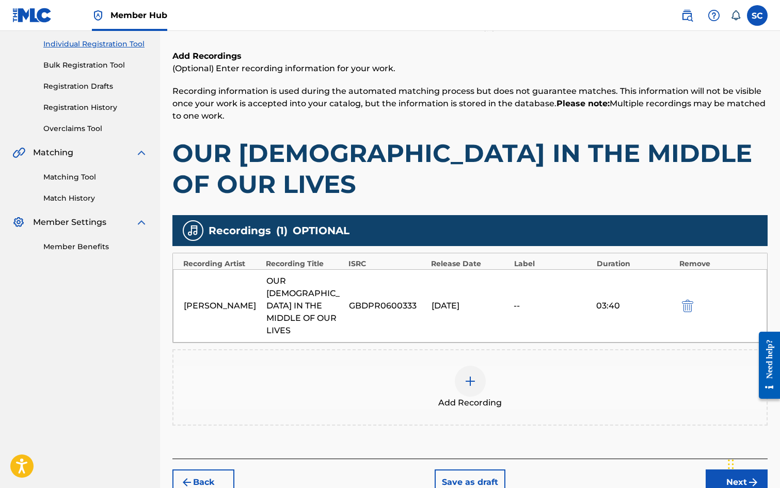
scroll to position [130, 0]
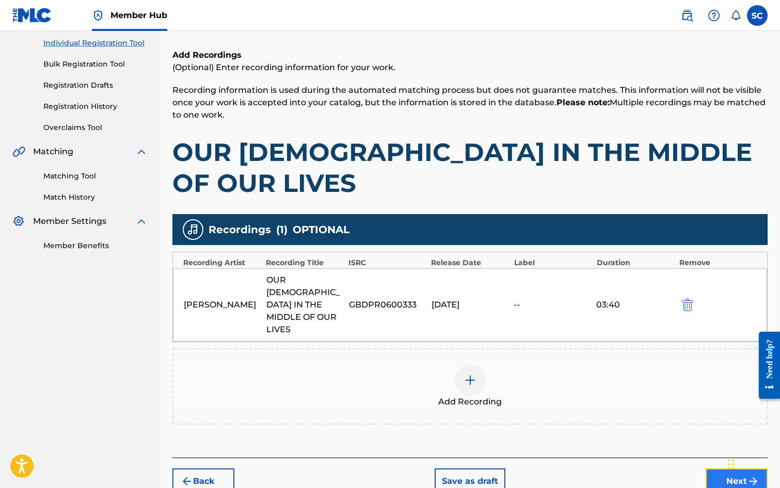
click at [733, 469] on button "Next" at bounding box center [737, 482] width 62 height 26
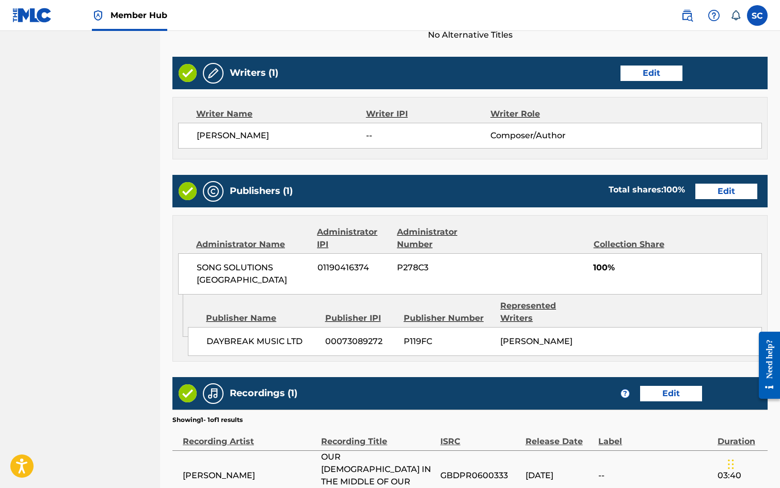
scroll to position [453, 0]
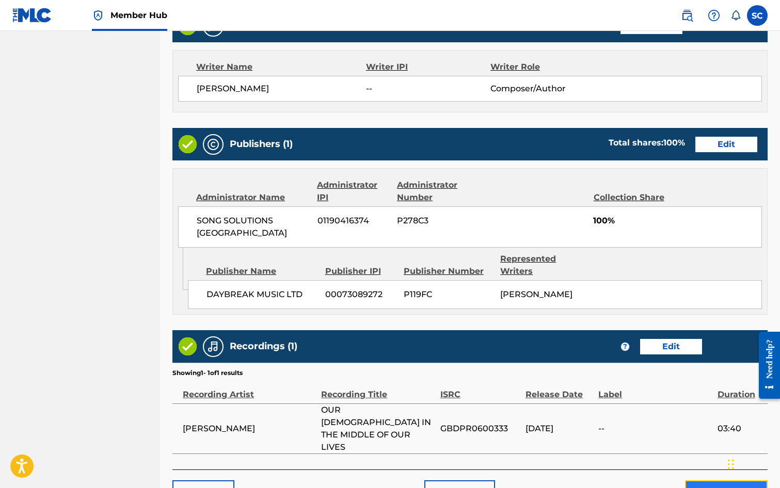
click at [719, 481] on button "Submit" at bounding box center [726, 494] width 83 height 26
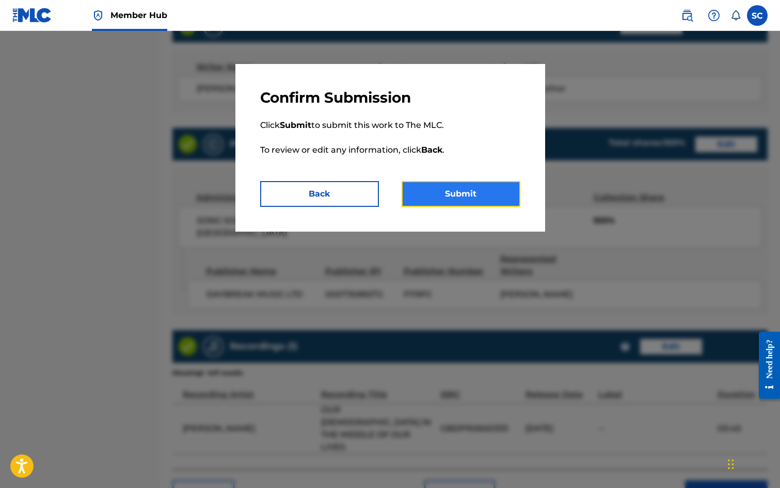
click at [463, 195] on button "Submit" at bounding box center [461, 194] width 119 height 26
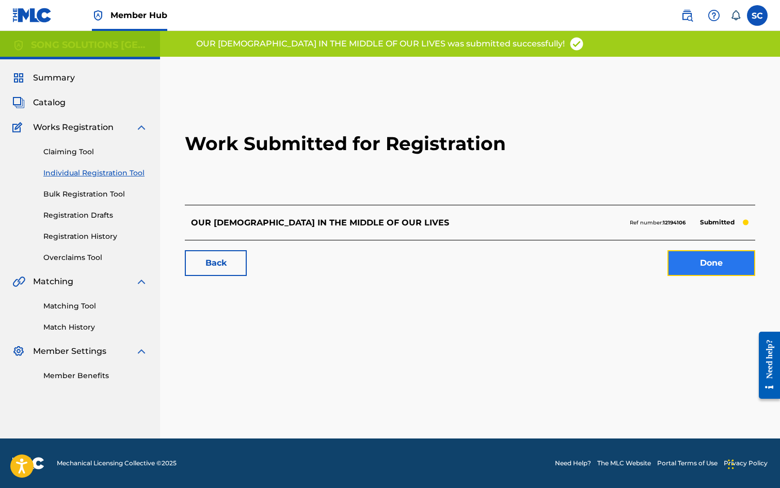
click at [700, 267] on link "Done" at bounding box center [712, 263] width 88 height 26
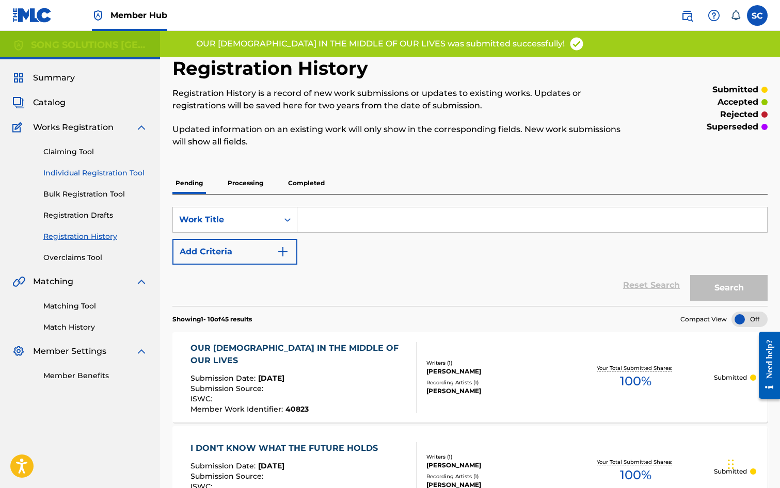
click at [65, 176] on link "Individual Registration Tool" at bounding box center [95, 173] width 104 height 11
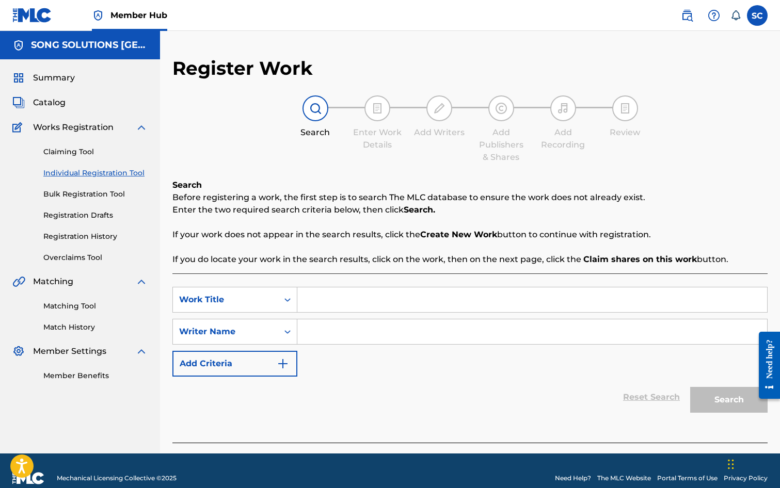
click at [338, 304] on input "Search Form" at bounding box center [532, 300] width 470 height 25
drag, startPoint x: 313, startPoint y: 299, endPoint x: 323, endPoint y: 293, distance: 12.3
click at [313, 298] on input "Search Form" at bounding box center [532, 300] width 470 height 25
type input "FEARFULLY AND WONDERFULLY DESIGNED"
click at [345, 329] on input "Search Form" at bounding box center [532, 332] width 470 height 25
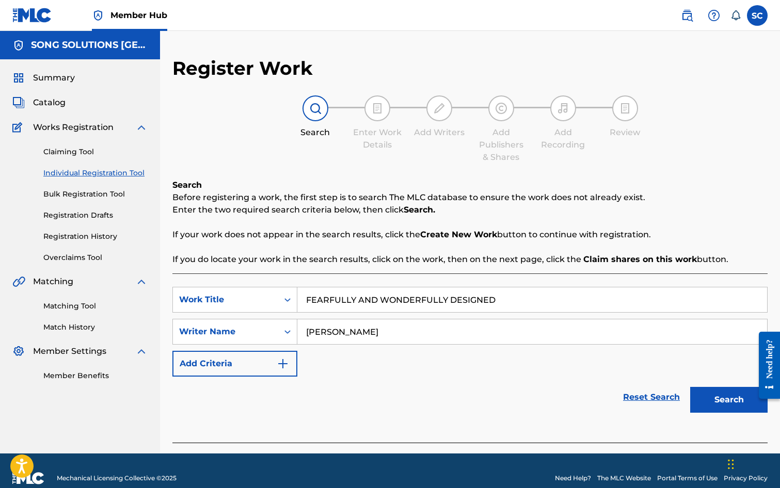
type input "[PERSON_NAME]"
click at [690, 387] on button "Search" at bounding box center [728, 400] width 77 height 26
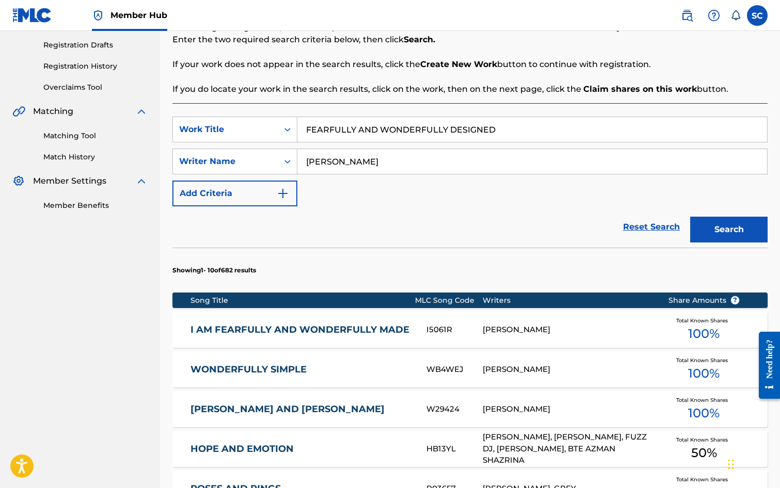
scroll to position [310, 0]
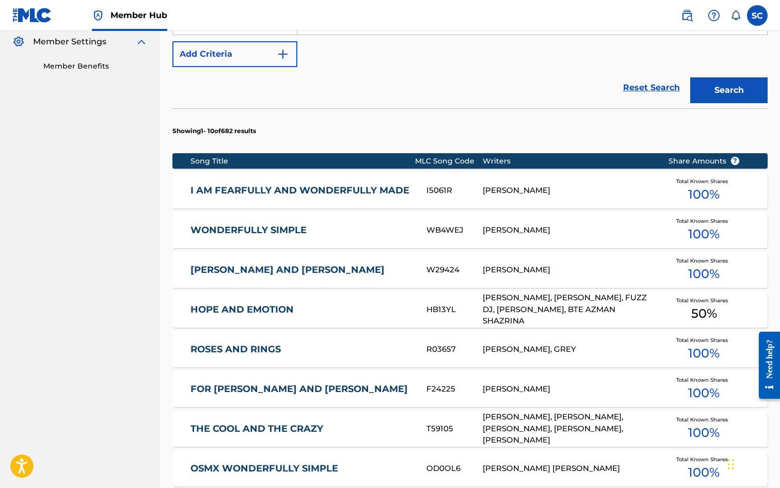
click at [325, 190] on link "I AM FEARFULLY AND WONDERFULLY MADE" at bounding box center [302, 191] width 222 height 12
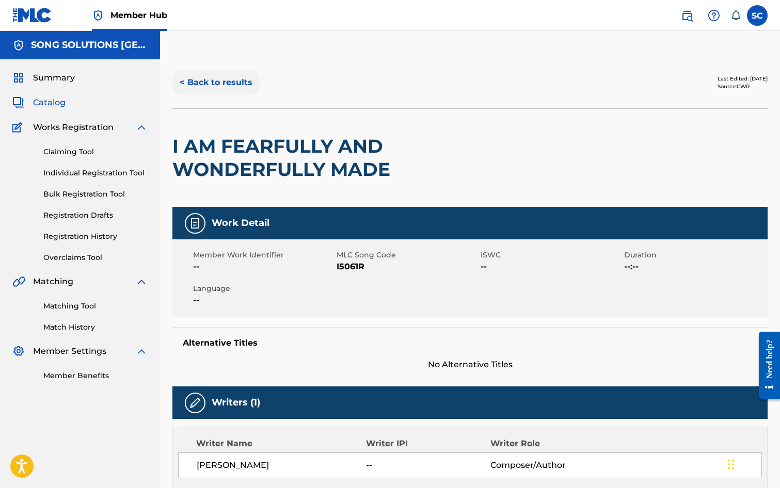
click at [235, 84] on button "< Back to results" at bounding box center [215, 83] width 87 height 26
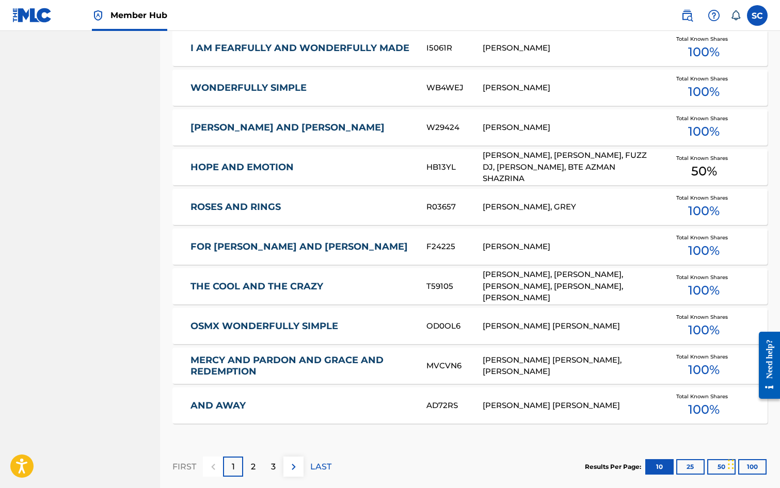
scroll to position [568, 0]
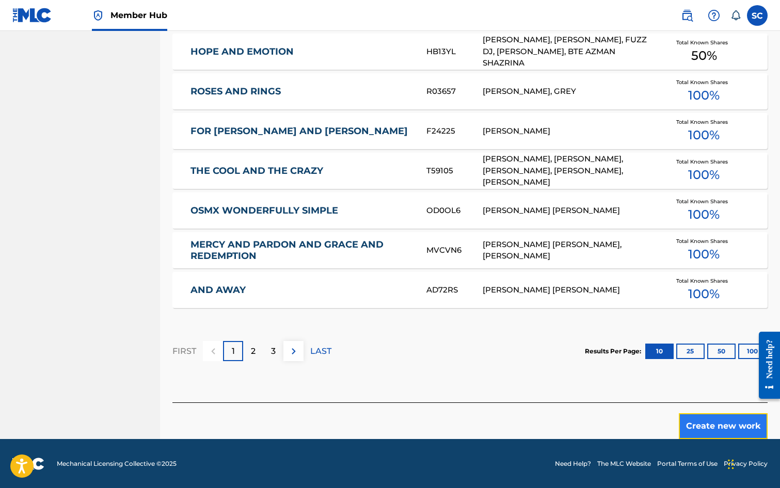
click at [714, 424] on button "Create new work" at bounding box center [723, 427] width 89 height 26
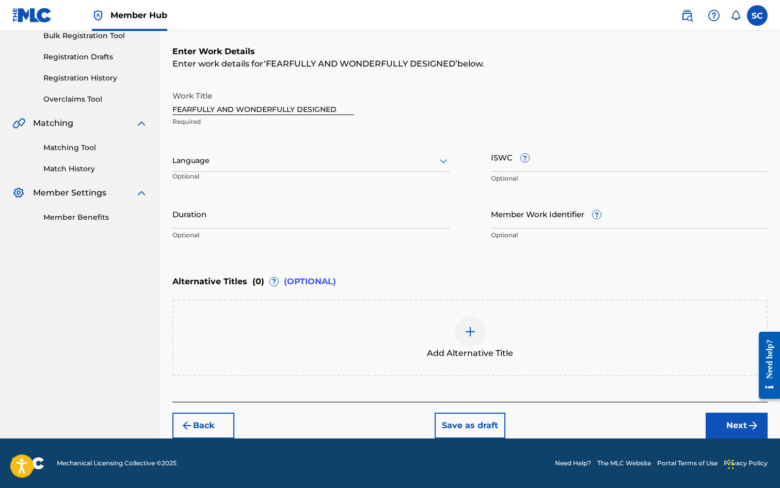
scroll to position [0, 0]
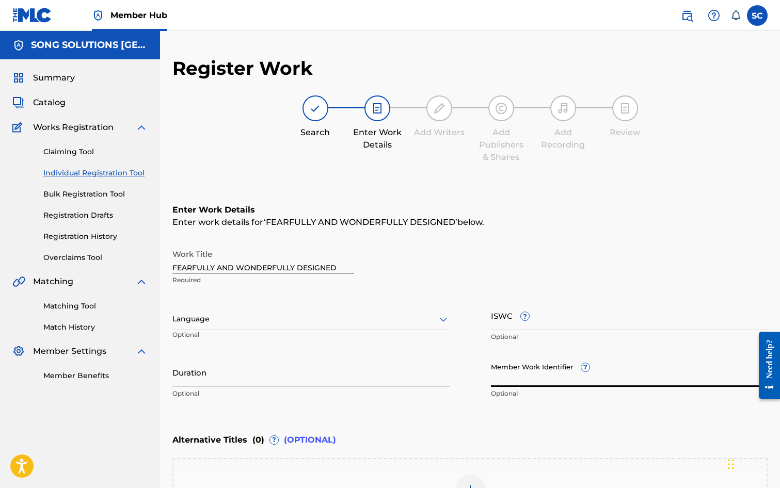
click at [500, 378] on input "Member Work Identifier ?" at bounding box center [629, 372] width 277 height 29
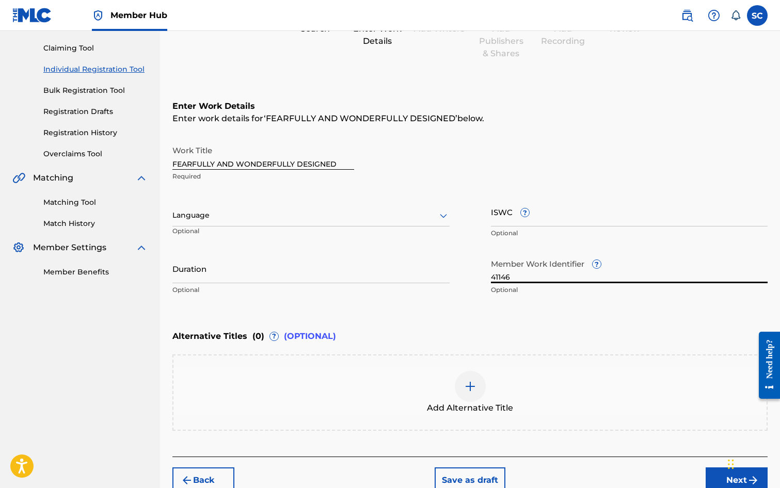
scroll to position [159, 0]
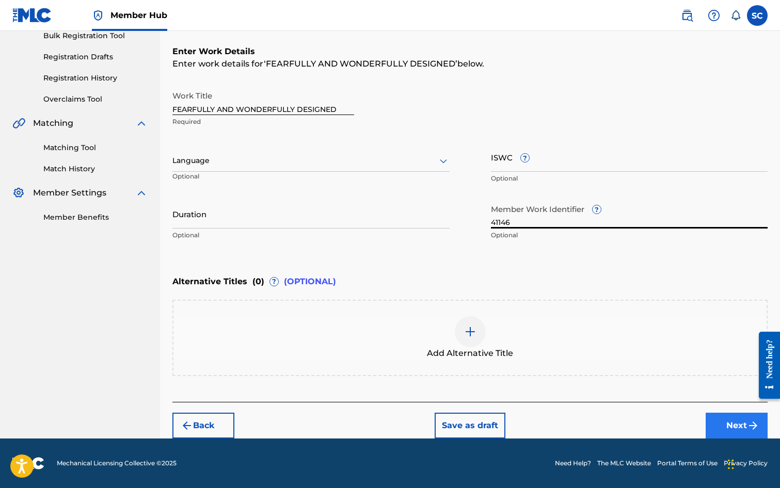
type input "41146"
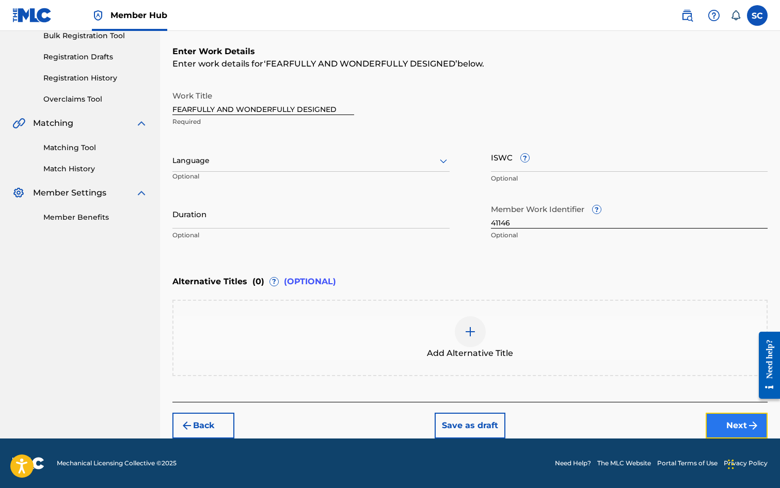
click at [729, 424] on button "Next" at bounding box center [737, 426] width 62 height 26
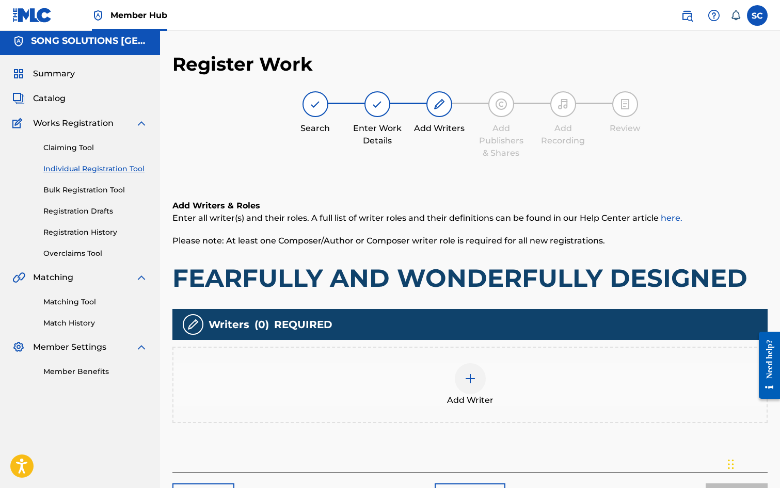
scroll to position [46, 0]
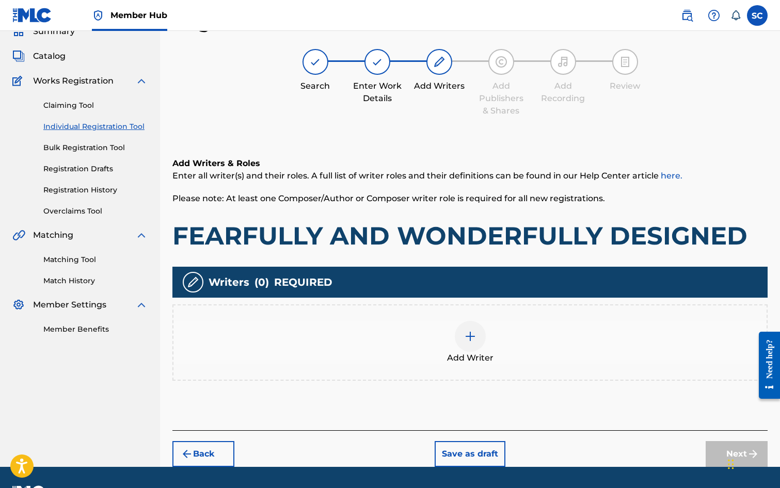
click at [472, 334] on img at bounding box center [470, 336] width 12 height 12
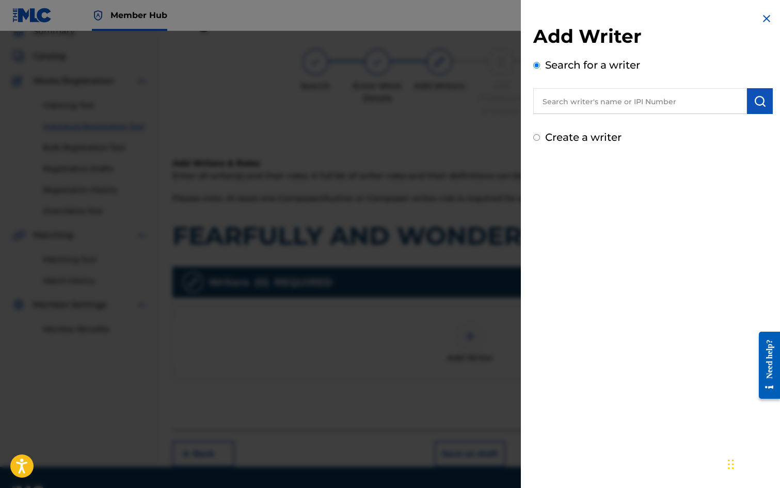
click at [567, 103] on input "text" at bounding box center [640, 101] width 214 height 26
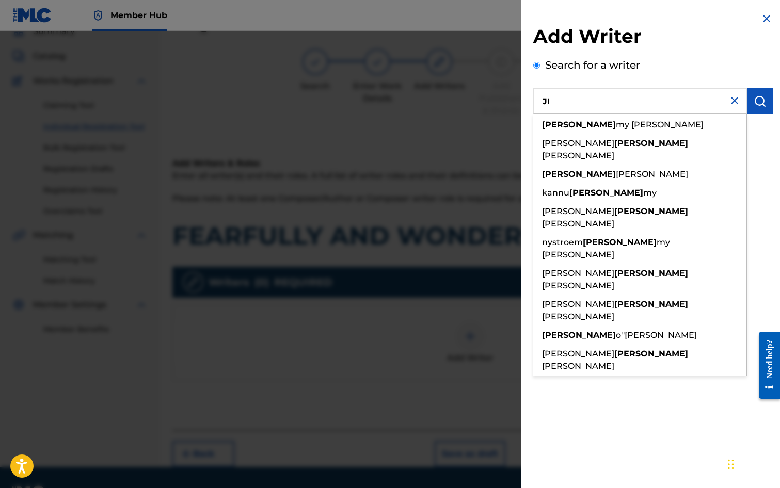
type input "J"
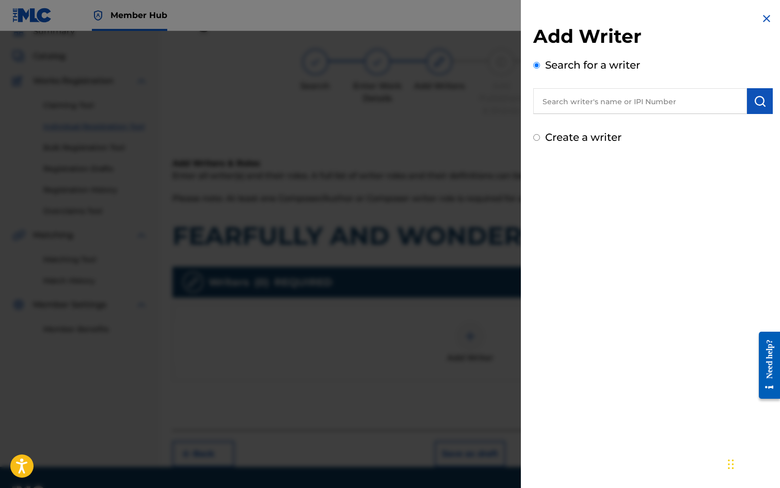
click at [587, 136] on label "Create a writer" at bounding box center [583, 137] width 76 height 12
radio input "true"
click at [540, 136] on input "Create a writer" at bounding box center [536, 137] width 7 height 7
radio input "false"
radio input "true"
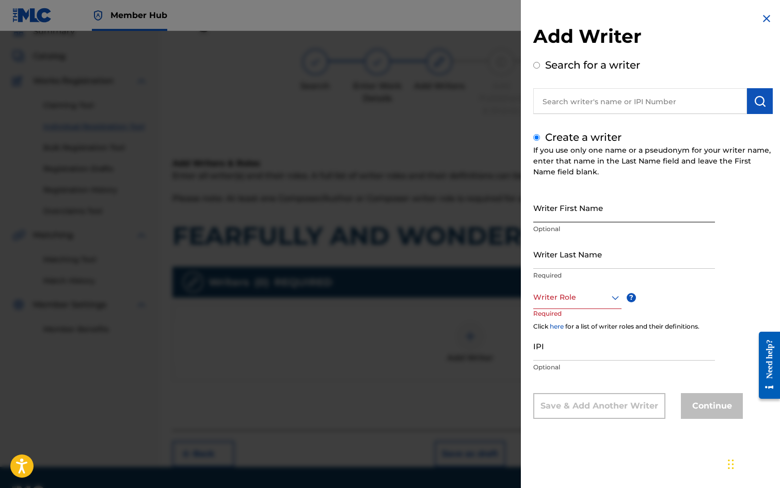
drag, startPoint x: 588, startPoint y: 210, endPoint x: 589, endPoint y: 202, distance: 8.3
click at [587, 210] on input "Writer First Name" at bounding box center [624, 207] width 182 height 29
type input "[PERSON_NAME]"
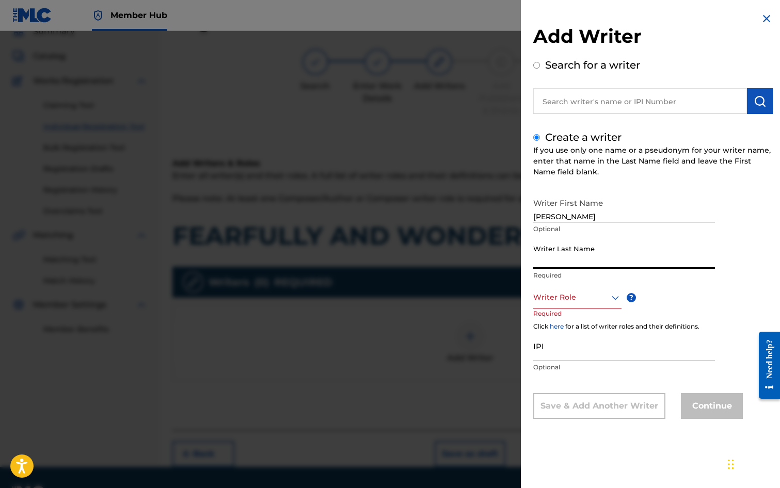
drag, startPoint x: 572, startPoint y: 248, endPoint x: 565, endPoint y: 237, distance: 12.8
click at [571, 248] on input "Writer Last Name" at bounding box center [624, 254] width 182 height 29
type input "[PERSON_NAME]"
click at [567, 295] on div at bounding box center [577, 297] width 88 height 13
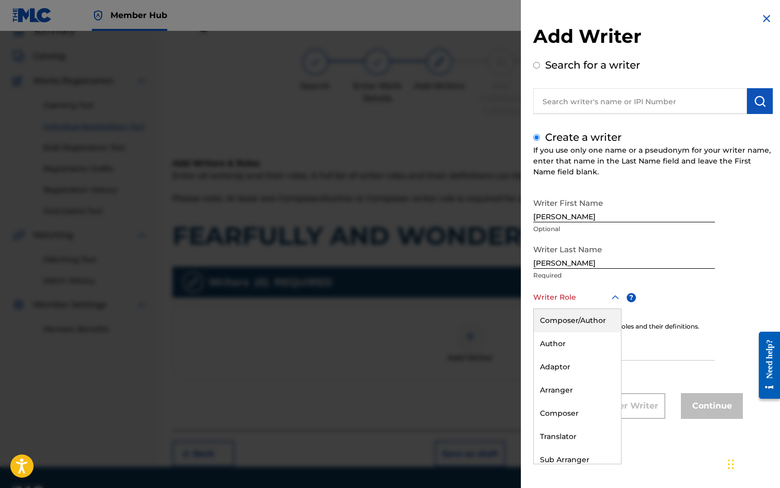
click at [570, 314] on div "Composer/Author" at bounding box center [577, 320] width 87 height 23
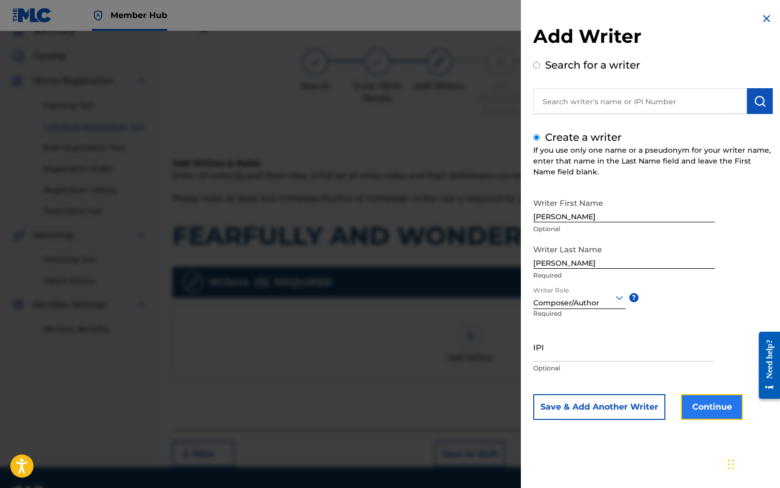
click at [707, 401] on button "Continue" at bounding box center [712, 407] width 62 height 26
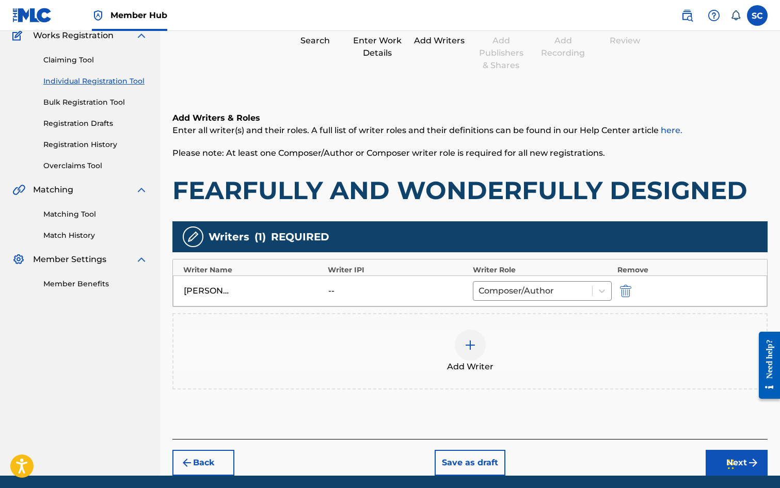
scroll to position [129, 0]
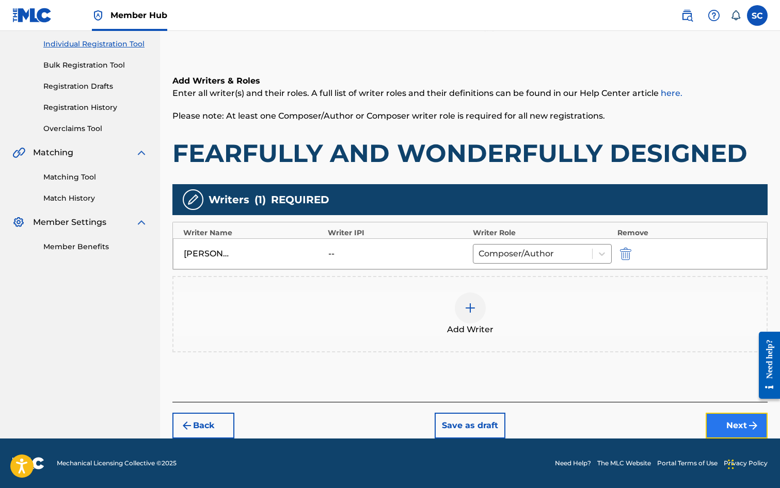
click at [710, 418] on button "Next" at bounding box center [737, 426] width 62 height 26
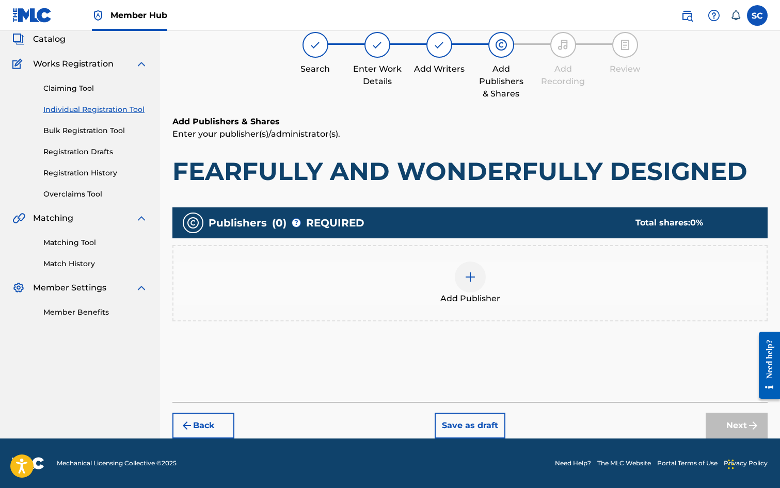
scroll to position [46, 0]
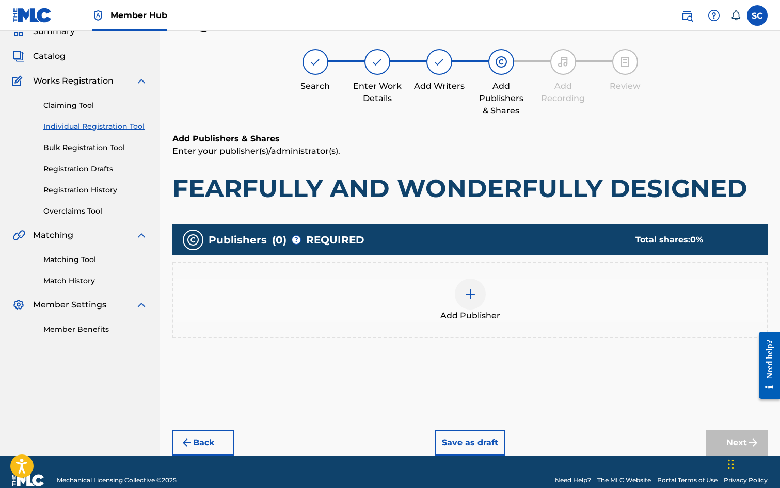
click at [462, 301] on div at bounding box center [470, 294] width 31 height 31
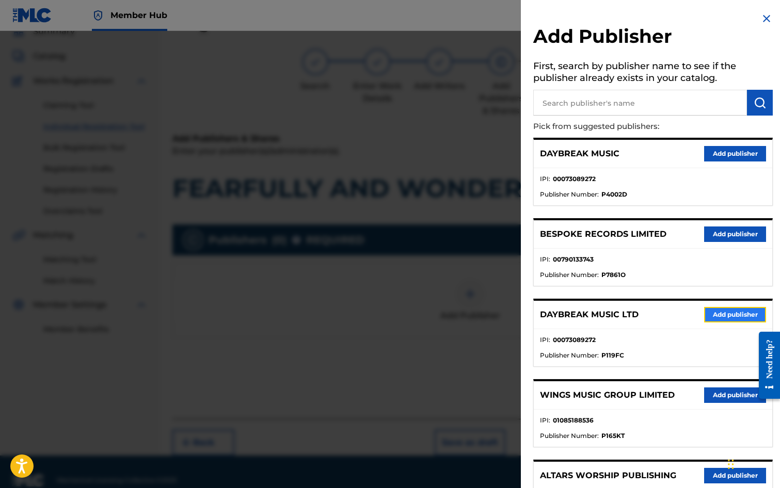
click at [722, 314] on button "Add publisher" at bounding box center [735, 314] width 62 height 15
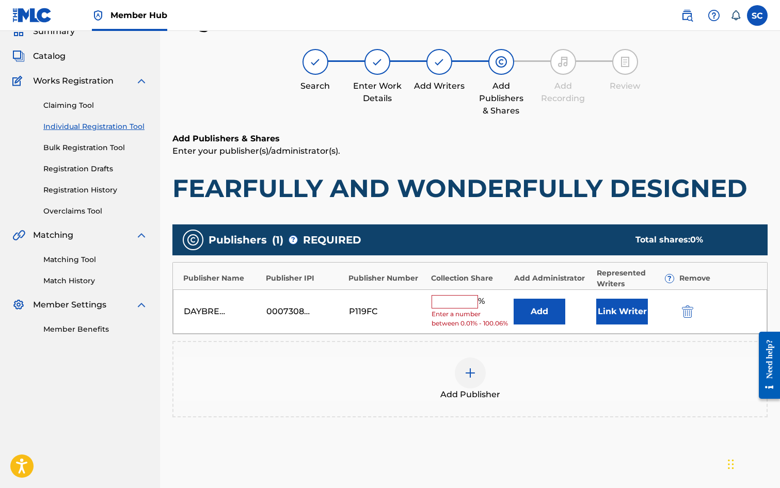
click at [443, 301] on input "text" at bounding box center [455, 301] width 46 height 13
type input "100"
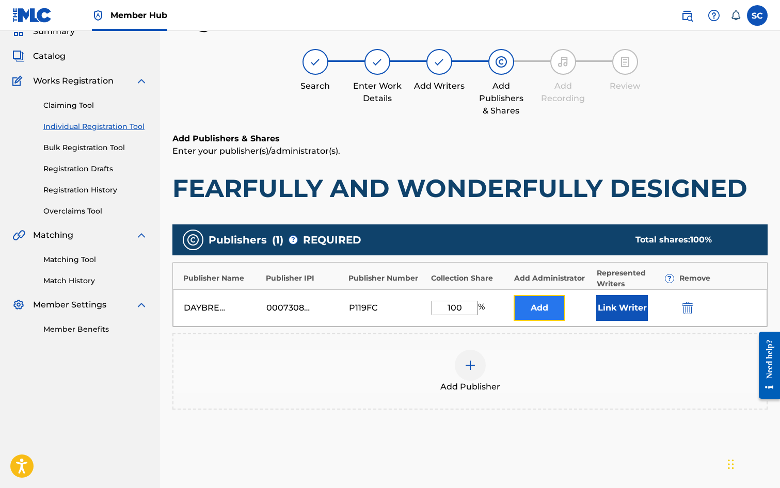
click at [545, 309] on button "Add" at bounding box center [540, 308] width 52 height 26
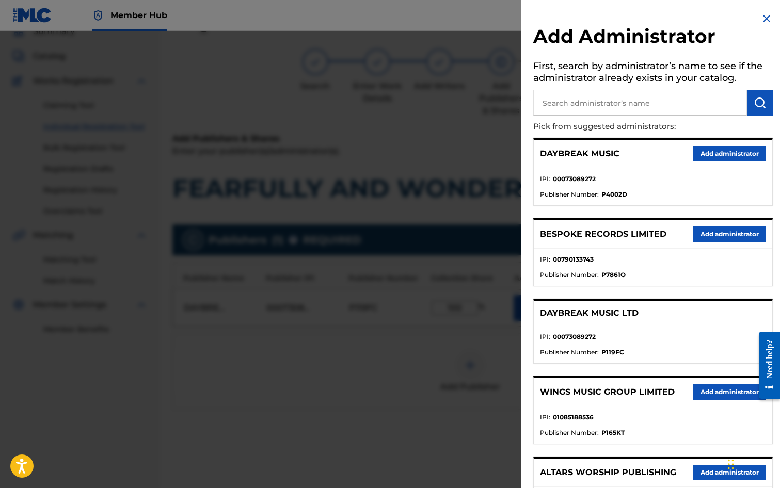
click at [559, 103] on input "text" at bounding box center [640, 103] width 214 height 26
type input "SONG SOLUTIONS"
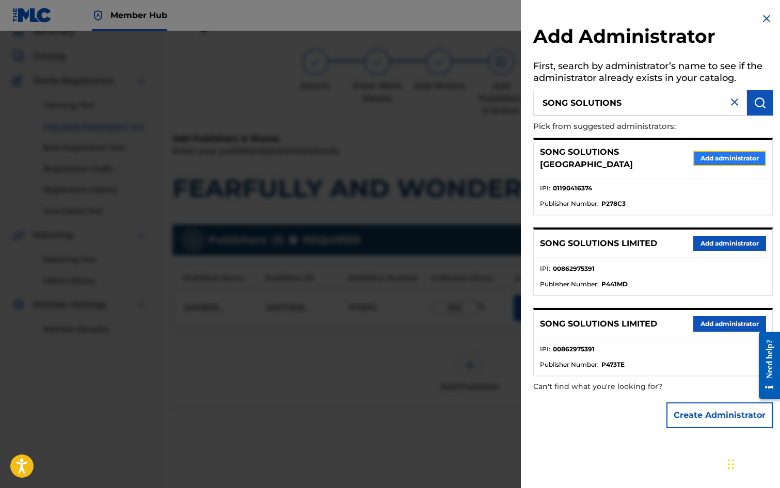
click at [723, 152] on button "Add administrator" at bounding box center [729, 158] width 73 height 15
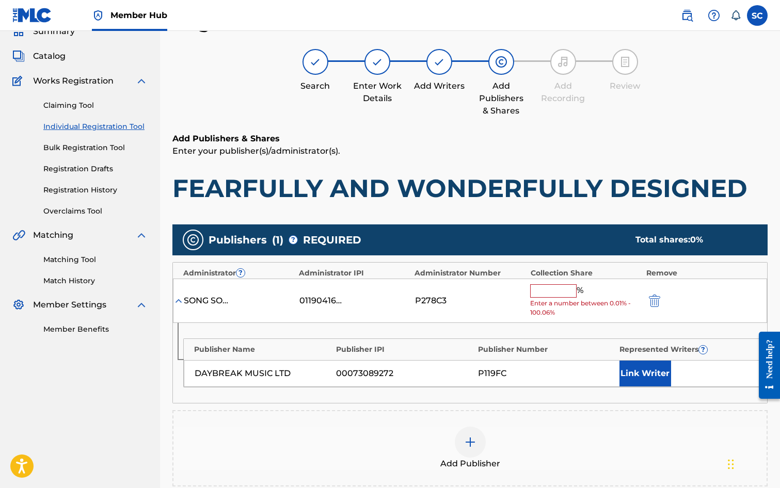
click at [562, 289] on input "text" at bounding box center [553, 291] width 46 height 13
type input "100"
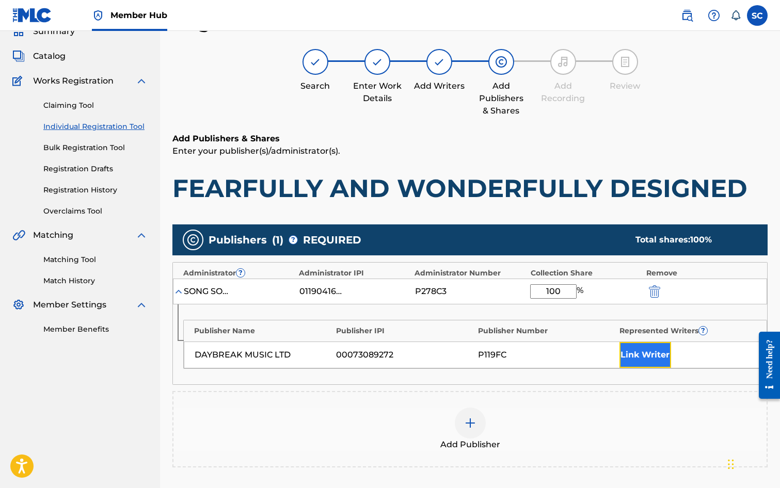
click at [635, 353] on button "Link Writer" at bounding box center [646, 355] width 52 height 26
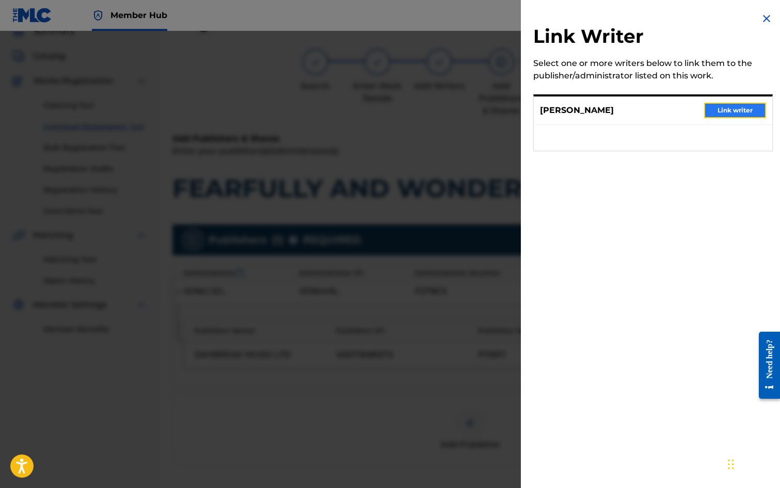
click at [730, 113] on button "Link writer" at bounding box center [735, 110] width 62 height 15
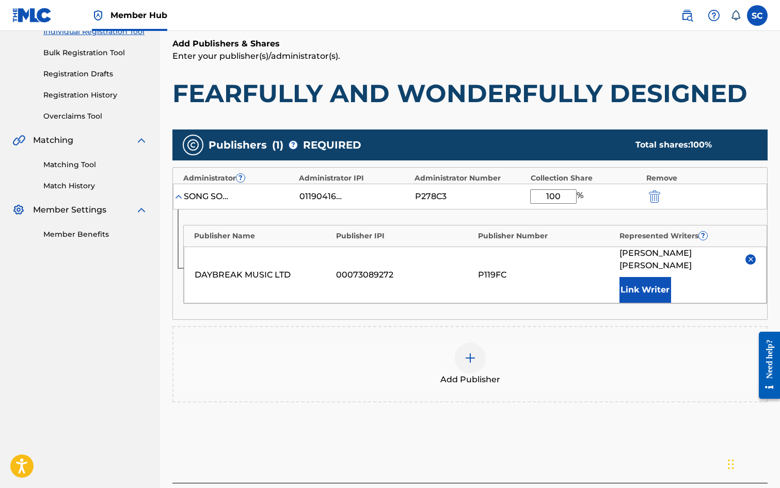
scroll to position [210, 0]
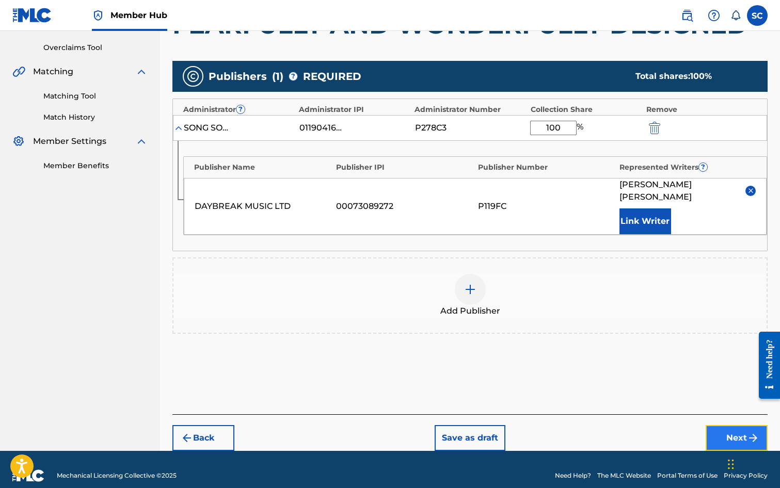
click at [729, 425] on button "Next" at bounding box center [737, 438] width 62 height 26
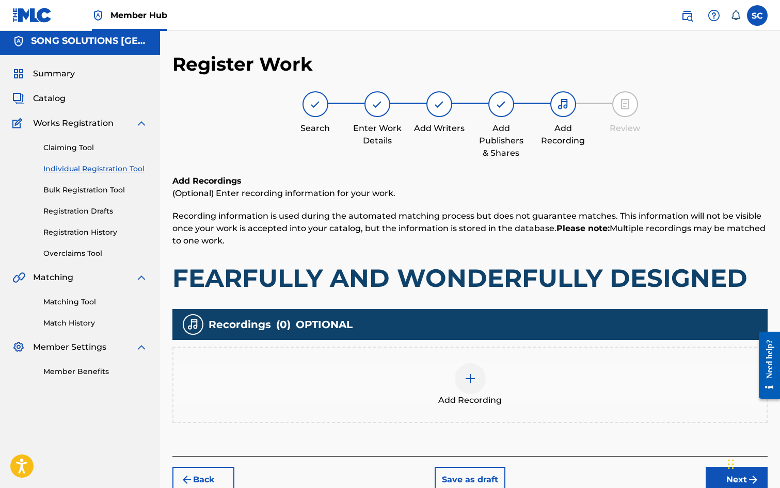
scroll to position [46, 0]
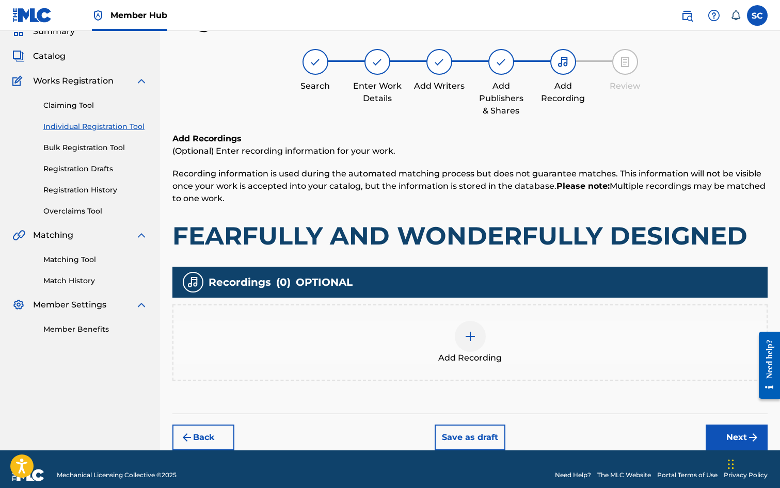
click at [476, 342] on img at bounding box center [470, 336] width 12 height 12
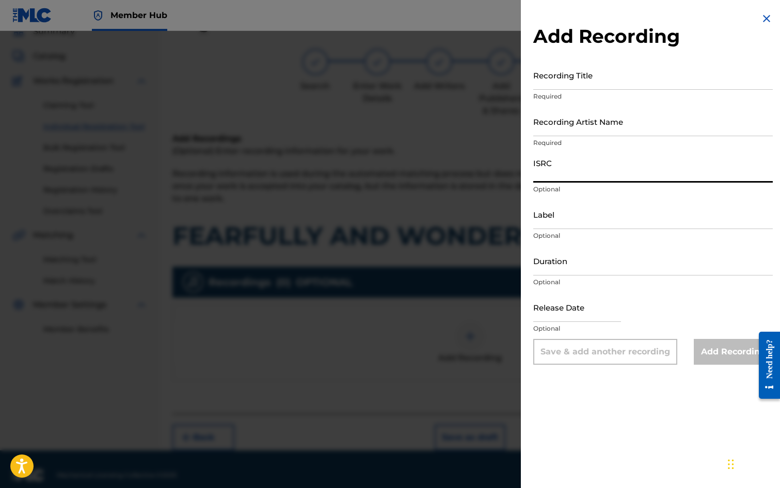
click at [613, 169] on input "ISRC" at bounding box center [653, 167] width 240 height 29
paste input "GBDPR0600336"
type input "GBDPR0600336"
click at [542, 73] on input "Recording Title" at bounding box center [653, 74] width 240 height 29
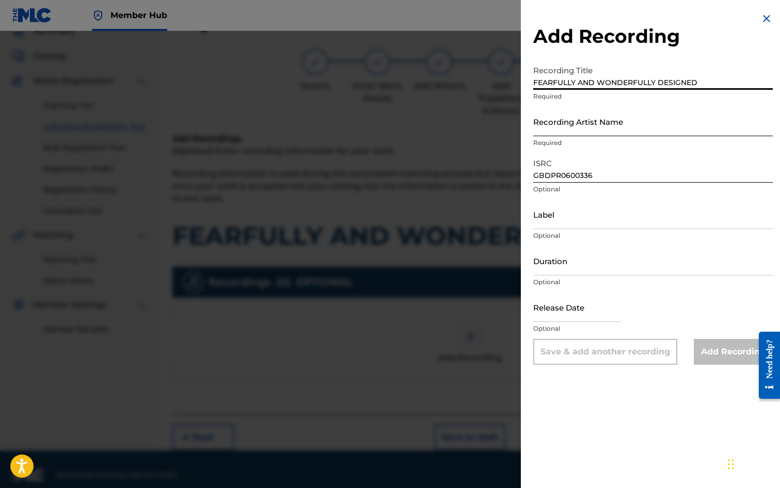
type input "FEARFULLY AND WONDERFULLY DESIGNED"
click at [573, 120] on input "Recording Artist Name" at bounding box center [653, 121] width 240 height 29
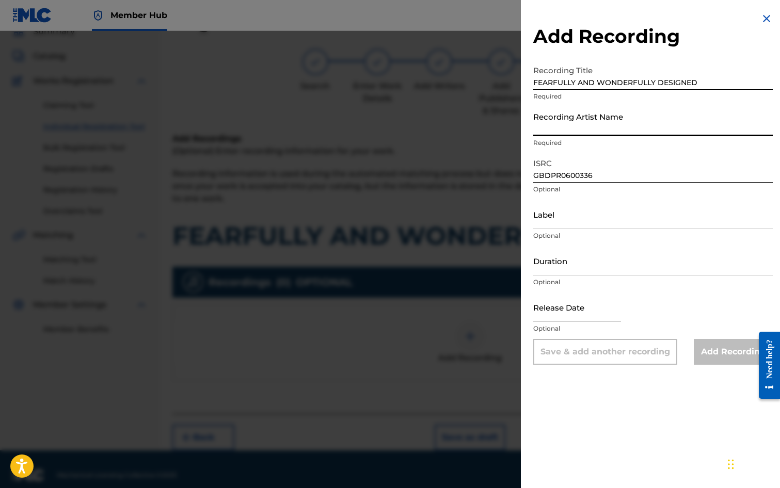
type input "[PERSON_NAME]"
type input "[DATE]"
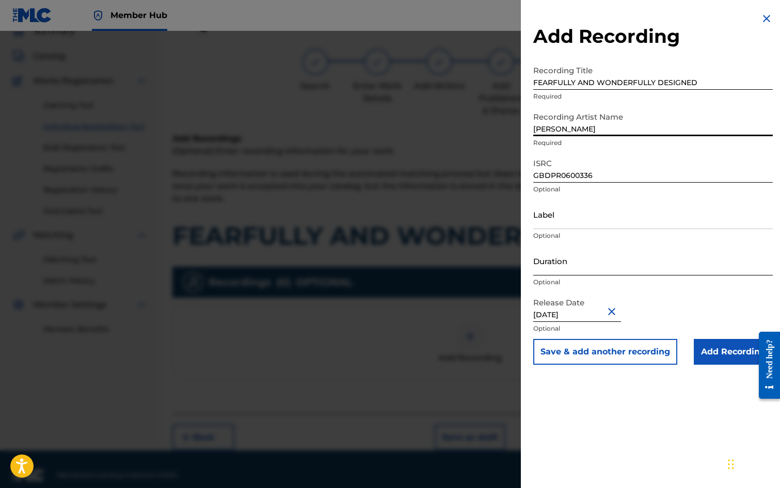
click at [579, 265] on input "Duration" at bounding box center [653, 260] width 240 height 29
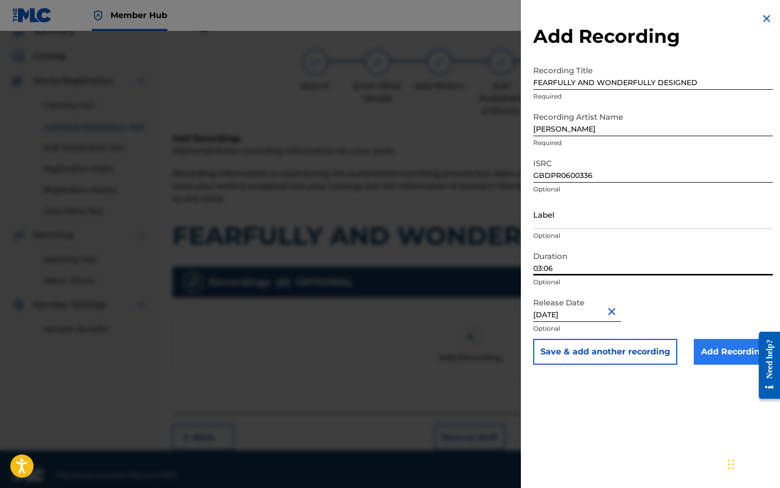
type input "03:06"
click at [701, 354] on input "Add Recording" at bounding box center [733, 352] width 79 height 26
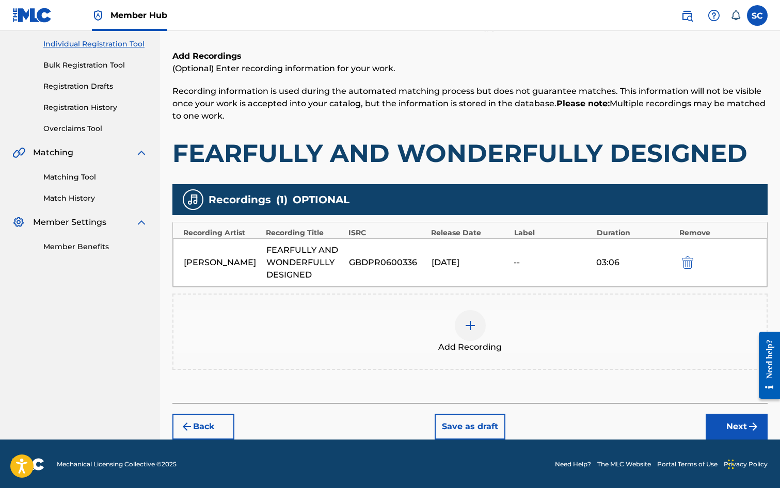
scroll to position [130, 0]
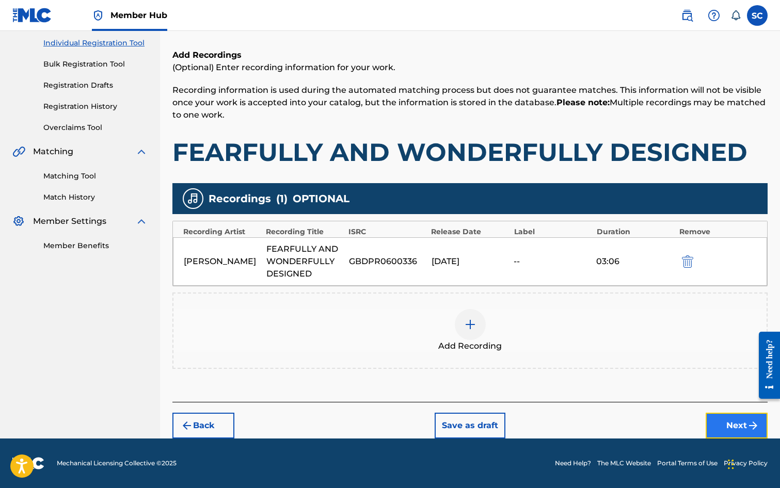
click at [727, 420] on button "Next" at bounding box center [737, 426] width 62 height 26
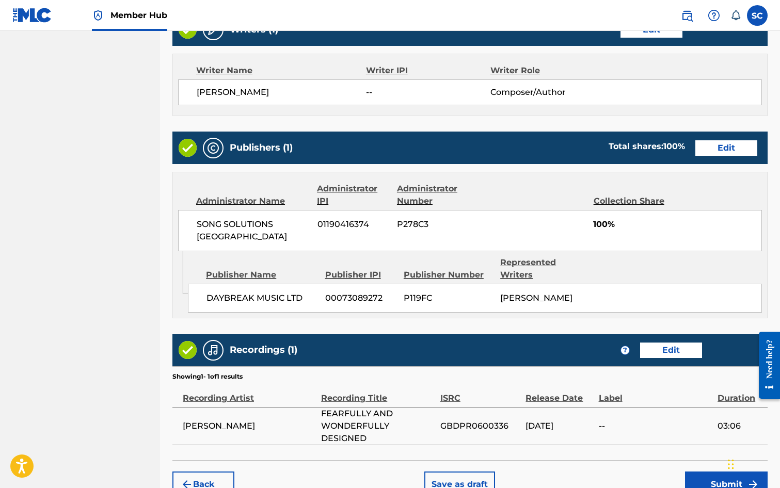
scroll to position [465, 0]
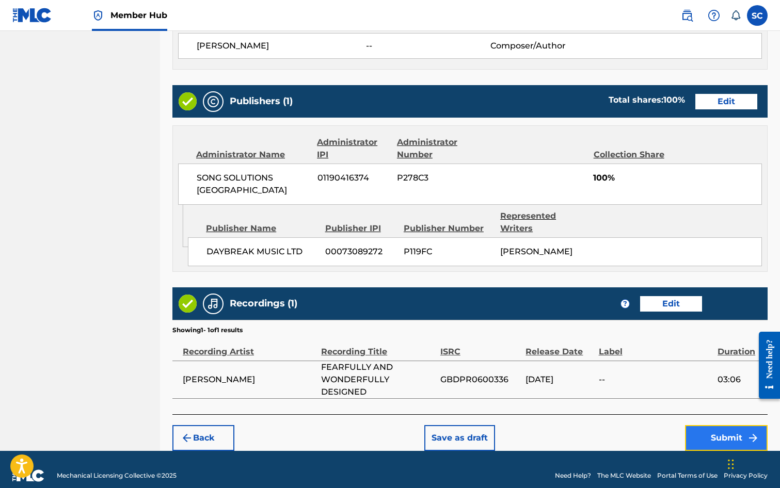
click at [708, 428] on button "Submit" at bounding box center [726, 438] width 83 height 26
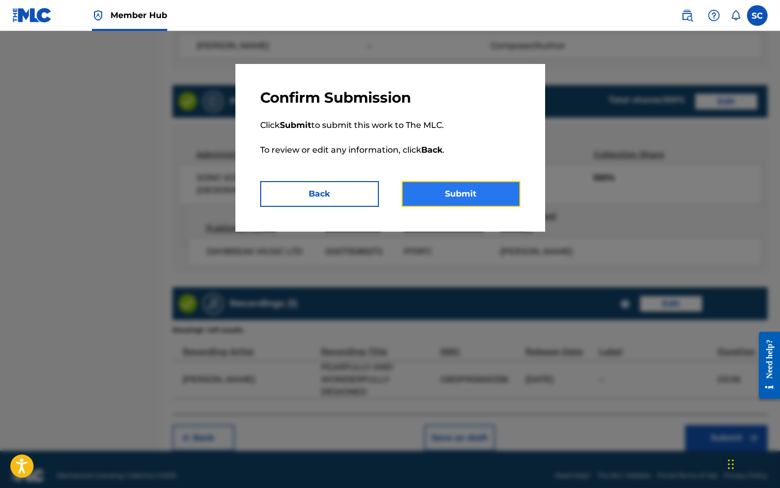
drag, startPoint x: 471, startPoint y: 202, endPoint x: 467, endPoint y: 193, distance: 9.9
click at [468, 196] on button "Submit" at bounding box center [461, 194] width 119 height 26
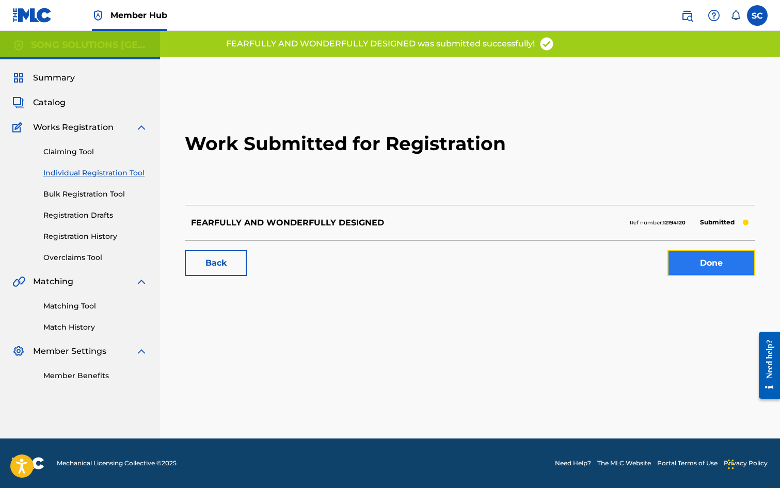
click at [698, 266] on link "Done" at bounding box center [712, 263] width 88 height 26
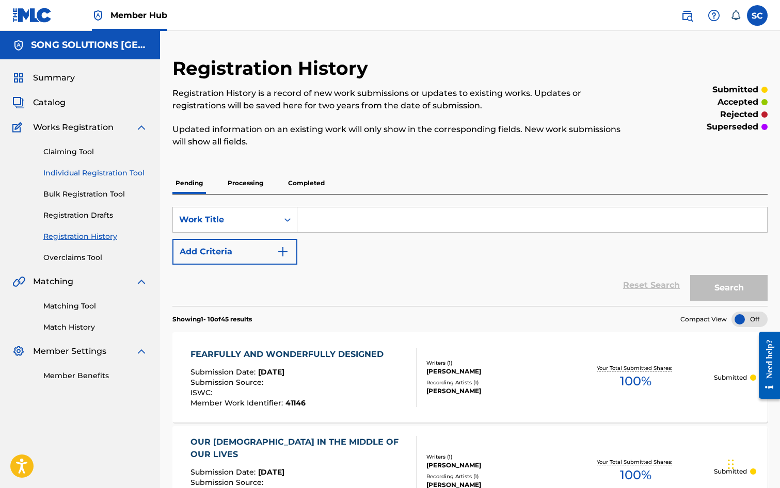
click at [81, 171] on link "Individual Registration Tool" at bounding box center [95, 173] width 104 height 11
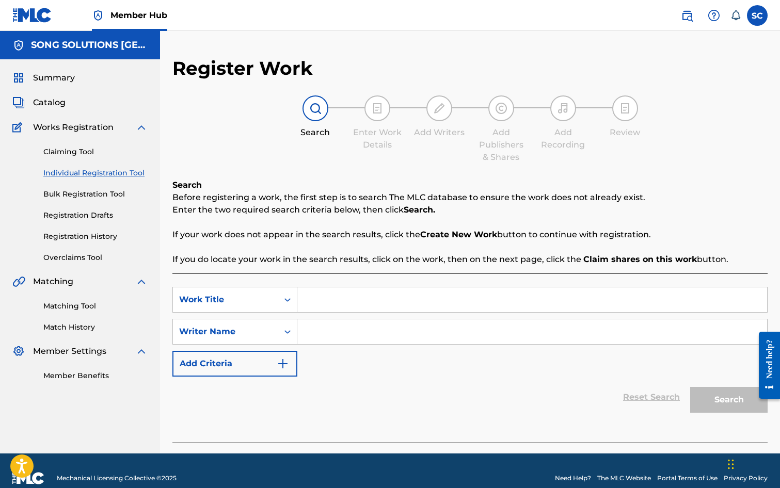
click at [350, 300] on input "Search Form" at bounding box center [532, 300] width 470 height 25
type input "WITHOUT YOU"
click at [349, 367] on div "SearchWithCriteria993cda23-7161-4468-ab6f-aa5e971cf0eb Work Title WITHOUT YOU S…" at bounding box center [469, 332] width 595 height 90
click at [355, 330] on input "Search Form" at bounding box center [532, 332] width 470 height 25
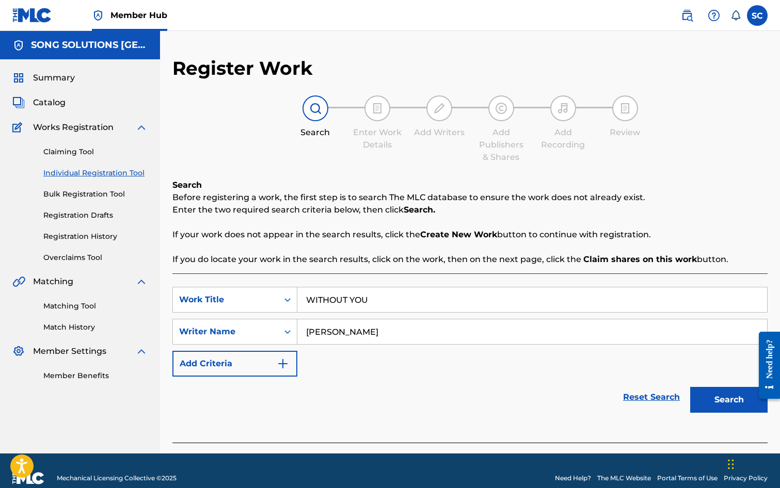
click at [690, 387] on button "Search" at bounding box center [728, 400] width 77 height 26
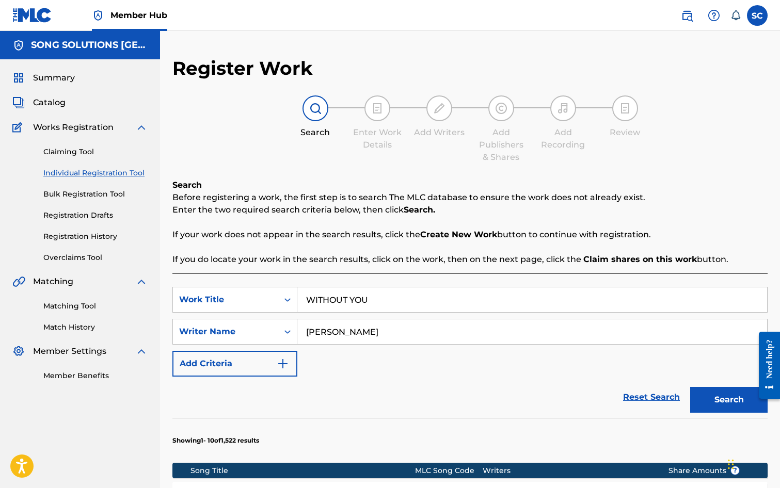
click at [309, 331] on input "[PERSON_NAME]" at bounding box center [532, 332] width 470 height 25
type input "[PERSON_NAME]"
click at [690, 387] on button "Search" at bounding box center [728, 400] width 77 height 26
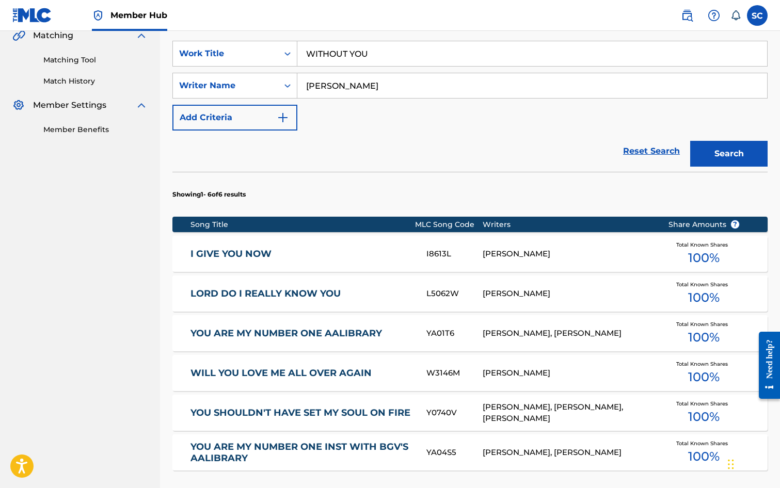
scroll to position [361, 0]
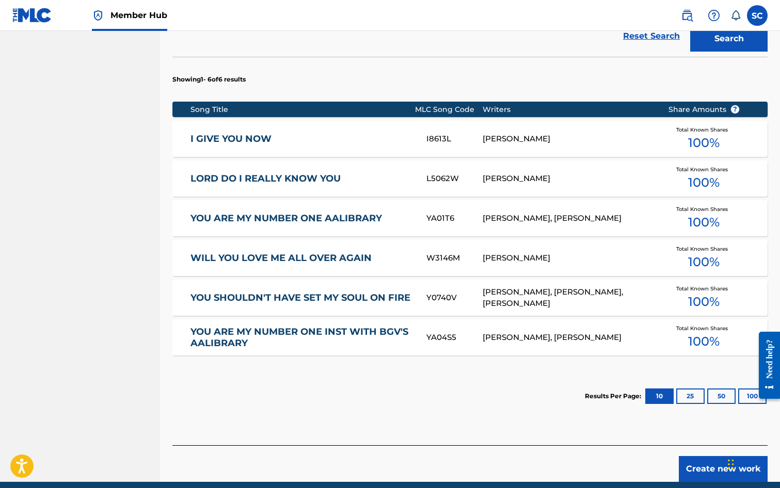
click at [269, 173] on link "LORD DO I REALLY KNOW YOU" at bounding box center [302, 179] width 222 height 12
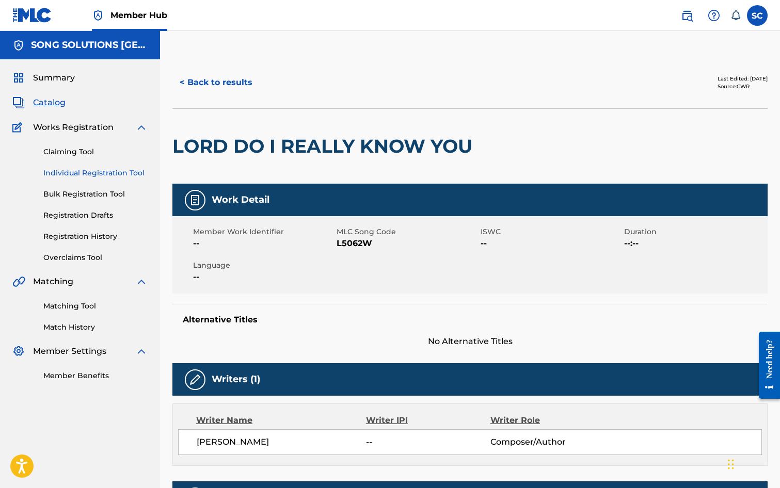
click at [76, 171] on link "Individual Registration Tool" at bounding box center [95, 173] width 104 height 11
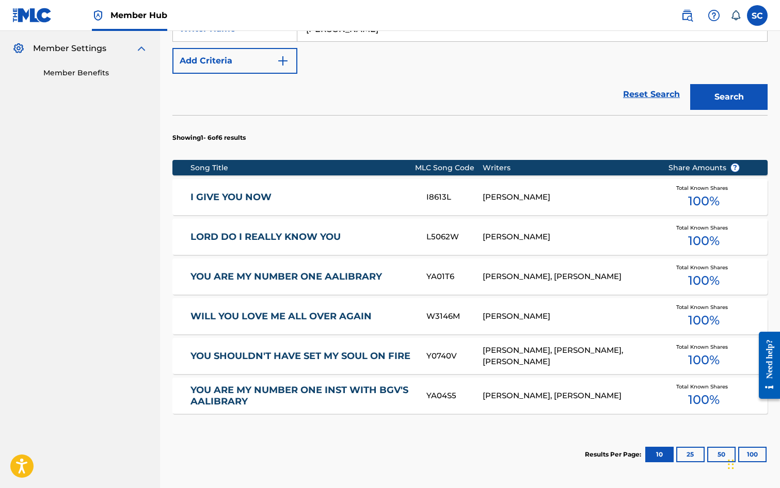
scroll to position [361, 0]
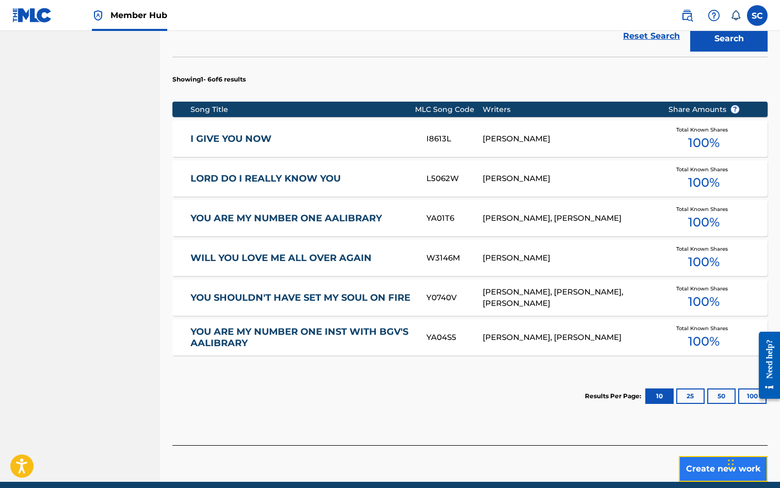
click at [705, 462] on button "Create new work" at bounding box center [723, 469] width 89 height 26
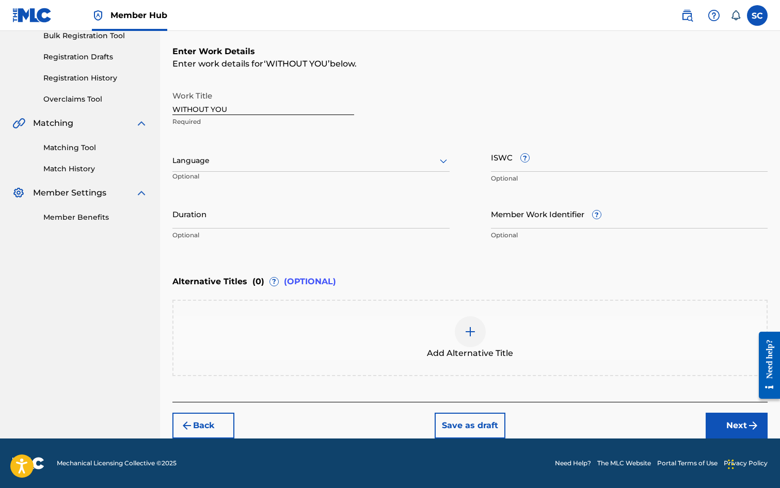
scroll to position [0, 0]
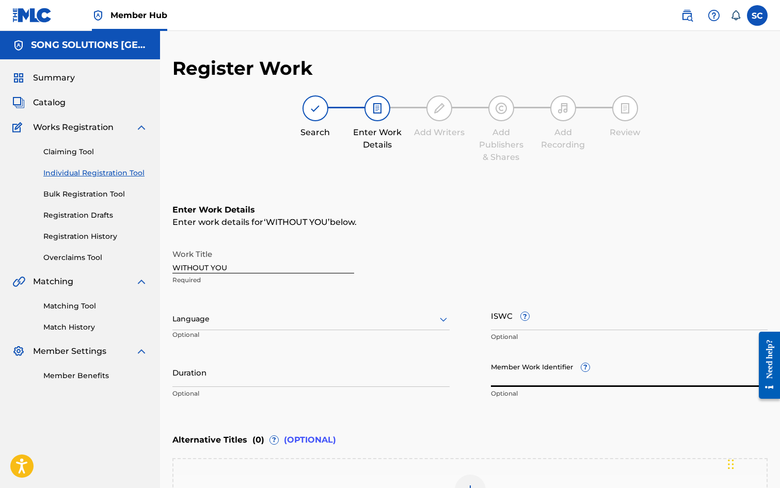
click at [520, 368] on input "Member Work Identifier ?" at bounding box center [629, 372] width 277 height 29
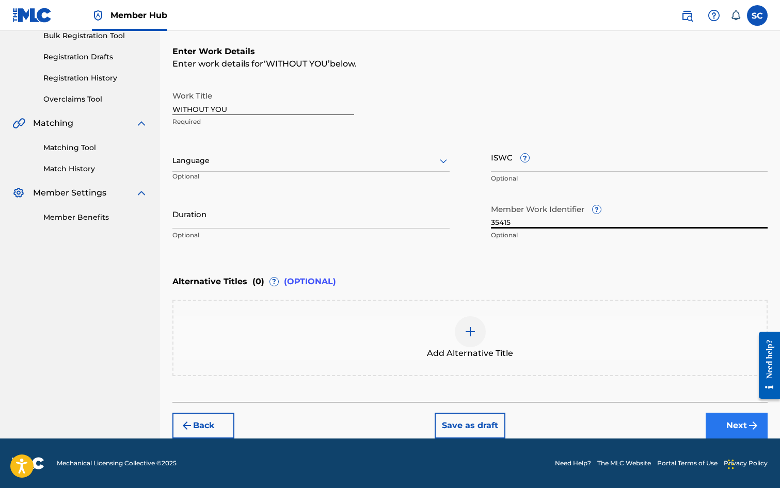
type input "35415"
click at [727, 423] on button "Next" at bounding box center [737, 426] width 62 height 26
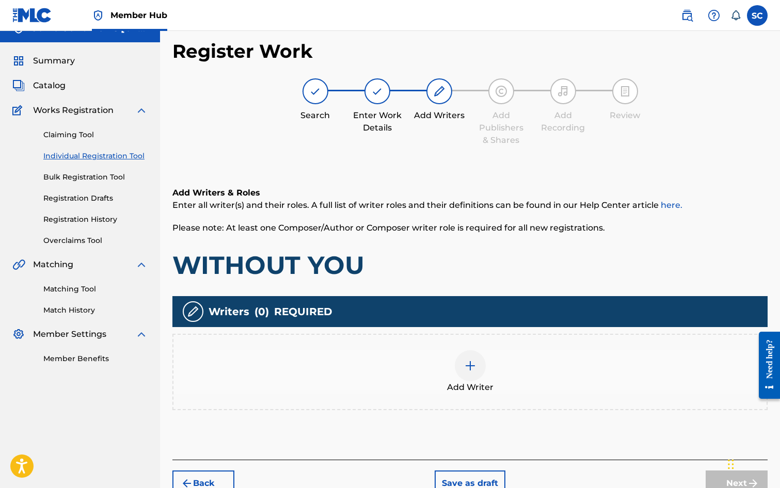
scroll to position [46, 0]
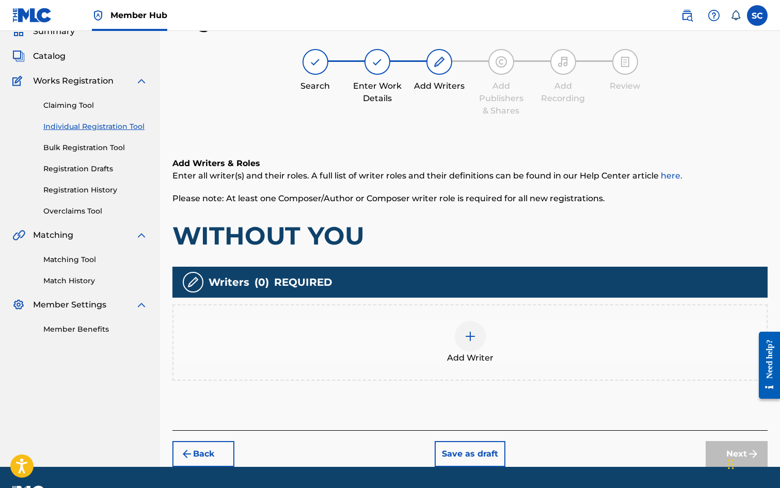
click at [469, 334] on img at bounding box center [470, 336] width 12 height 12
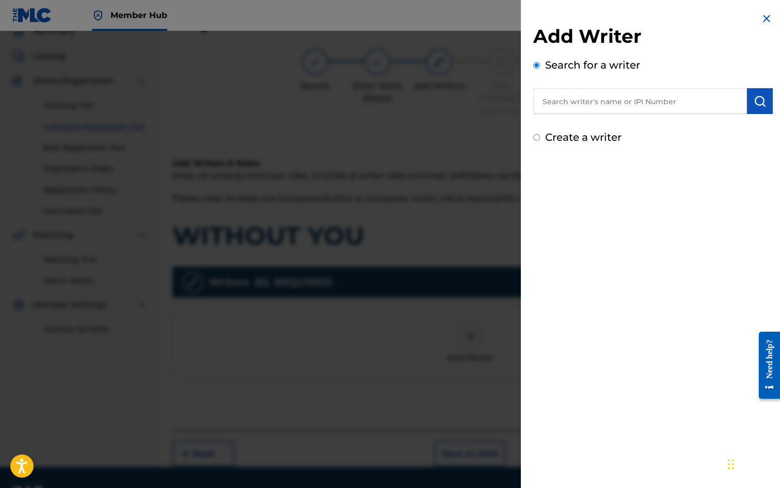
click at [555, 135] on label "Create a writer" at bounding box center [583, 137] width 76 height 12
radio input "true"
click at [540, 135] on input "Create a writer" at bounding box center [536, 137] width 7 height 7
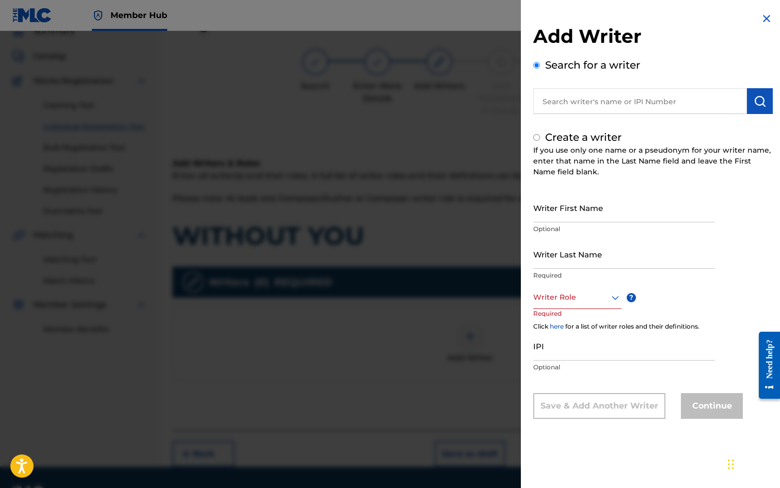
radio input "false"
radio input "true"
drag, startPoint x: 563, startPoint y: 202, endPoint x: 564, endPoint y: 193, distance: 8.8
click at [563, 202] on input "Writer First Name" at bounding box center [624, 207] width 182 height 29
type input "[PERSON_NAME]"
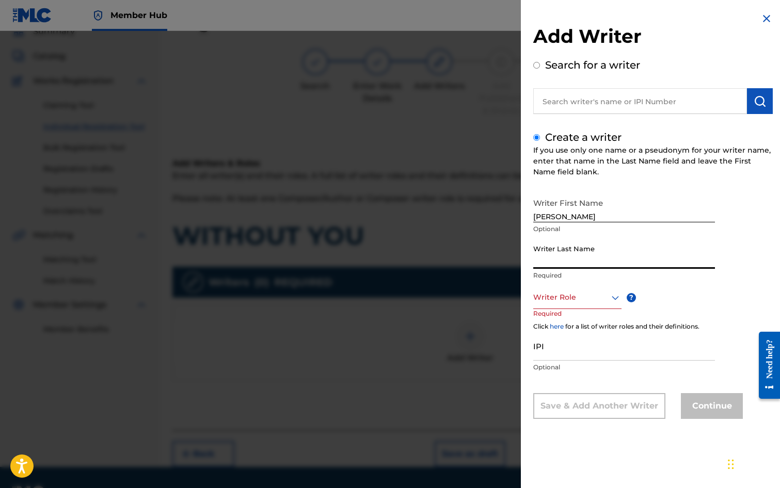
click at [562, 254] on input "Writer Last Name" at bounding box center [624, 254] width 182 height 29
type input "[PERSON_NAME]"
click at [580, 295] on div at bounding box center [577, 297] width 88 height 13
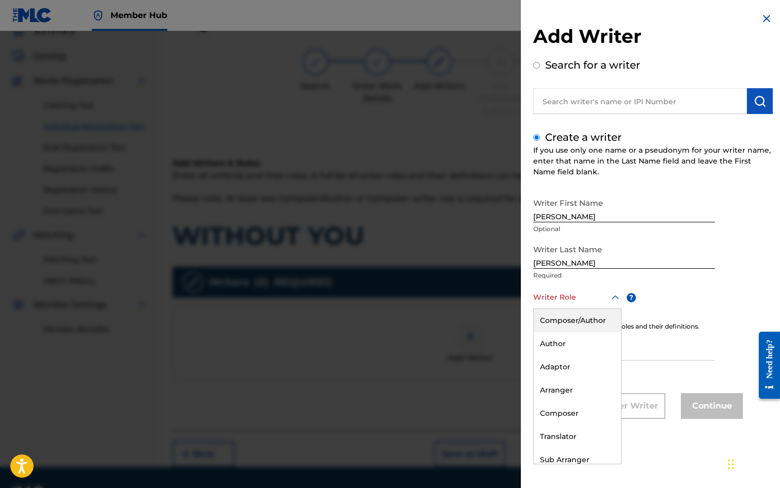
click at [582, 320] on div "Composer/Author" at bounding box center [577, 320] width 87 height 23
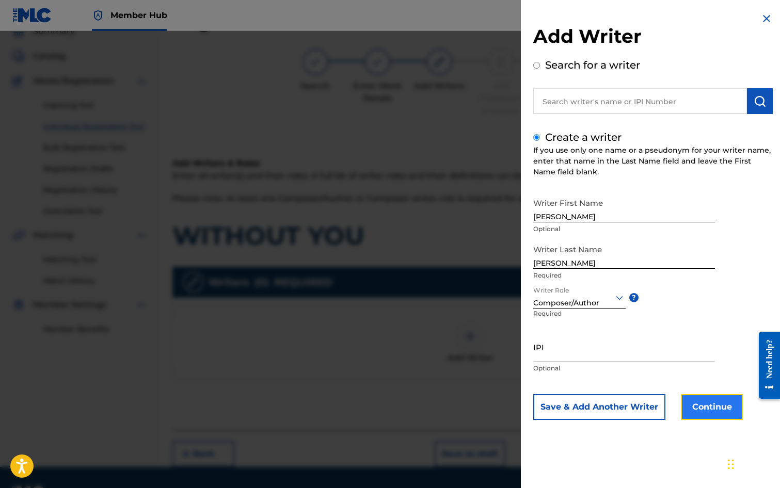
click at [716, 409] on button "Continue" at bounding box center [712, 407] width 62 height 26
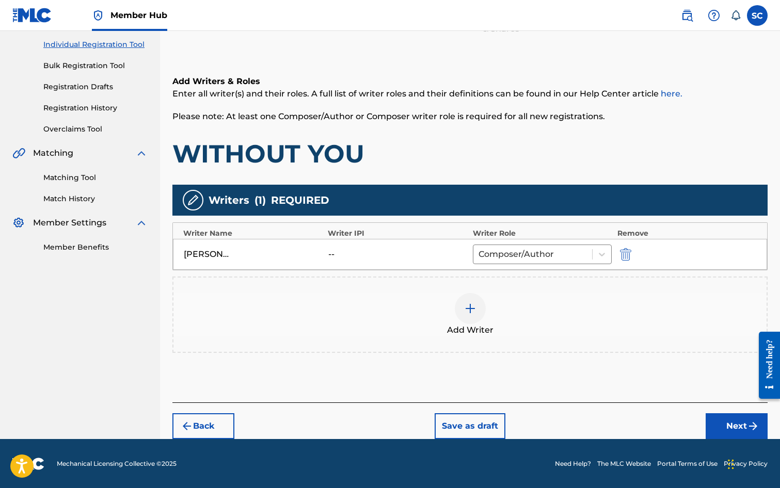
scroll to position [129, 0]
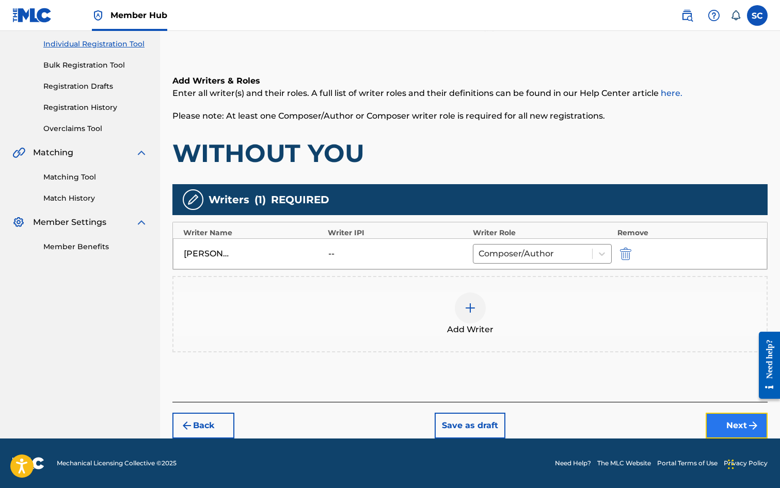
click at [716, 428] on button "Next" at bounding box center [737, 426] width 62 height 26
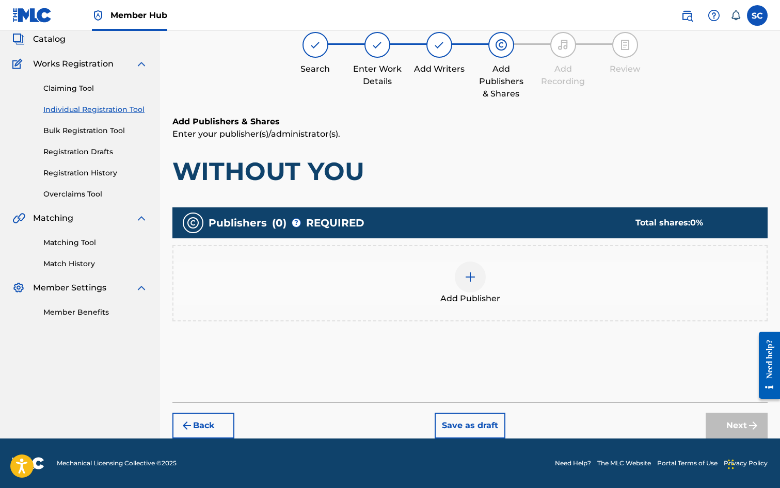
scroll to position [46, 0]
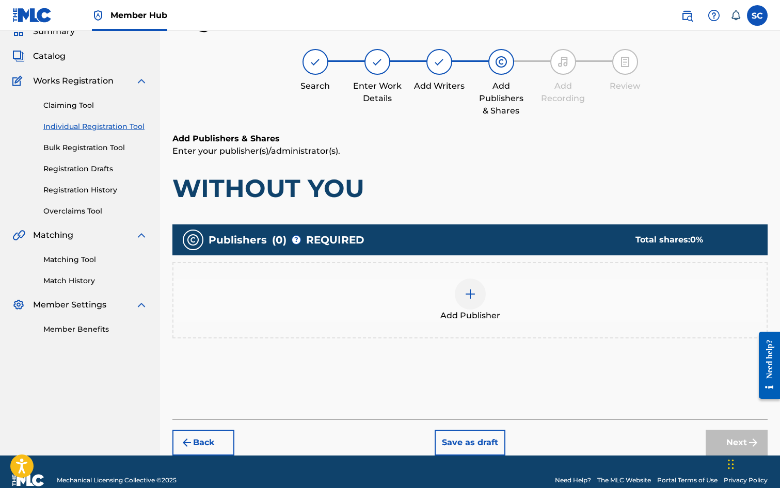
click at [476, 299] on img at bounding box center [470, 294] width 12 height 12
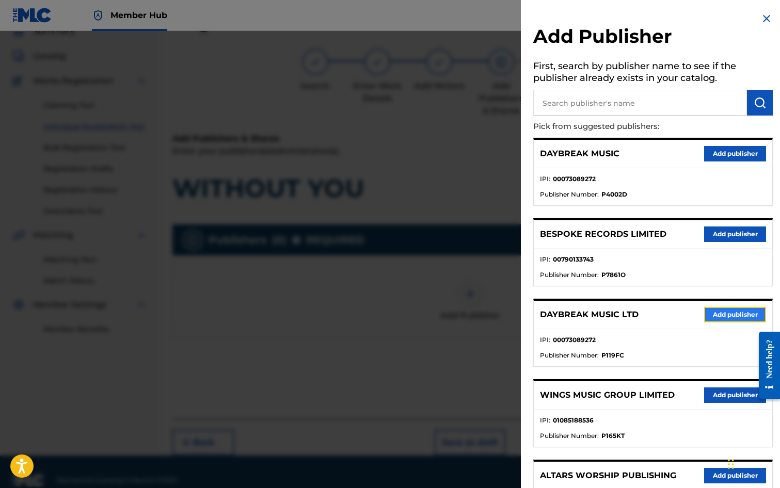
click at [722, 315] on button "Add publisher" at bounding box center [735, 314] width 62 height 15
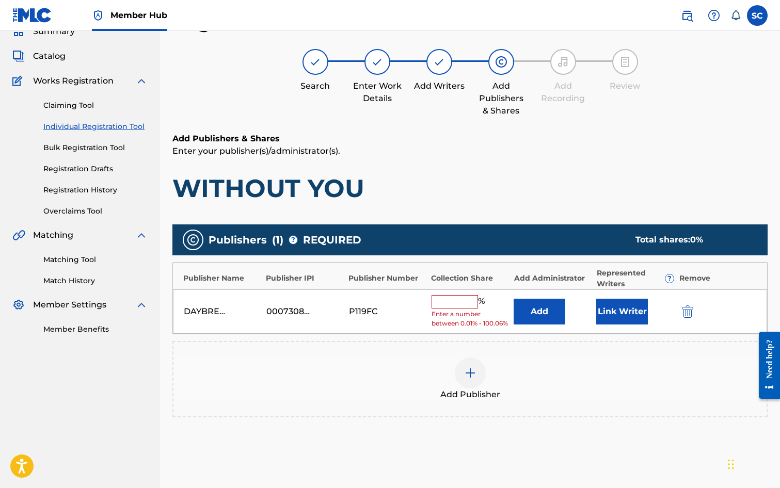
click at [451, 303] on input "text" at bounding box center [455, 301] width 46 height 13
type input "100"
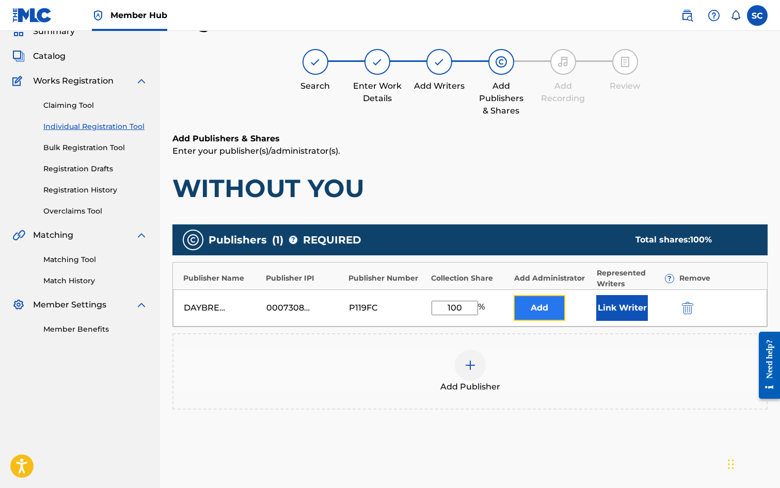
click at [534, 310] on button "Add" at bounding box center [540, 308] width 52 height 26
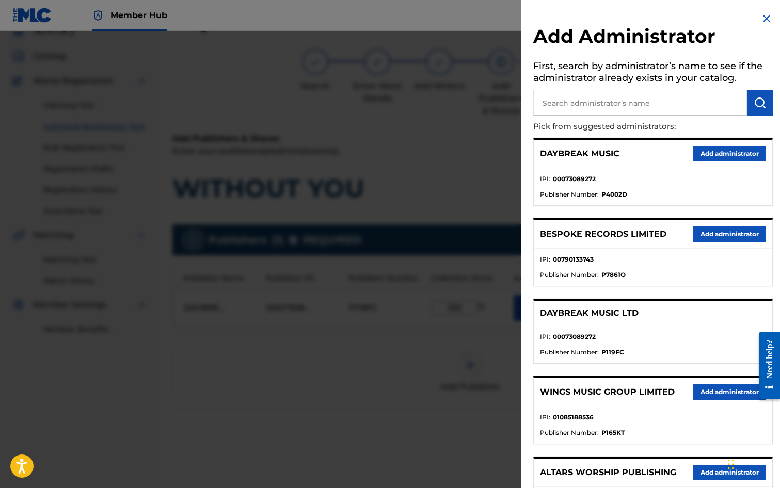
drag, startPoint x: 579, startPoint y: 99, endPoint x: 574, endPoint y: 105, distance: 8.5
click at [576, 105] on input "text" at bounding box center [640, 103] width 214 height 26
type input "SONG SOLUTIONS"
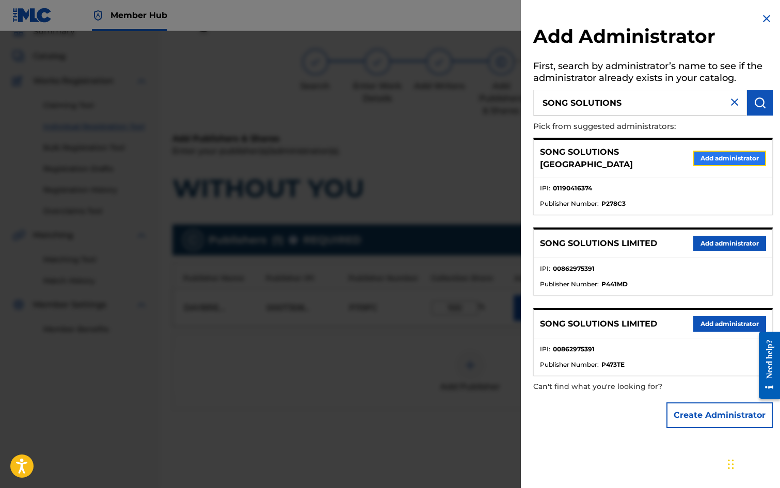
click at [724, 151] on button "Add administrator" at bounding box center [729, 158] width 73 height 15
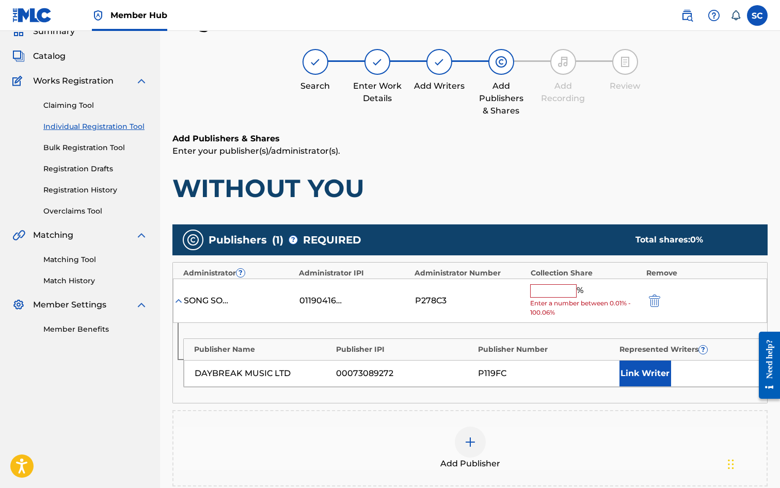
click at [537, 293] on input "text" at bounding box center [553, 291] width 46 height 13
type input "100"
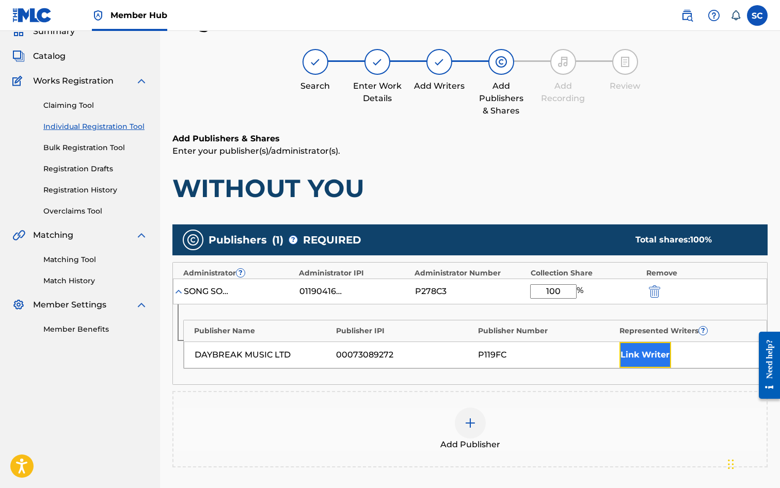
click at [623, 354] on button "Link Writer" at bounding box center [646, 355] width 52 height 26
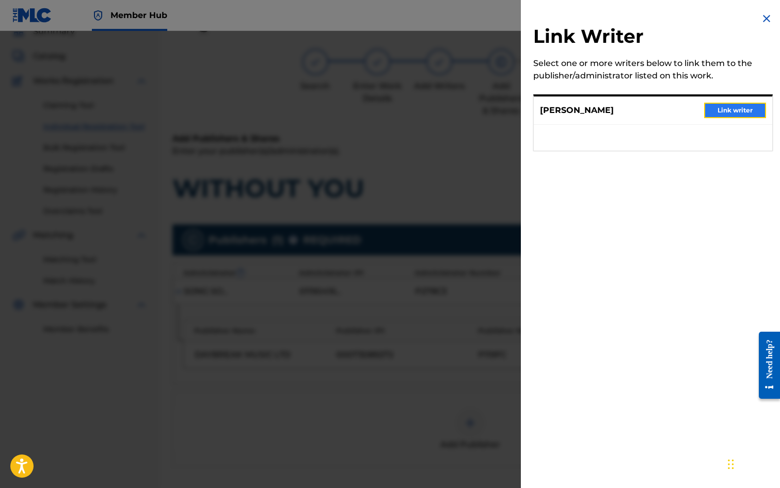
click at [736, 110] on button "Link writer" at bounding box center [735, 110] width 62 height 15
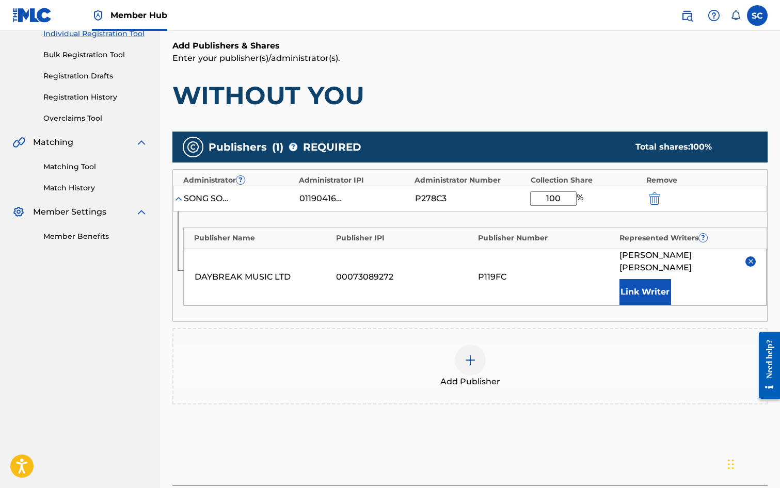
scroll to position [210, 0]
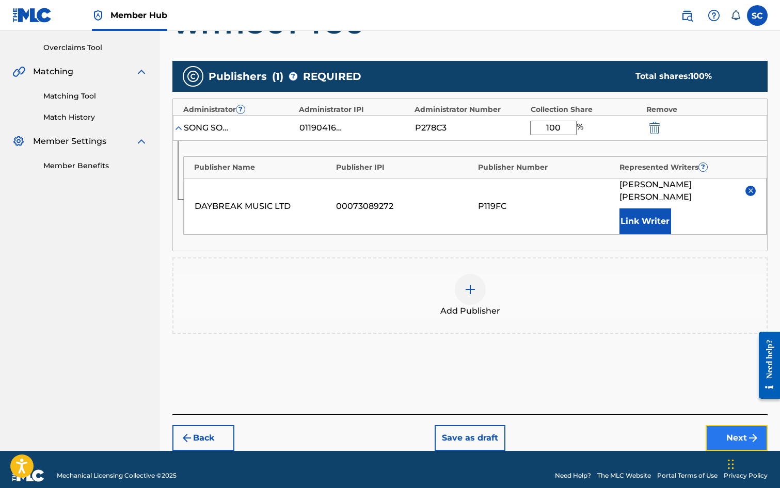
click at [726, 425] on button "Next" at bounding box center [737, 438] width 62 height 26
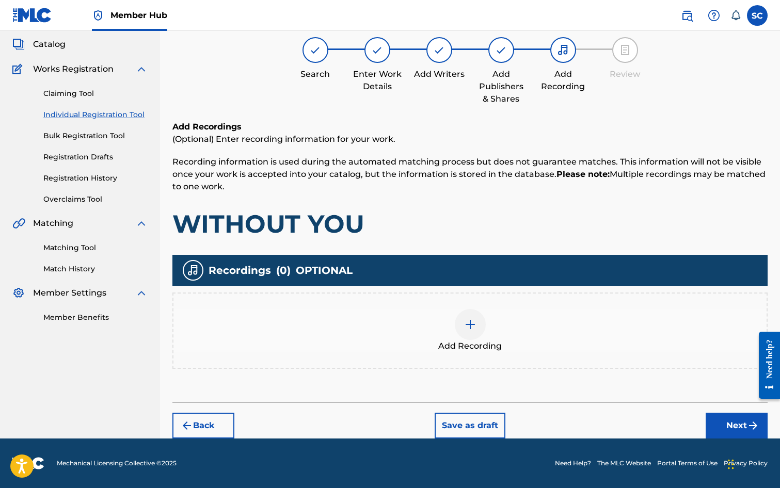
scroll to position [46, 0]
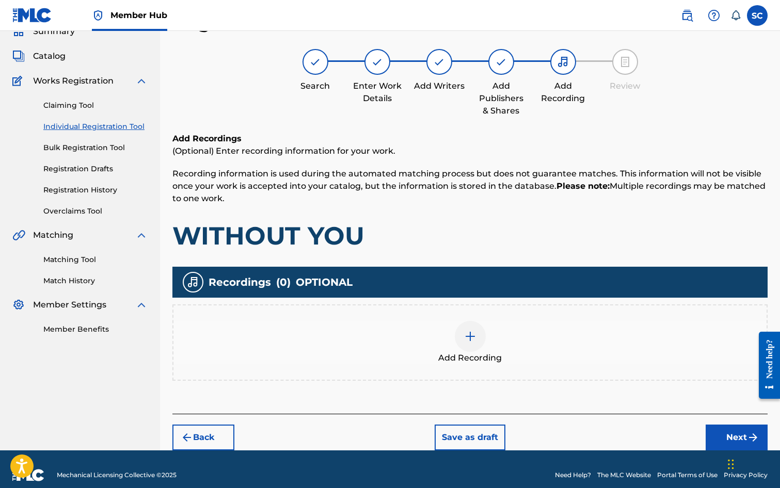
click at [470, 339] on img at bounding box center [470, 336] width 12 height 12
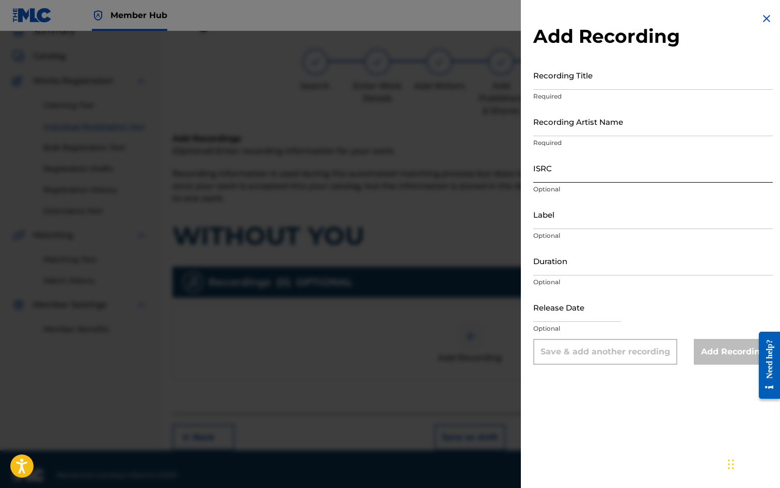
click at [568, 166] on input "ISRC" at bounding box center [653, 167] width 240 height 29
paste input "GBDPR0600338"
type input "GBDPR0600338"
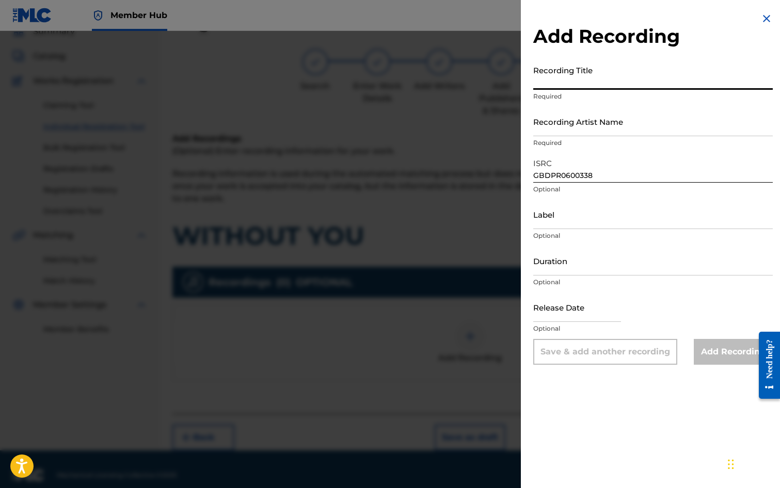
click at [546, 70] on input "Recording Title" at bounding box center [653, 74] width 240 height 29
type input "WITHOUT YOU"
click at [556, 122] on input "Recording Artist Name" at bounding box center [653, 121] width 240 height 29
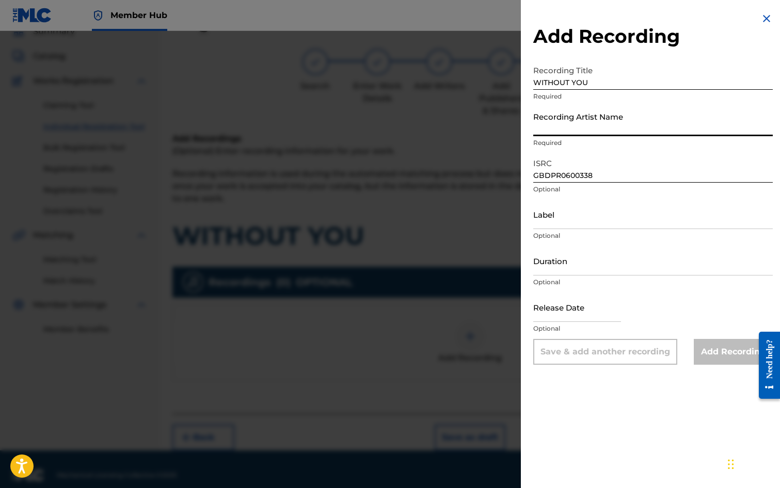
type input "[PERSON_NAME]"
type input "[DATE]"
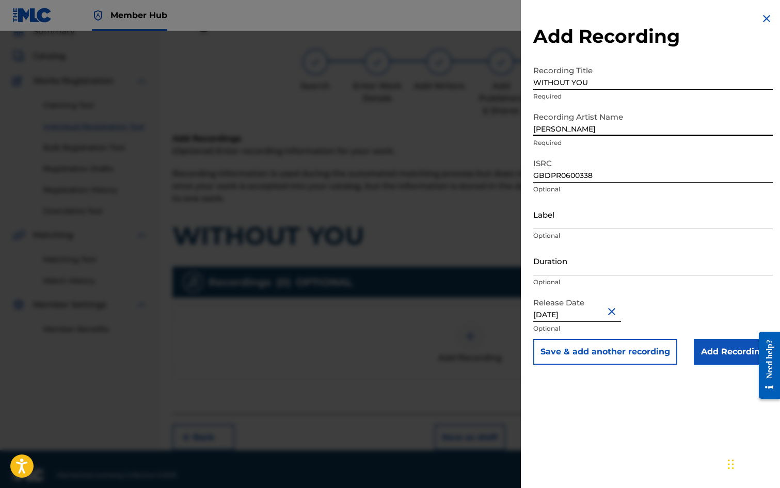
drag, startPoint x: 569, startPoint y: 259, endPoint x: 571, endPoint y: 244, distance: 15.1
click at [569, 259] on input "Duration" at bounding box center [653, 260] width 240 height 29
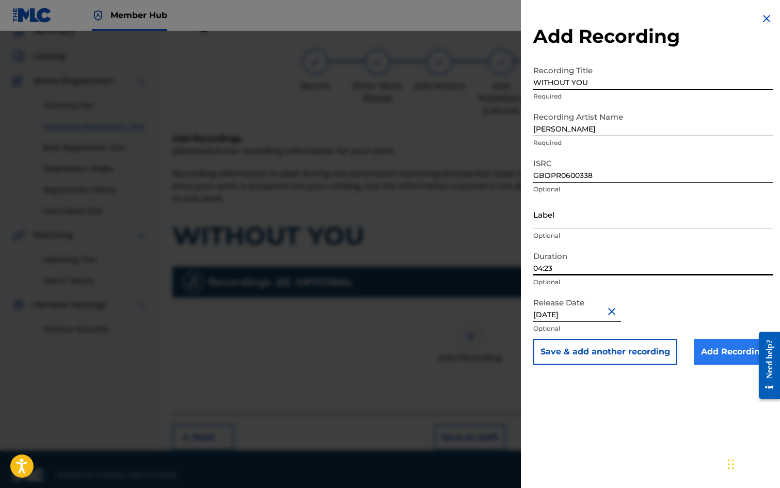
type input "04:23"
click at [714, 356] on input "Add Recording" at bounding box center [733, 352] width 79 height 26
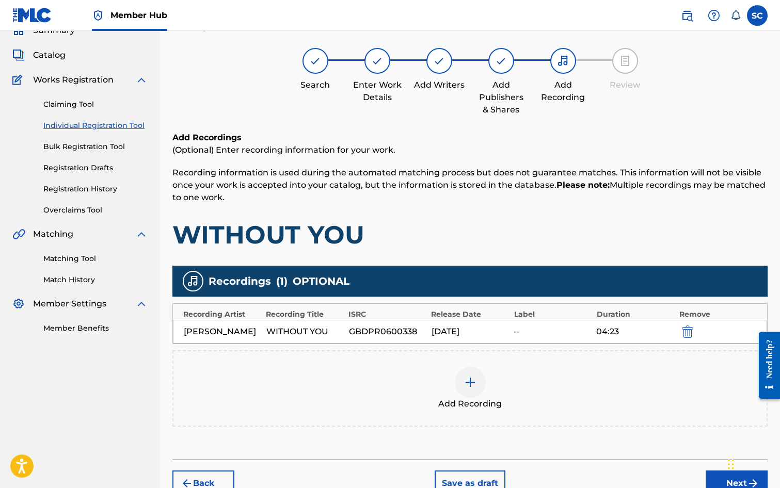
scroll to position [105, 0]
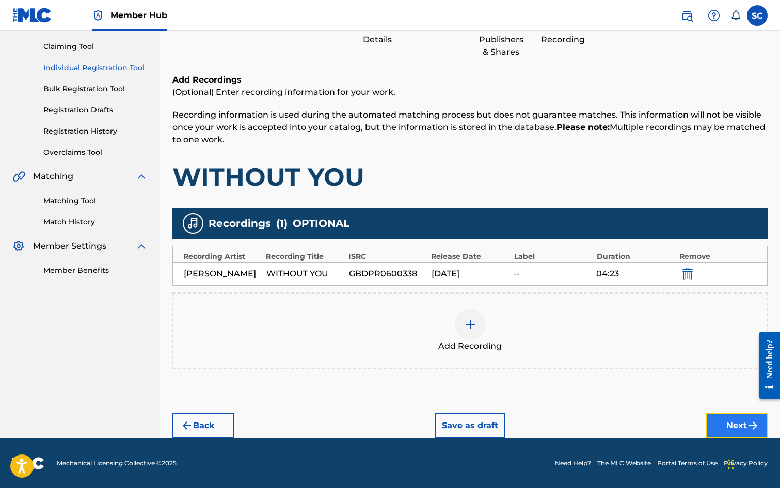
click at [731, 423] on button "Next" at bounding box center [737, 426] width 62 height 26
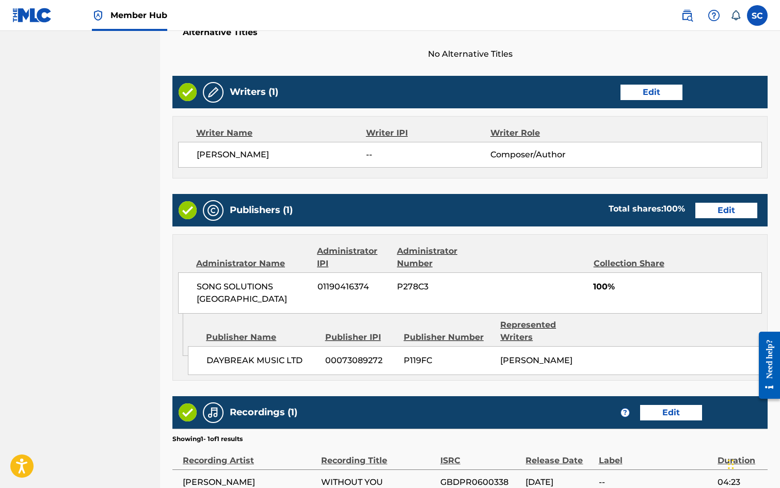
scroll to position [453, 0]
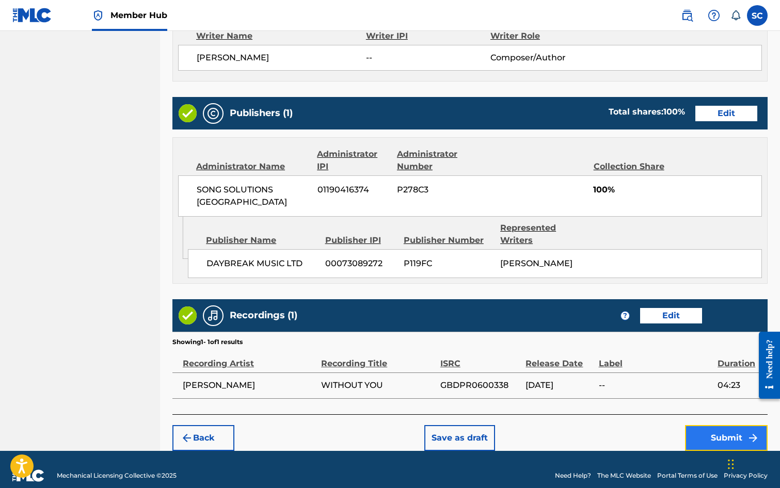
click at [730, 425] on button "Submit" at bounding box center [726, 438] width 83 height 26
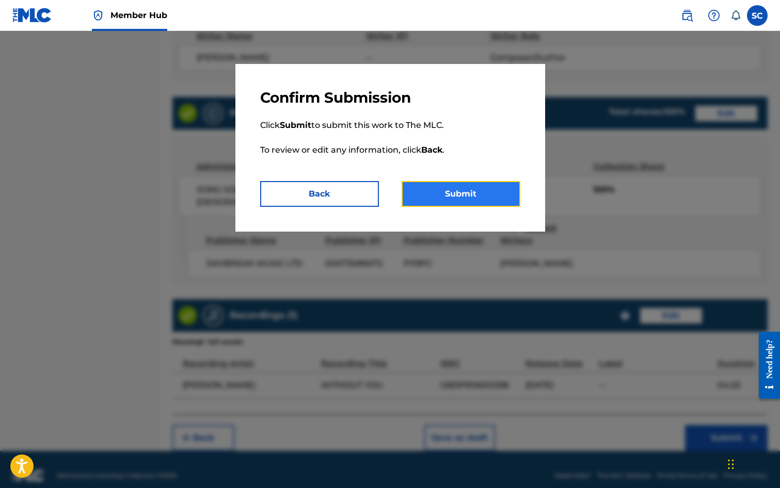
click at [464, 191] on button "Submit" at bounding box center [461, 194] width 119 height 26
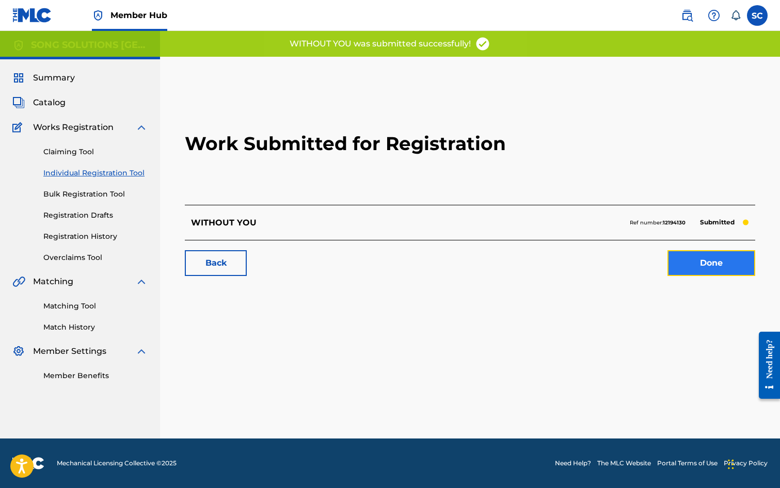
click at [717, 263] on link "Done" at bounding box center [712, 263] width 88 height 26
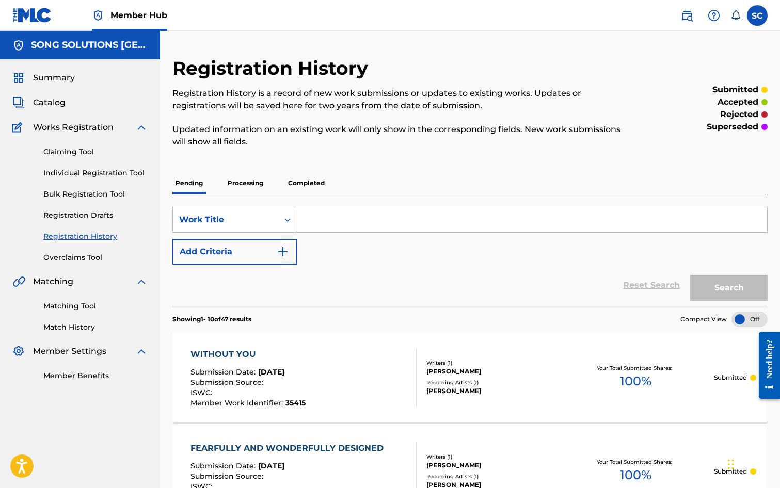
drag, startPoint x: 104, startPoint y: 174, endPoint x: 124, endPoint y: 186, distance: 23.4
click at [104, 174] on link "Individual Registration Tool" at bounding box center [95, 173] width 104 height 11
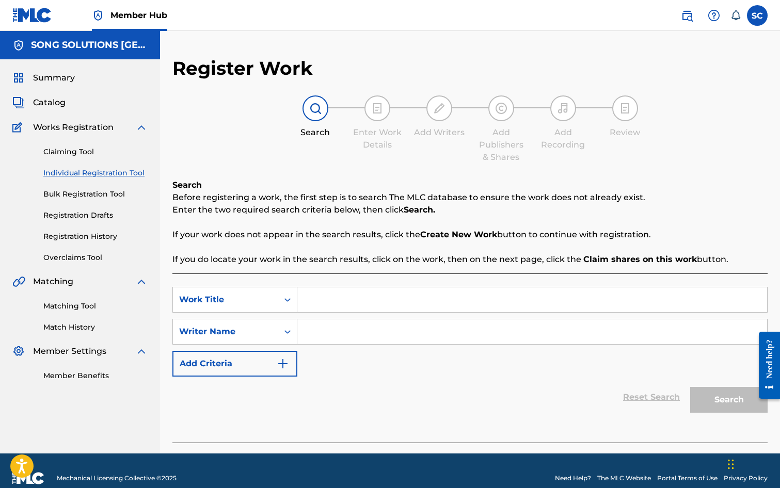
click at [356, 298] on input "Search Form" at bounding box center [532, 300] width 470 height 25
type input "HAND IN HAND"
click at [378, 336] on input "Search Form" at bounding box center [532, 332] width 470 height 25
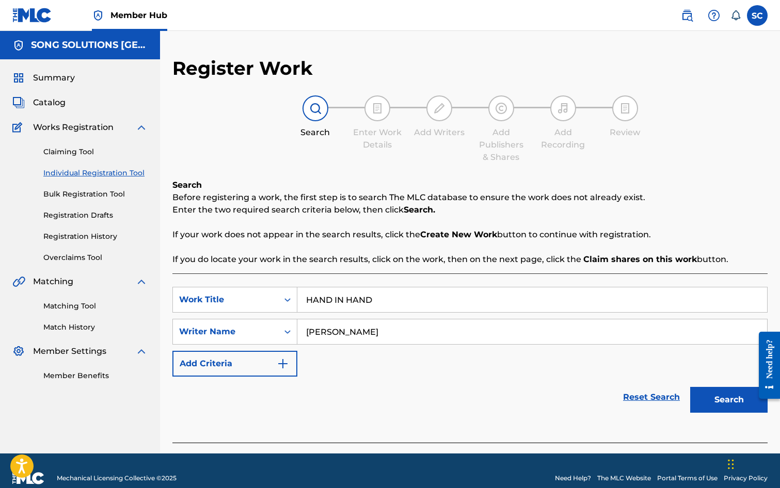
type input "[PERSON_NAME]"
click at [690, 387] on button "Search" at bounding box center [728, 400] width 77 height 26
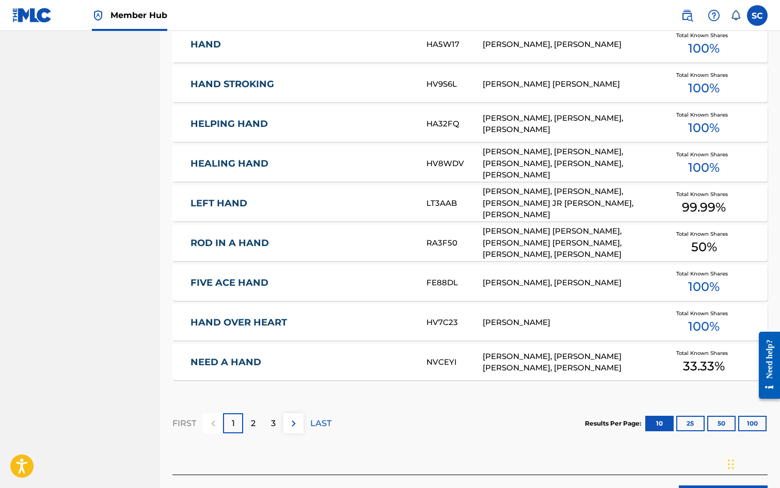
scroll to position [516, 0]
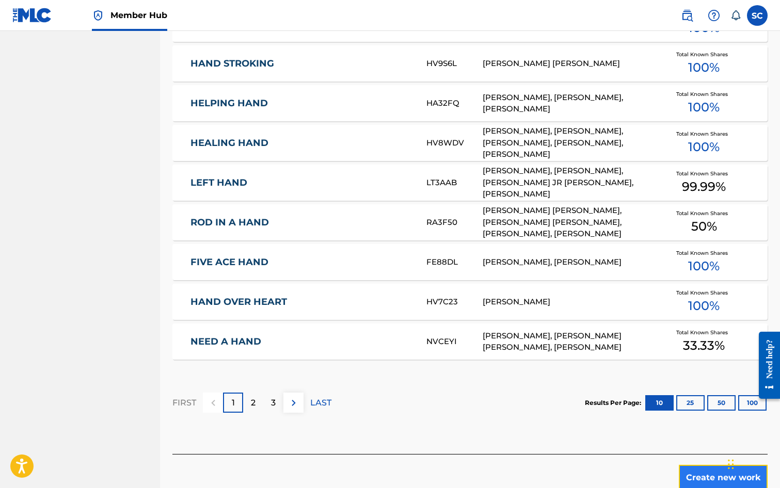
click at [705, 473] on button "Create new work" at bounding box center [723, 478] width 89 height 26
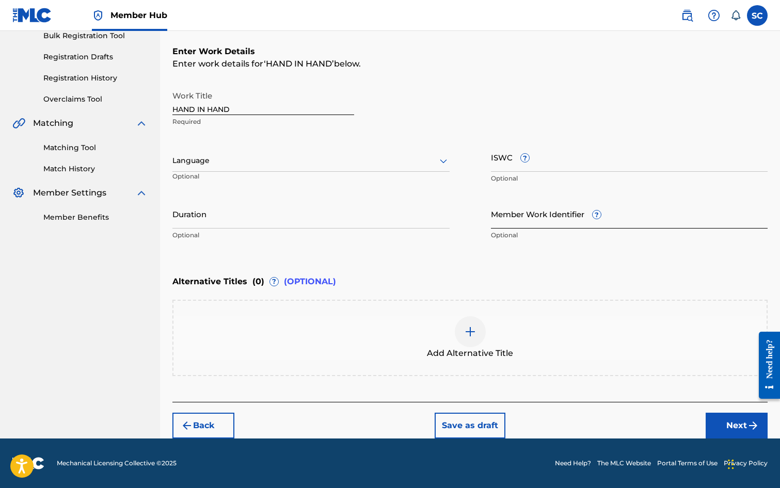
scroll to position [0, 0]
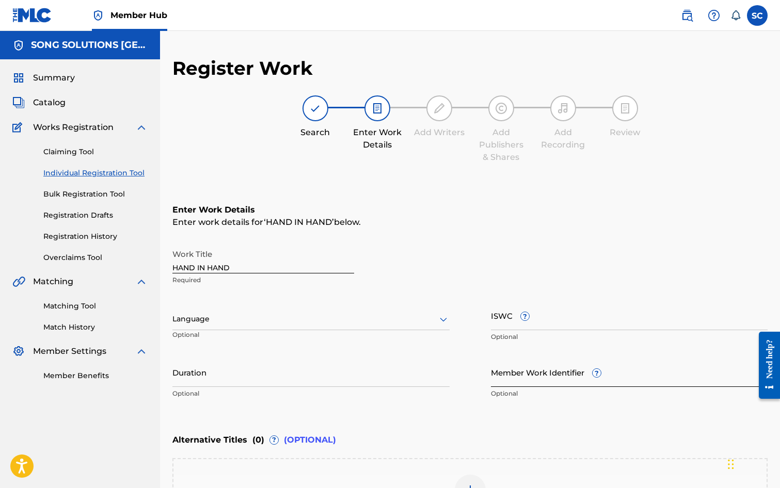
click at [511, 376] on input "Member Work Identifier ?" at bounding box center [629, 372] width 277 height 29
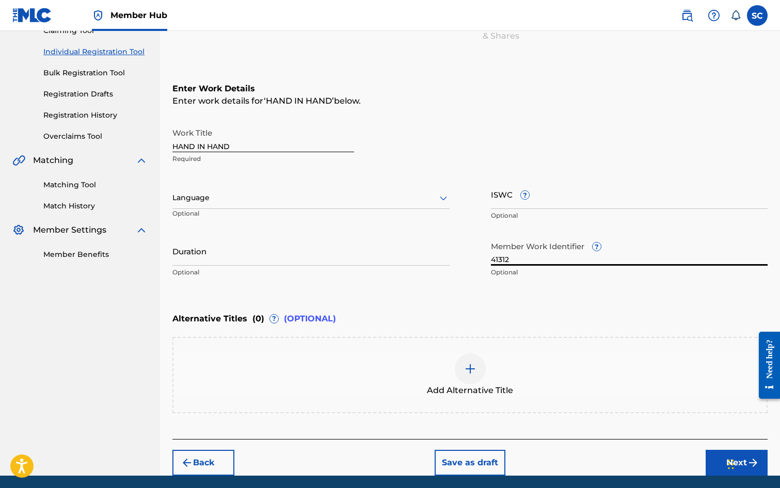
scroll to position [159, 0]
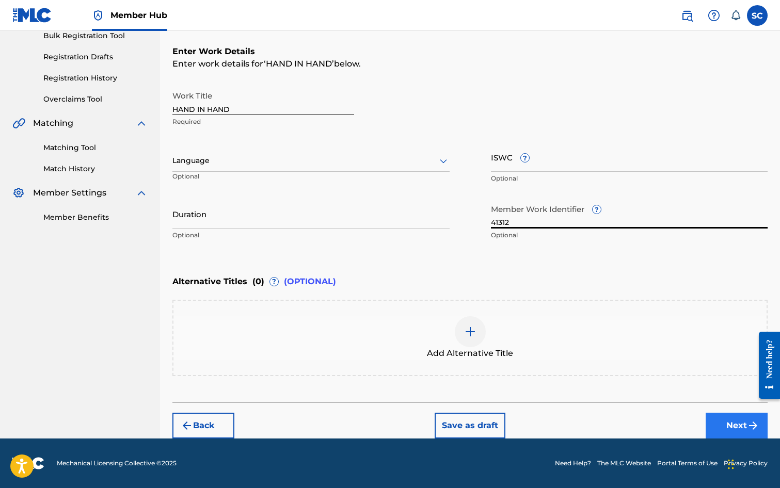
type input "41312"
click at [728, 428] on button "Next" at bounding box center [737, 426] width 62 height 26
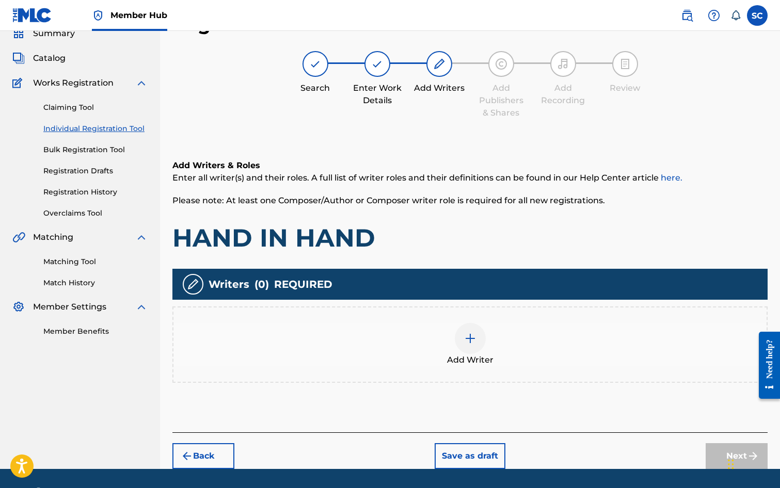
scroll to position [46, 0]
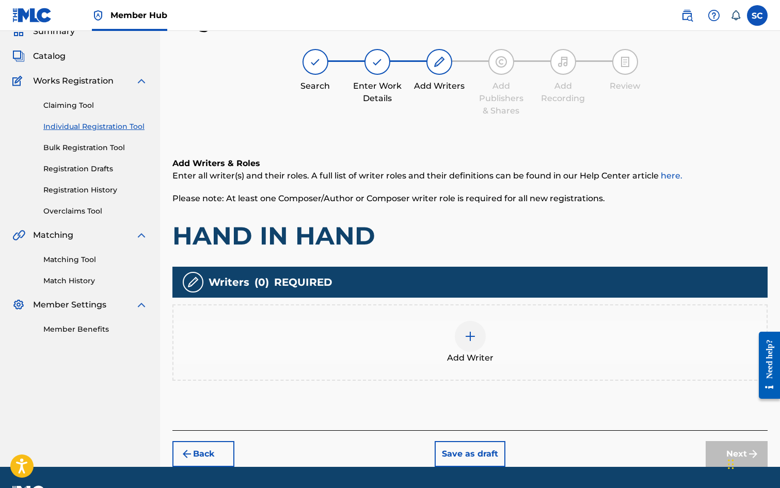
click at [466, 338] on img at bounding box center [470, 336] width 12 height 12
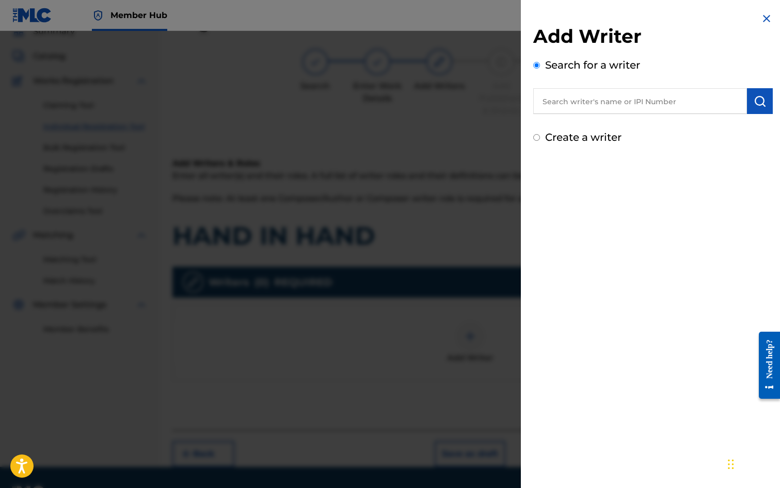
click at [569, 135] on label "Create a writer" at bounding box center [583, 137] width 76 height 12
radio input "true"
click at [540, 135] on input "Create a writer" at bounding box center [536, 137] width 7 height 7
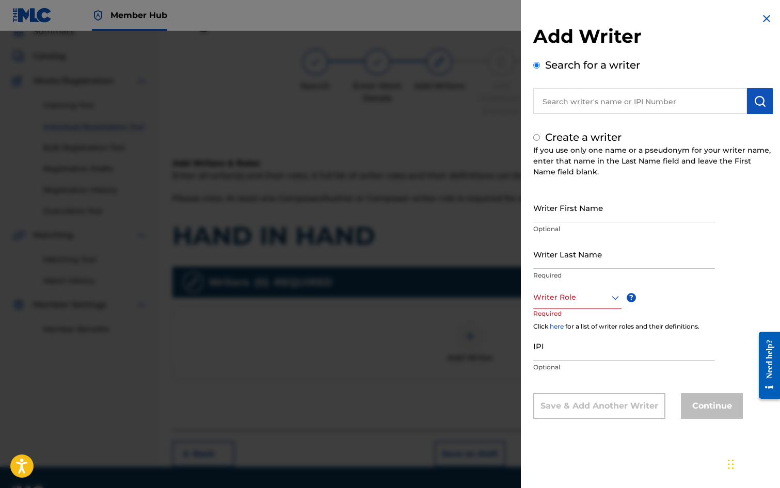
radio input "false"
radio input "true"
click at [573, 207] on input "Writer First Name" at bounding box center [624, 207] width 182 height 29
type input "[PERSON_NAME]"
click at [586, 254] on input "Writer Last Name" at bounding box center [624, 254] width 182 height 29
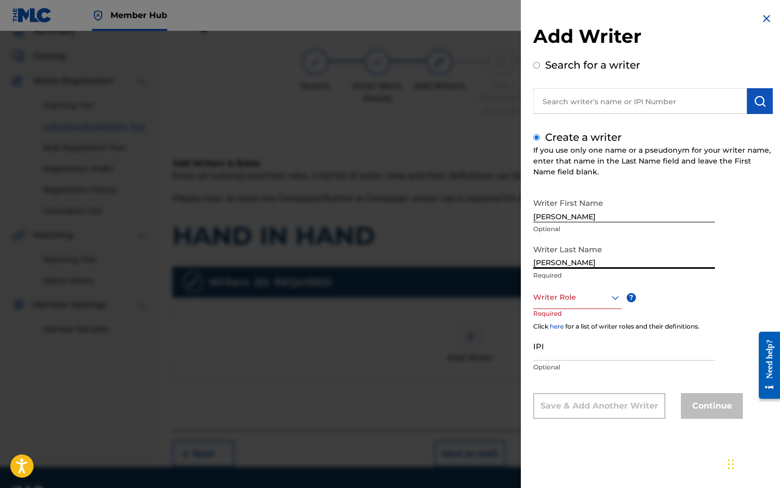
type input "[PERSON_NAME]"
click at [550, 297] on div at bounding box center [577, 297] width 88 height 13
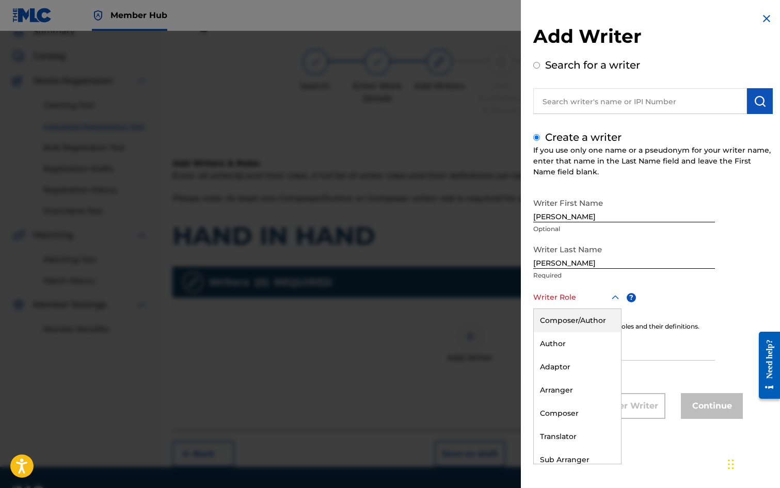
click at [562, 321] on div "Composer/Author" at bounding box center [577, 320] width 87 height 23
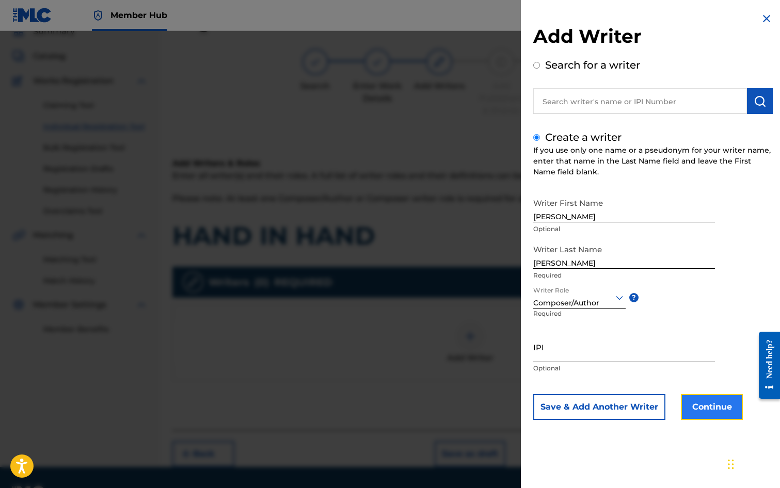
click at [701, 413] on button "Continue" at bounding box center [712, 407] width 62 height 26
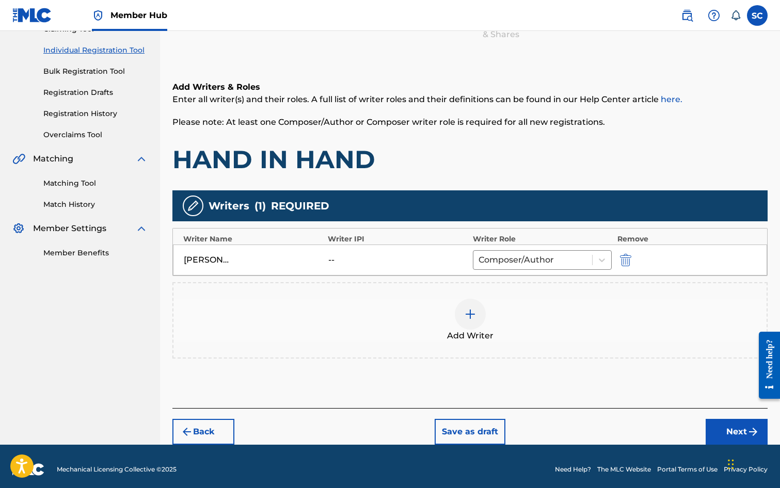
scroll to position [129, 0]
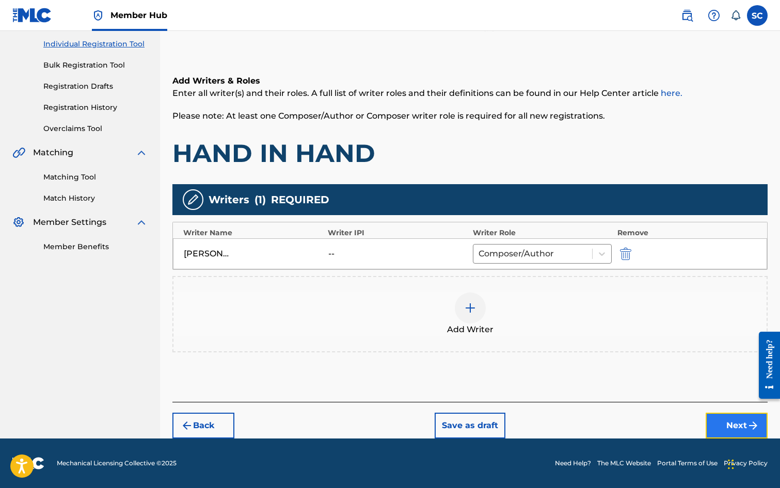
click at [720, 421] on button "Next" at bounding box center [737, 426] width 62 height 26
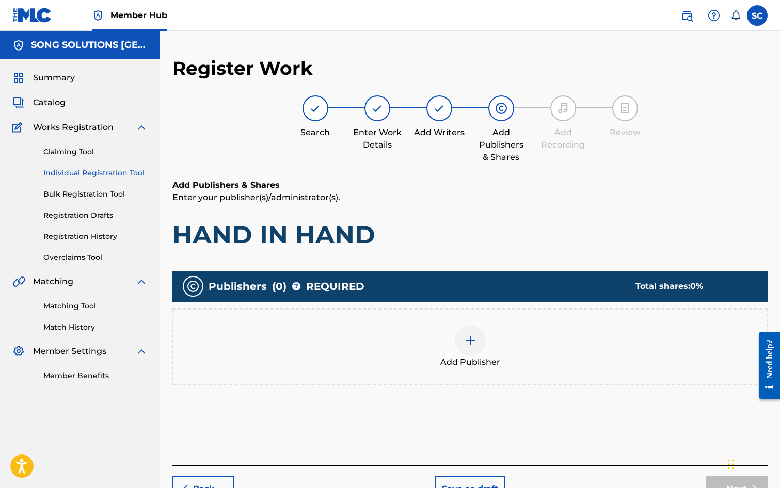
scroll to position [46, 0]
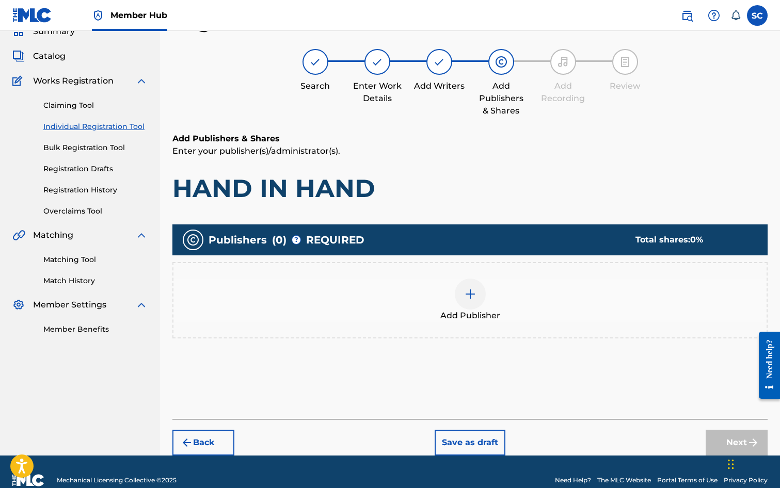
click at [465, 295] on img at bounding box center [470, 294] width 12 height 12
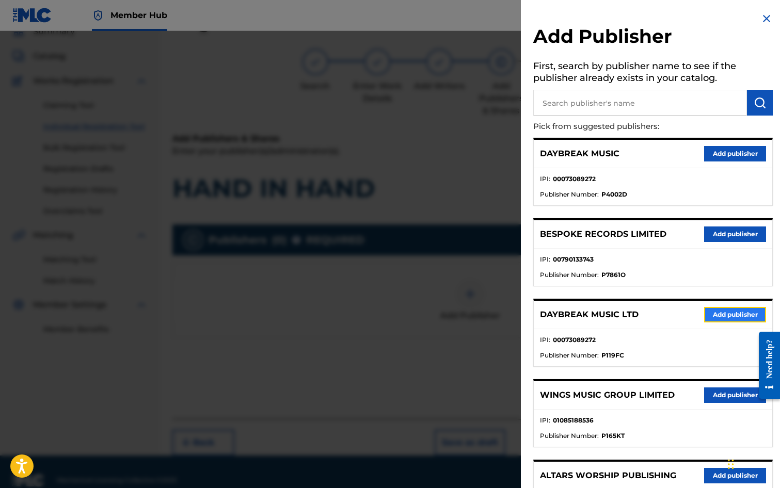
click at [719, 318] on button "Add publisher" at bounding box center [735, 314] width 62 height 15
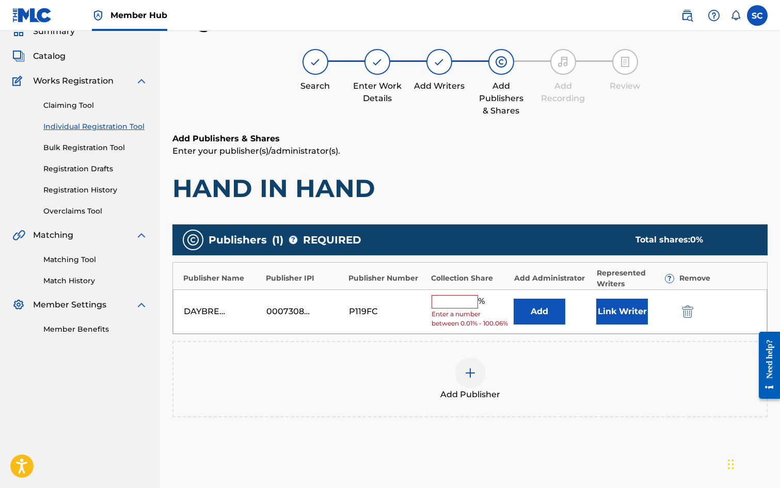
click at [446, 304] on input "text" at bounding box center [455, 301] width 46 height 13
type input "100"
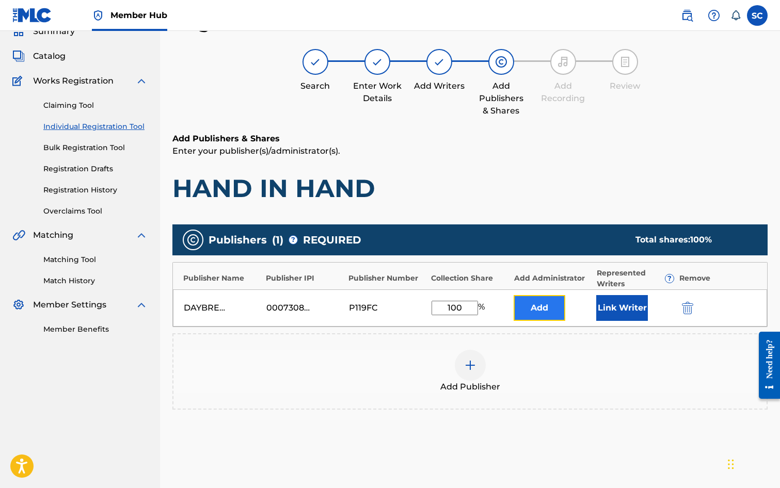
click at [534, 306] on button "Add" at bounding box center [540, 308] width 52 height 26
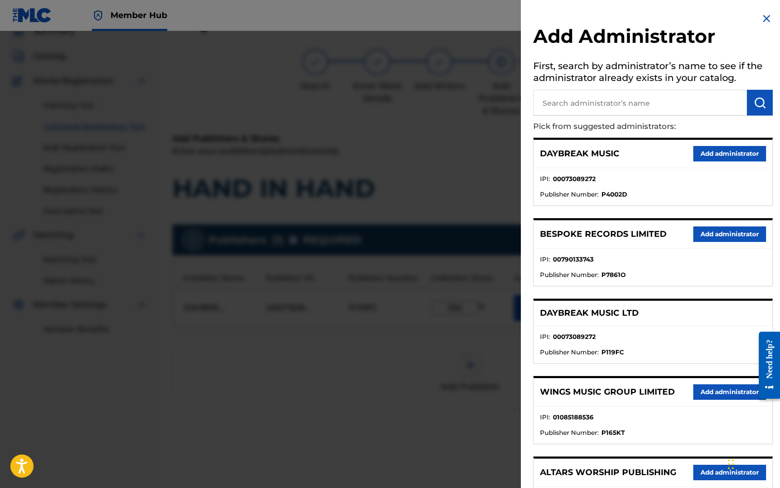
click at [567, 97] on input "text" at bounding box center [640, 103] width 214 height 26
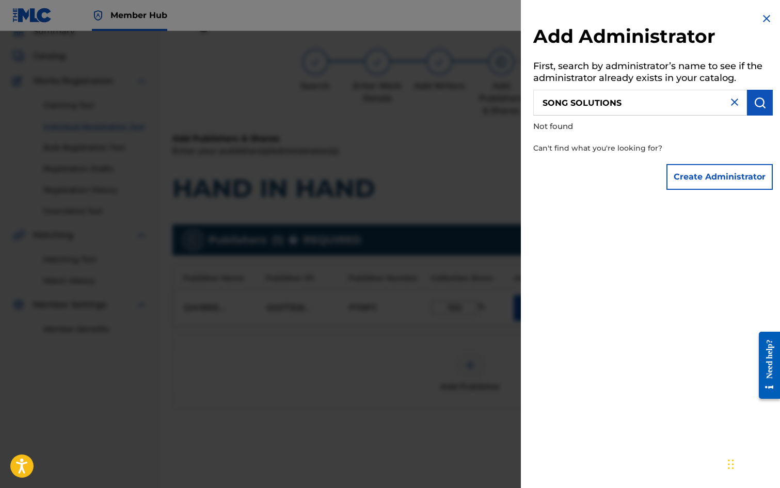
type input "SONG SOLUTIONS"
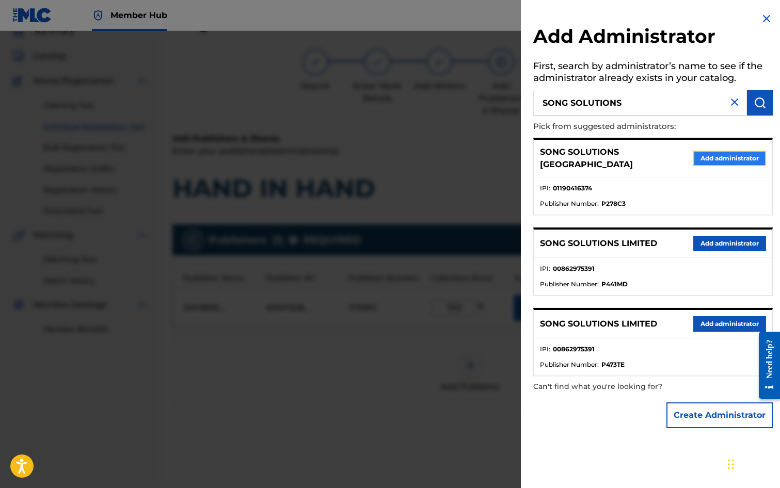
click at [733, 154] on button "Add administrator" at bounding box center [729, 158] width 73 height 15
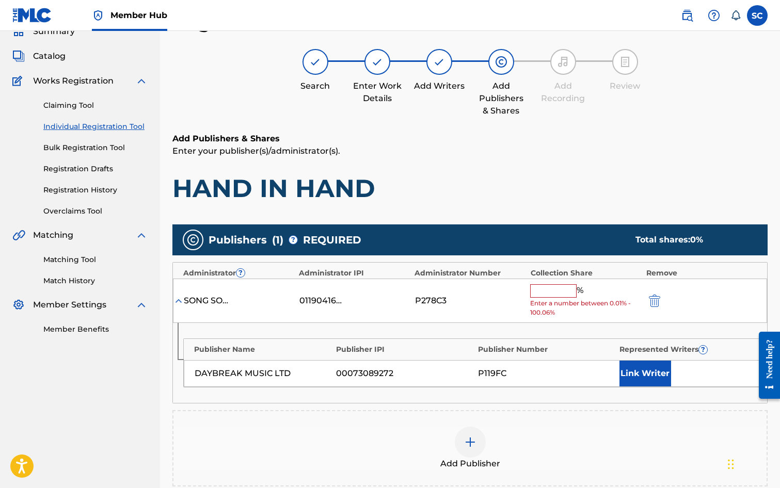
click at [549, 294] on input "text" at bounding box center [553, 291] width 46 height 13
type input "100"
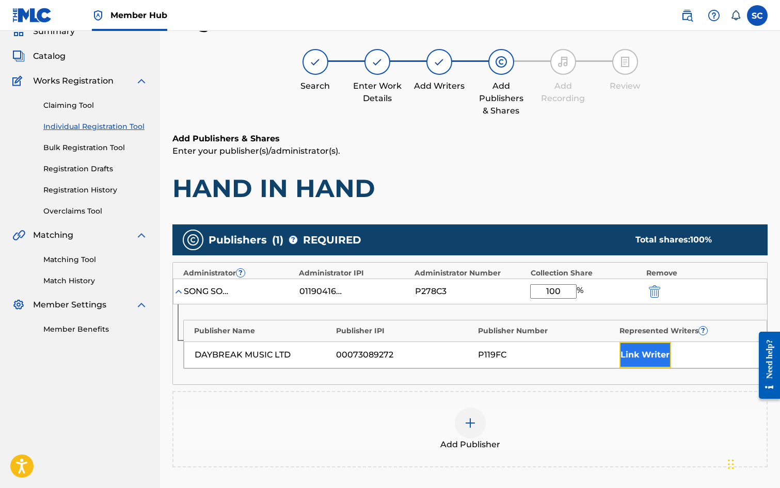
click at [636, 351] on button "Link Writer" at bounding box center [646, 355] width 52 height 26
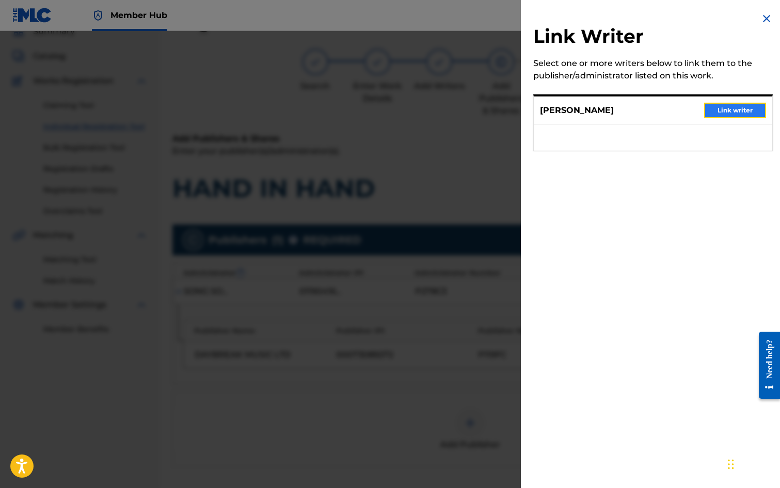
click at [735, 109] on button "Link writer" at bounding box center [735, 110] width 62 height 15
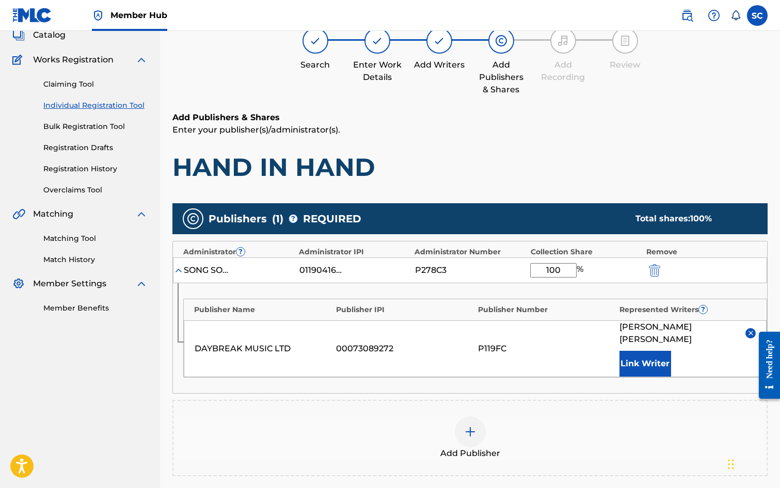
scroll to position [210, 0]
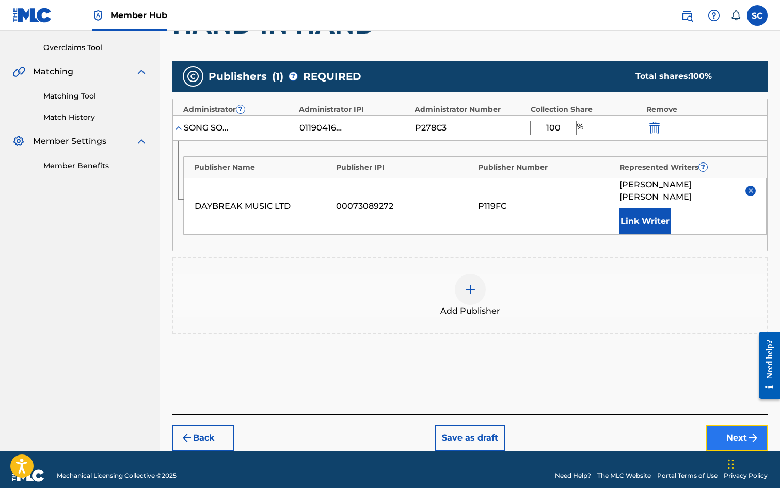
click at [731, 425] on button "Next" at bounding box center [737, 438] width 62 height 26
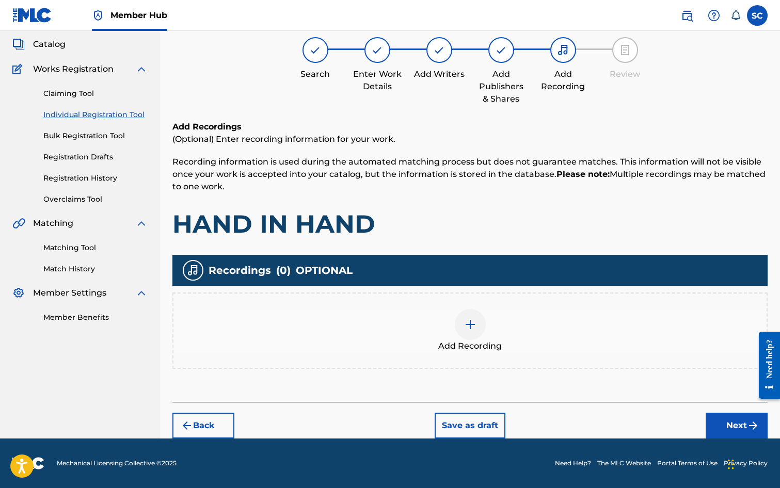
scroll to position [46, 0]
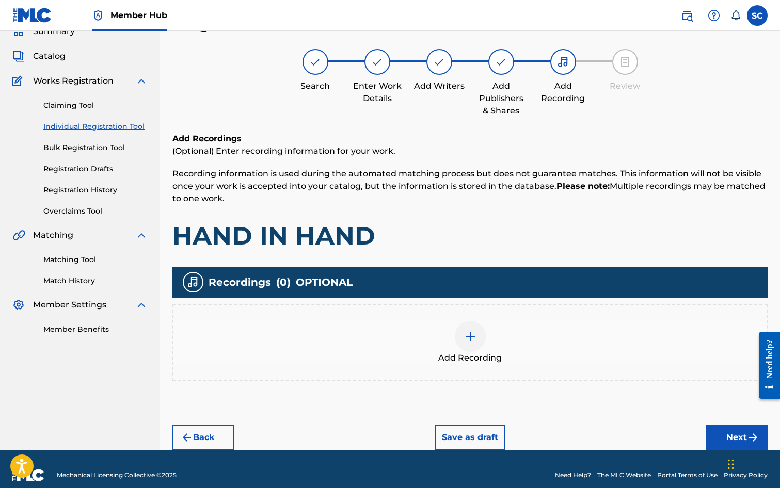
click at [463, 335] on div at bounding box center [470, 336] width 31 height 31
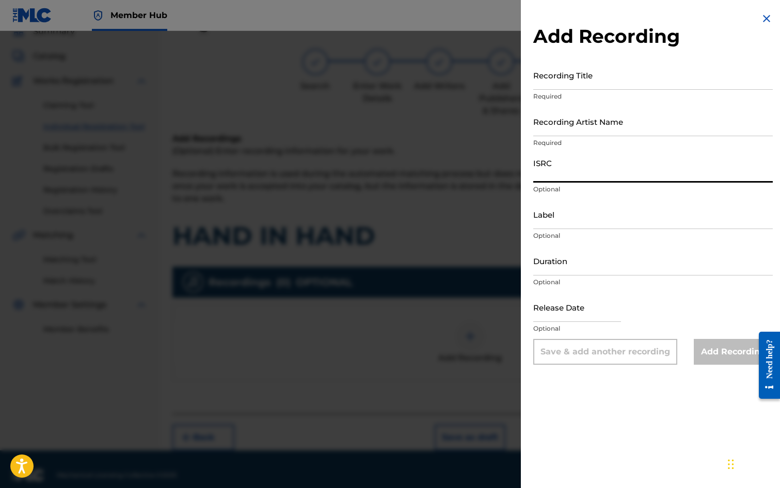
click at [557, 172] on input "ISRC" at bounding box center [653, 167] width 240 height 29
paste input "GBDPR0600339"
type input "GBDPR0600339"
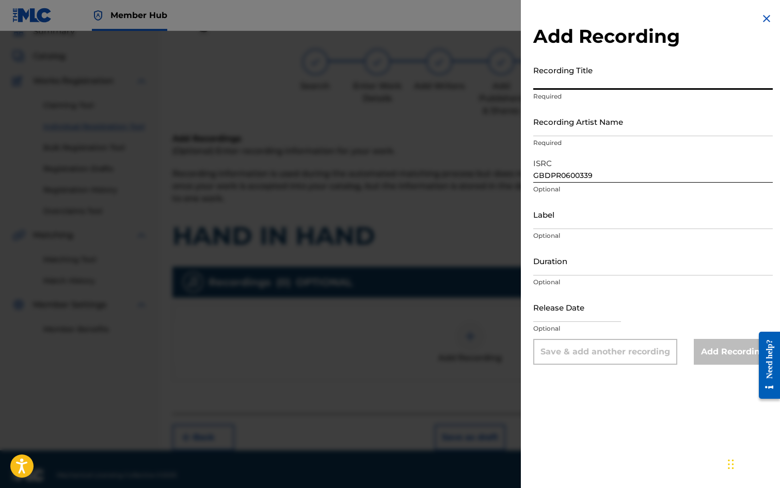
click at [545, 72] on input "Recording Title" at bounding box center [653, 74] width 240 height 29
type input "HAND IN HAND"
click at [565, 117] on input "Recording Artist Name" at bounding box center [653, 121] width 240 height 29
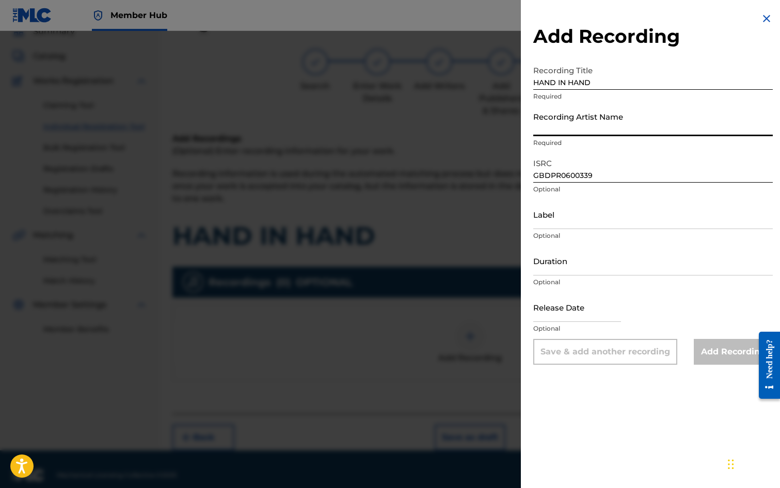
type input "[PERSON_NAME]"
type input "[DATE]"
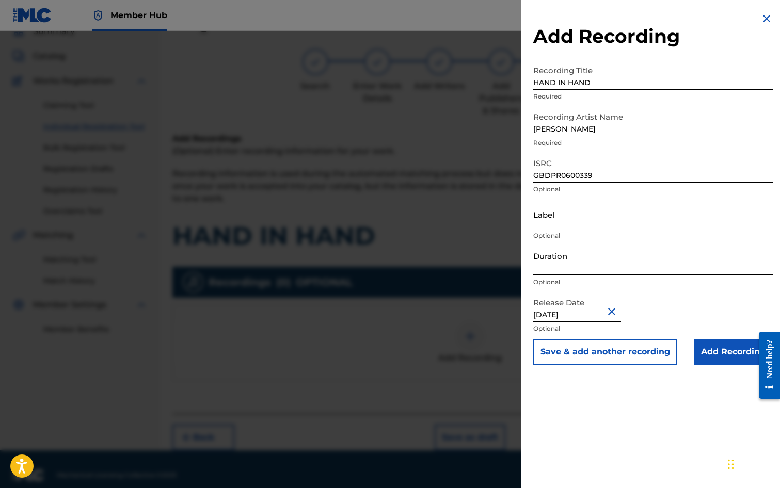
click at [576, 261] on input "Duration" at bounding box center [653, 260] width 240 height 29
type input "05:00"
click at [653, 416] on div "Add Recording Recording Title HAND IN HAND Required Recording Artist Name [PERS…" at bounding box center [653, 244] width 264 height 488
click at [719, 352] on input "Add Recording" at bounding box center [733, 352] width 79 height 26
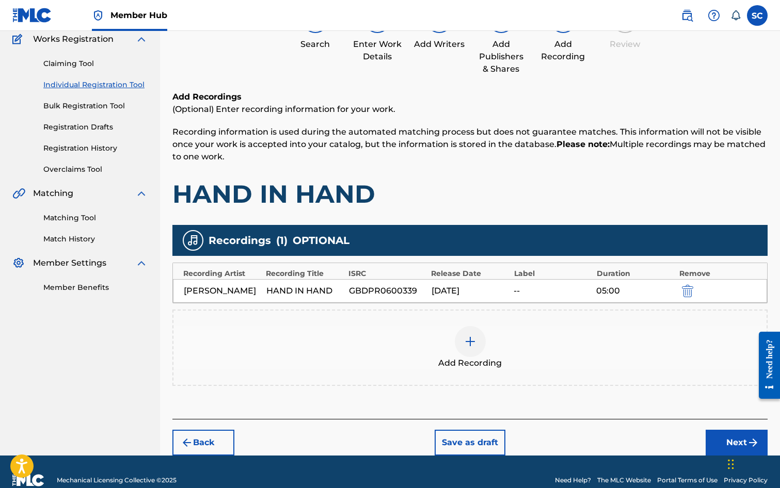
scroll to position [105, 0]
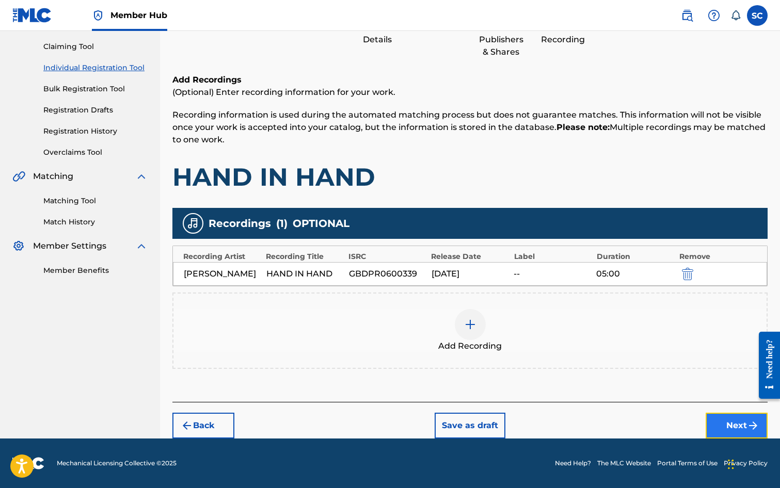
click at [722, 428] on button "Next" at bounding box center [737, 426] width 62 height 26
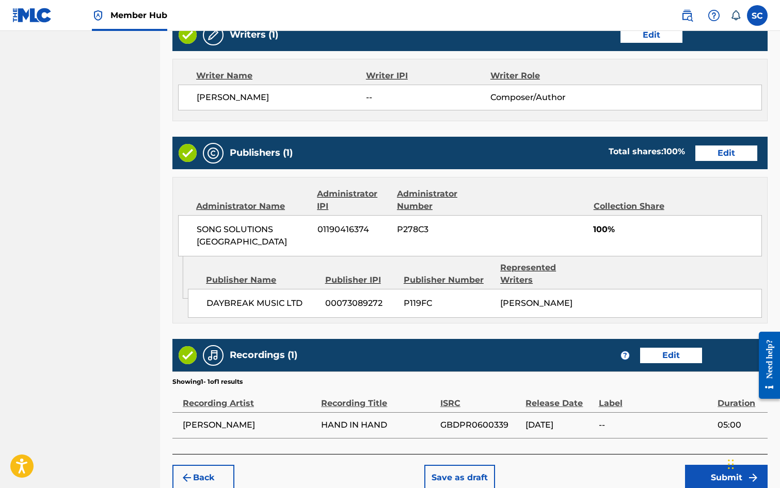
scroll to position [402, 0]
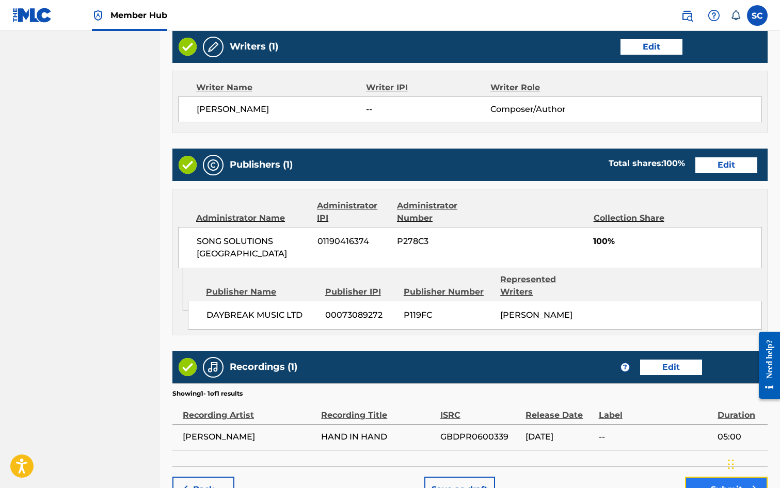
click at [719, 477] on button "Submit" at bounding box center [726, 490] width 83 height 26
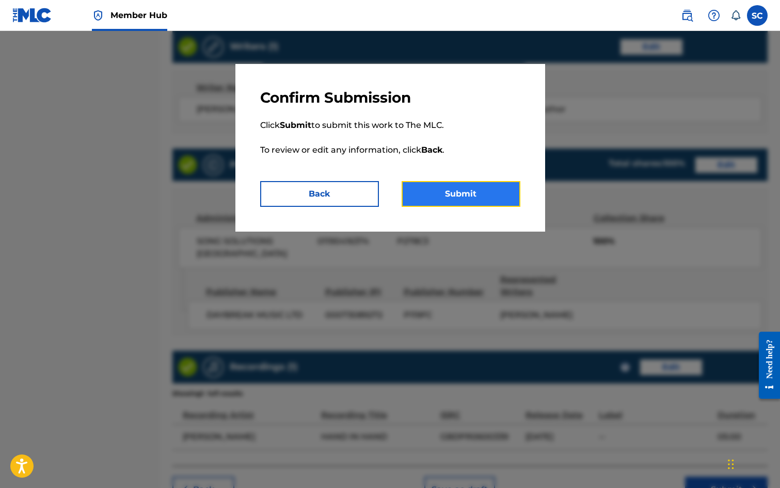
click at [456, 192] on button "Submit" at bounding box center [461, 194] width 119 height 26
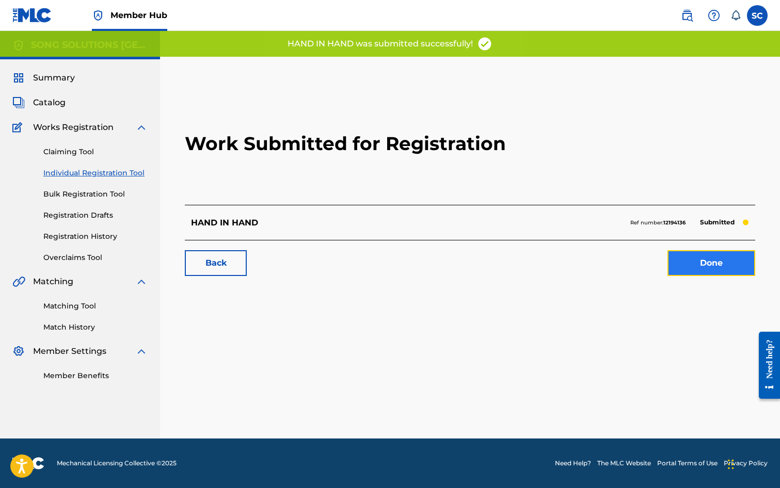
click at [718, 263] on link "Done" at bounding box center [712, 263] width 88 height 26
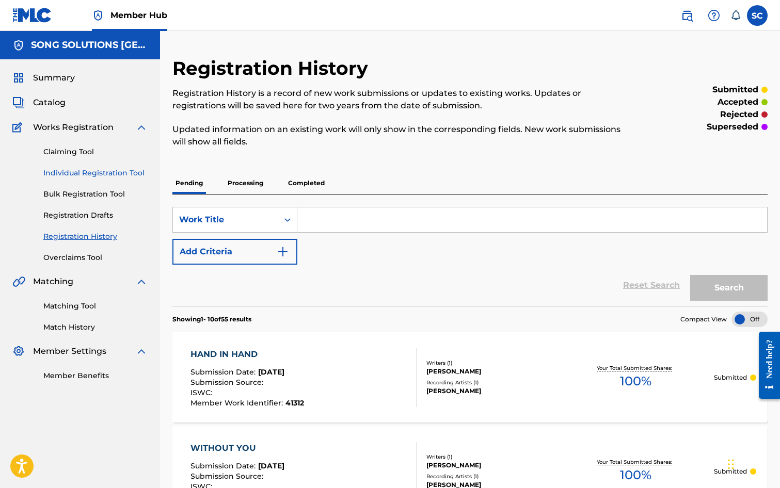
click at [100, 171] on link "Individual Registration Tool" at bounding box center [95, 173] width 104 height 11
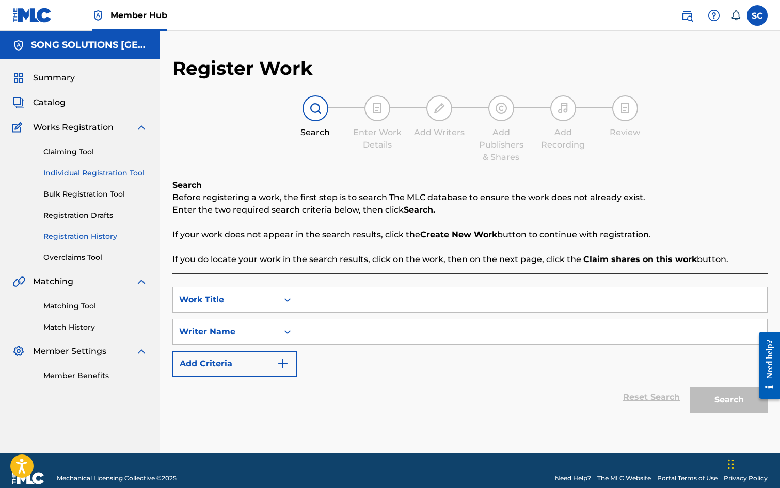
click at [82, 235] on link "Registration History" at bounding box center [95, 236] width 104 height 11
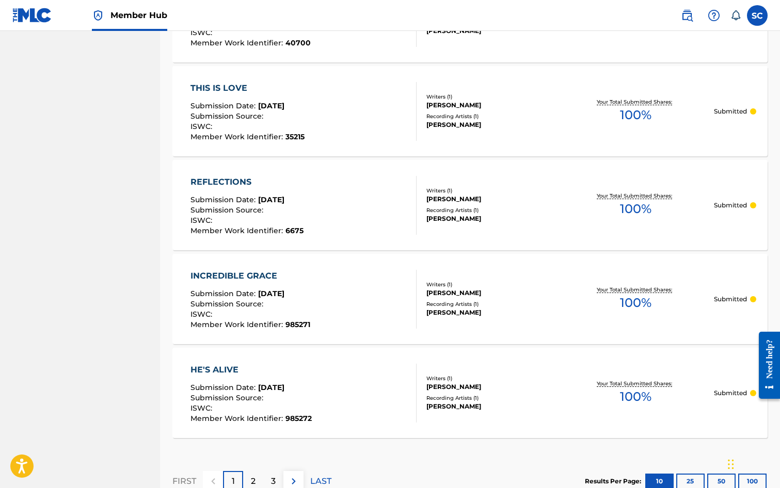
scroll to position [899, 0]
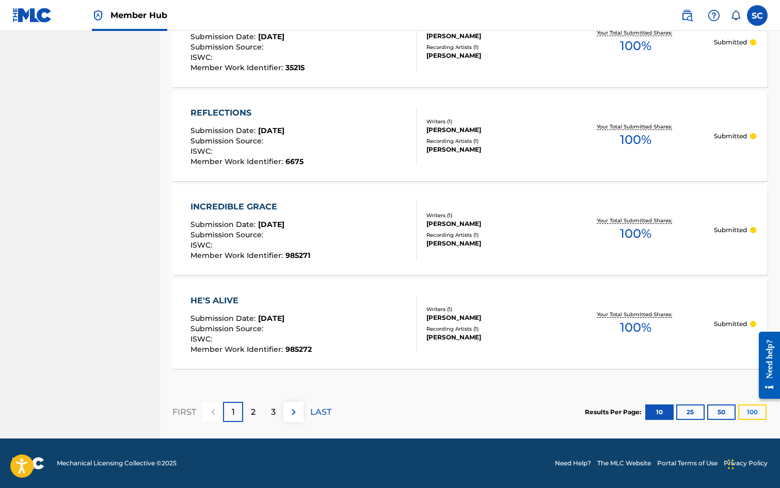
click at [753, 411] on button "100" at bounding box center [752, 412] width 28 height 15
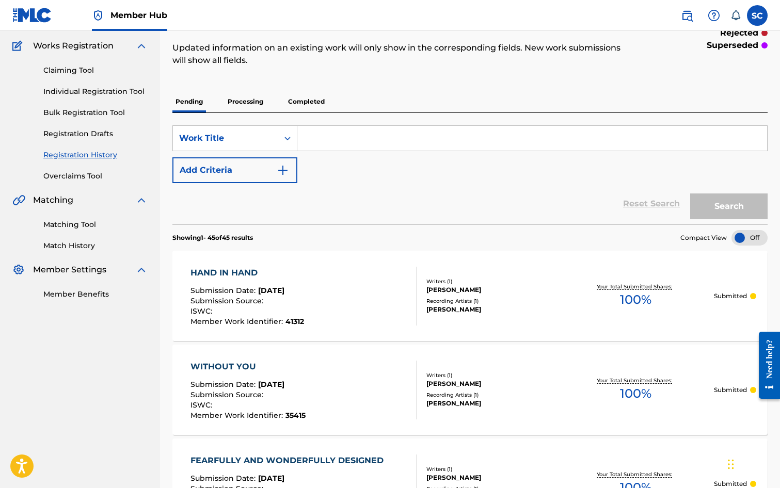
scroll to position [0, 0]
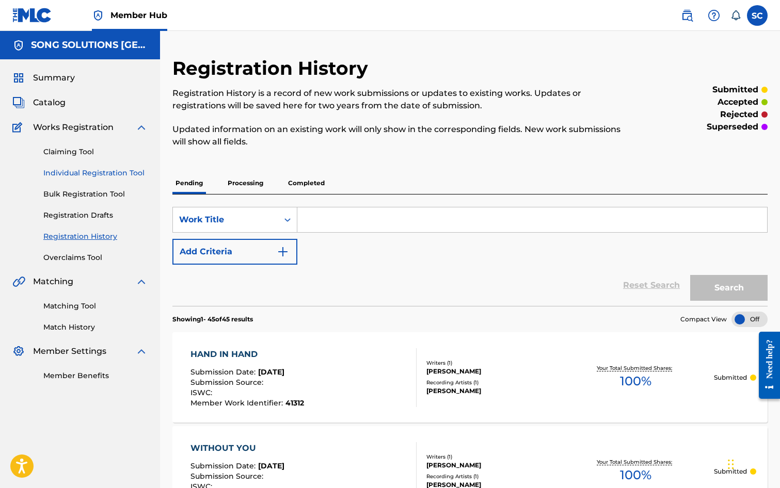
click at [82, 172] on link "Individual Registration Tool" at bounding box center [95, 173] width 104 height 11
